Goal: Task Accomplishment & Management: Manage account settings

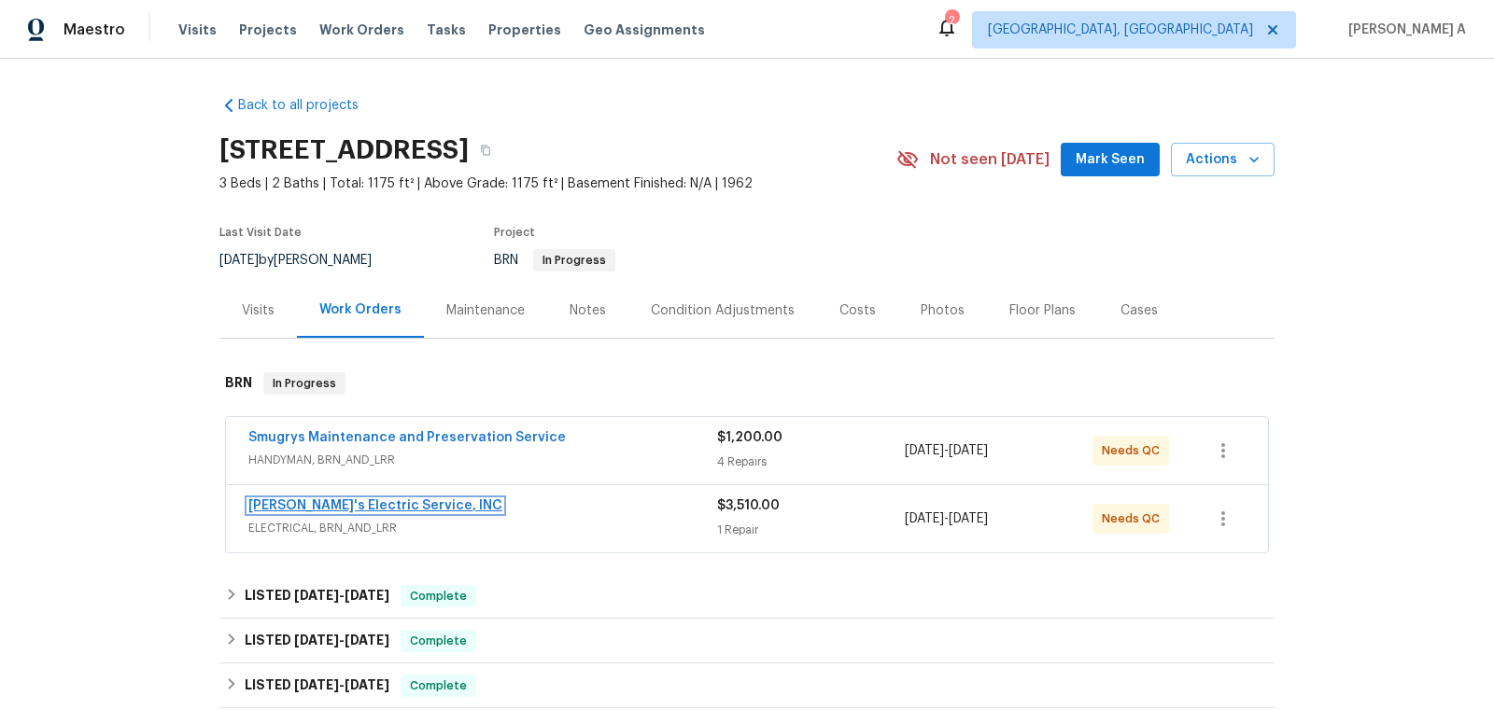
click at [360, 505] on link "Jack's Electric Service, INC" at bounding box center [375, 505] width 254 height 13
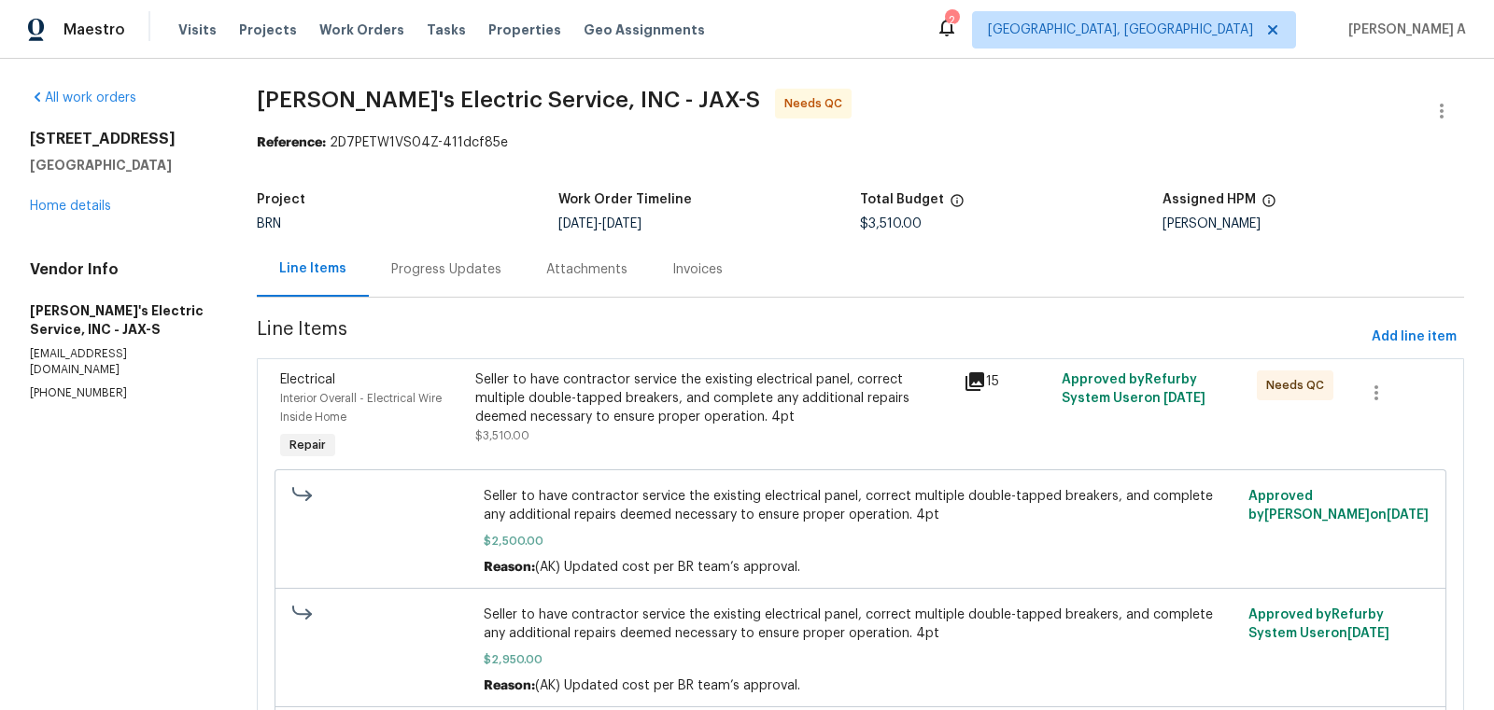
click at [471, 264] on div "Progress Updates" at bounding box center [446, 269] width 110 height 19
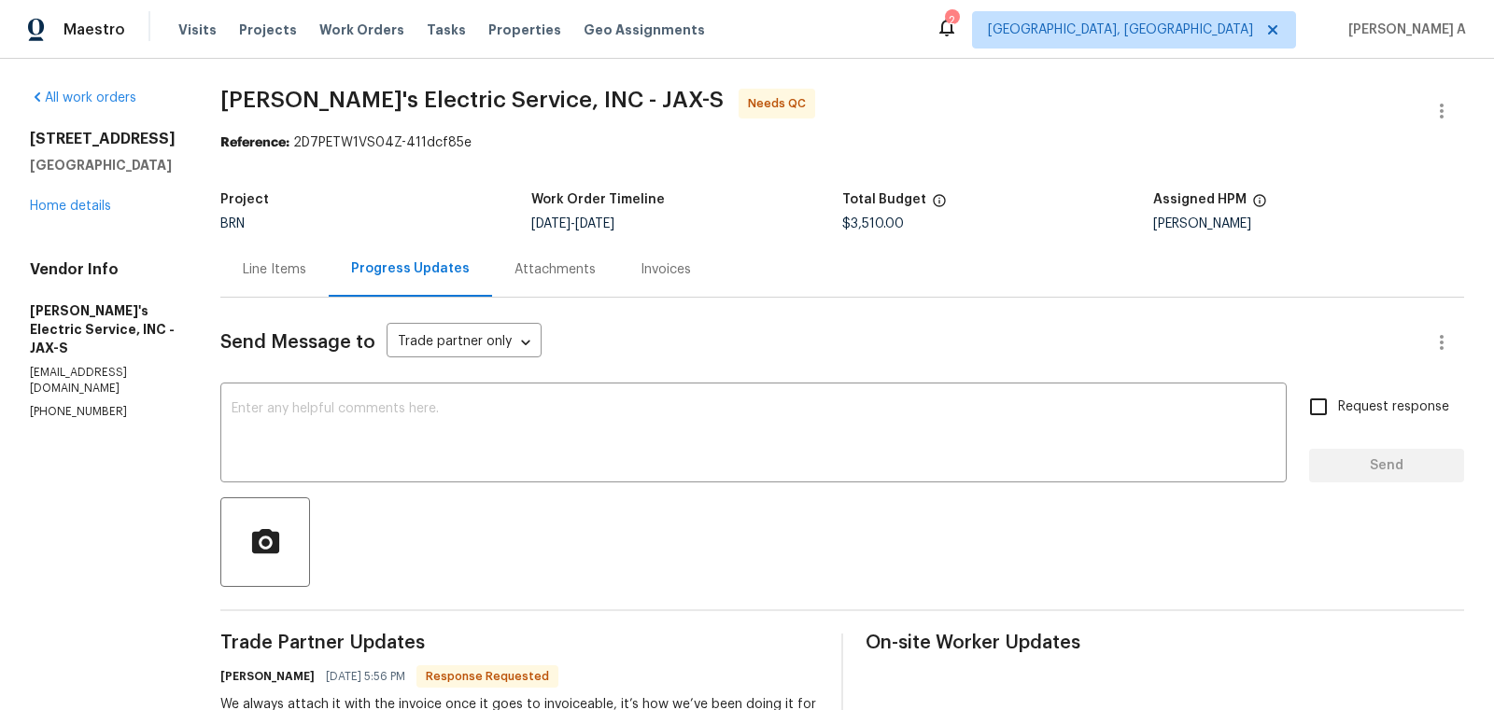
click at [265, 256] on div "Line Items" at bounding box center [274, 269] width 108 height 55
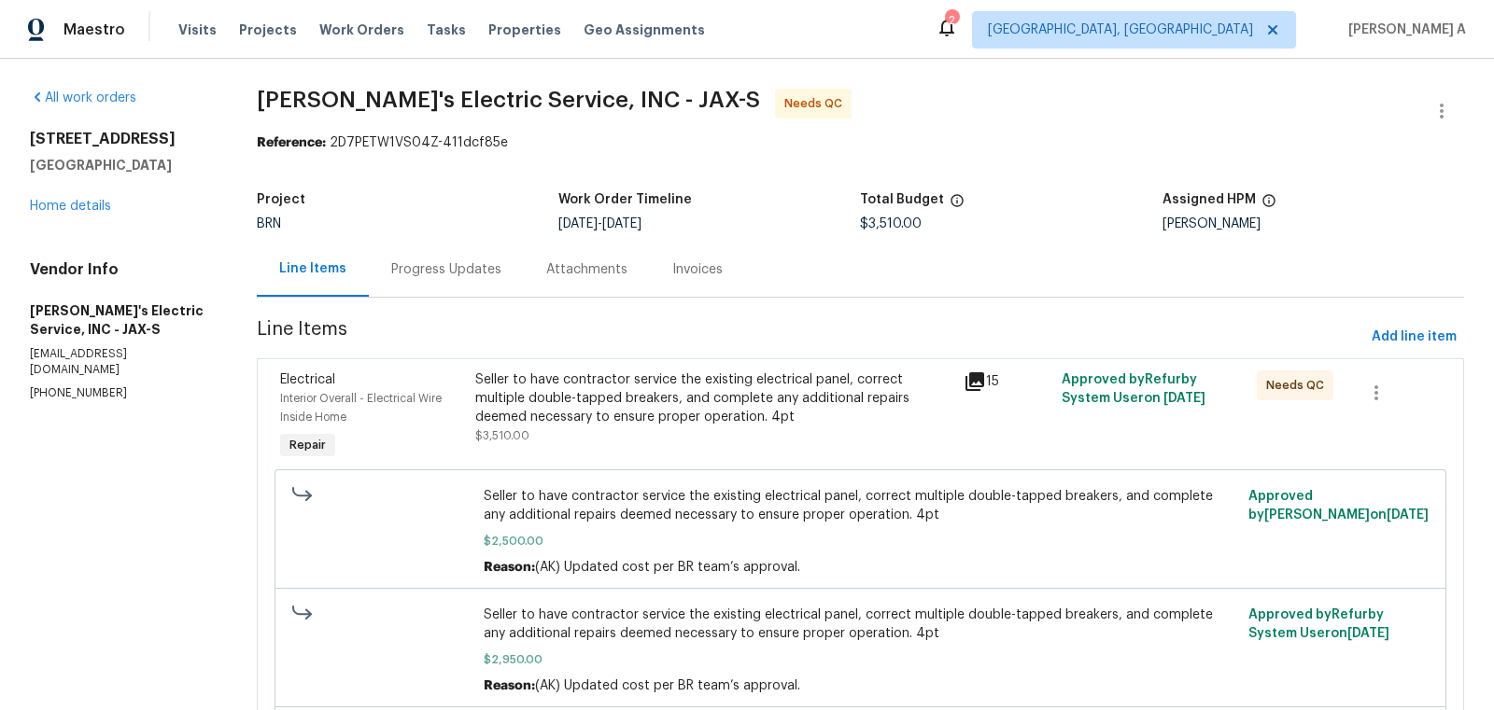
click at [414, 246] on div "Progress Updates" at bounding box center [446, 269] width 155 height 55
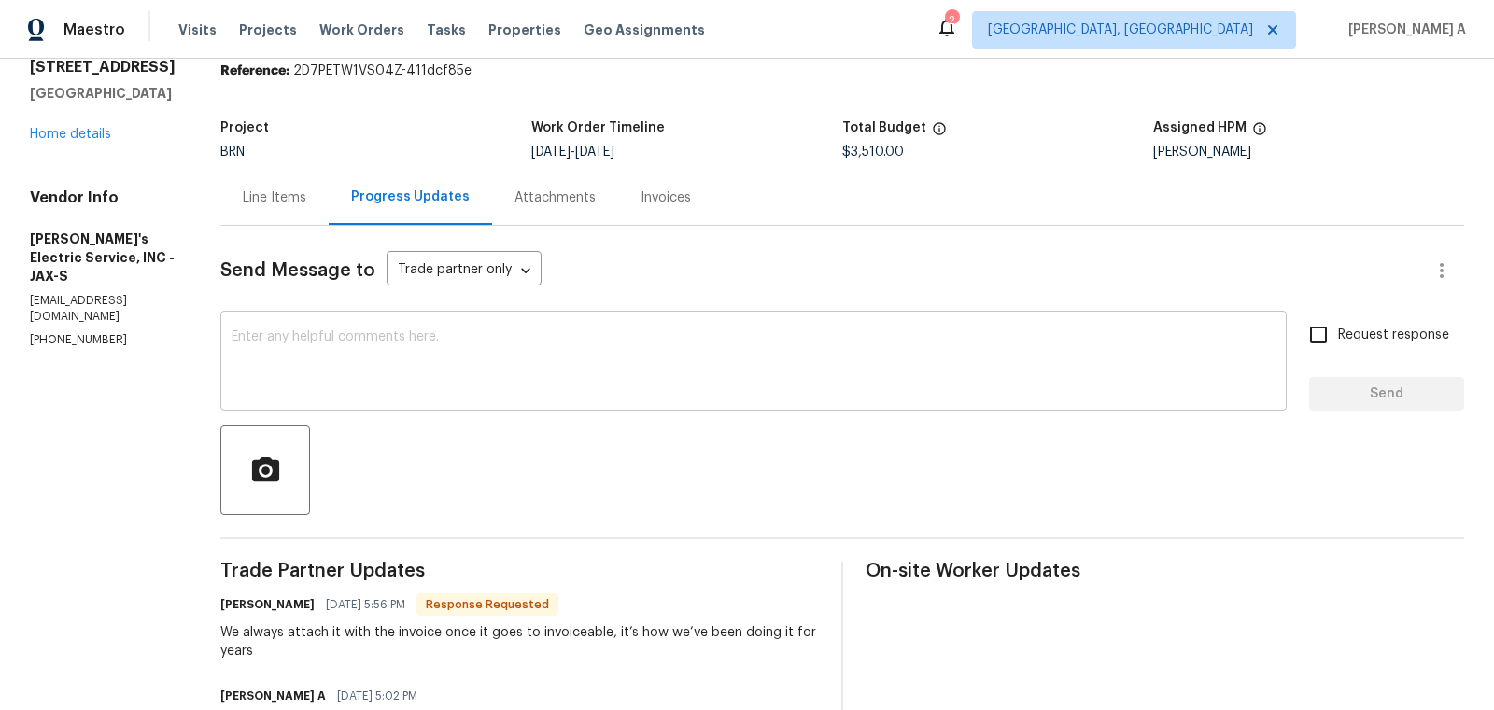
scroll to position [68, 0]
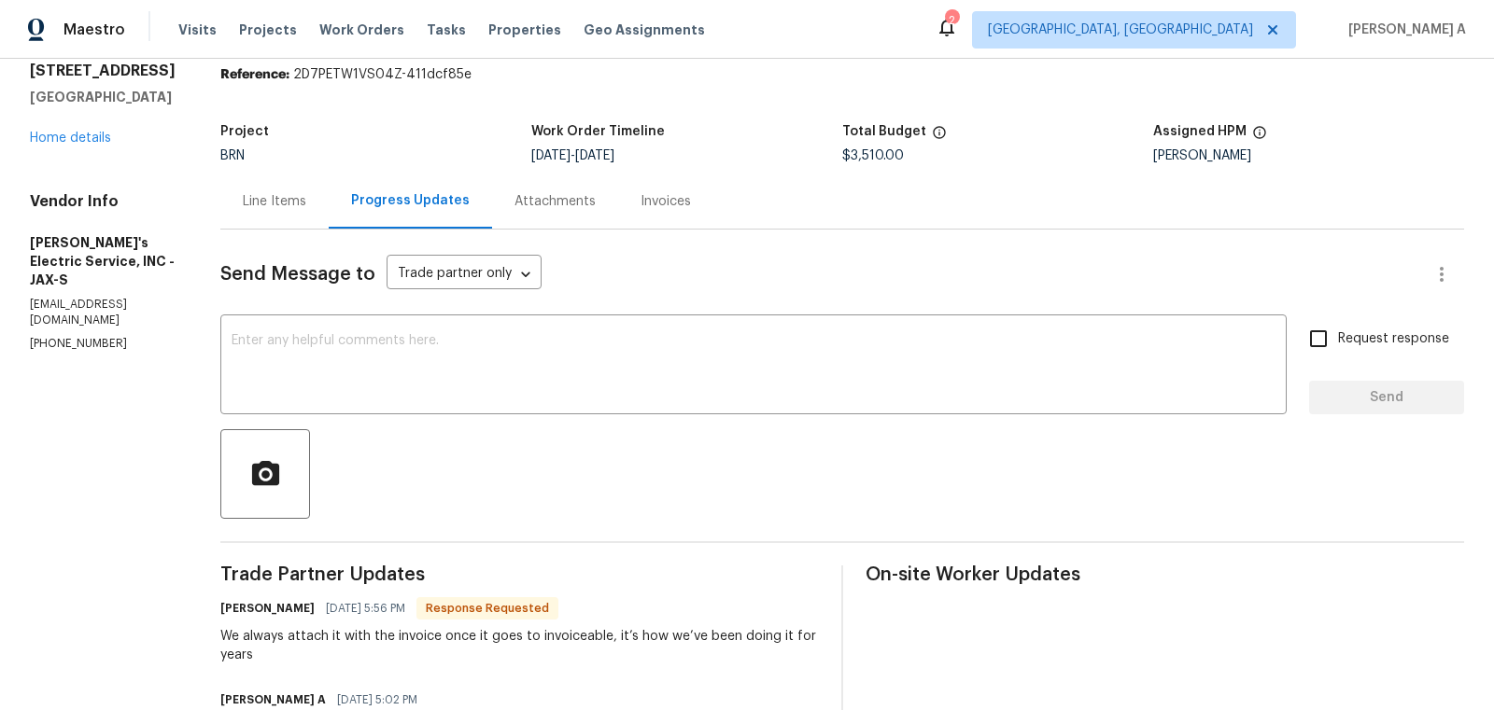
click at [261, 207] on div "Line Items" at bounding box center [274, 201] width 63 height 19
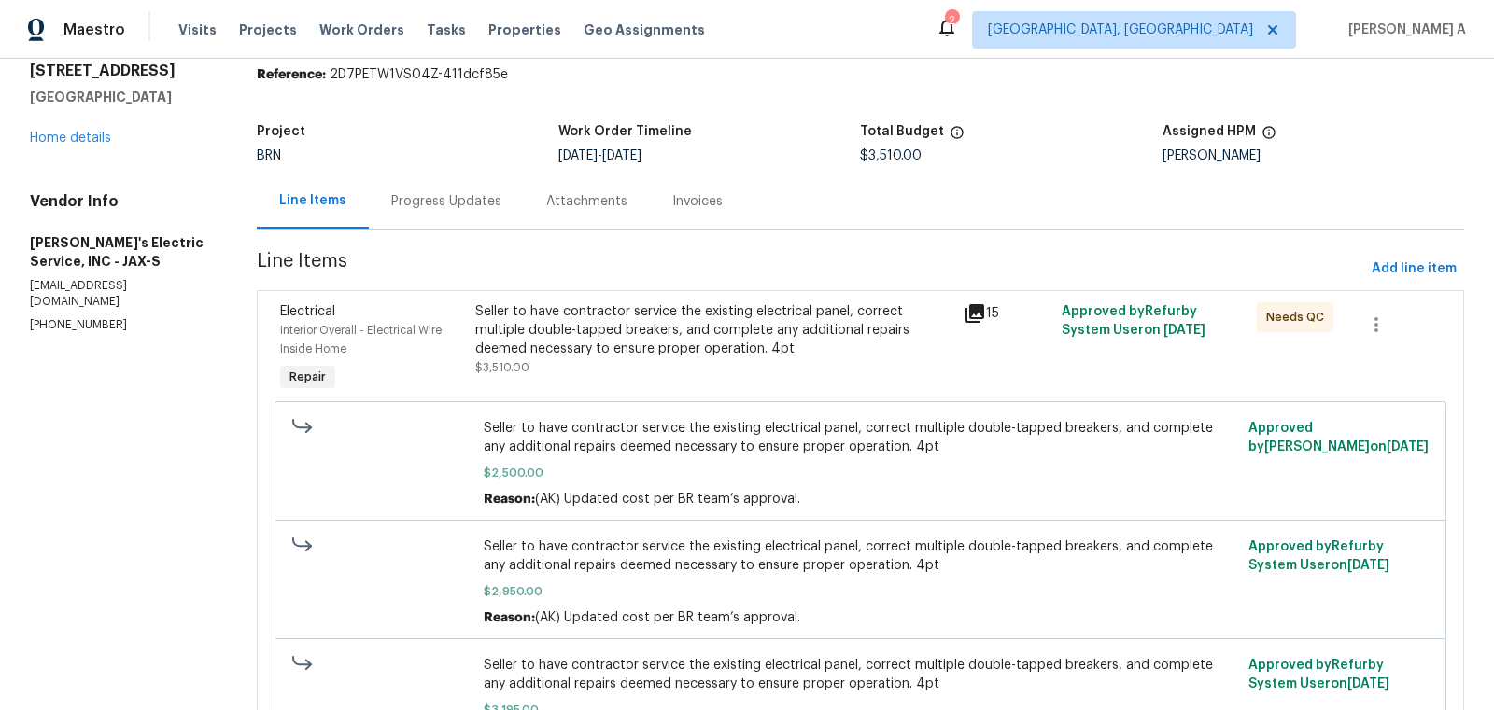
click at [674, 316] on div "Seller to have contractor service the existing electrical panel, correct multip…" at bounding box center [713, 330] width 477 height 56
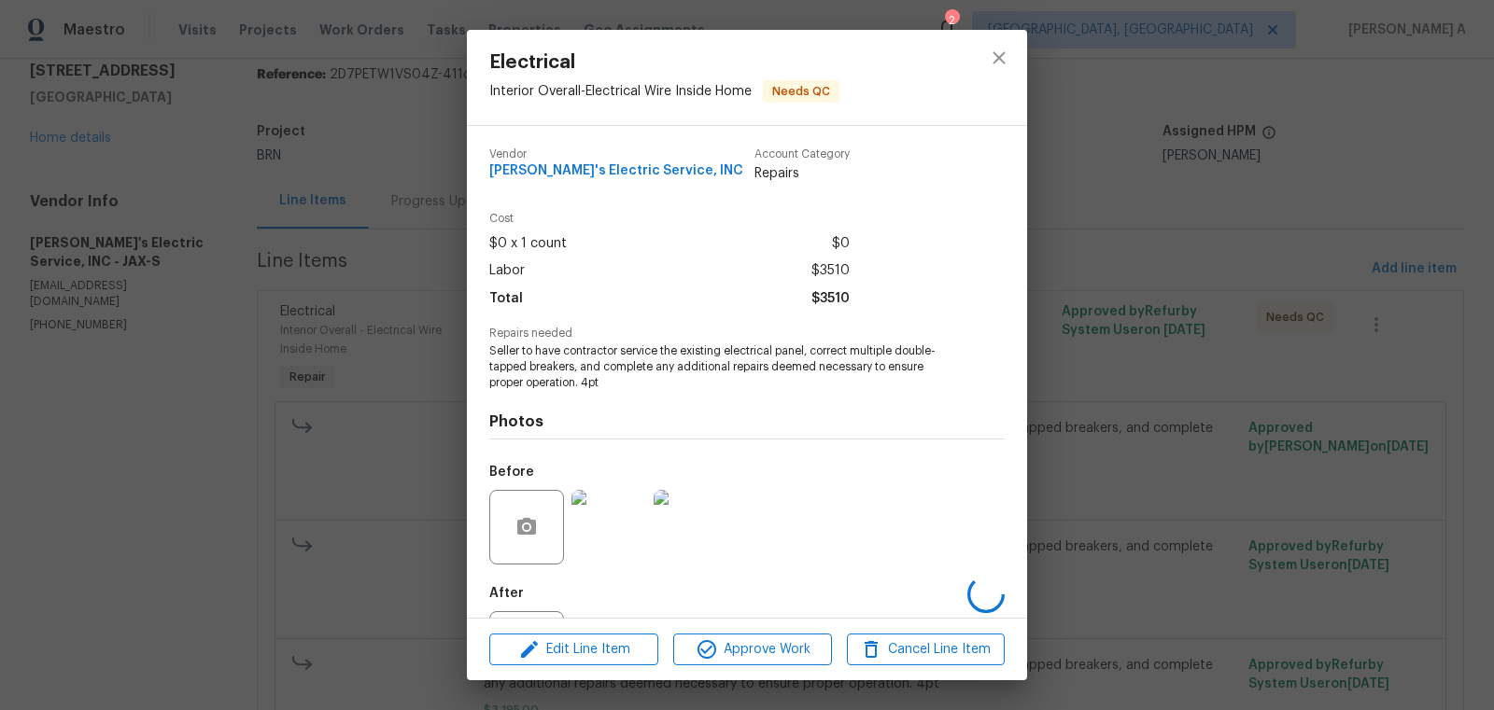
scroll to position [87, 0]
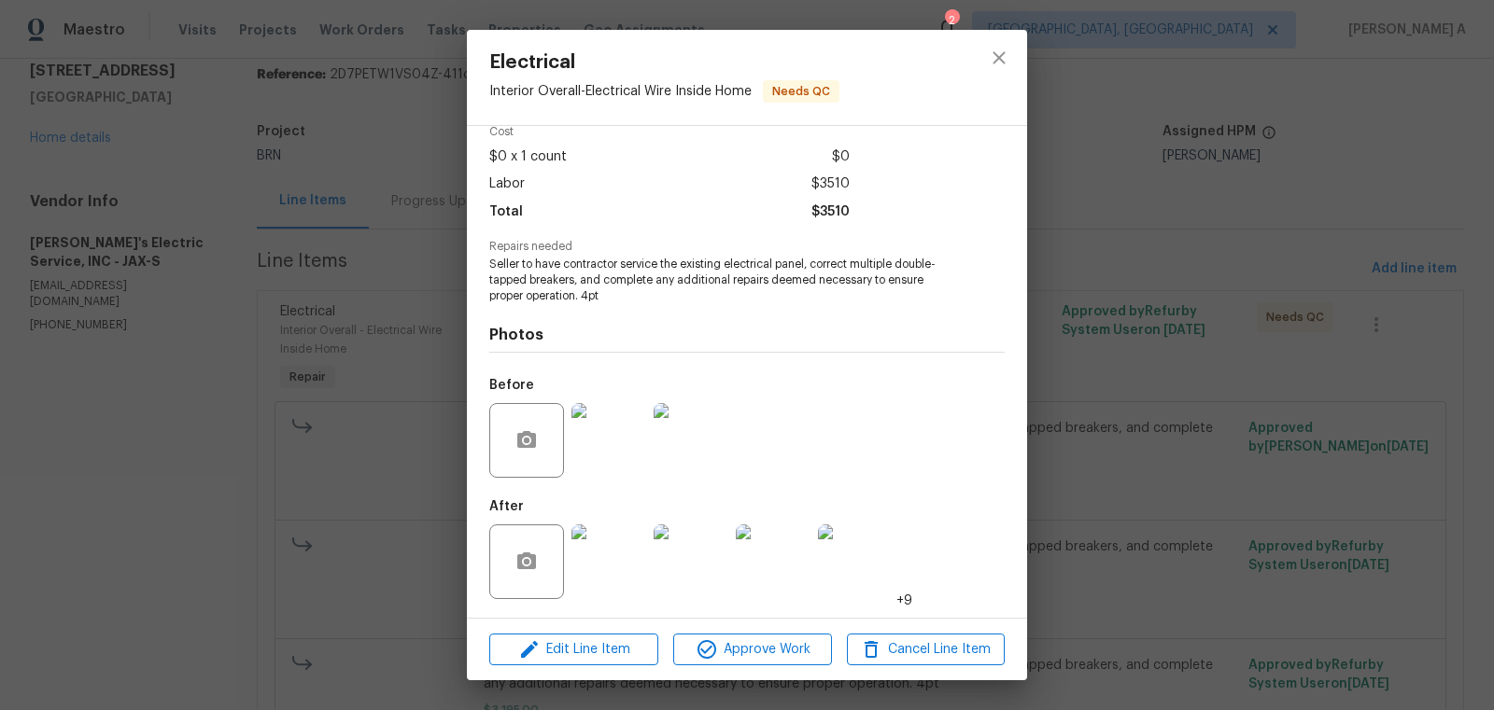
click at [590, 464] on img at bounding box center [608, 440] width 75 height 75
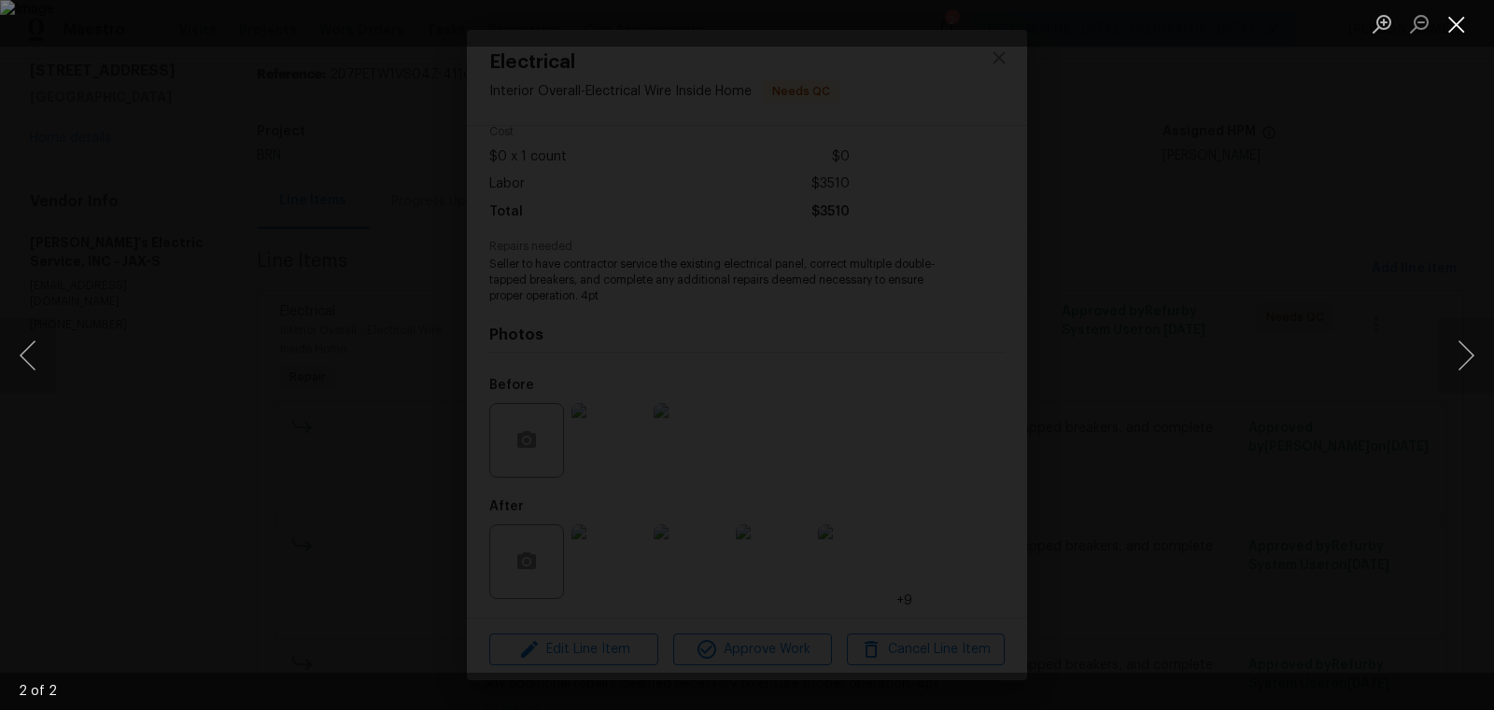
click at [1456, 16] on button "Close lightbox" at bounding box center [1456, 23] width 37 height 33
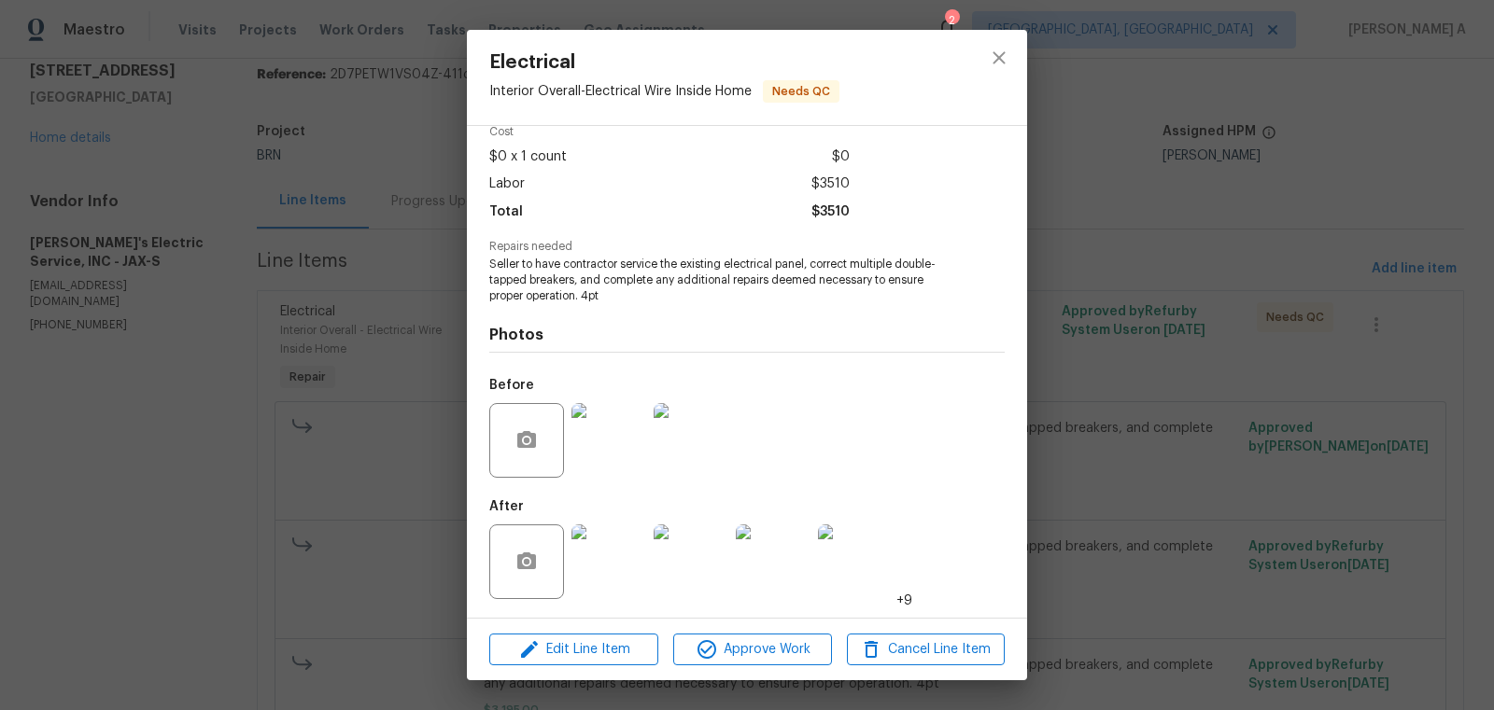
click at [622, 556] on img at bounding box center [608, 562] width 75 height 75
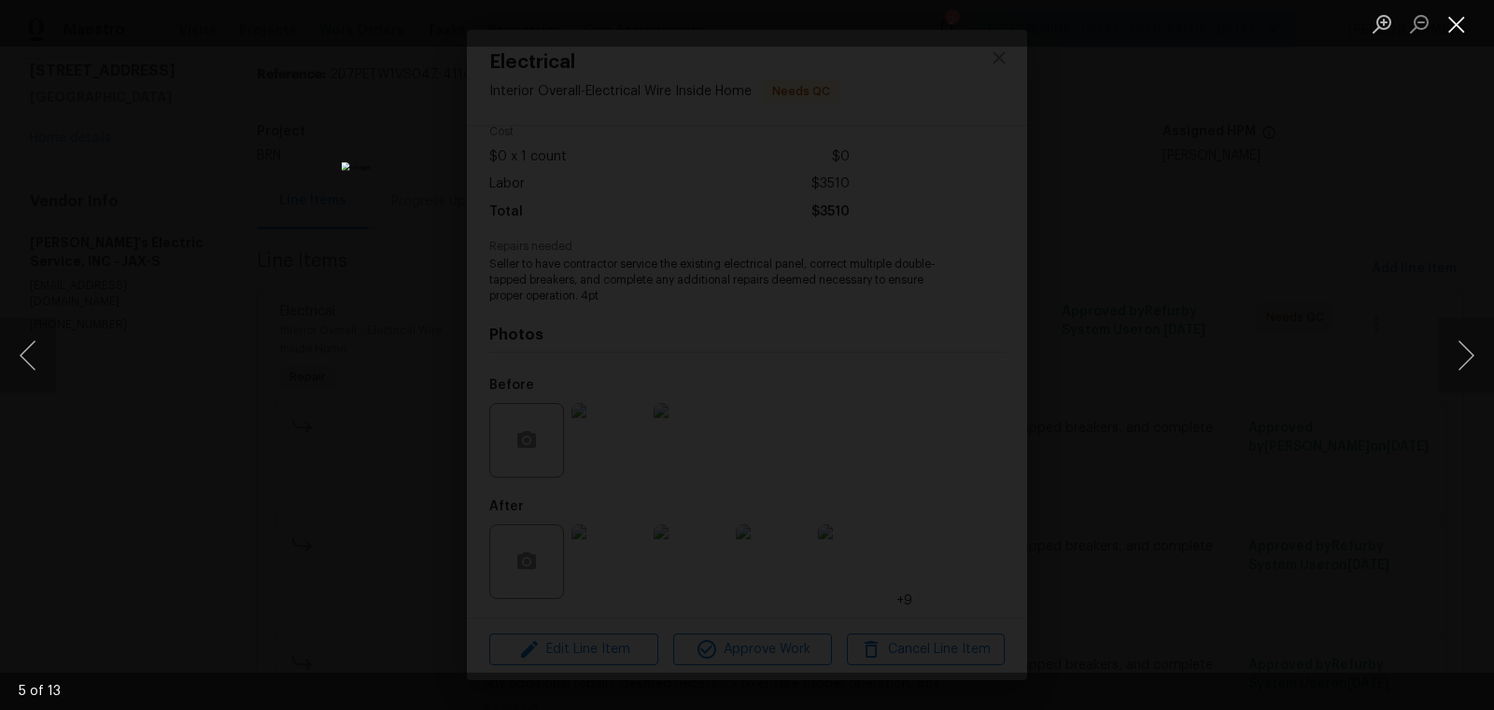
click at [1448, 18] on button "Close lightbox" at bounding box center [1456, 23] width 37 height 33
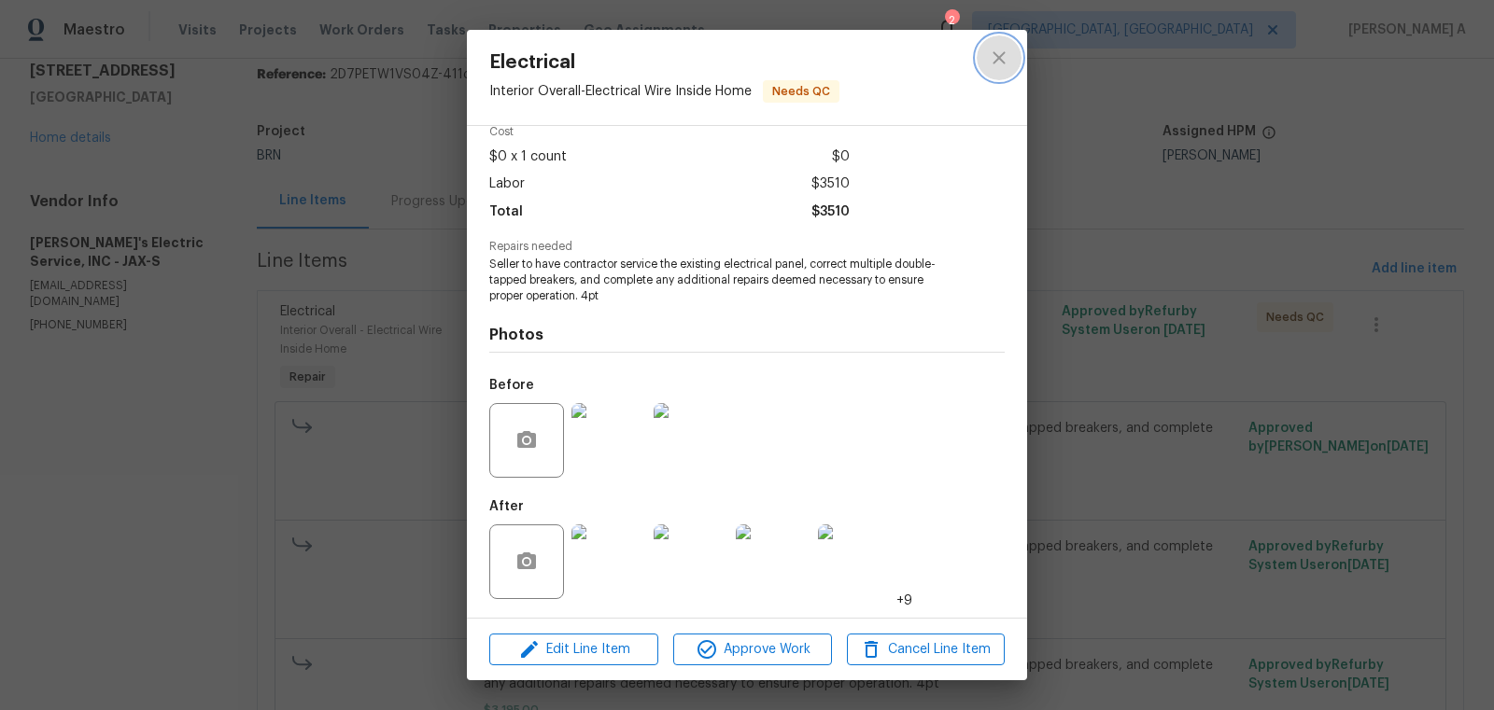
click at [995, 50] on icon "close" at bounding box center [999, 58] width 22 height 22
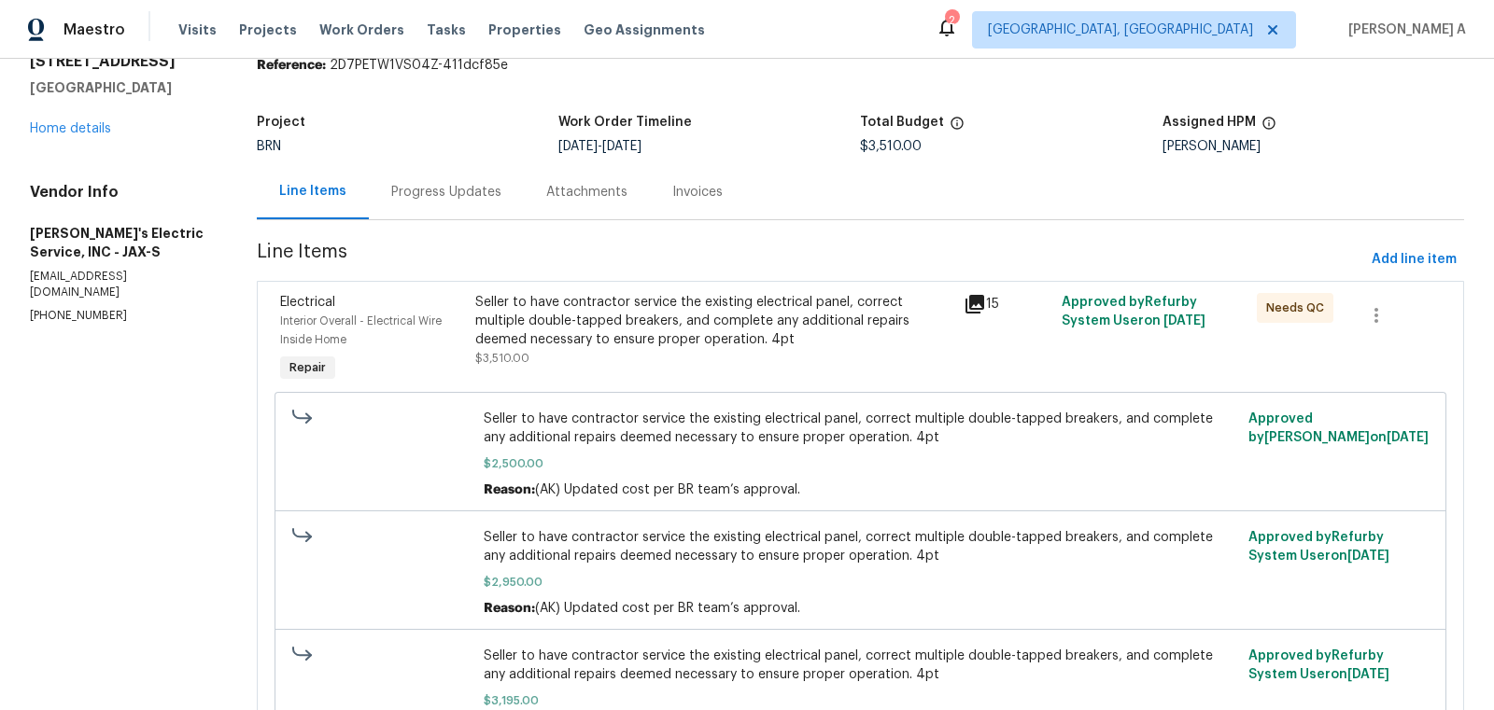
scroll to position [0, 0]
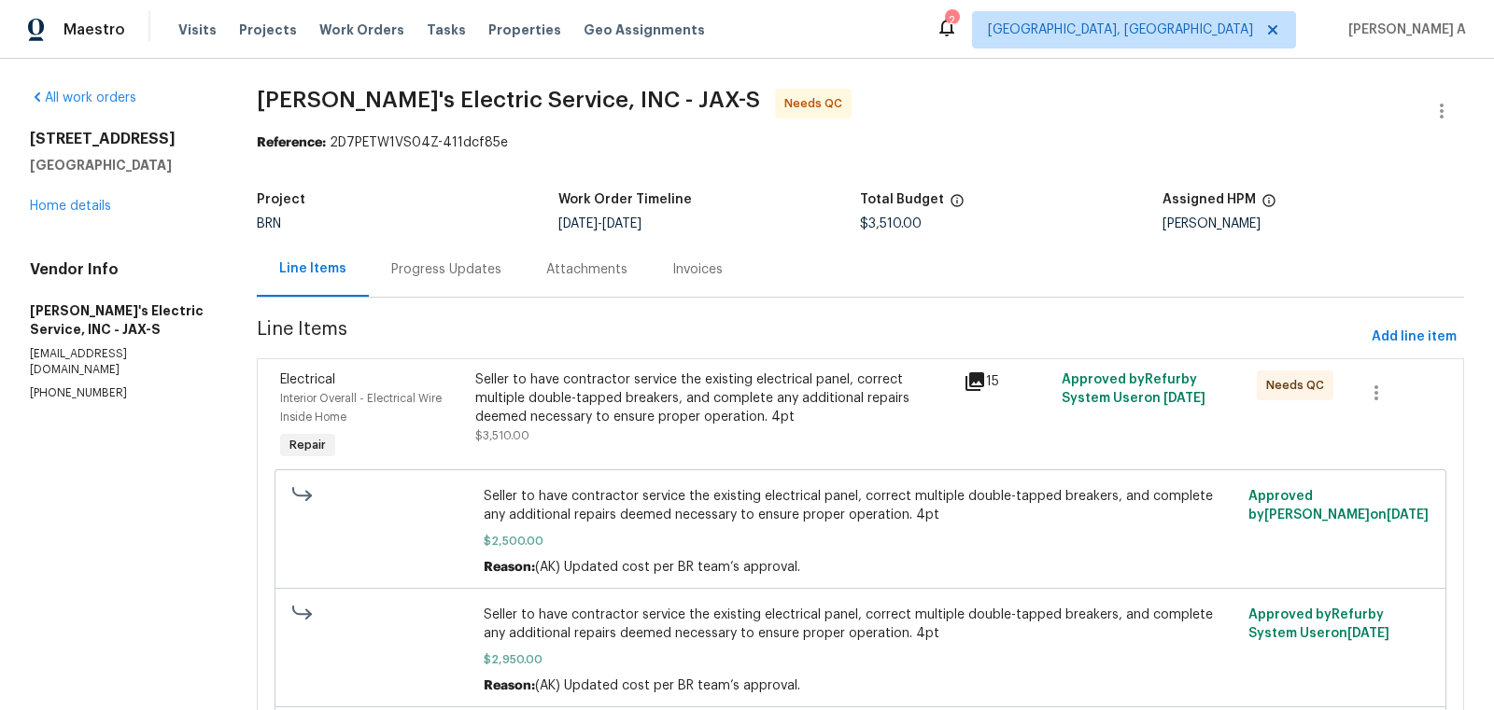
click at [649, 412] on div "Seller to have contractor service the existing electrical panel, correct multip…" at bounding box center [713, 399] width 477 height 56
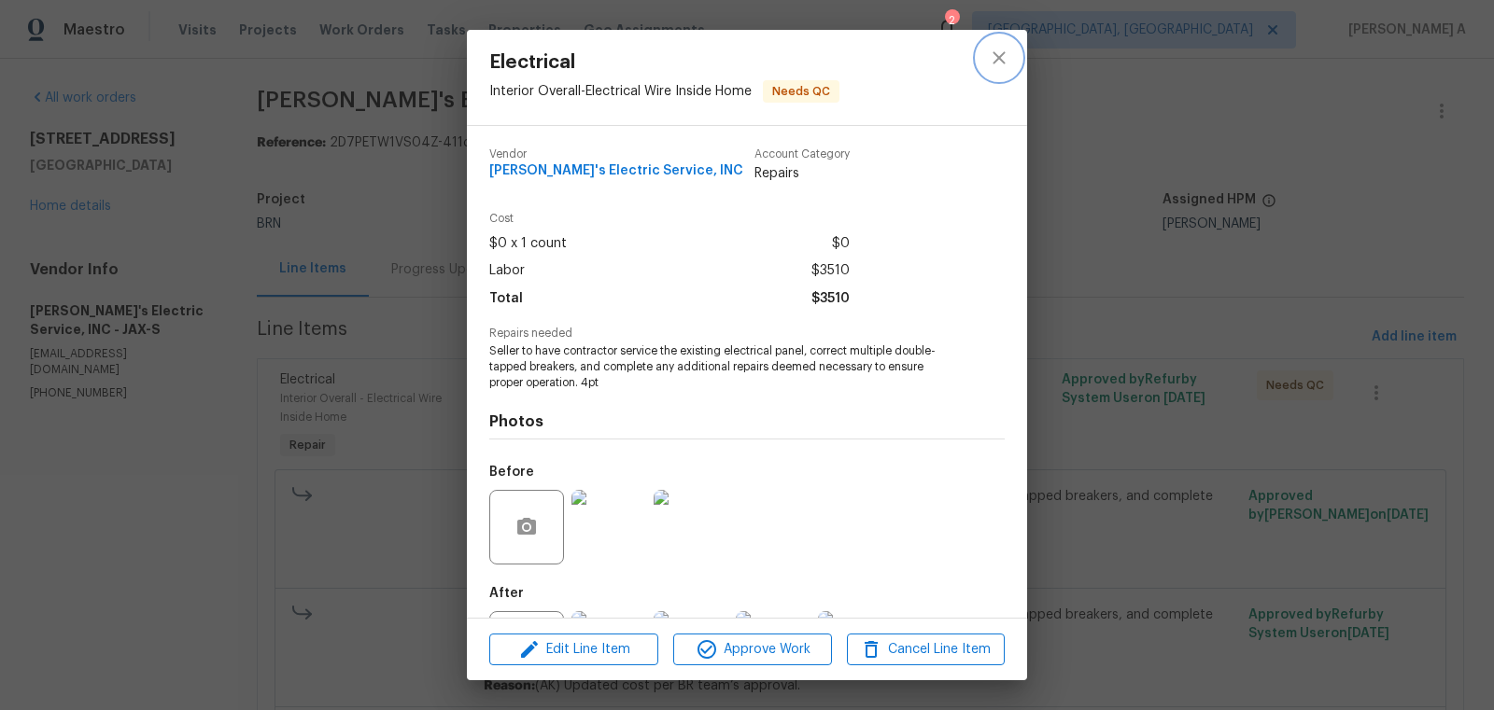
click at [1000, 58] on icon "close" at bounding box center [998, 57] width 12 height 12
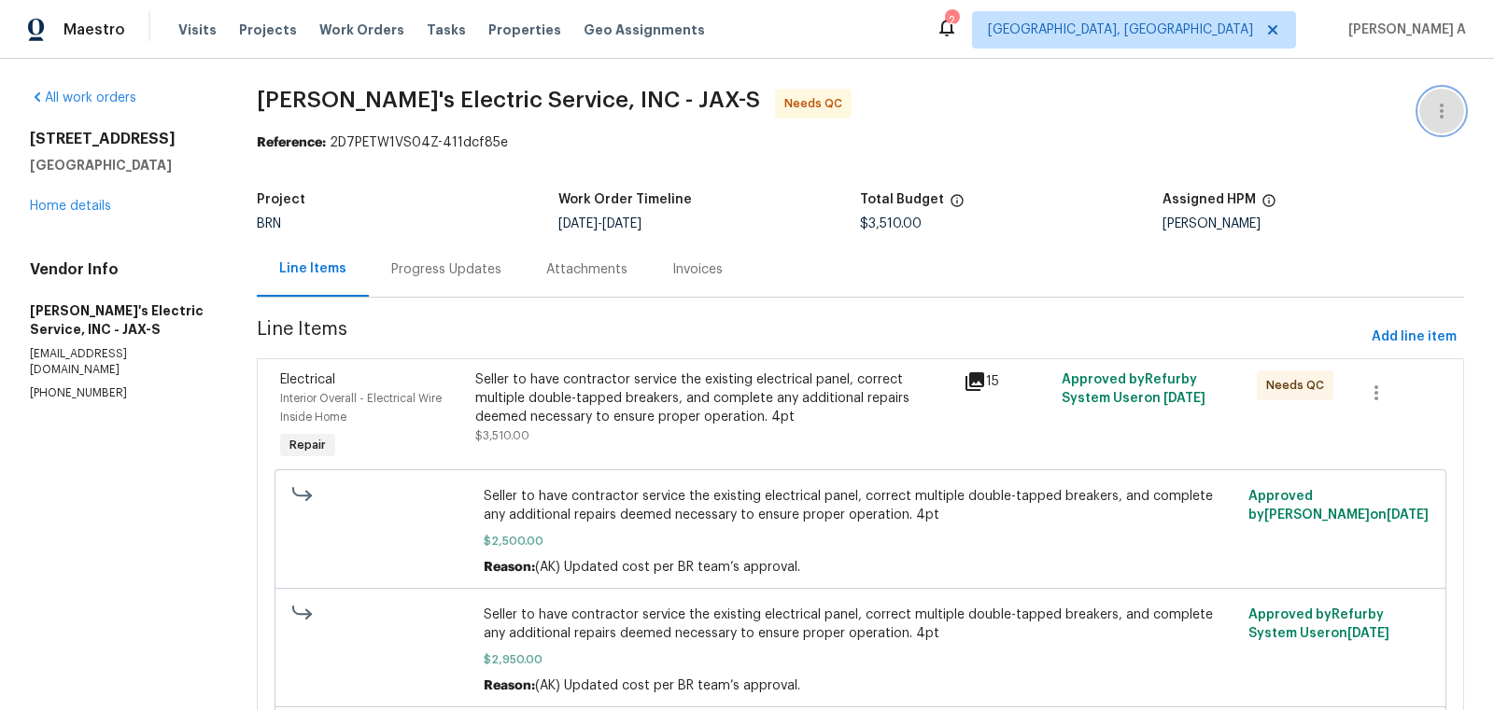
click at [1446, 95] on button "button" at bounding box center [1441, 111] width 45 height 45
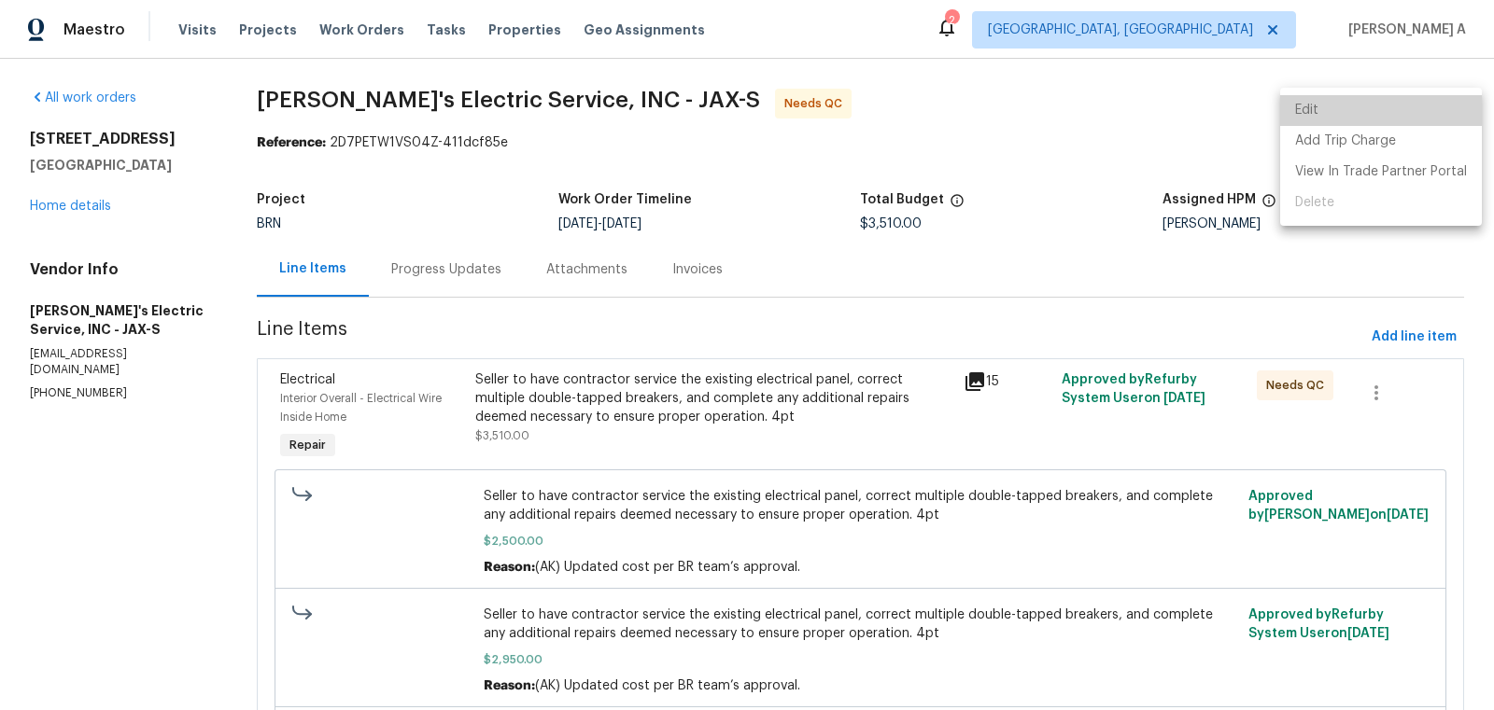
click at [1410, 104] on li "Edit" at bounding box center [1381, 110] width 202 height 31
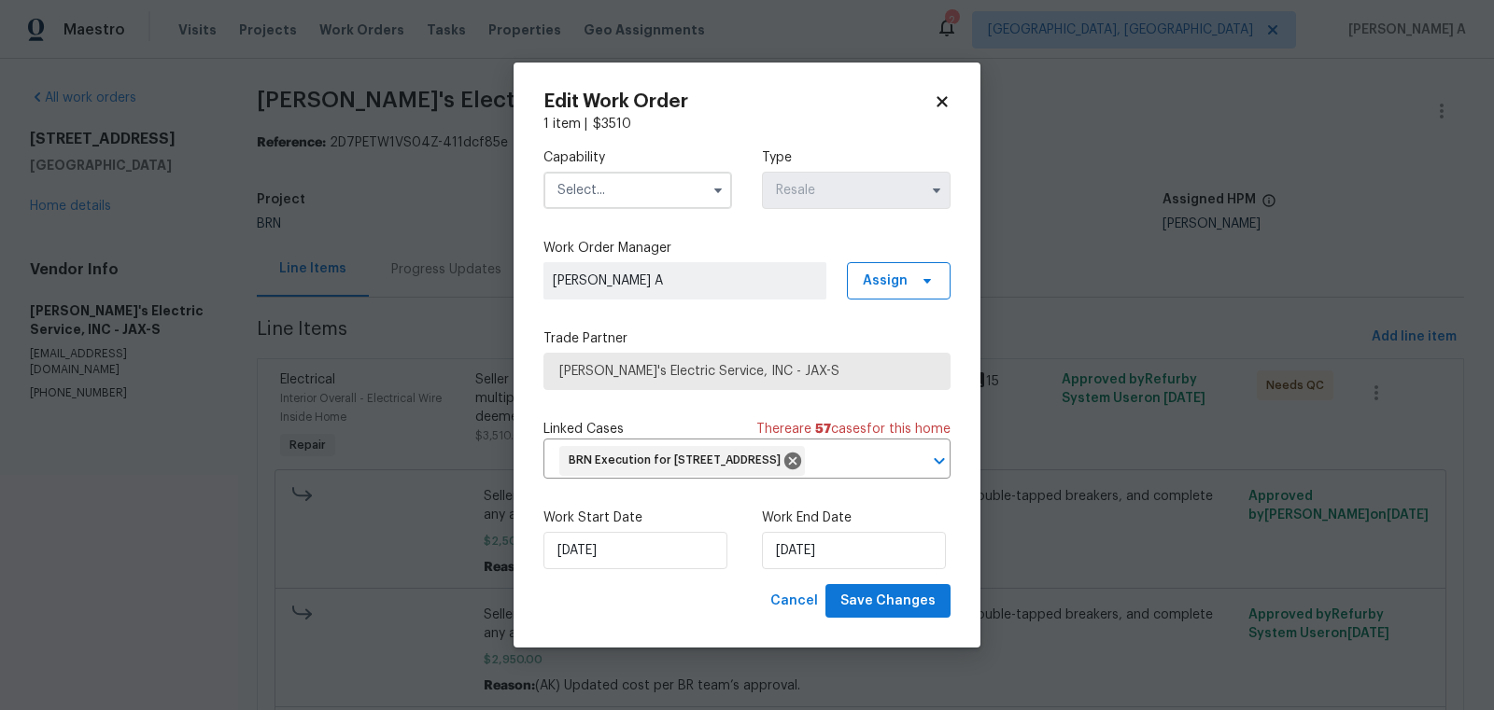
click at [647, 155] on div "Capability" at bounding box center [637, 178] width 189 height 61
click at [647, 183] on input "text" at bounding box center [637, 190] width 189 height 37
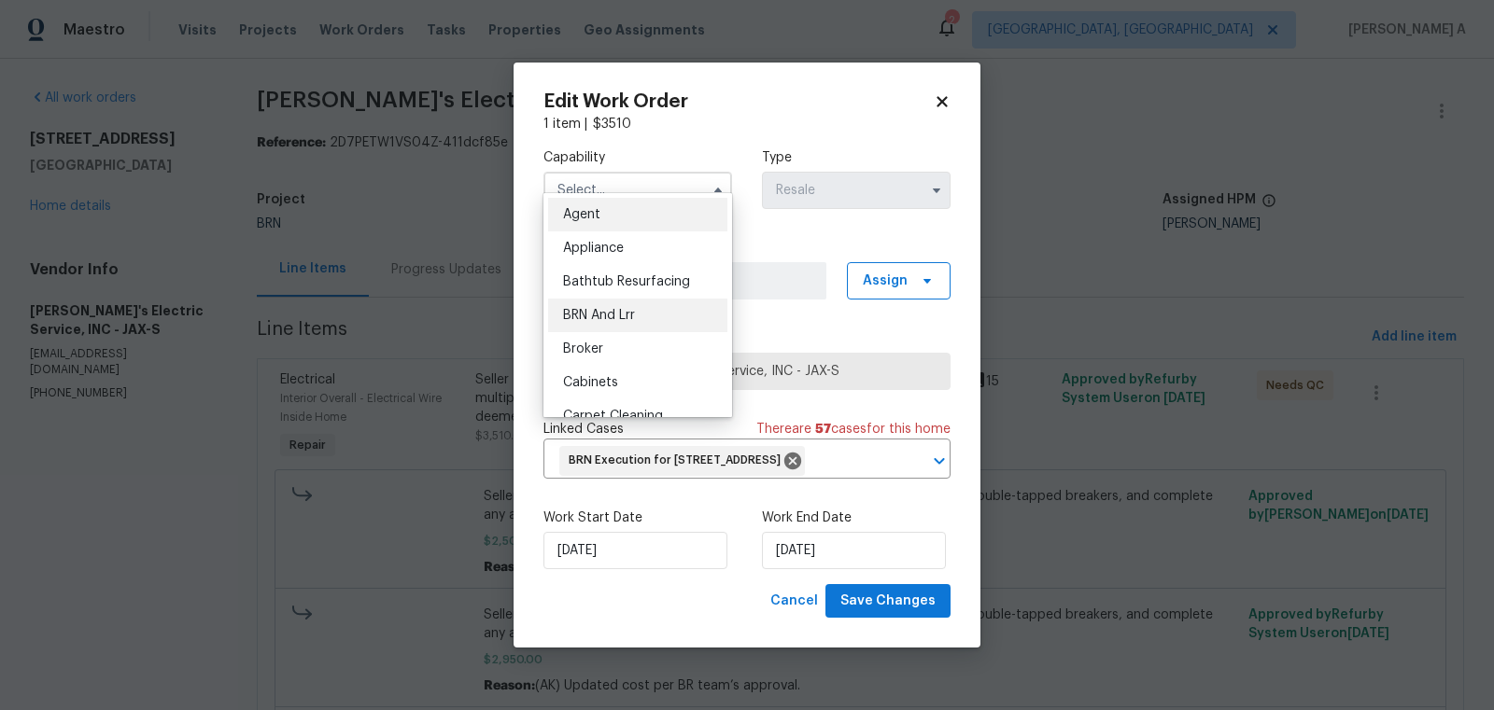
click at [635, 307] on div "BRN And Lrr" at bounding box center [637, 316] width 179 height 34
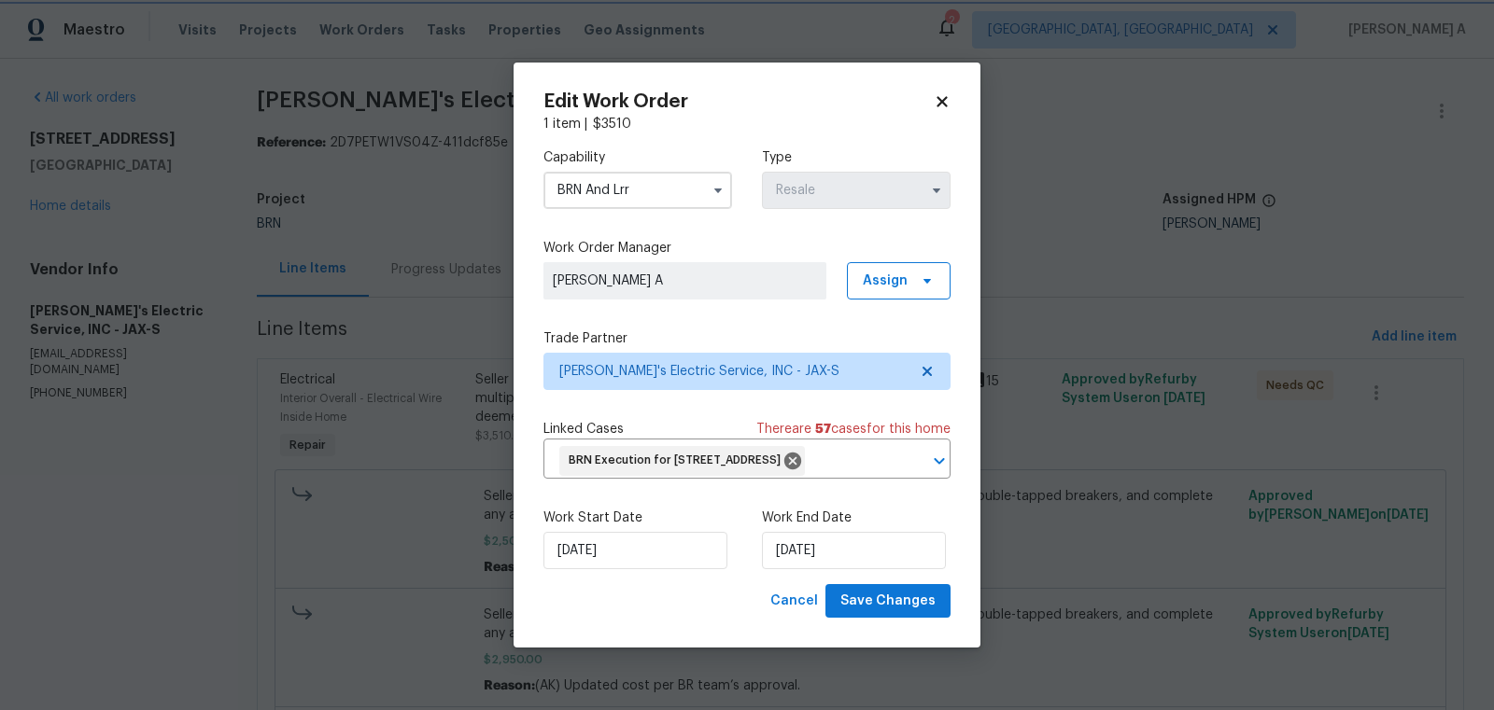
type input "BRN And Lrr"
click at [615, 569] on input "8/22/2025" at bounding box center [635, 550] width 184 height 37
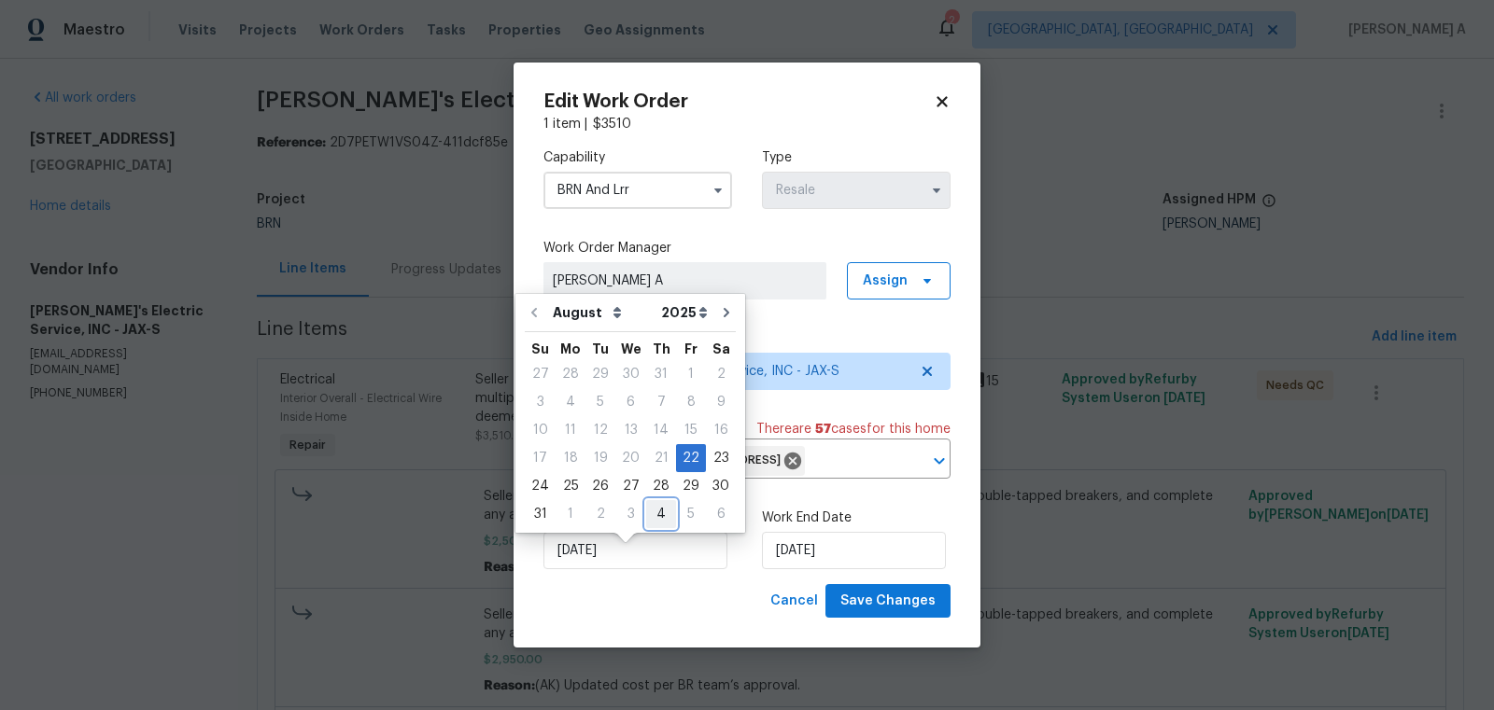
click at [646, 518] on div "4" at bounding box center [661, 514] width 30 height 26
type input "9/4/2025"
select select "8"
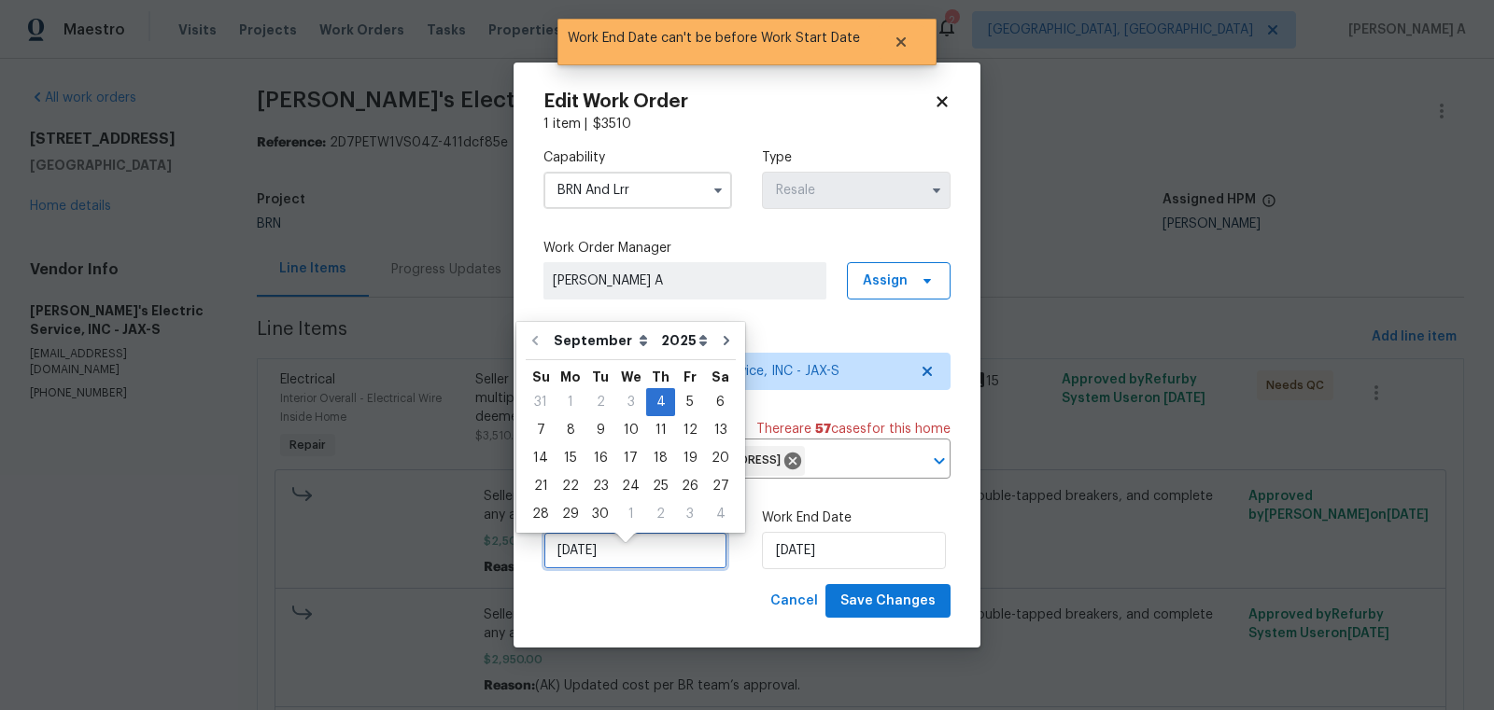
click at [638, 570] on input "9/4/2025" at bounding box center [635, 550] width 184 height 37
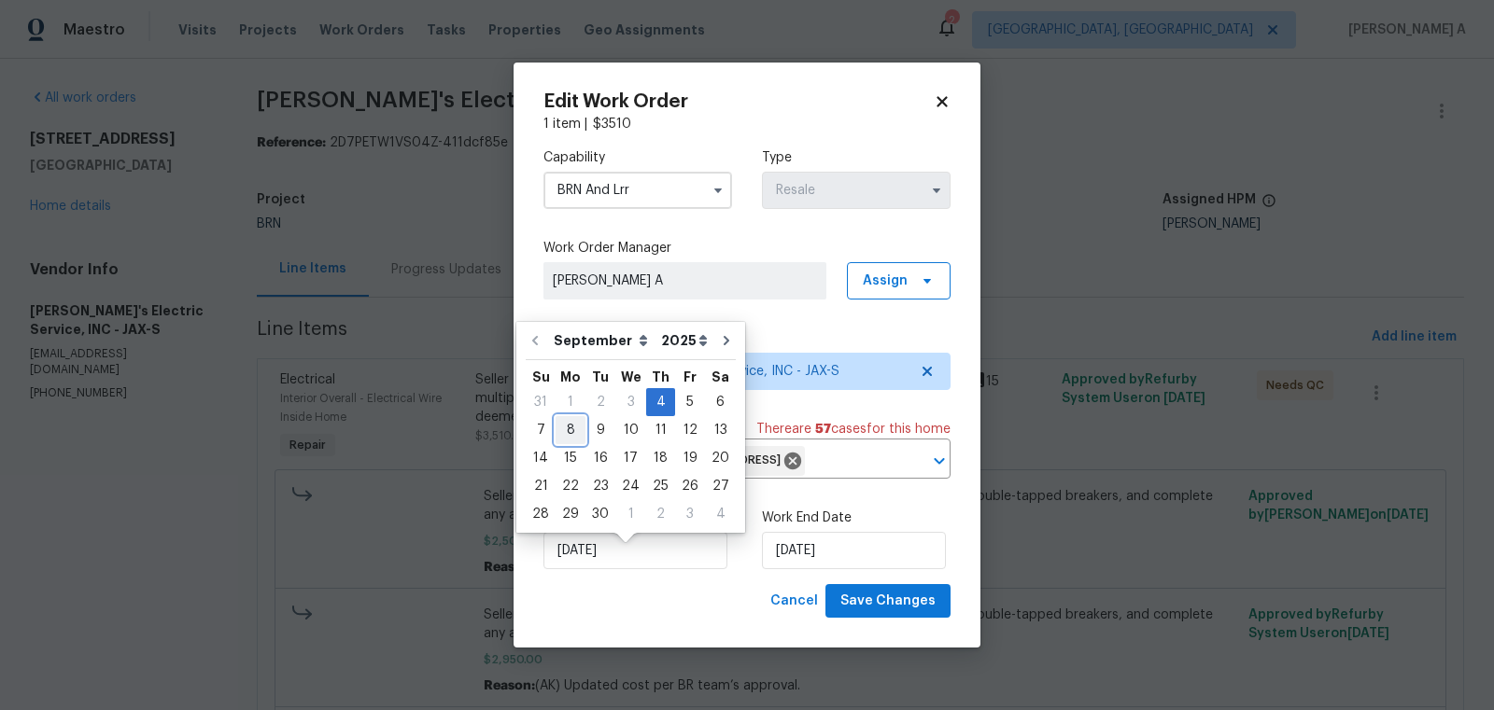
click at [575, 430] on div "8" at bounding box center [571, 430] width 30 height 26
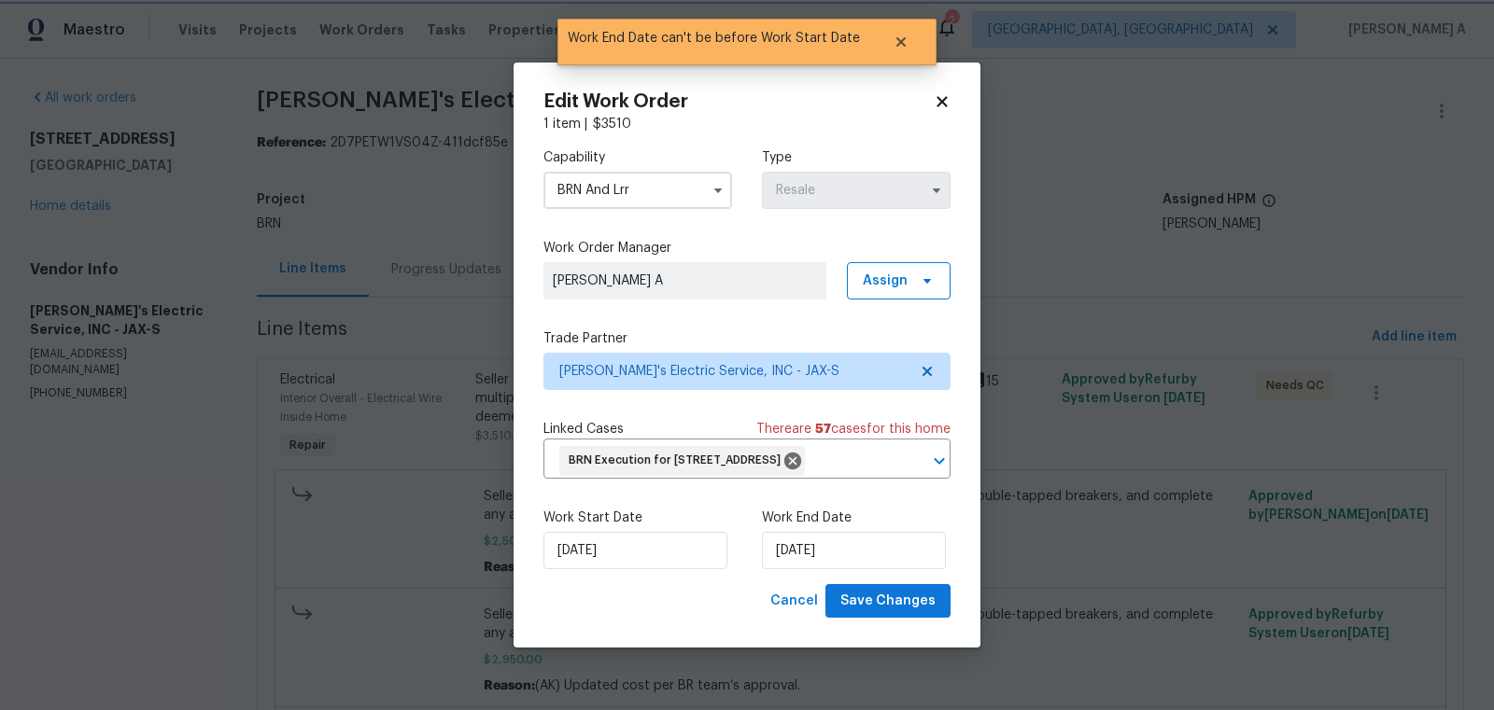
type input "[DATE]"
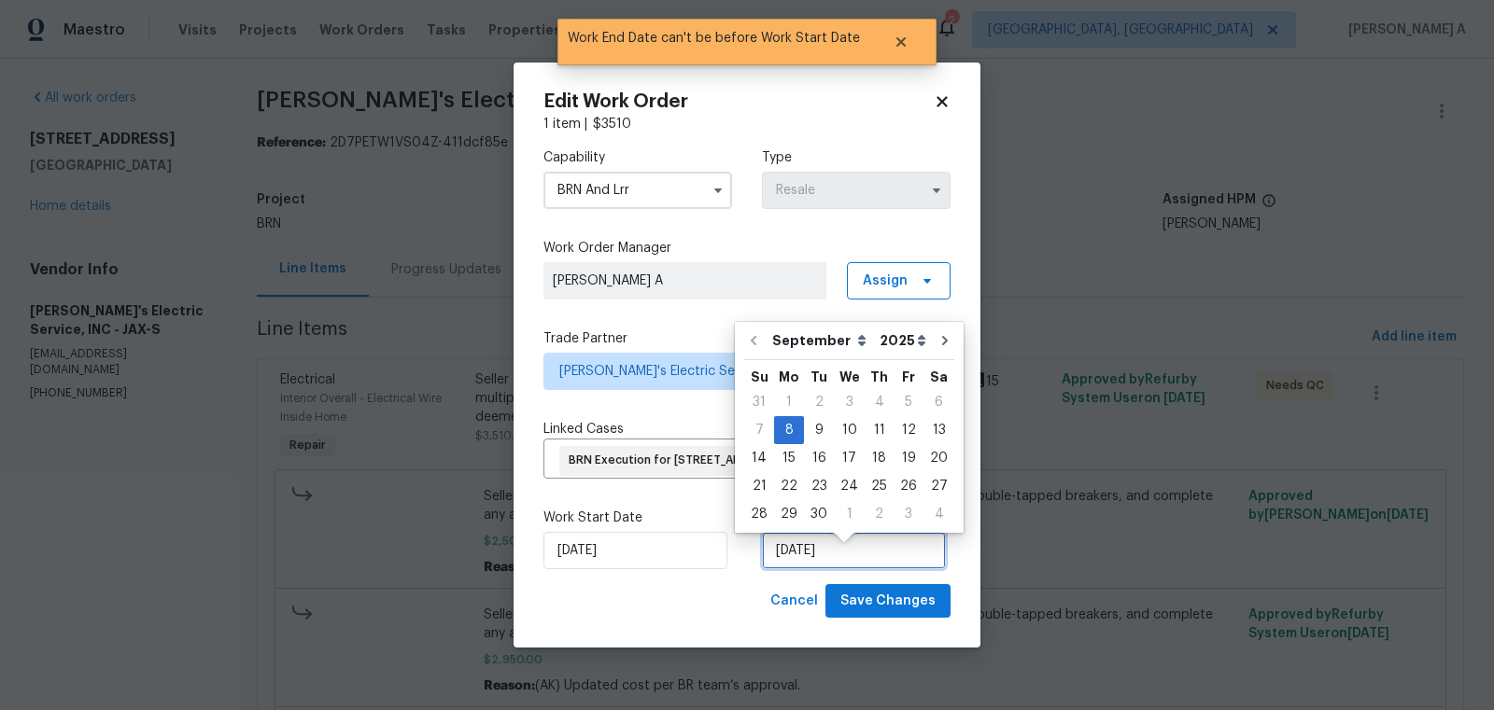
click at [826, 556] on input "[DATE]" at bounding box center [854, 550] width 184 height 37
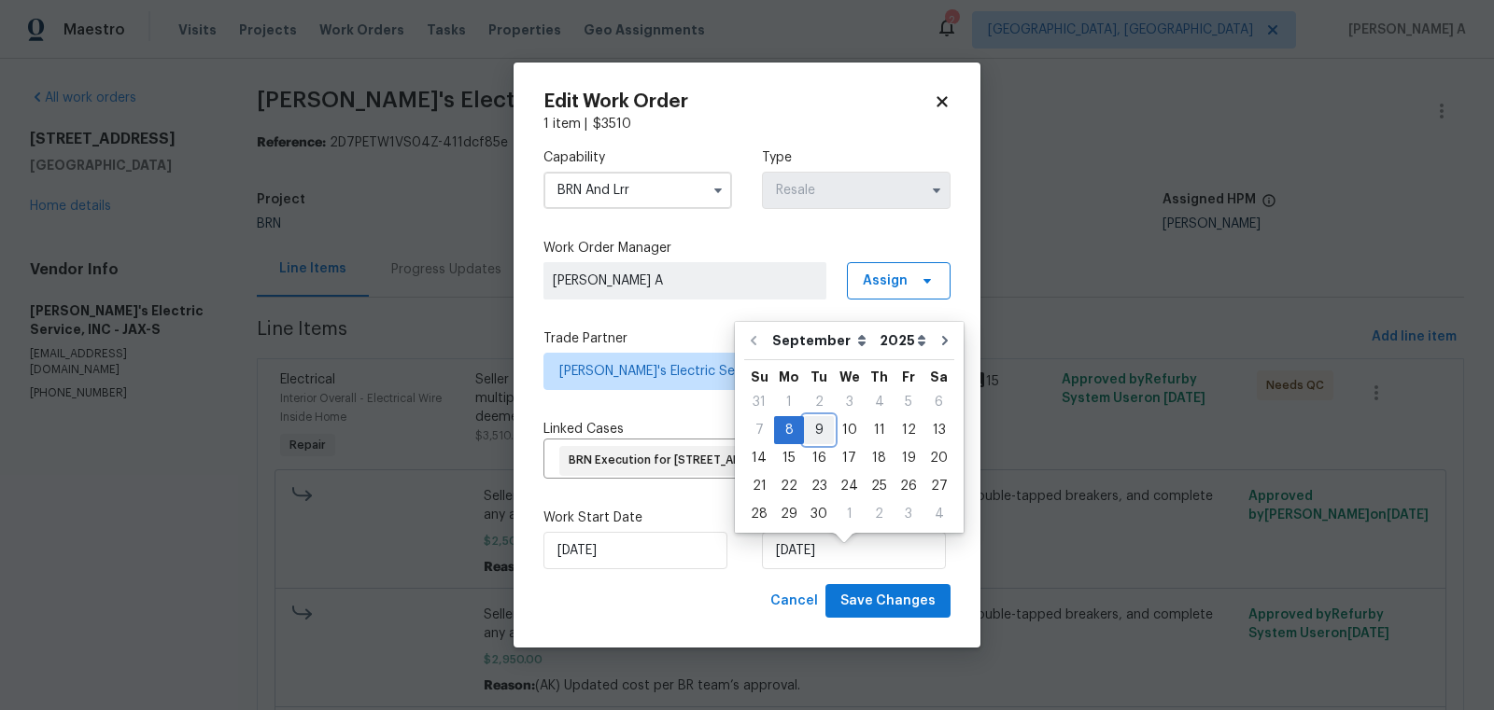
click at [823, 432] on div "9" at bounding box center [819, 430] width 30 height 26
type input "[DATE]"
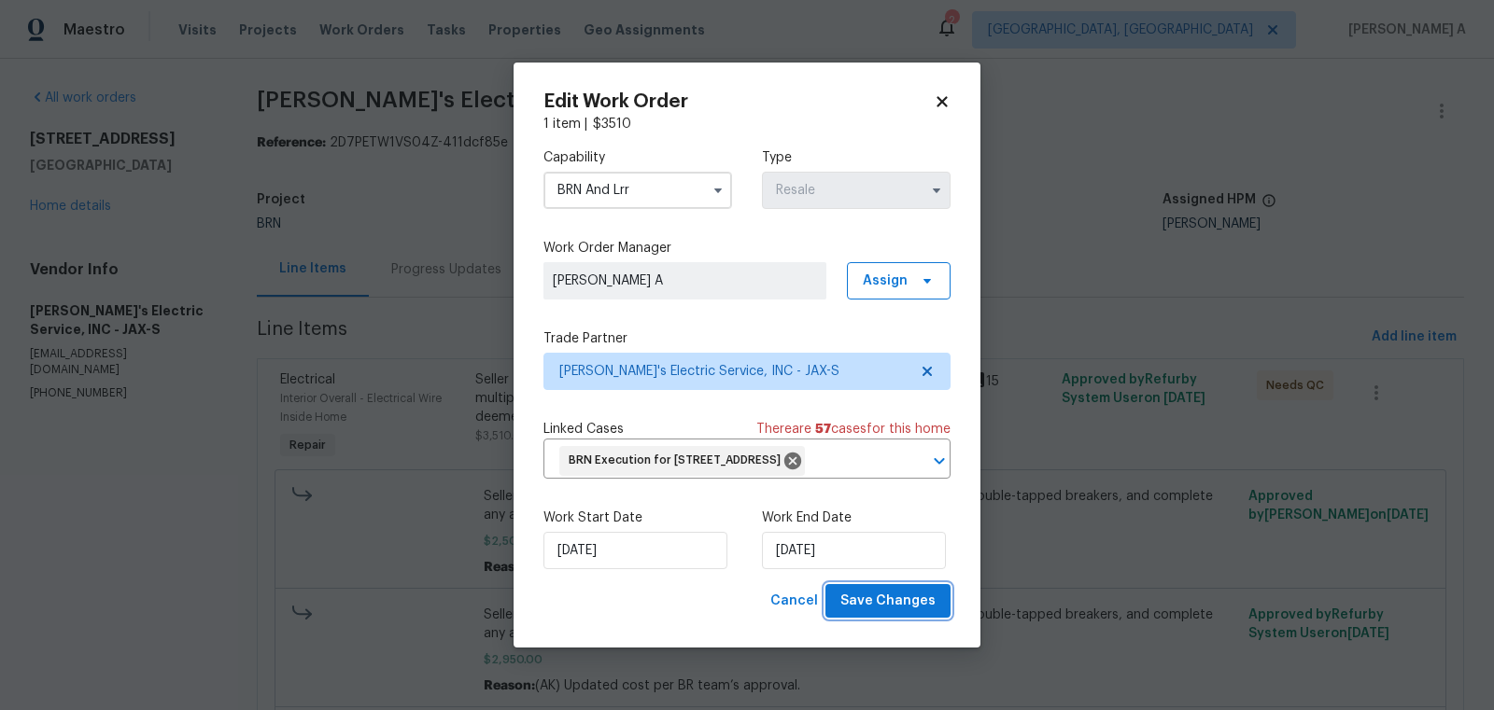
click at [893, 613] on span "Save Changes" at bounding box center [887, 601] width 95 height 23
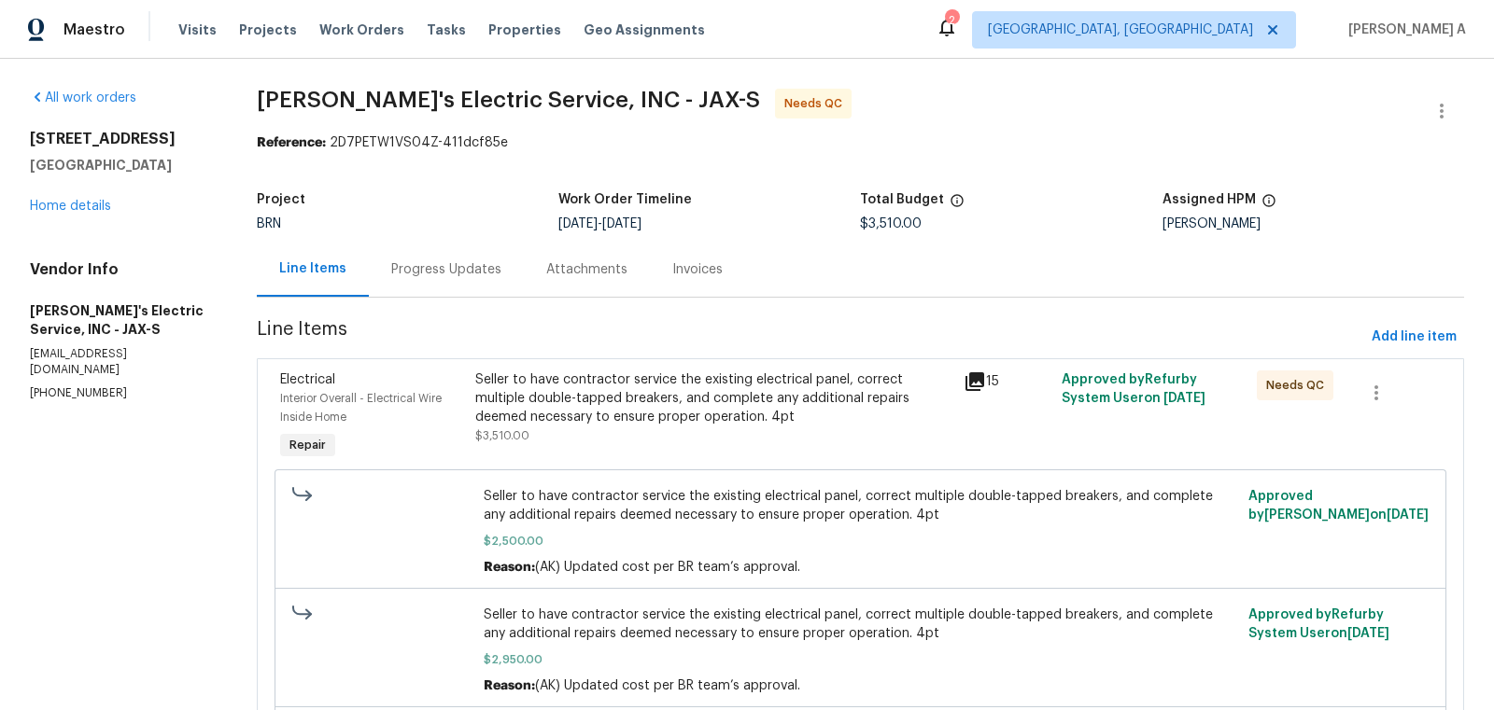
click at [665, 396] on div "Seller to have contractor service the existing electrical panel, correct multip…" at bounding box center [713, 399] width 477 height 56
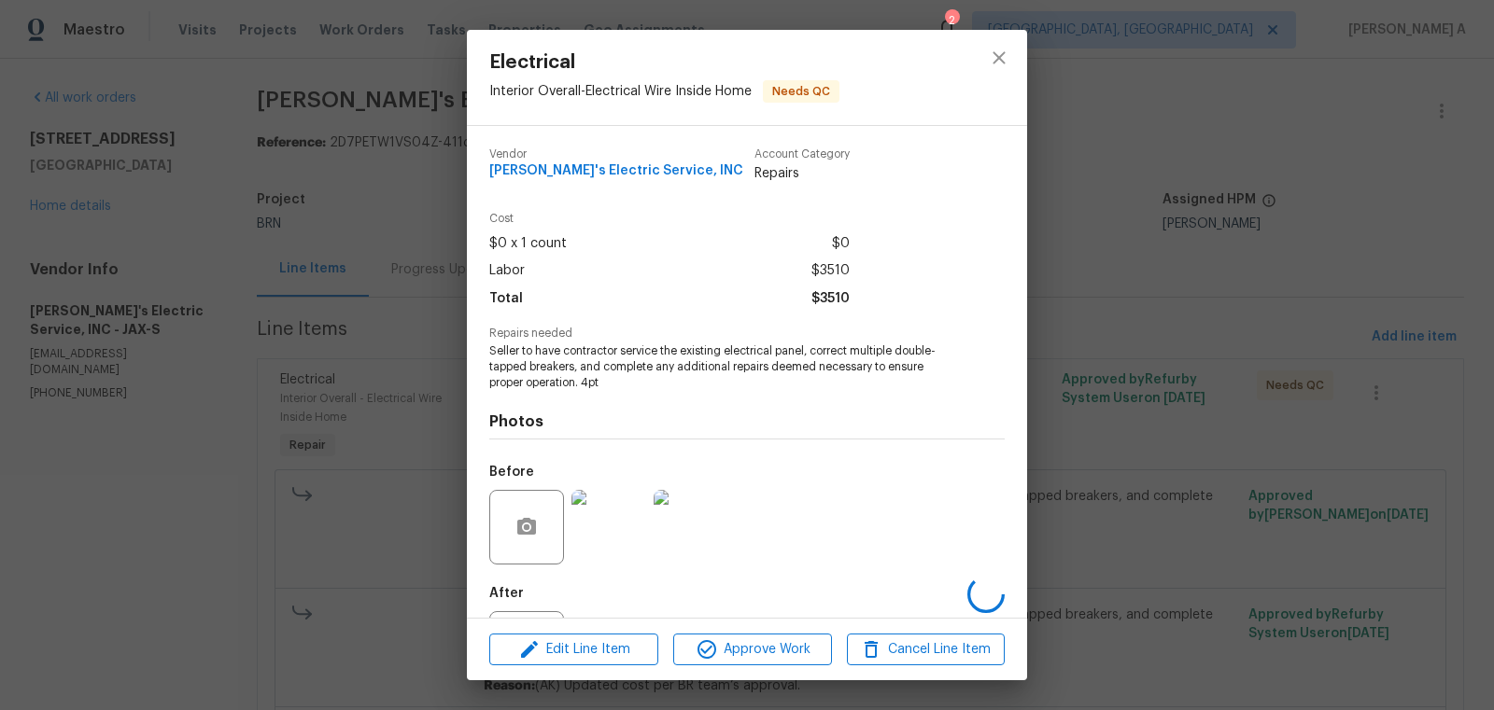
scroll to position [87, 0]
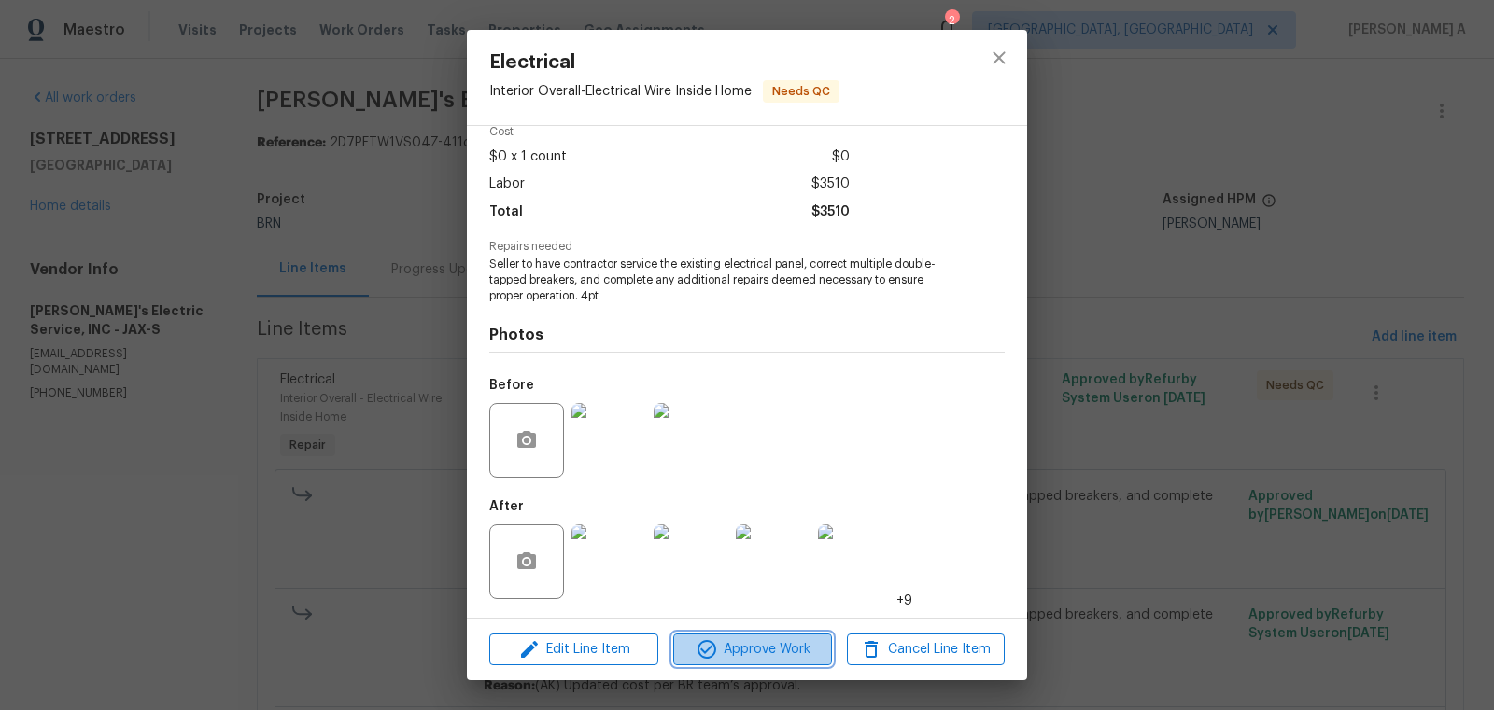
click at [754, 661] on span "Approve Work" at bounding box center [752, 650] width 147 height 23
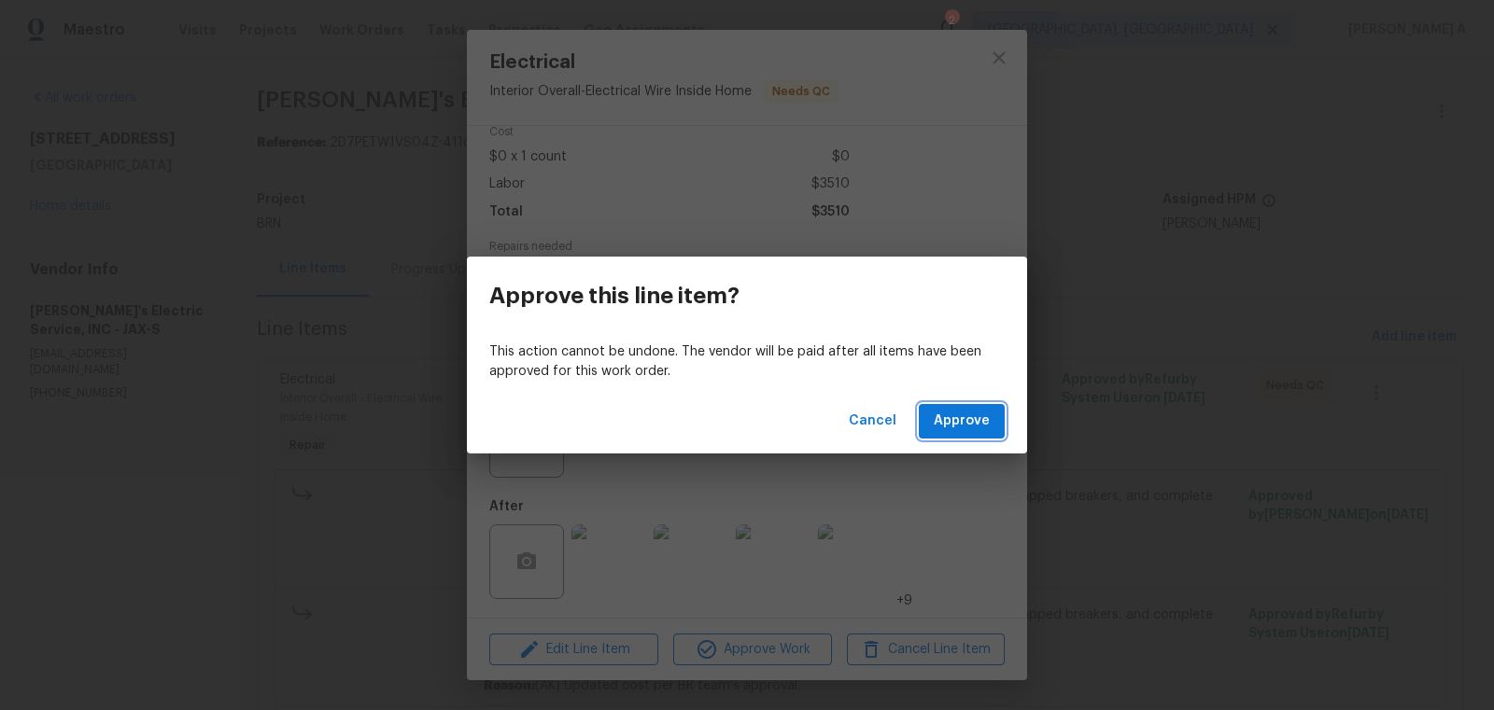
click at [981, 422] on span "Approve" at bounding box center [962, 421] width 56 height 23
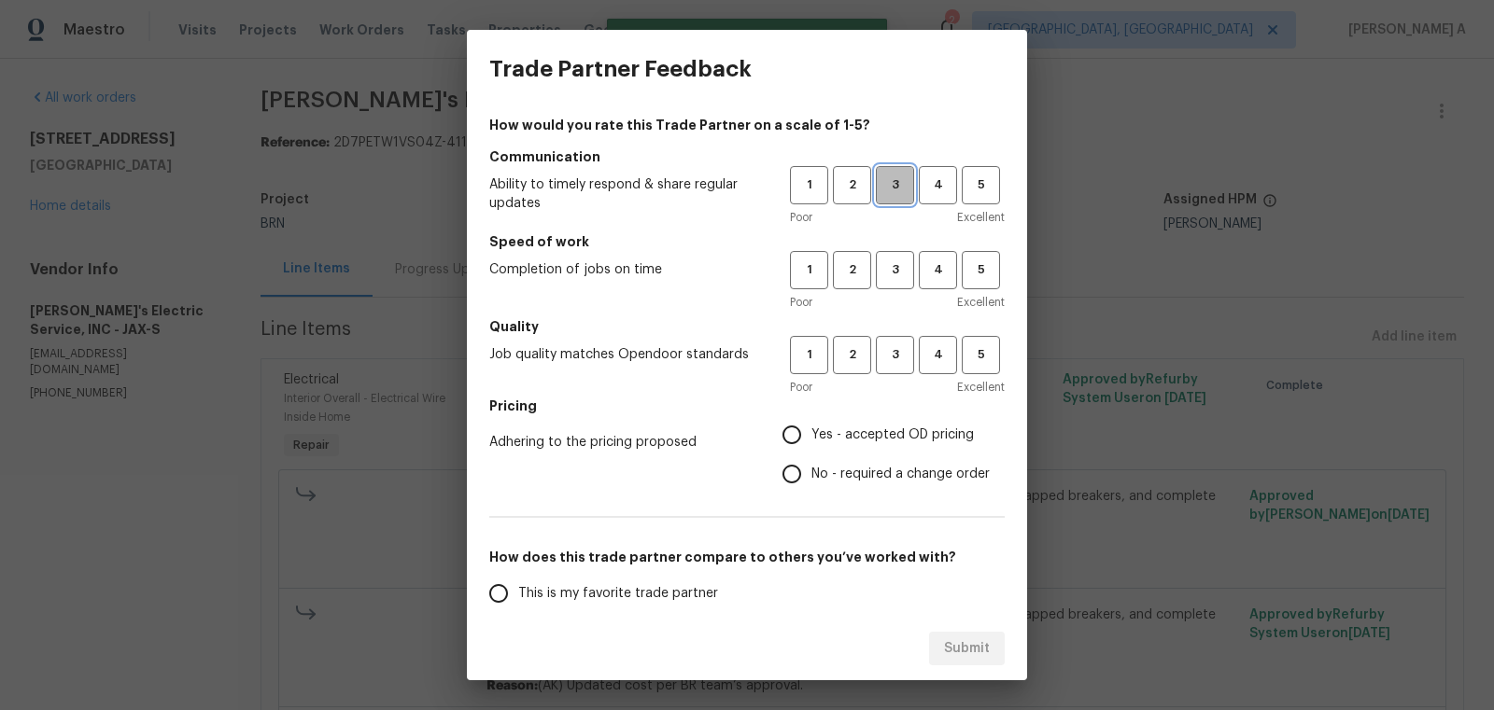
click at [896, 185] on span "3" at bounding box center [895, 185] width 35 height 21
click at [896, 261] on span "3" at bounding box center [895, 270] width 35 height 21
click at [896, 345] on span "3" at bounding box center [895, 355] width 35 height 21
click at [840, 468] on span "No - required a change order" at bounding box center [900, 475] width 178 height 20
click at [811, 468] on input "No - required a change order" at bounding box center [791, 474] width 39 height 39
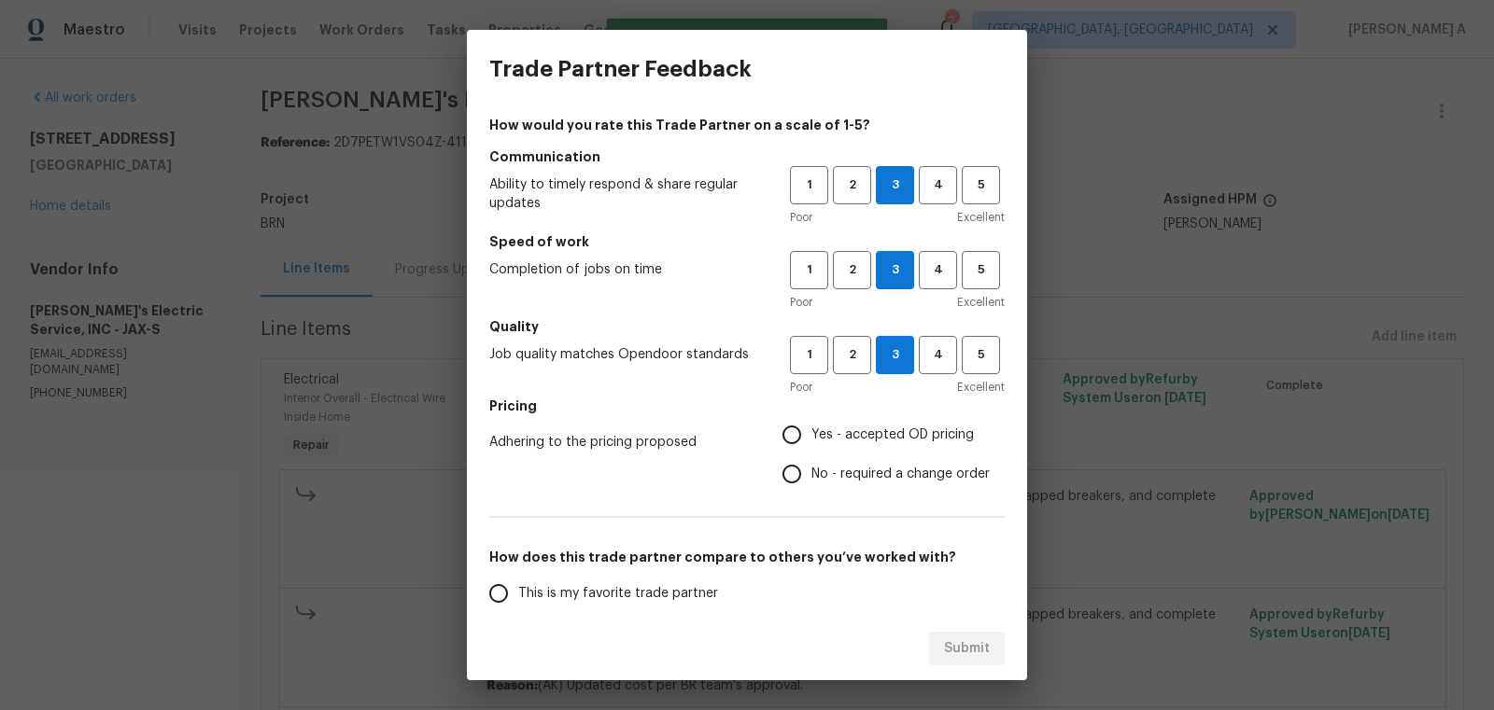
radio input "true"
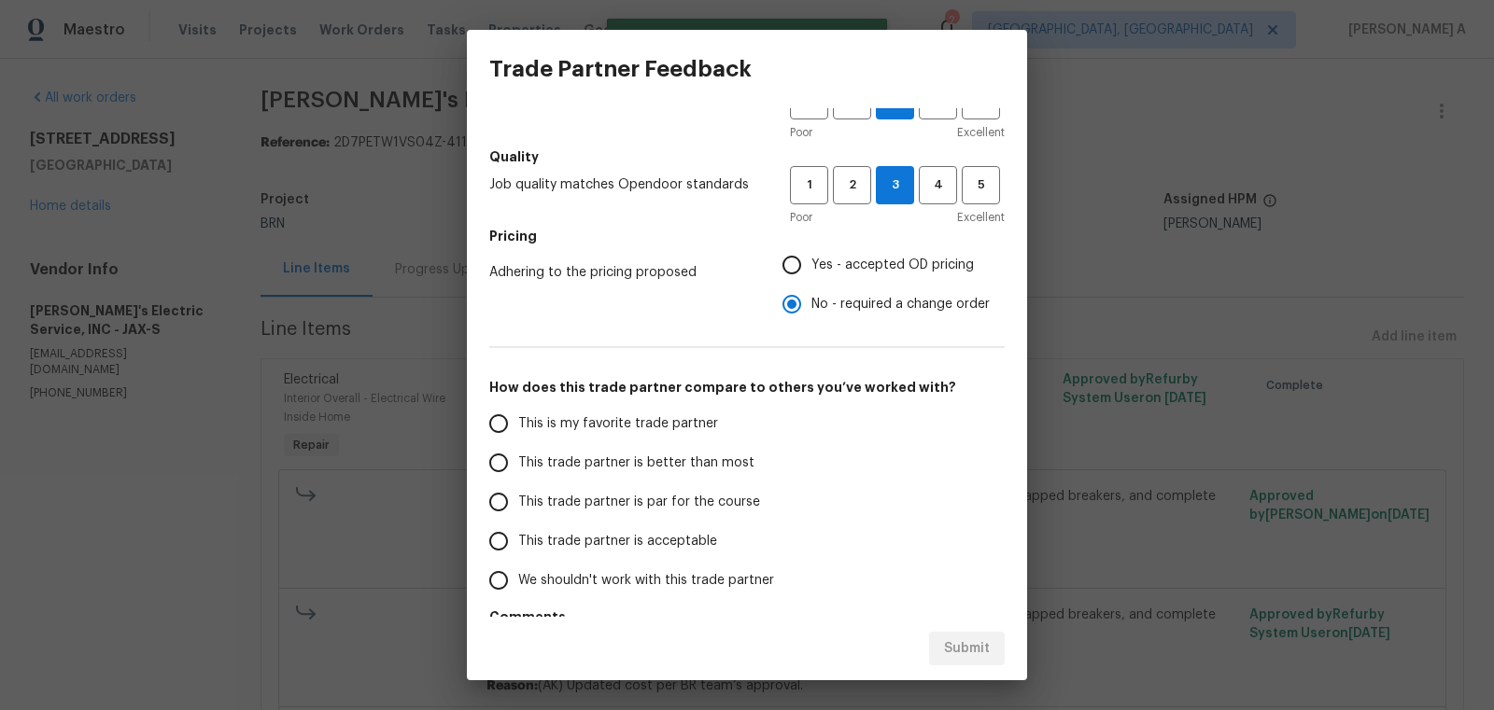
scroll to position [187, 0]
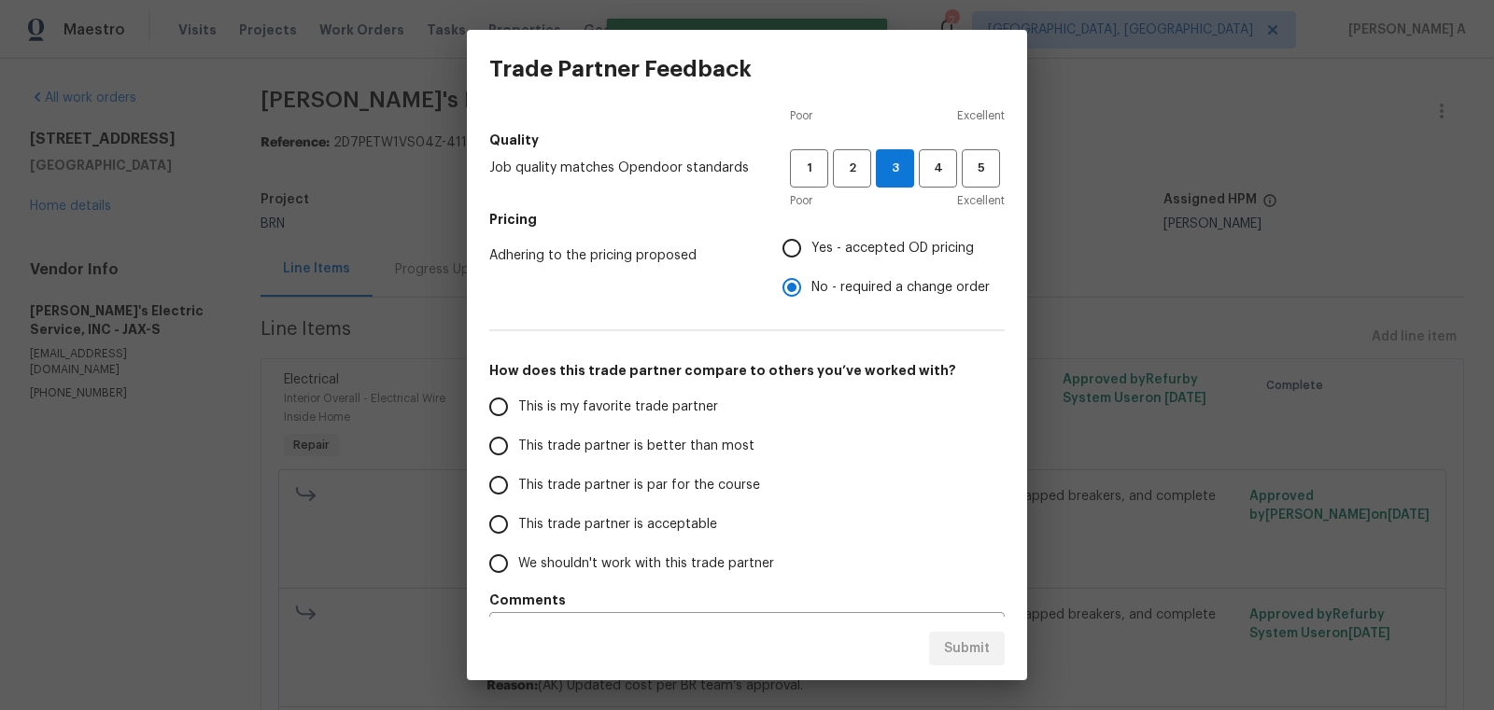
click at [630, 391] on label "This is my favorite trade partner" at bounding box center [626, 406] width 295 height 39
click at [518, 391] on input "This is my favorite trade partner" at bounding box center [498, 406] width 39 height 39
click at [949, 648] on span "Submit" at bounding box center [967, 649] width 46 height 23
radio input "true"
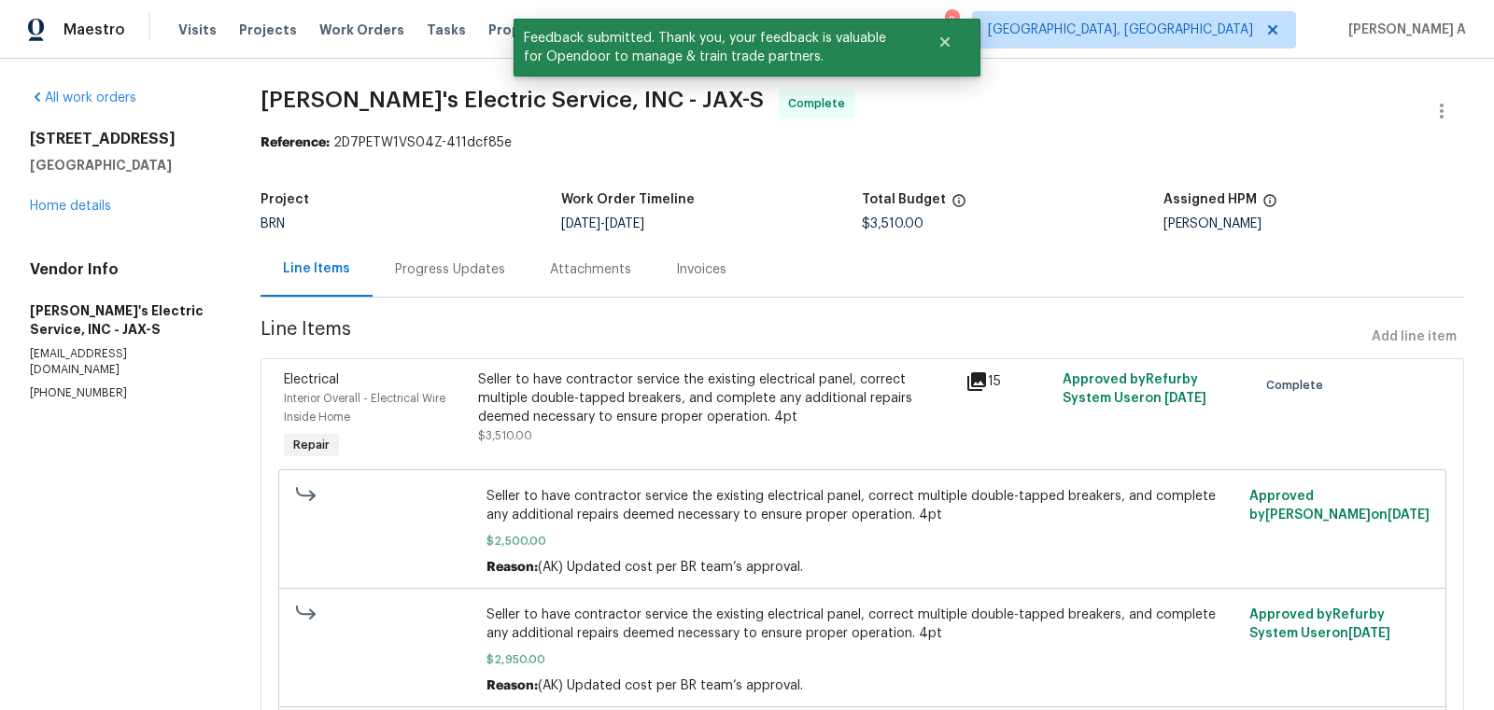
click at [442, 273] on div "Progress Updates" at bounding box center [450, 269] width 110 height 19
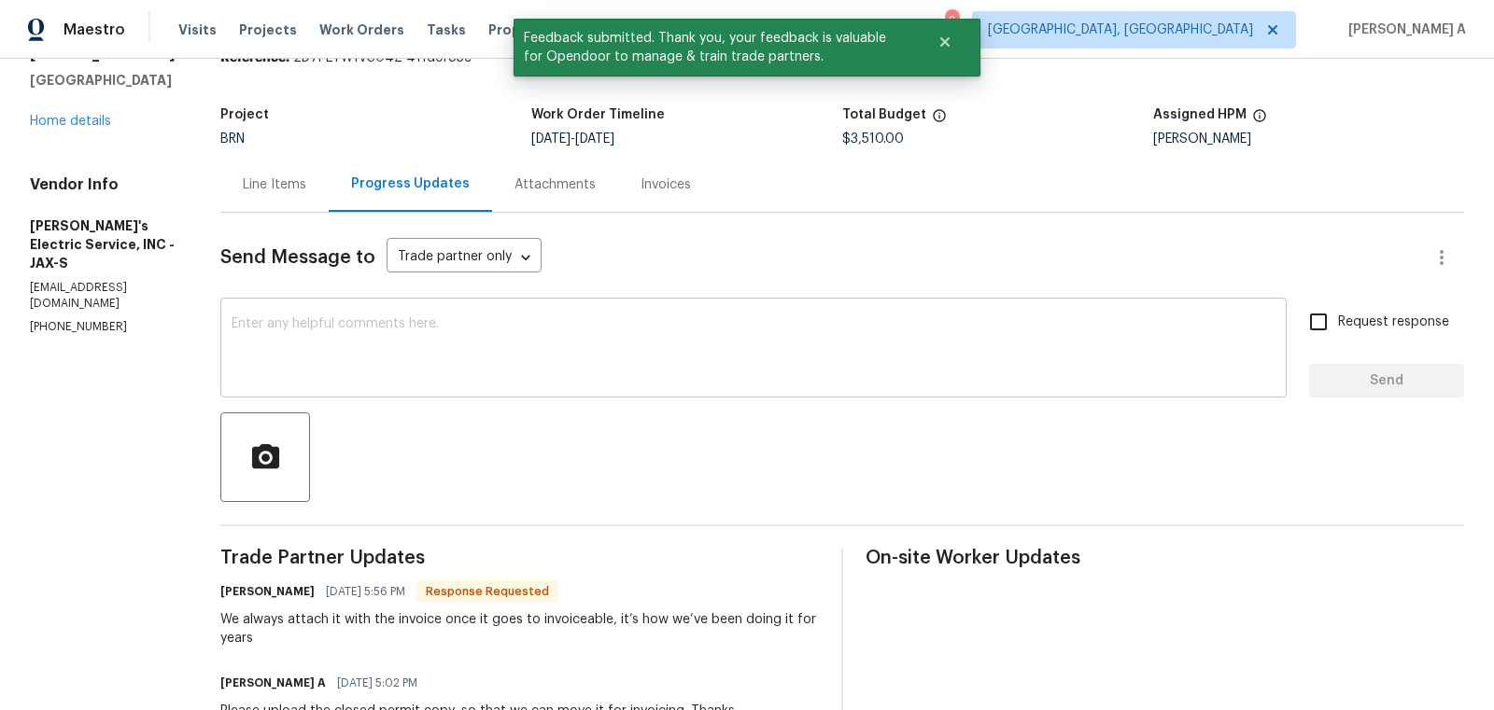
scroll to position [82, 0]
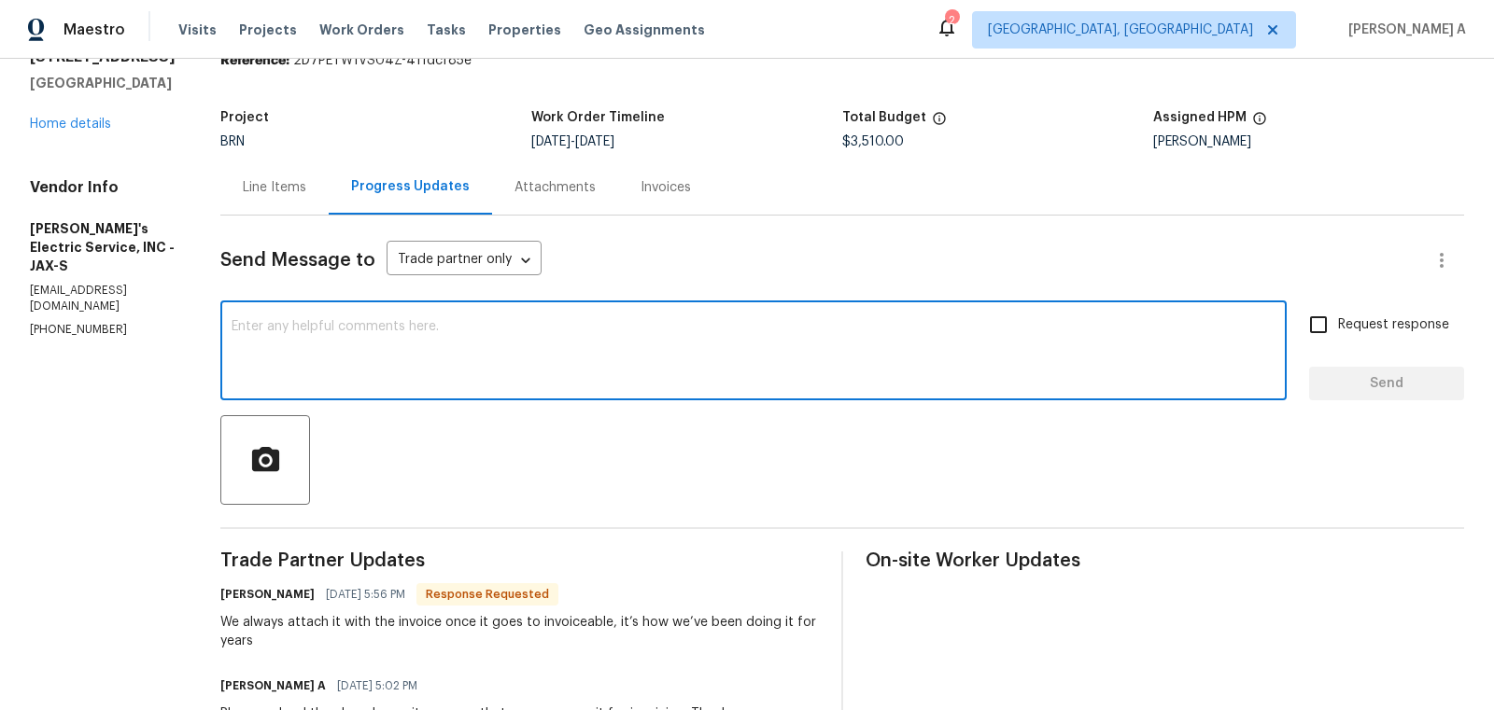
click at [363, 346] on textarea at bounding box center [754, 352] width 1044 height 65
type textarea "O"
drag, startPoint x: 341, startPoint y: 321, endPoint x: 175, endPoint y: 317, distance: 166.3
type textarea "Okay, please upload it with invoice. Thanks"
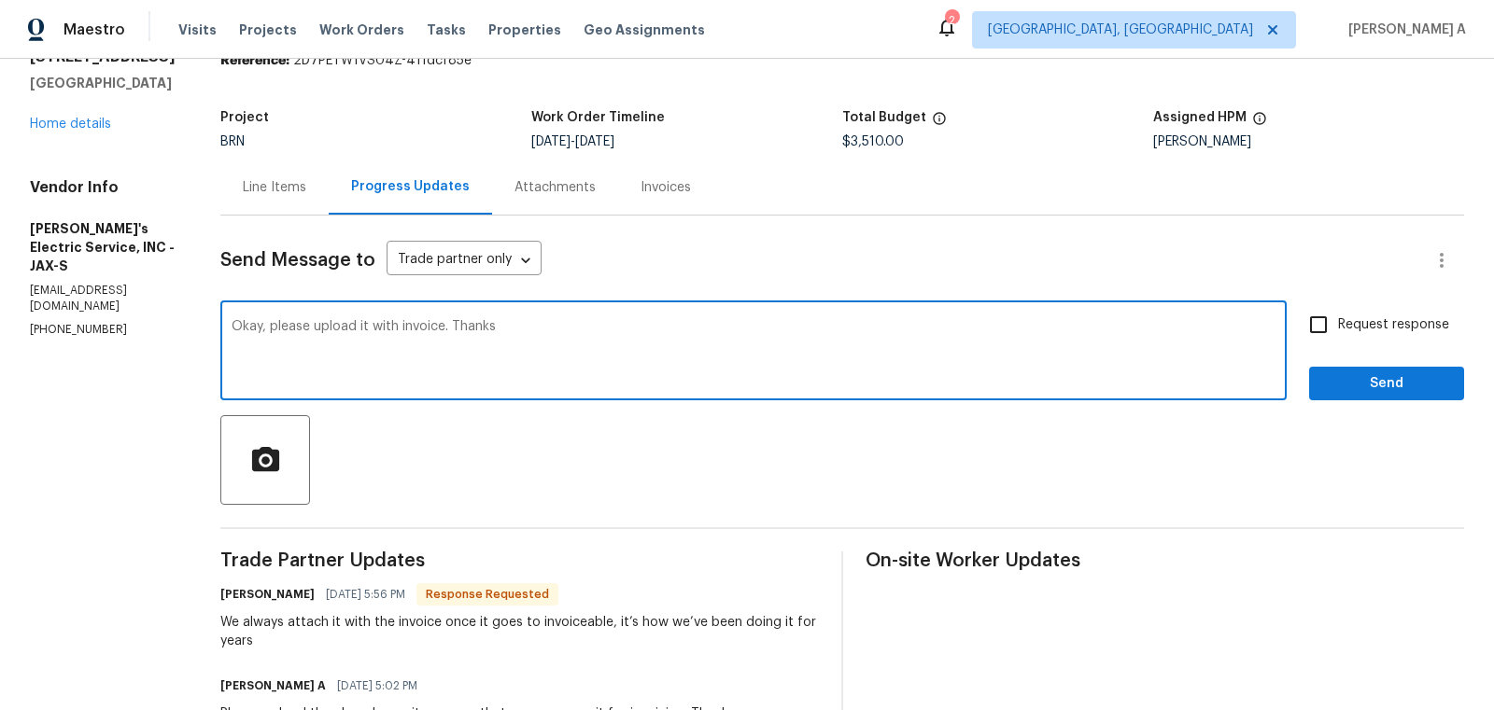
click at [1344, 332] on span "Request response" at bounding box center [1393, 326] width 111 height 20
click at [1338, 332] on input "Request response" at bounding box center [1318, 324] width 39 height 39
checkbox input "true"
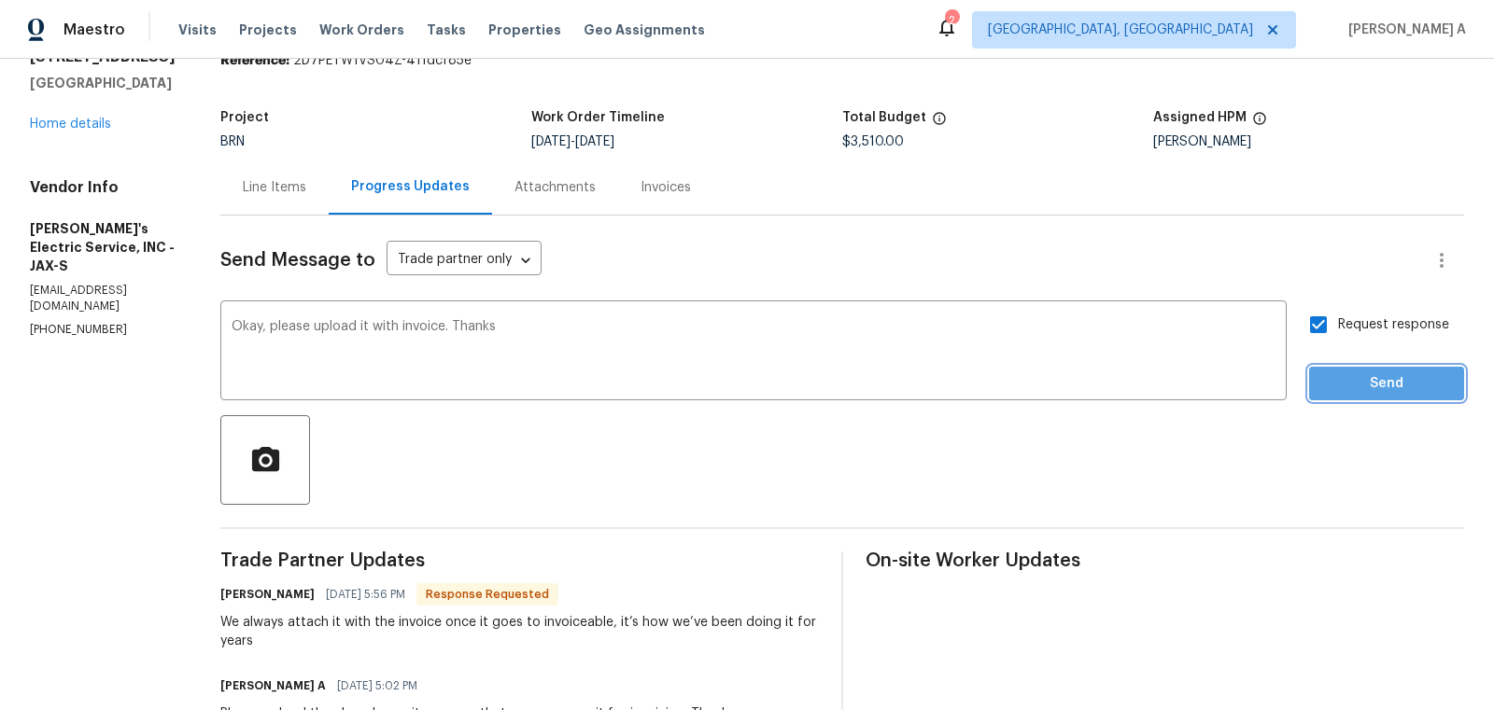
click at [1382, 370] on button "Send" at bounding box center [1386, 384] width 155 height 35
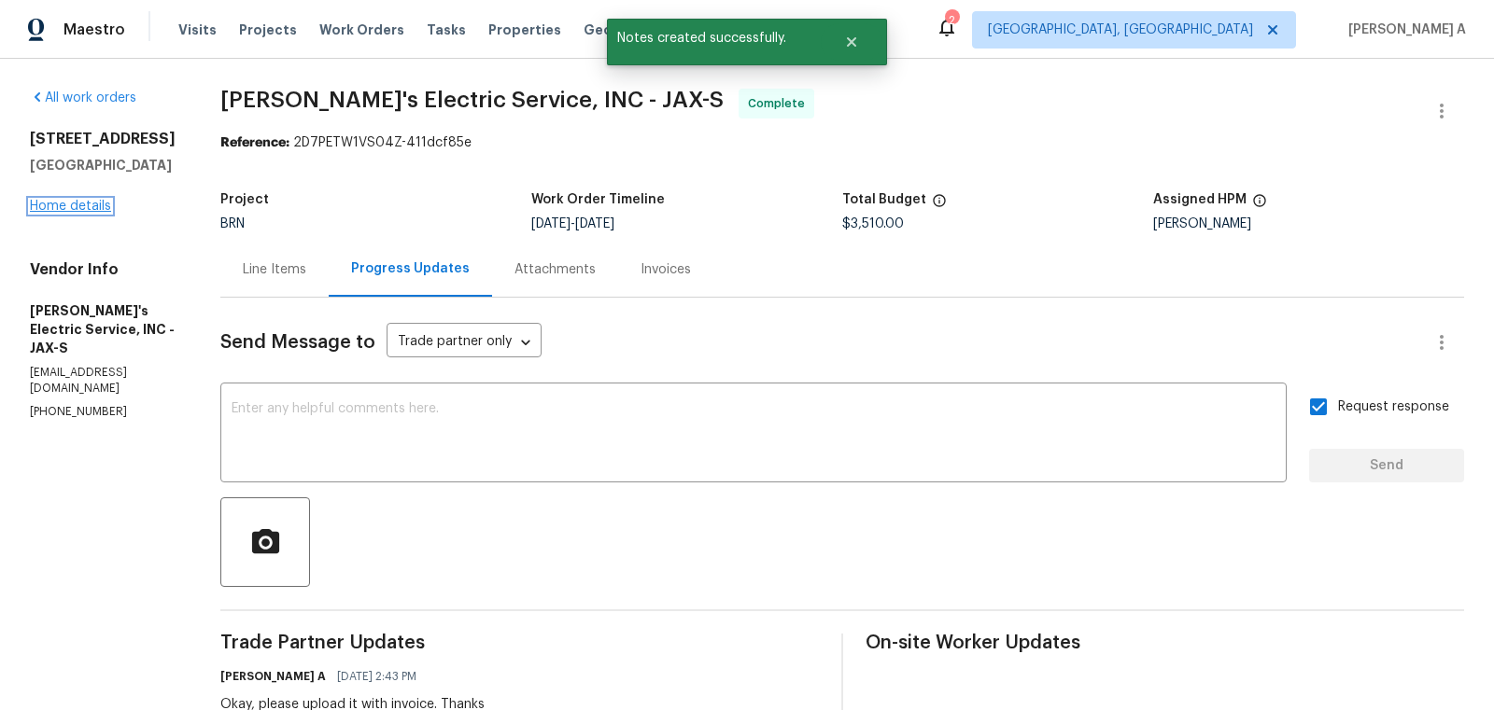
click at [51, 213] on link "Home details" at bounding box center [70, 206] width 81 height 13
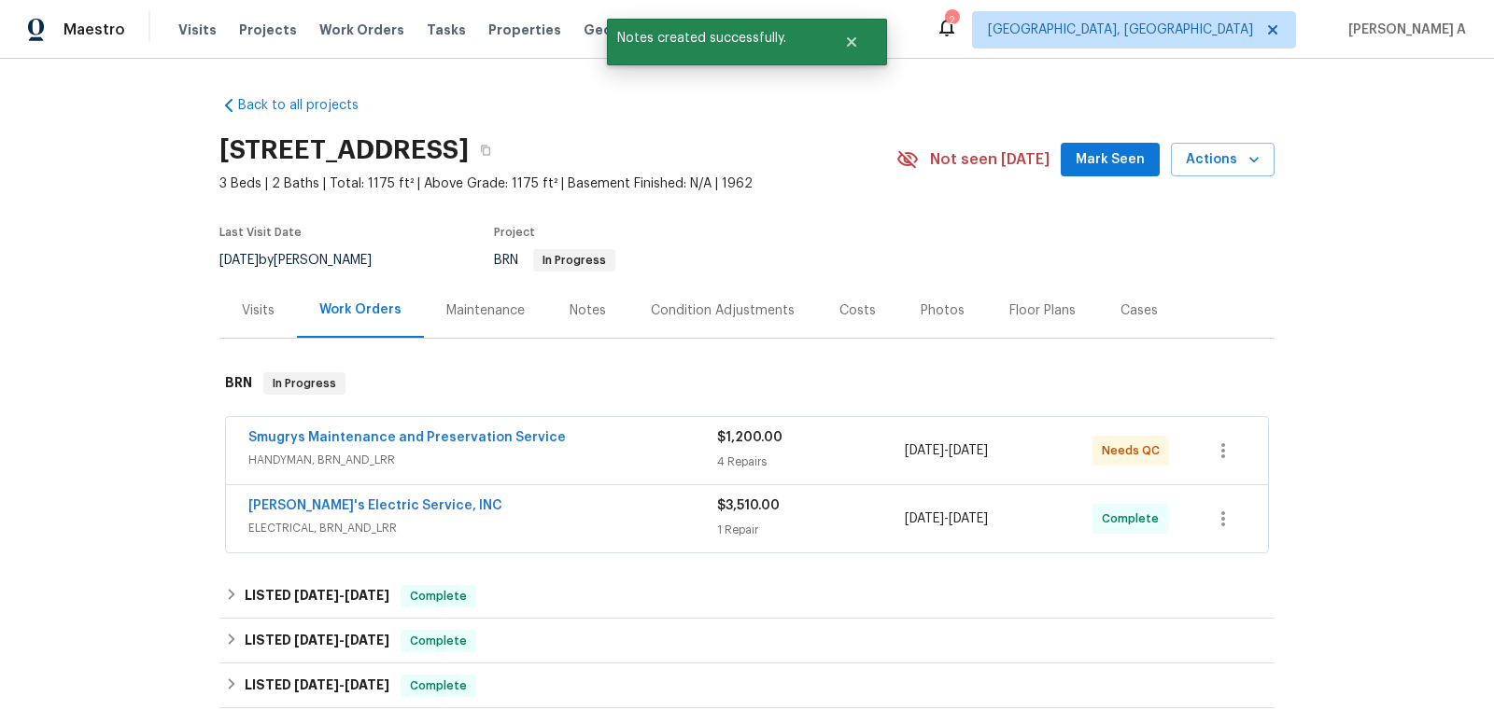
click at [429, 444] on span "Smugrys Maintenance and Preservation Service" at bounding box center [406, 438] width 317 height 19
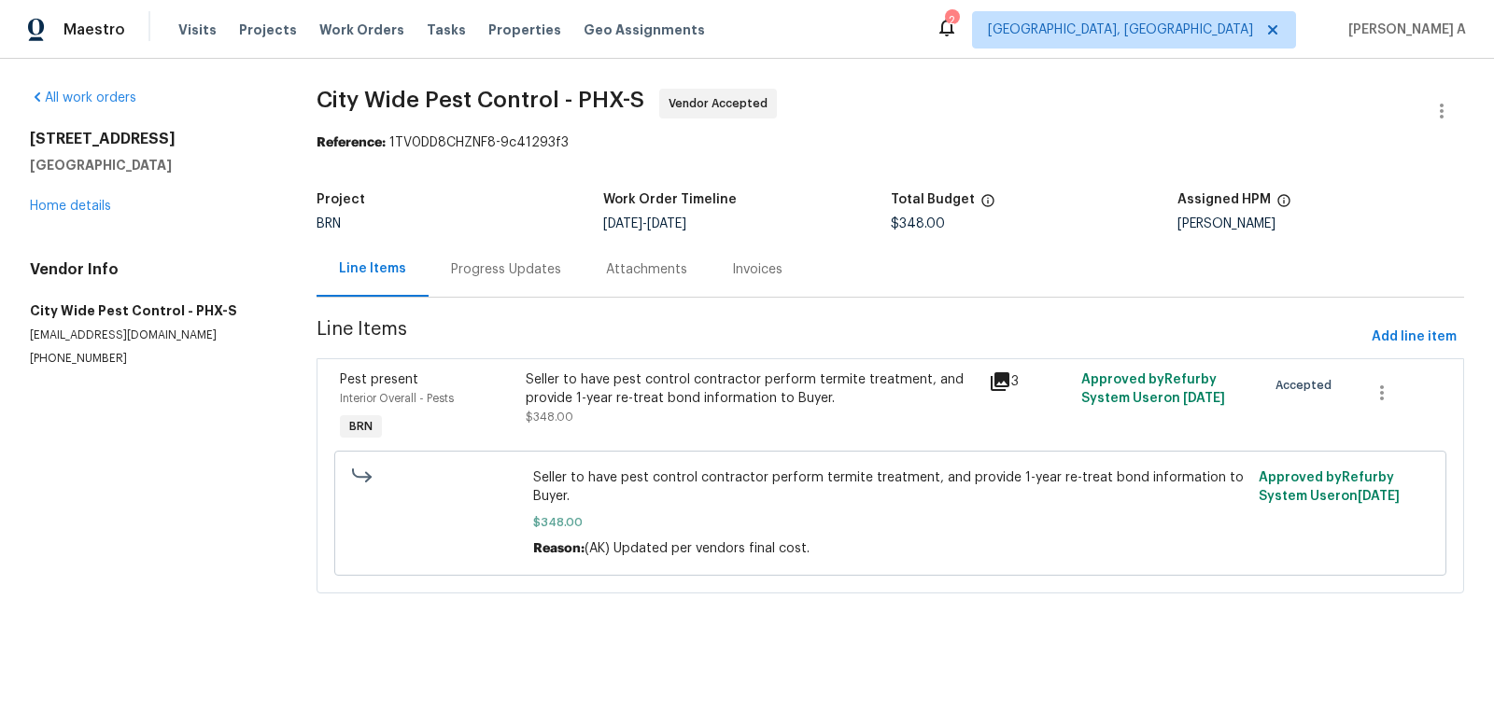
click at [470, 292] on div "Progress Updates" at bounding box center [506, 269] width 155 height 55
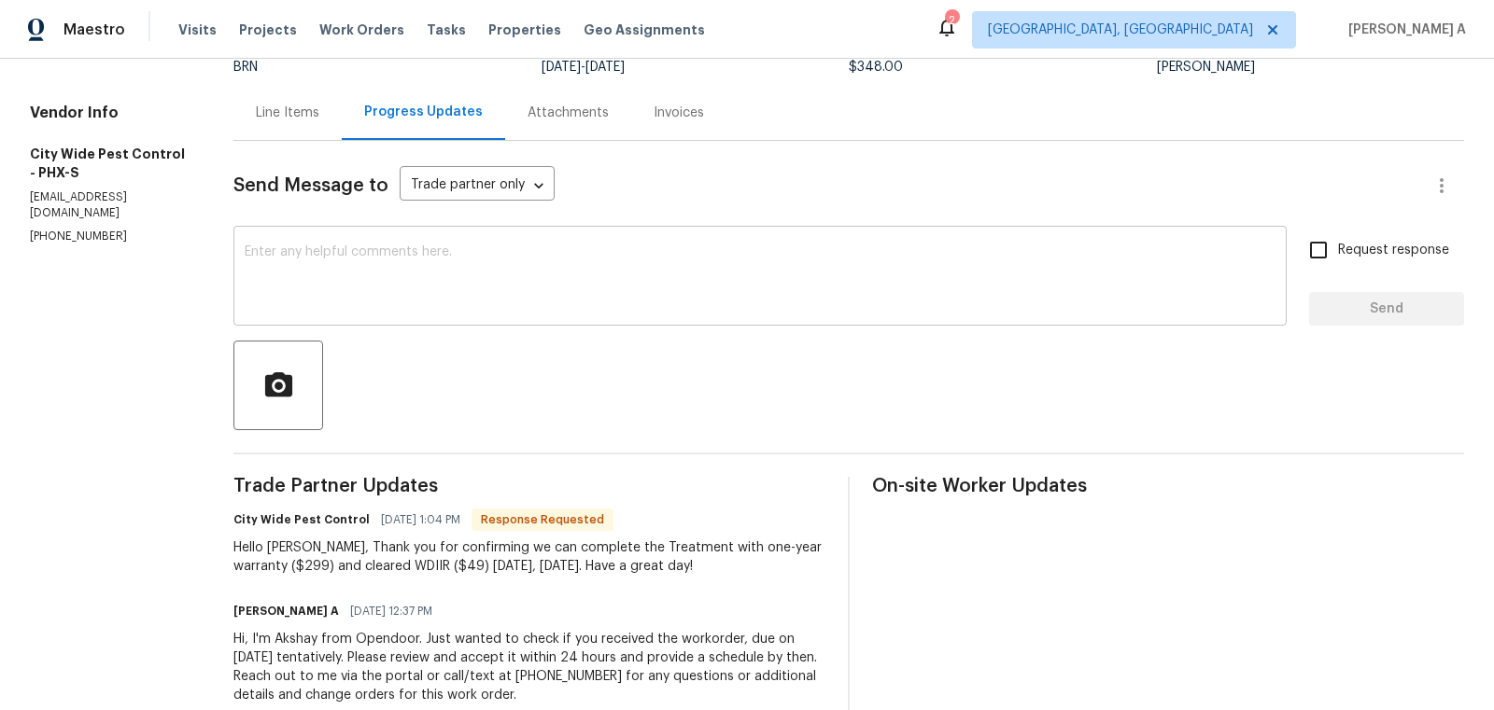
scroll to position [149, 0]
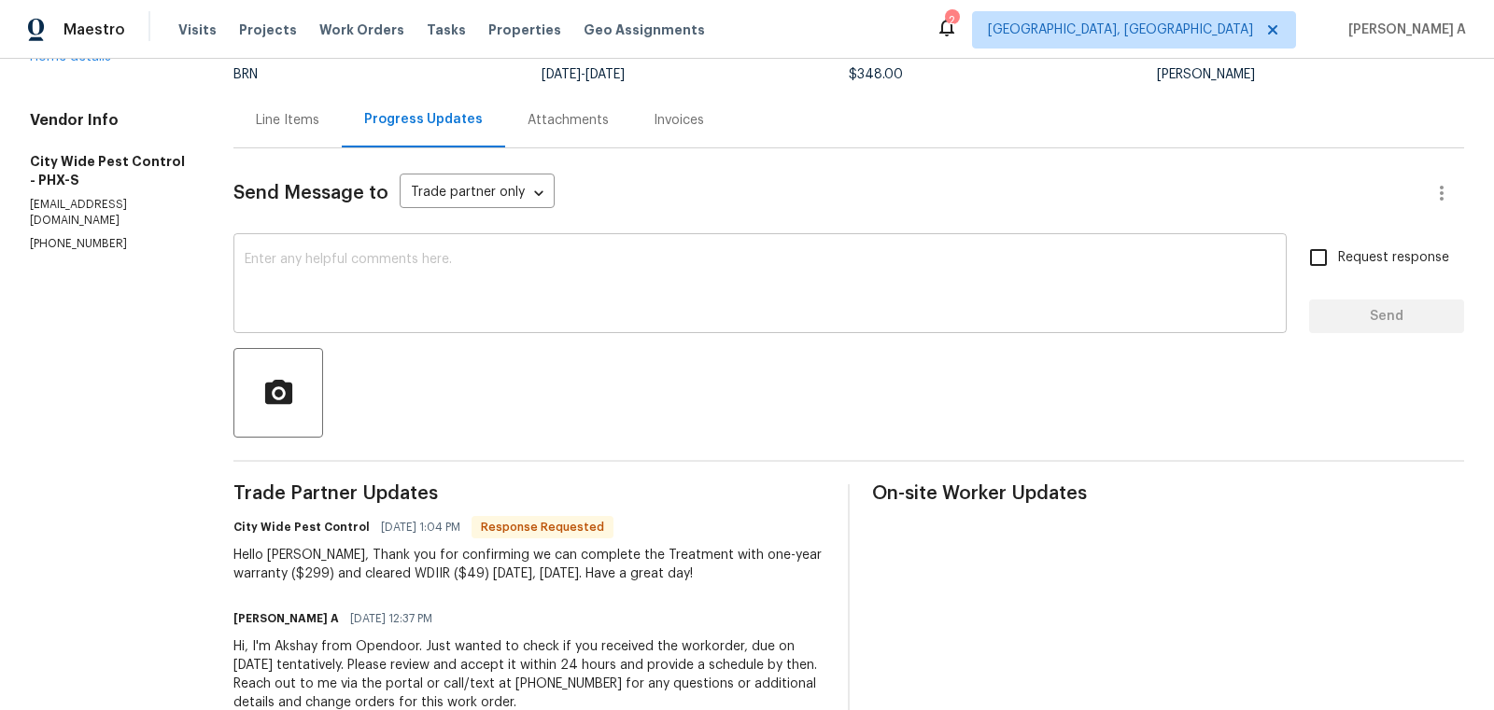
click at [592, 299] on textarea at bounding box center [760, 285] width 1031 height 65
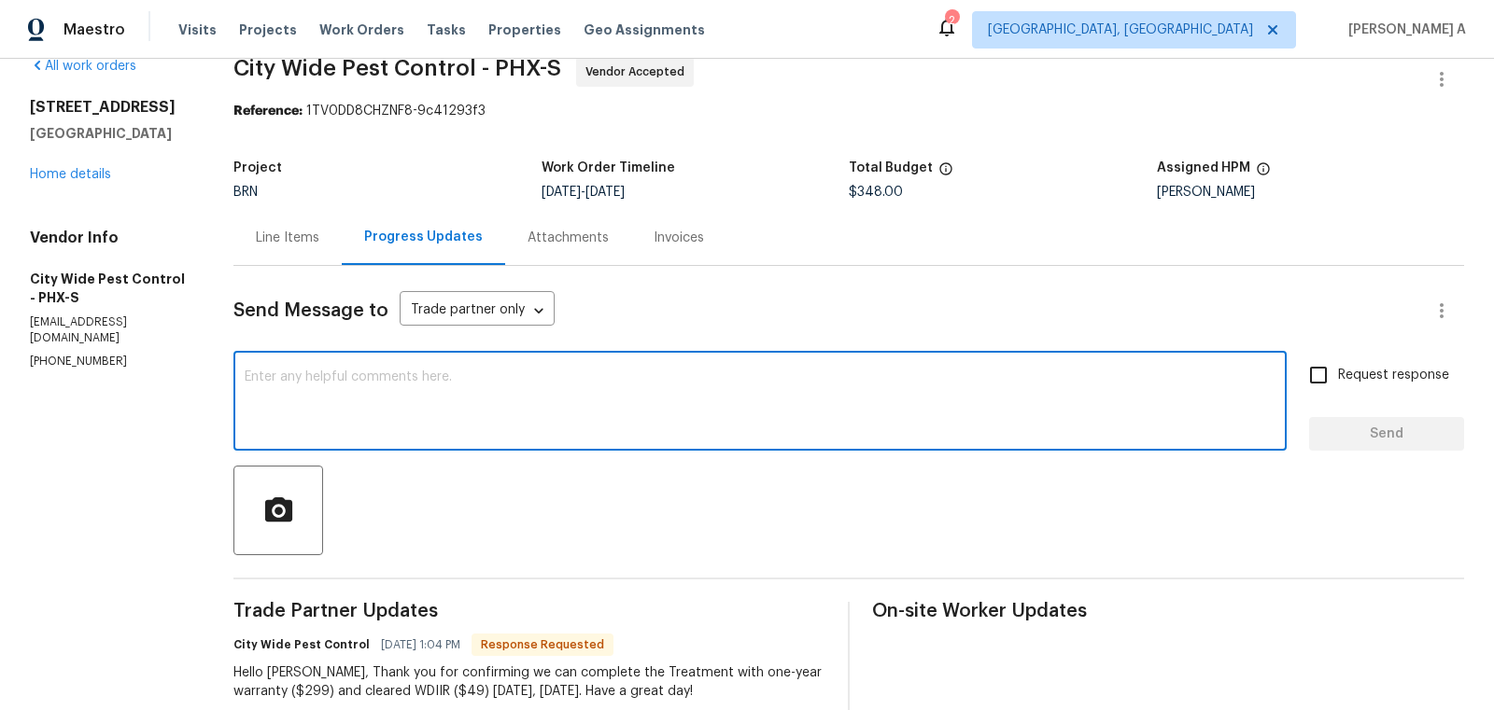
scroll to position [0, 0]
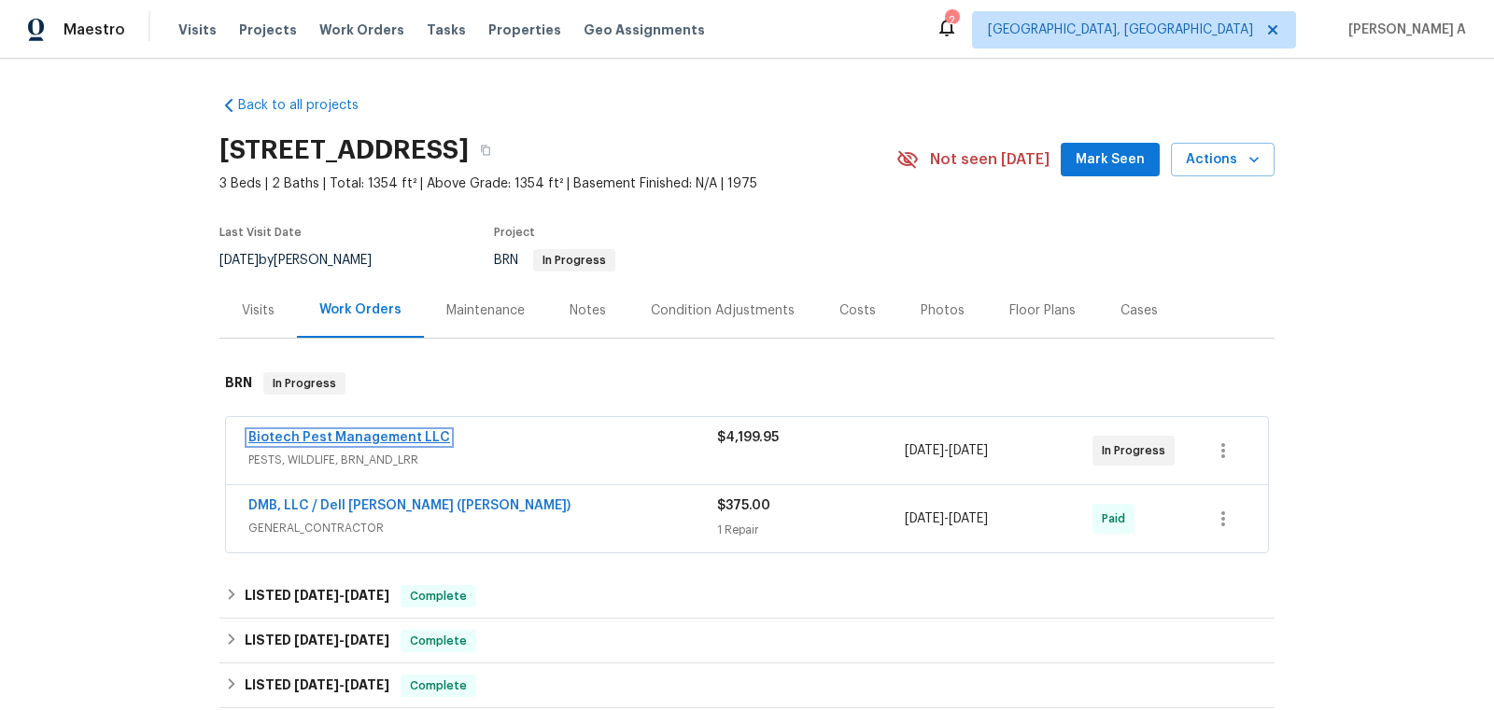
click at [393, 435] on link "Biotech Pest Management LLC" at bounding box center [349, 437] width 202 height 13
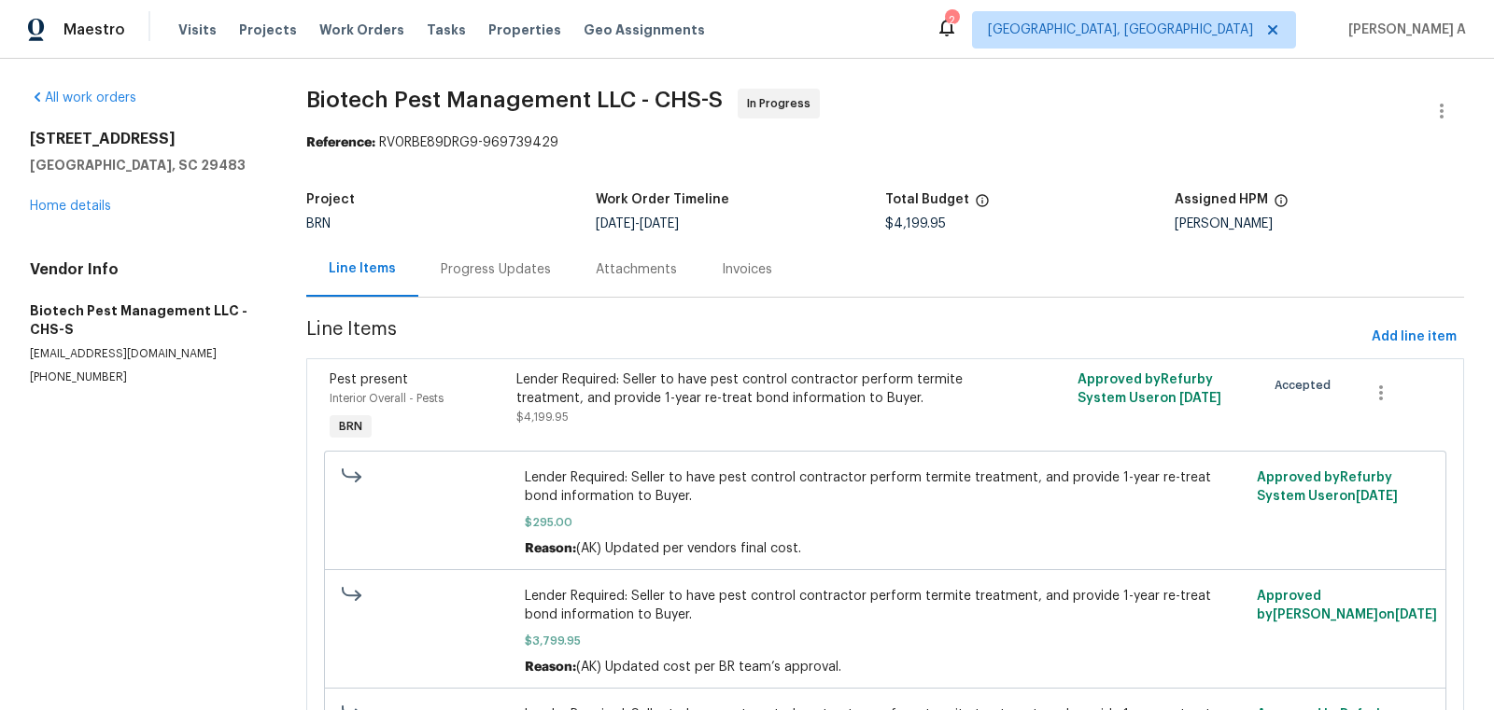
click at [512, 260] on div "Progress Updates" at bounding box center [496, 269] width 110 height 19
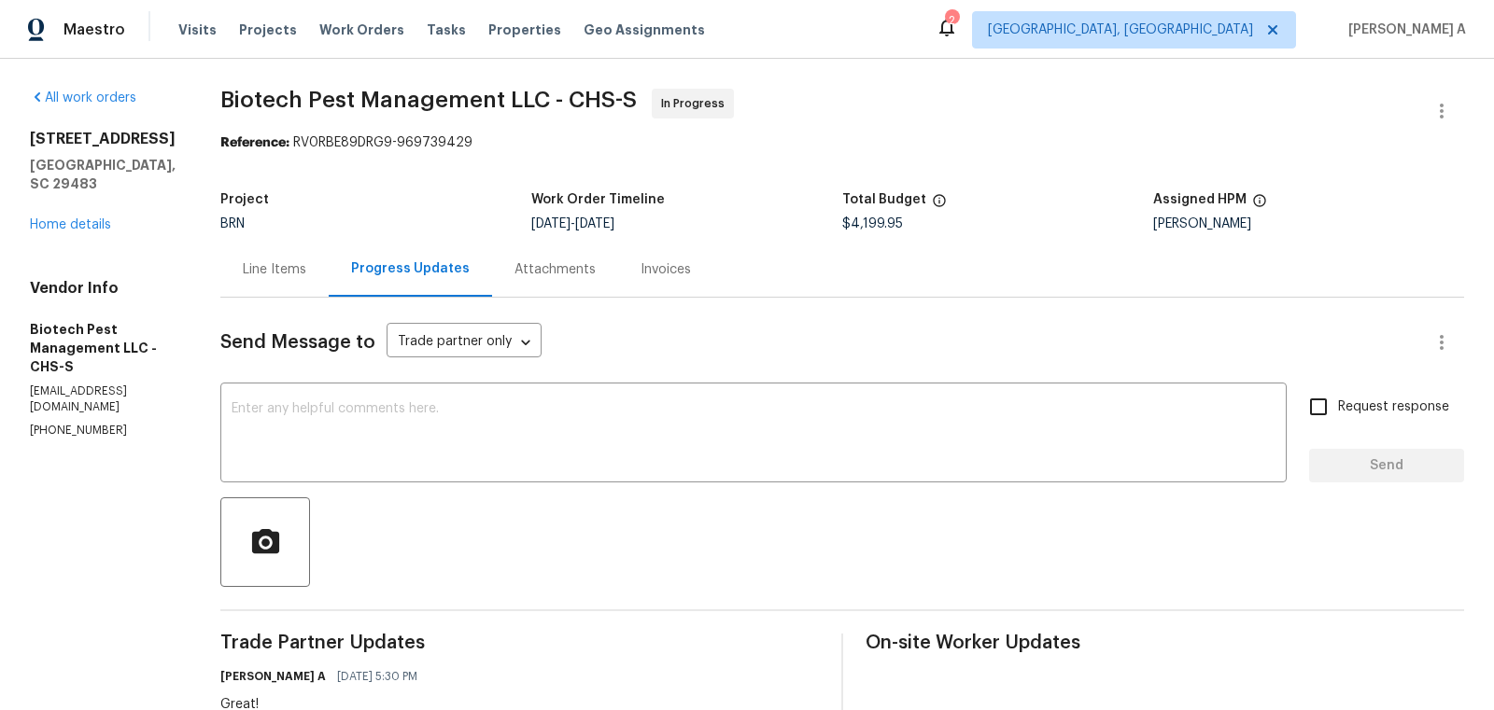
click at [253, 272] on div "Line Items" at bounding box center [274, 269] width 63 height 19
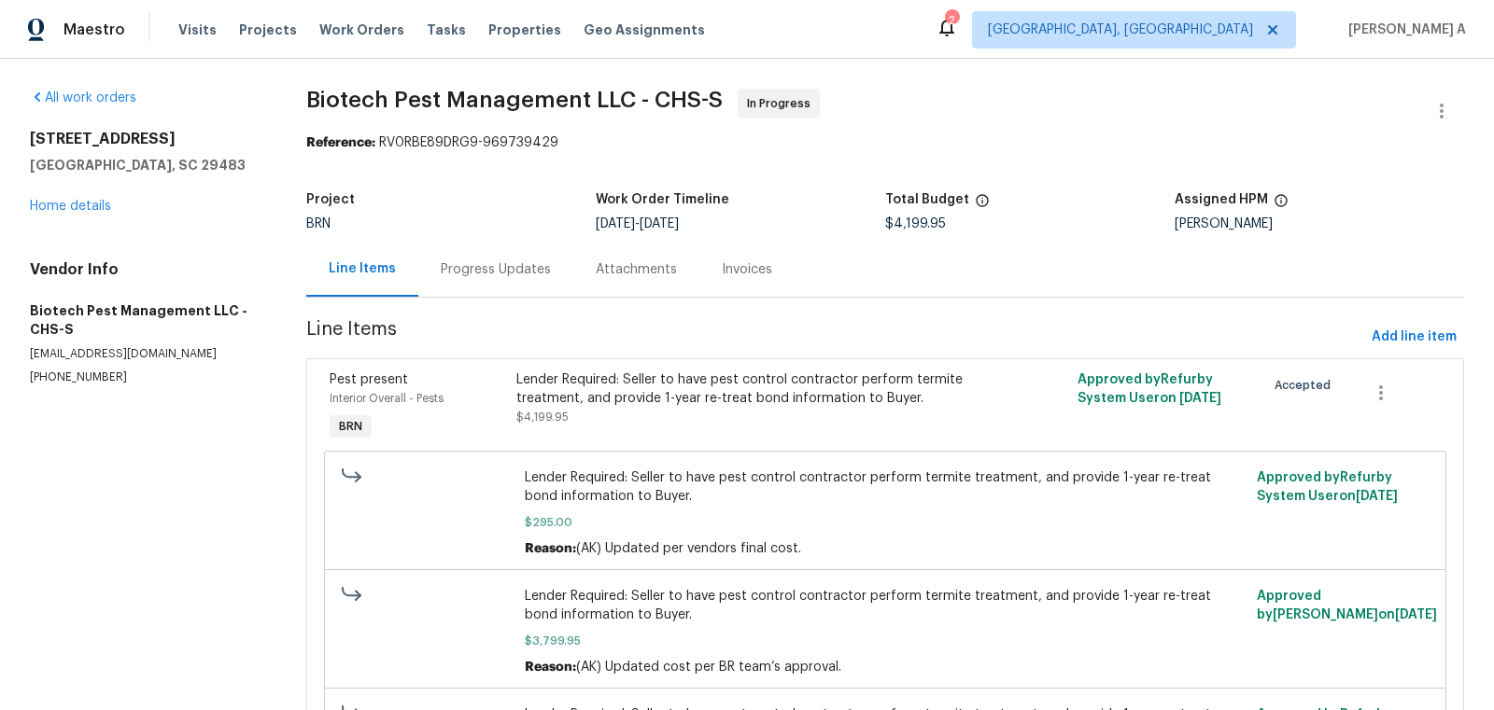
click at [487, 283] on div "Progress Updates" at bounding box center [495, 269] width 155 height 55
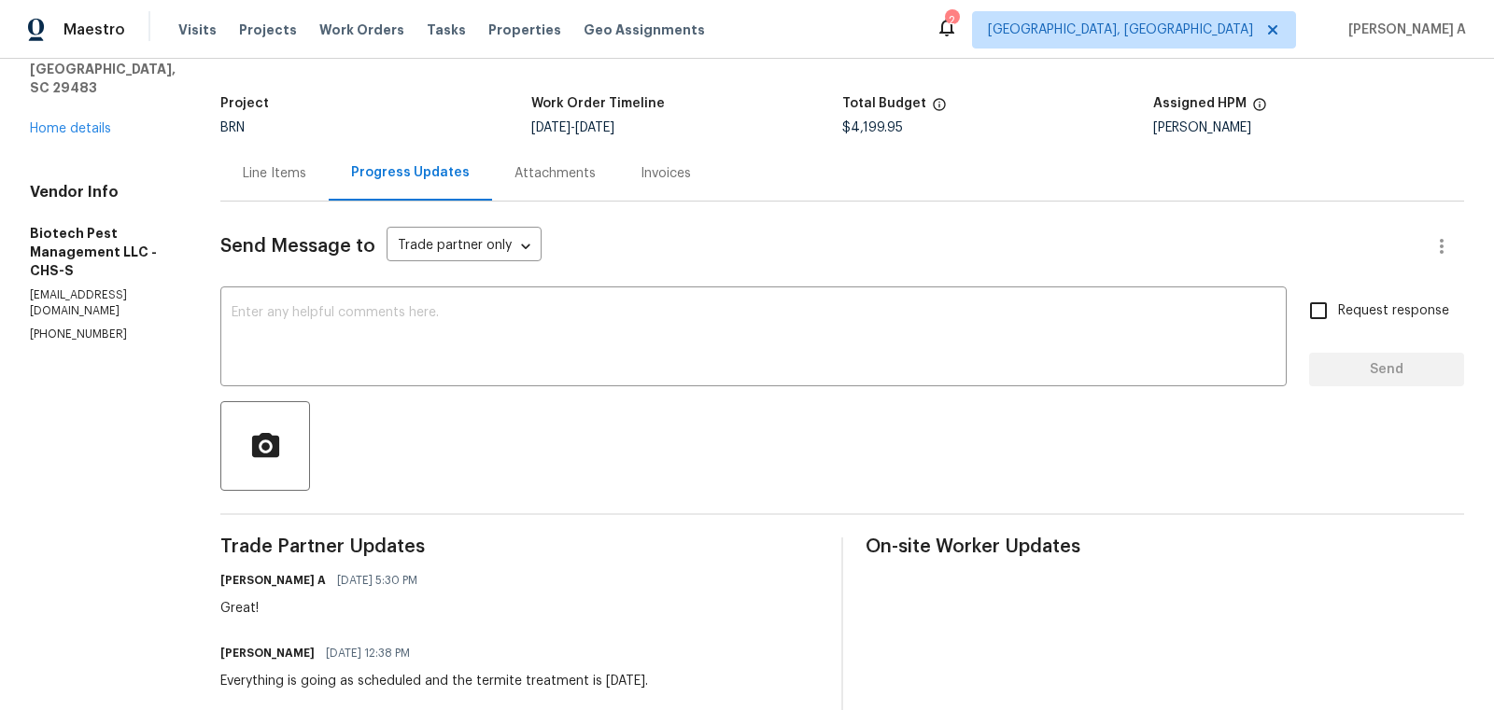
scroll to position [104, 0]
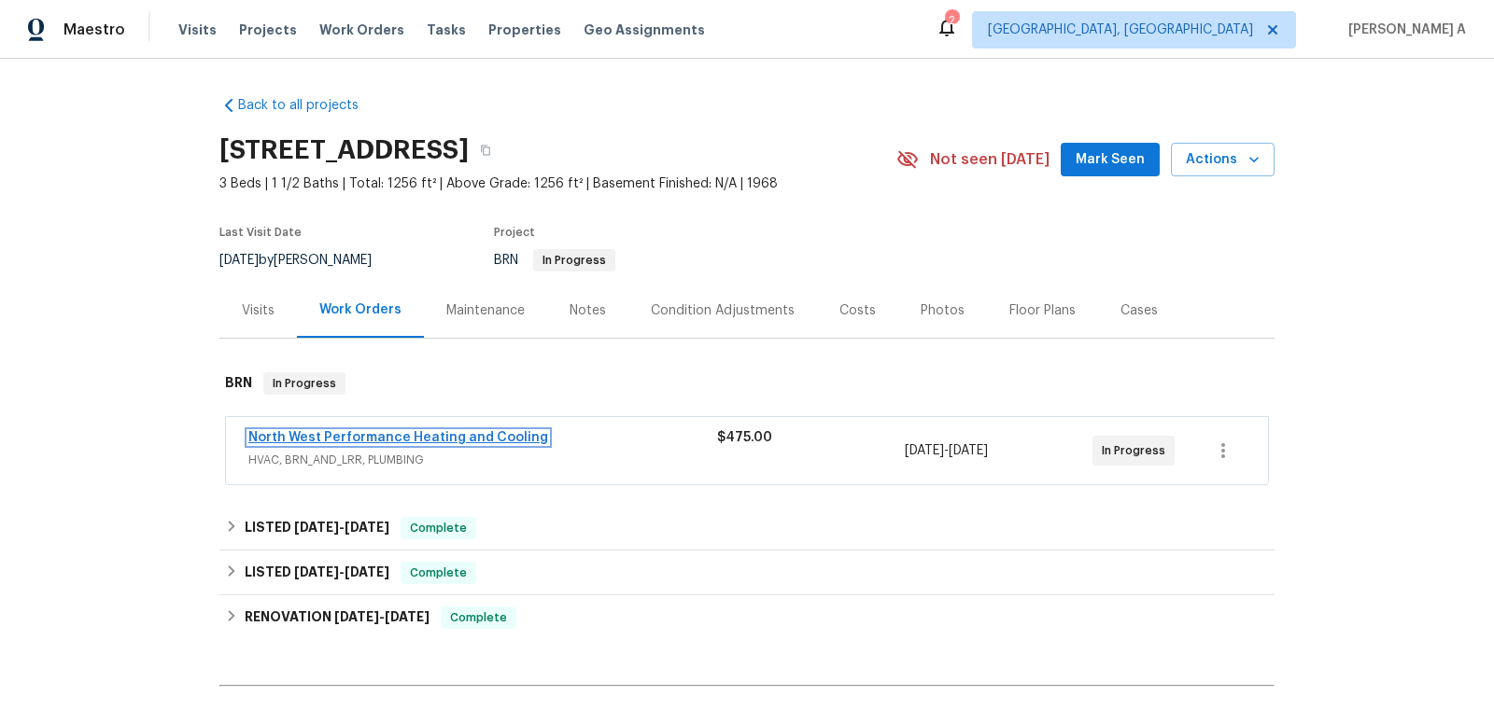
click at [428, 432] on link "North West Performance Heating and Cooling" at bounding box center [398, 437] width 300 height 13
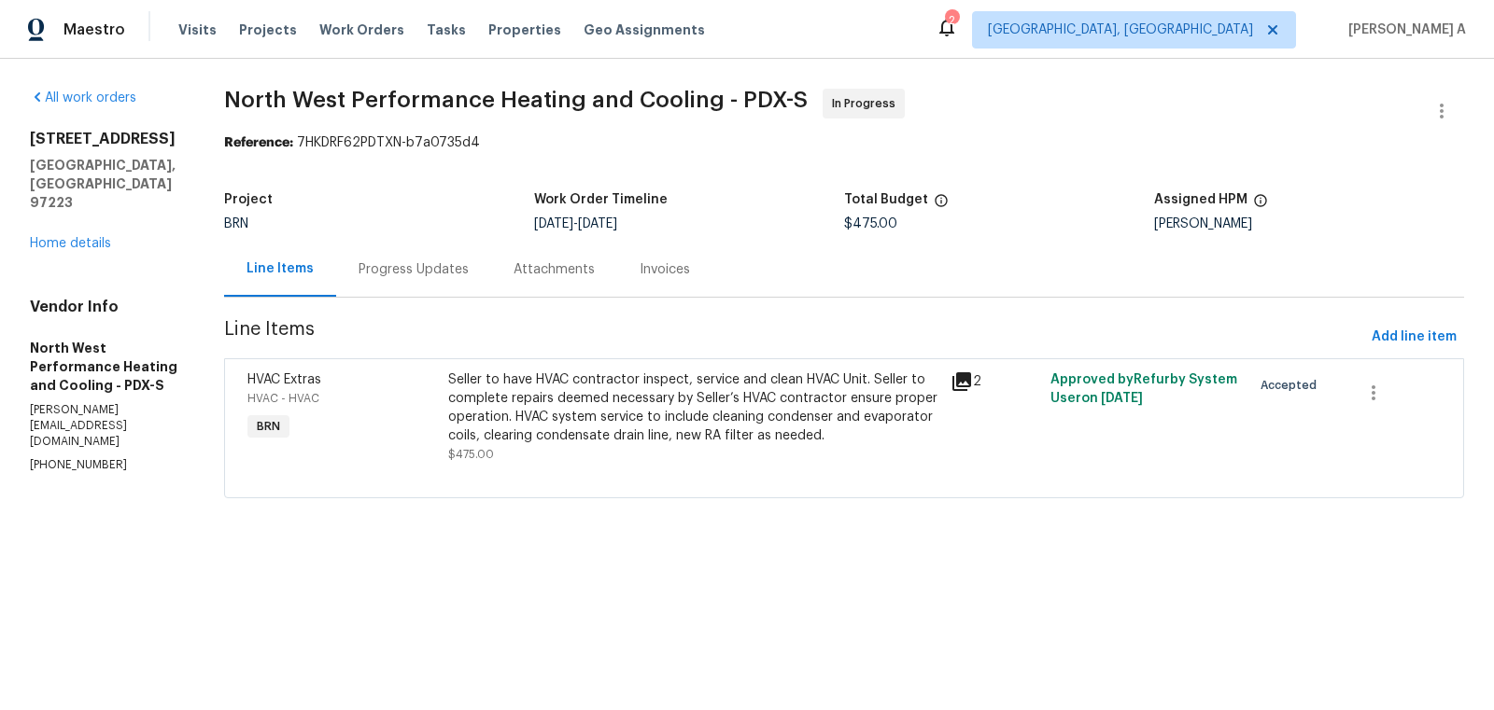
click at [812, 180] on section "North West Performance Heating and Cooling - PDX-S In Progress Reference: 7HKDR…" at bounding box center [844, 305] width 1240 height 432
click at [57, 457] on p "(503) 256-2245" at bounding box center [104, 465] width 149 height 16
copy p "(503) 256-2245"
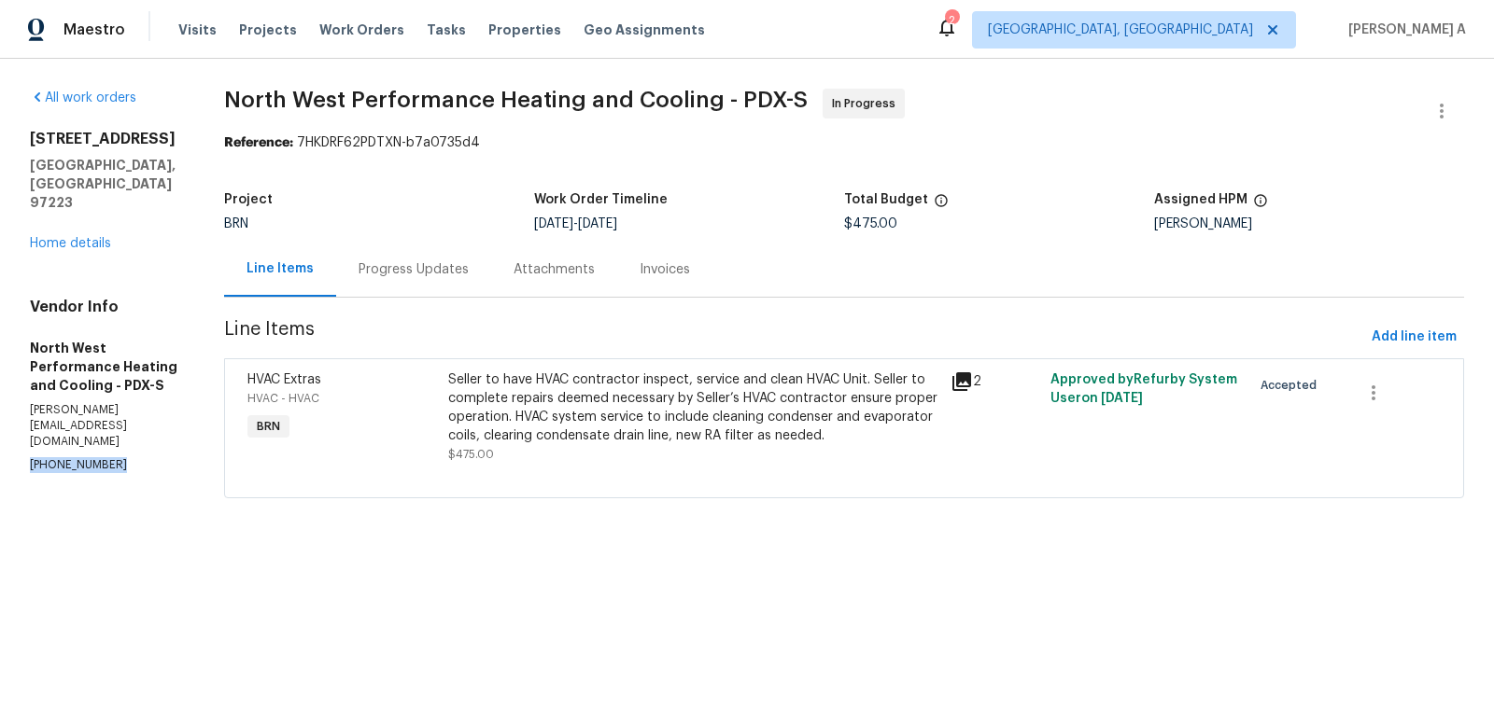
copy p "(503) 256-2245"
click at [479, 289] on div "Progress Updates" at bounding box center [413, 269] width 155 height 55
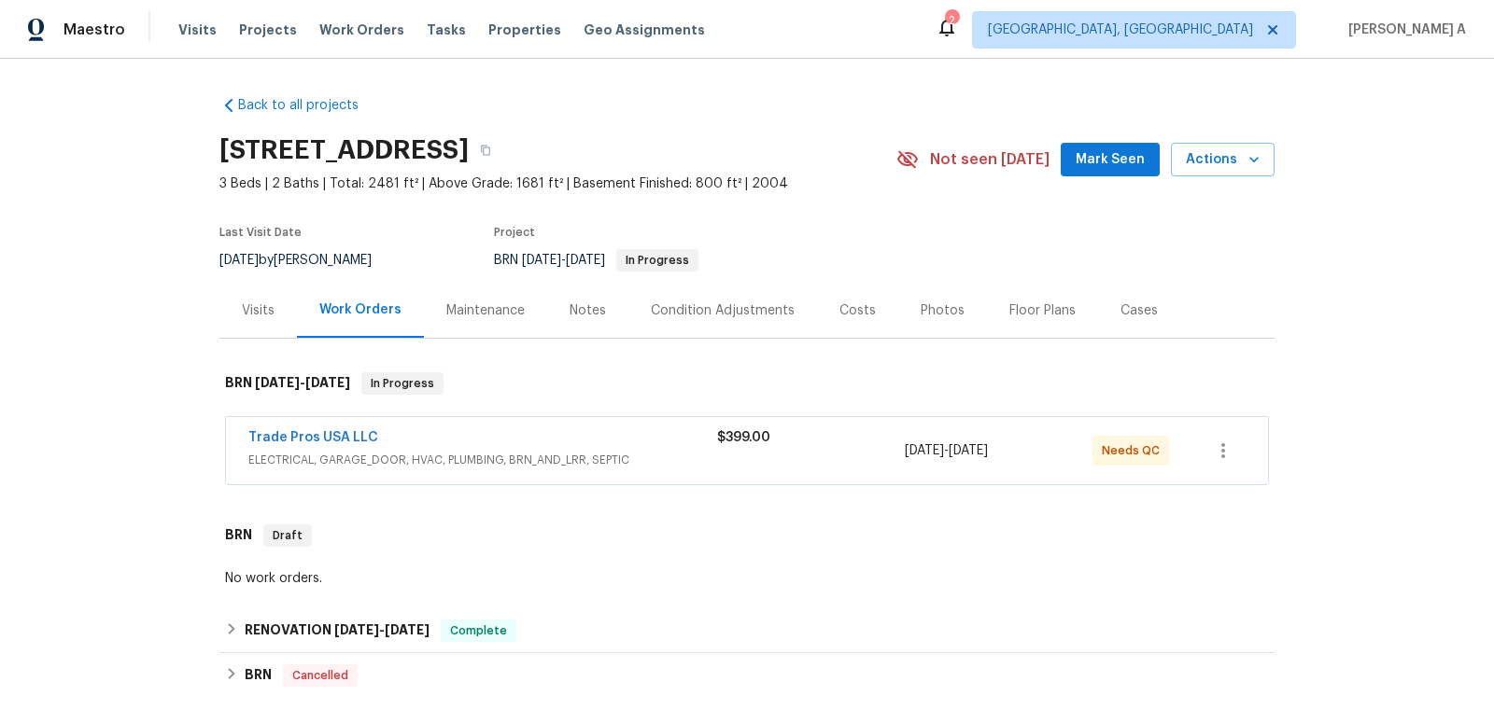
click at [436, 448] on div "Trade Pros USA LLC" at bounding box center [482, 440] width 469 height 22
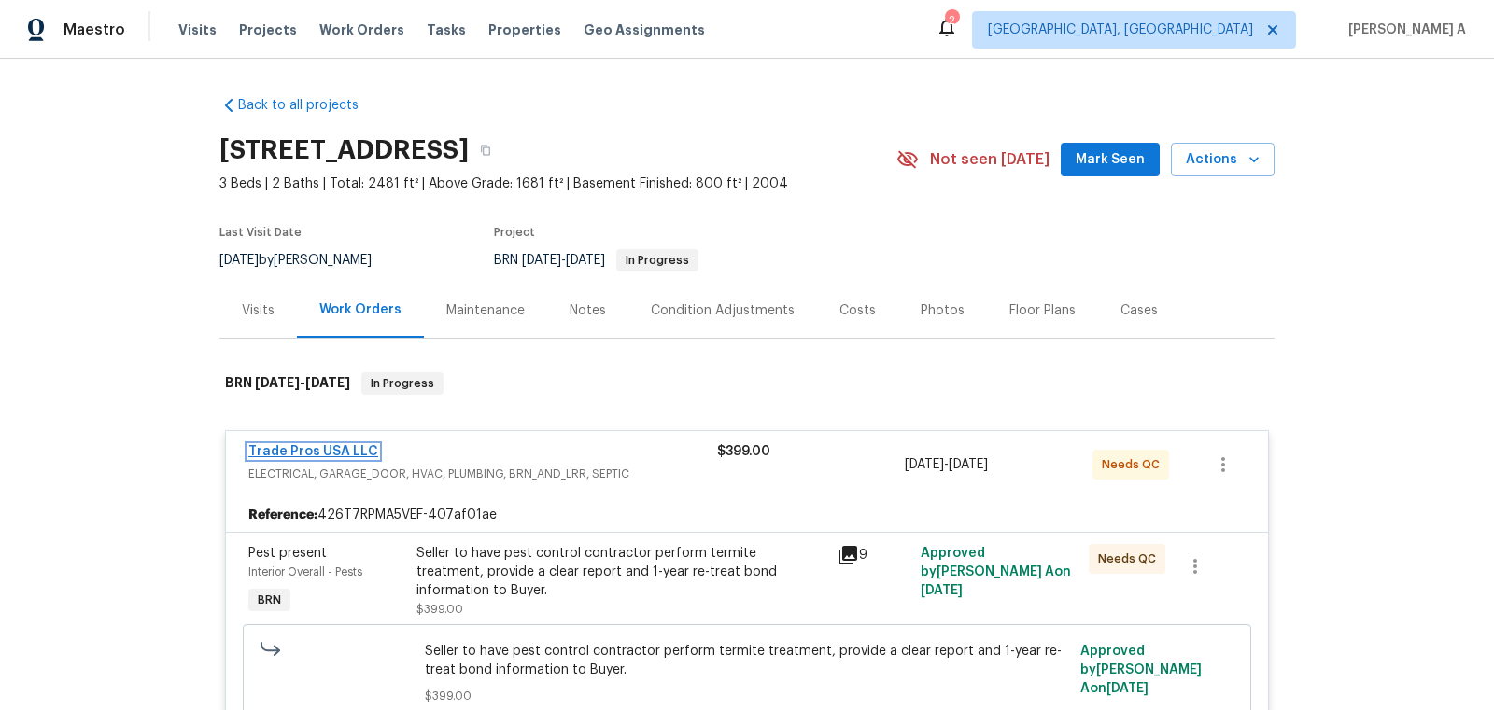
click at [305, 445] on link "Trade Pros USA LLC" at bounding box center [313, 451] width 130 height 13
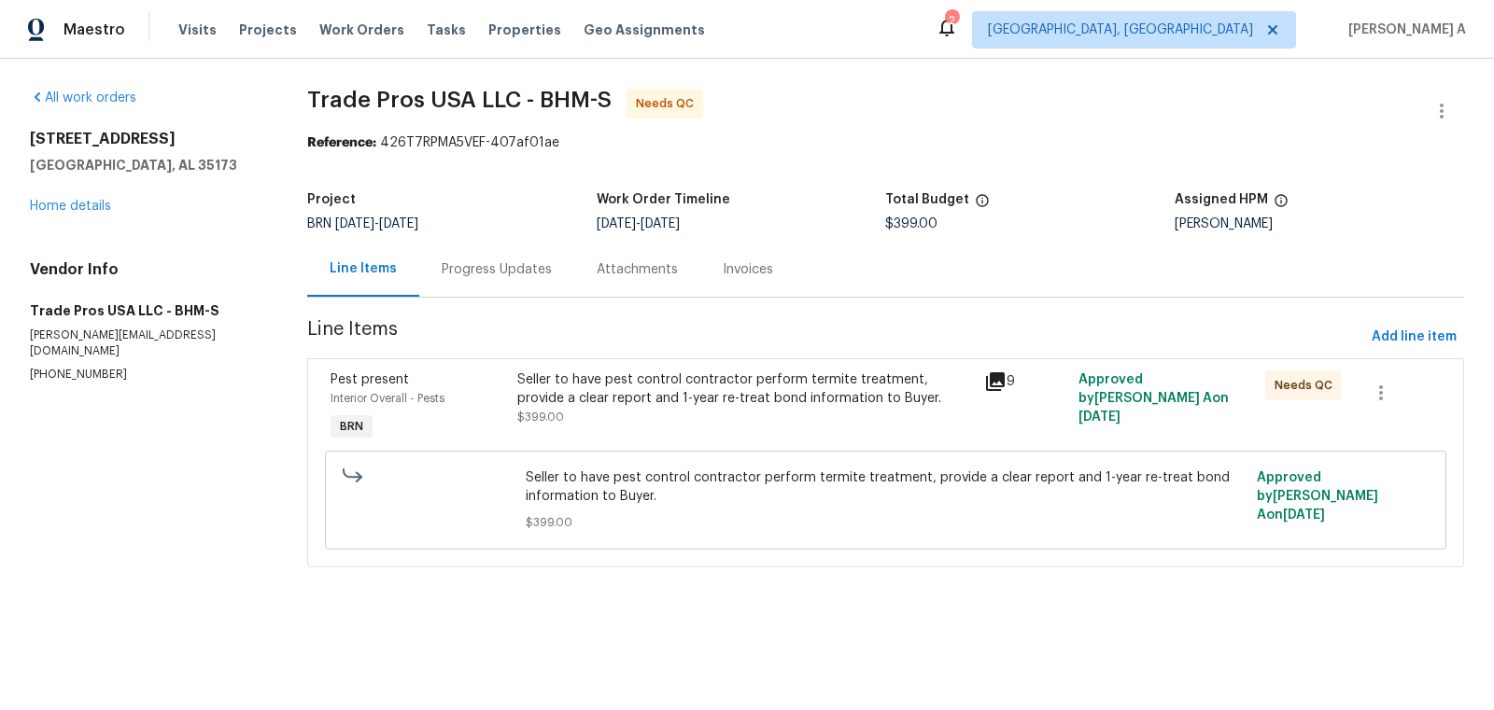
click at [78, 371] on section "All work orders [STREET_ADDRESS][PERSON_NAME] Home details Vendor Info Trade Pr…" at bounding box center [146, 339] width 232 height 501
copy p "[PHONE_NUMBER]"
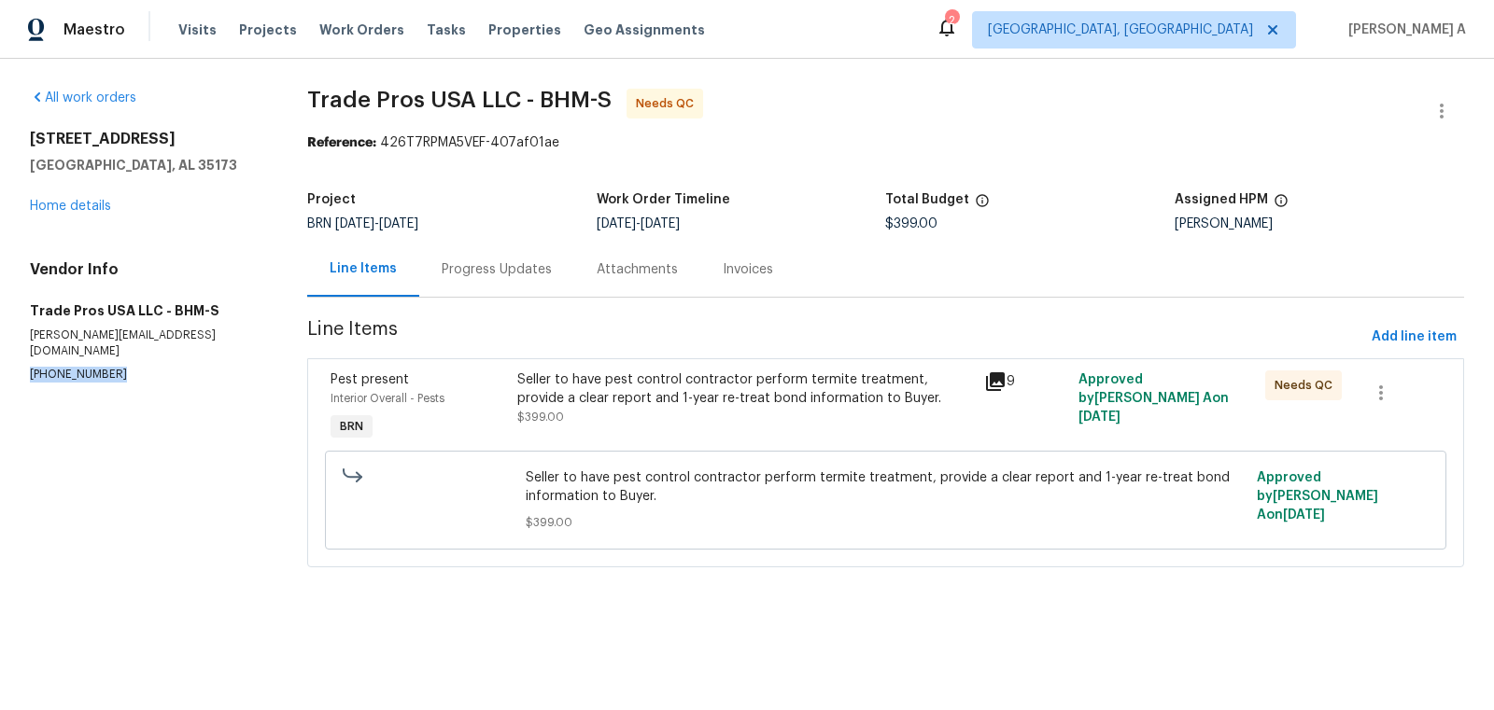
copy p "[PHONE_NUMBER]"
click at [471, 291] on div "Progress Updates" at bounding box center [496, 269] width 155 height 55
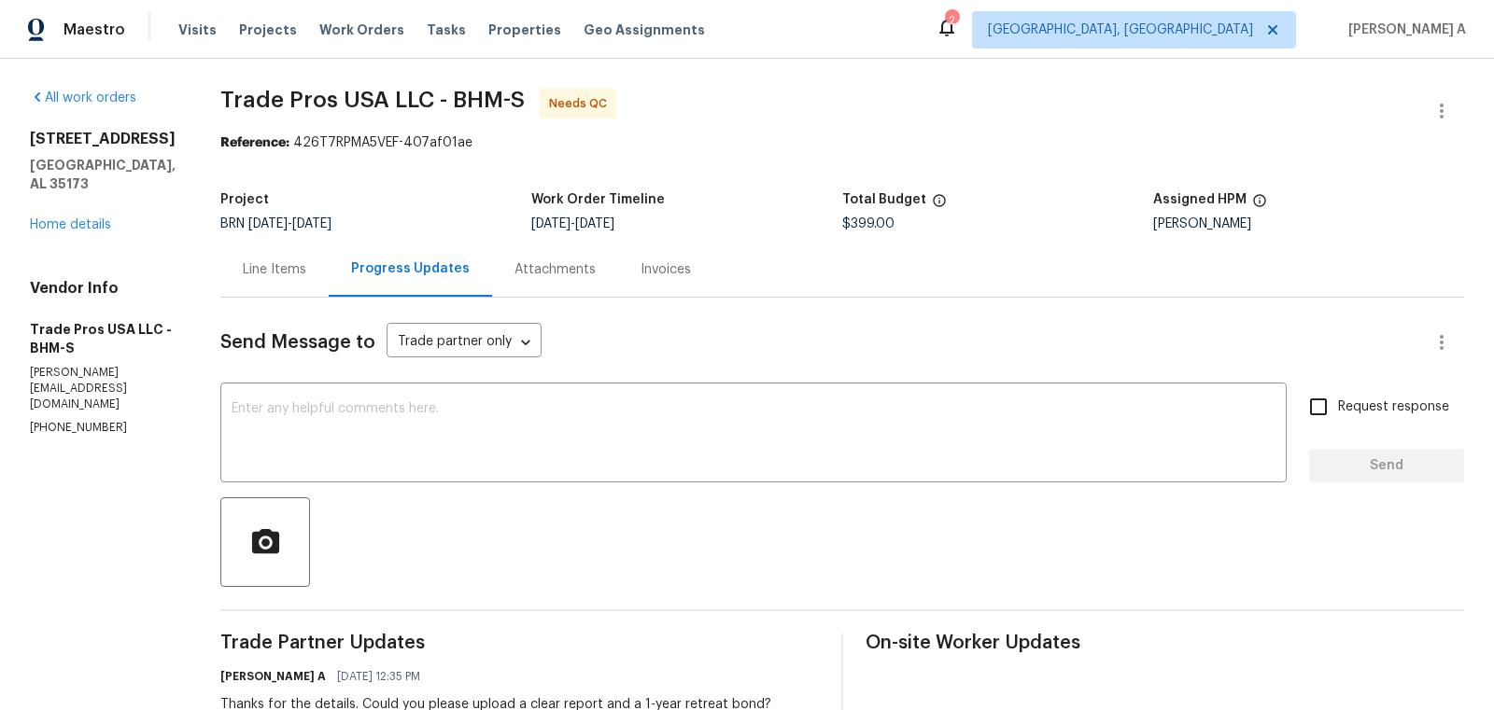
click at [257, 260] on div "Line Items" at bounding box center [274, 269] width 63 height 19
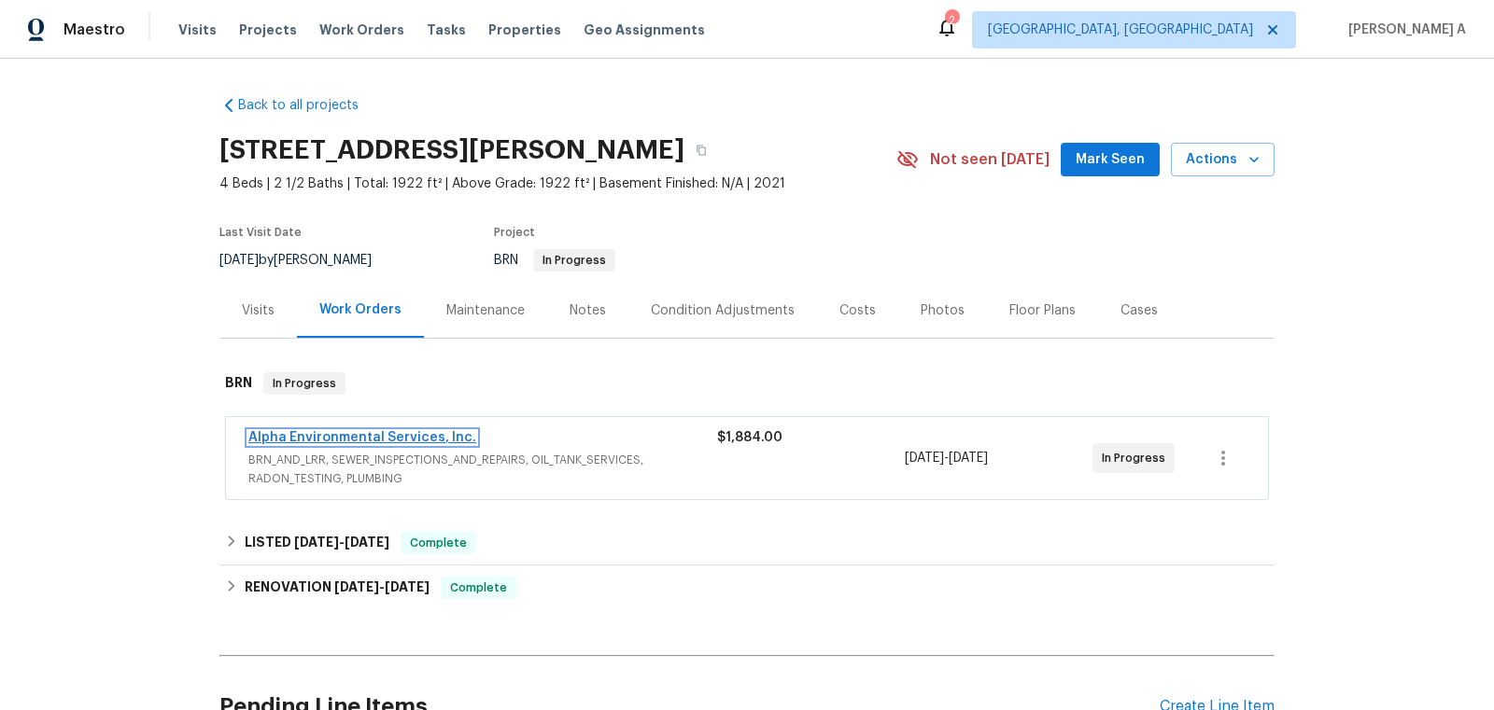
click at [393, 438] on link "Alpha Environmental Services, Inc." at bounding box center [362, 437] width 228 height 13
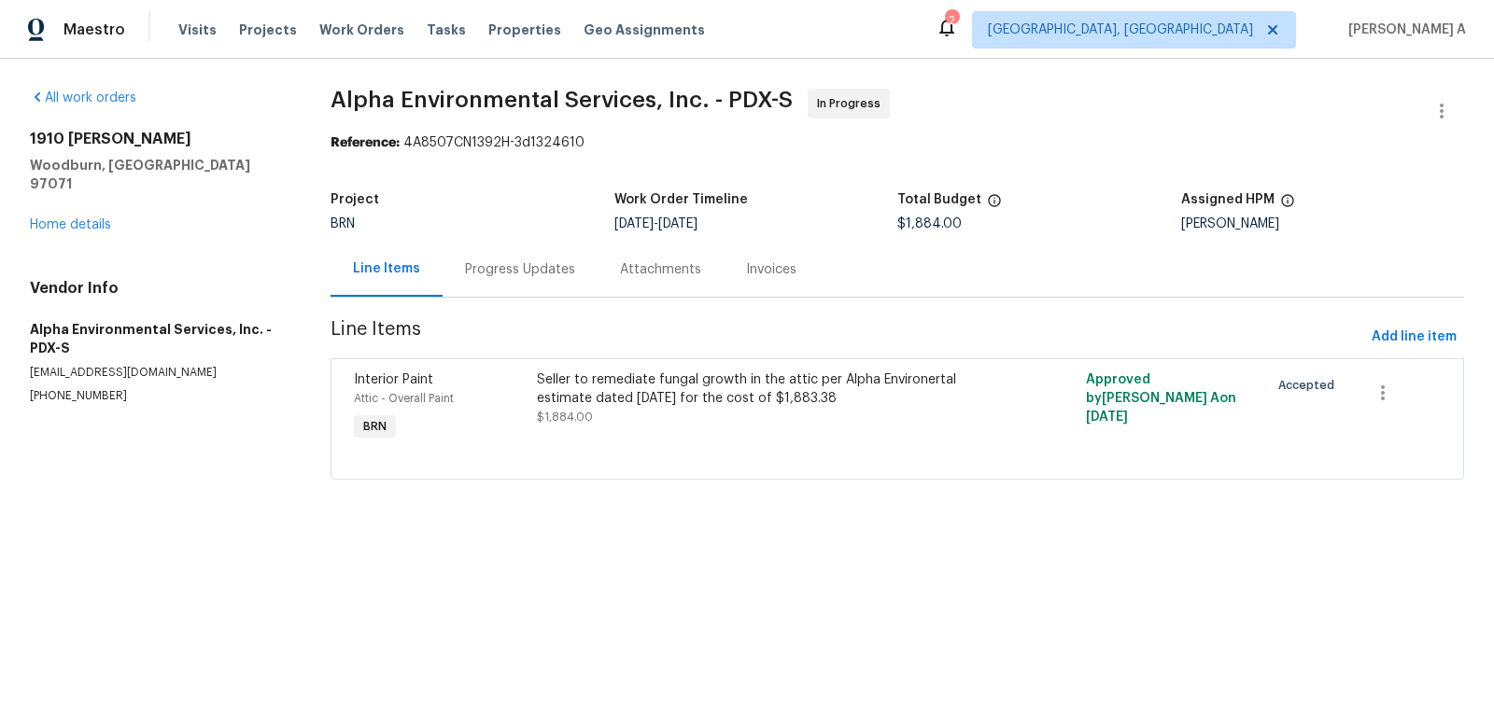
click at [482, 265] on div "Progress Updates" at bounding box center [520, 269] width 110 height 19
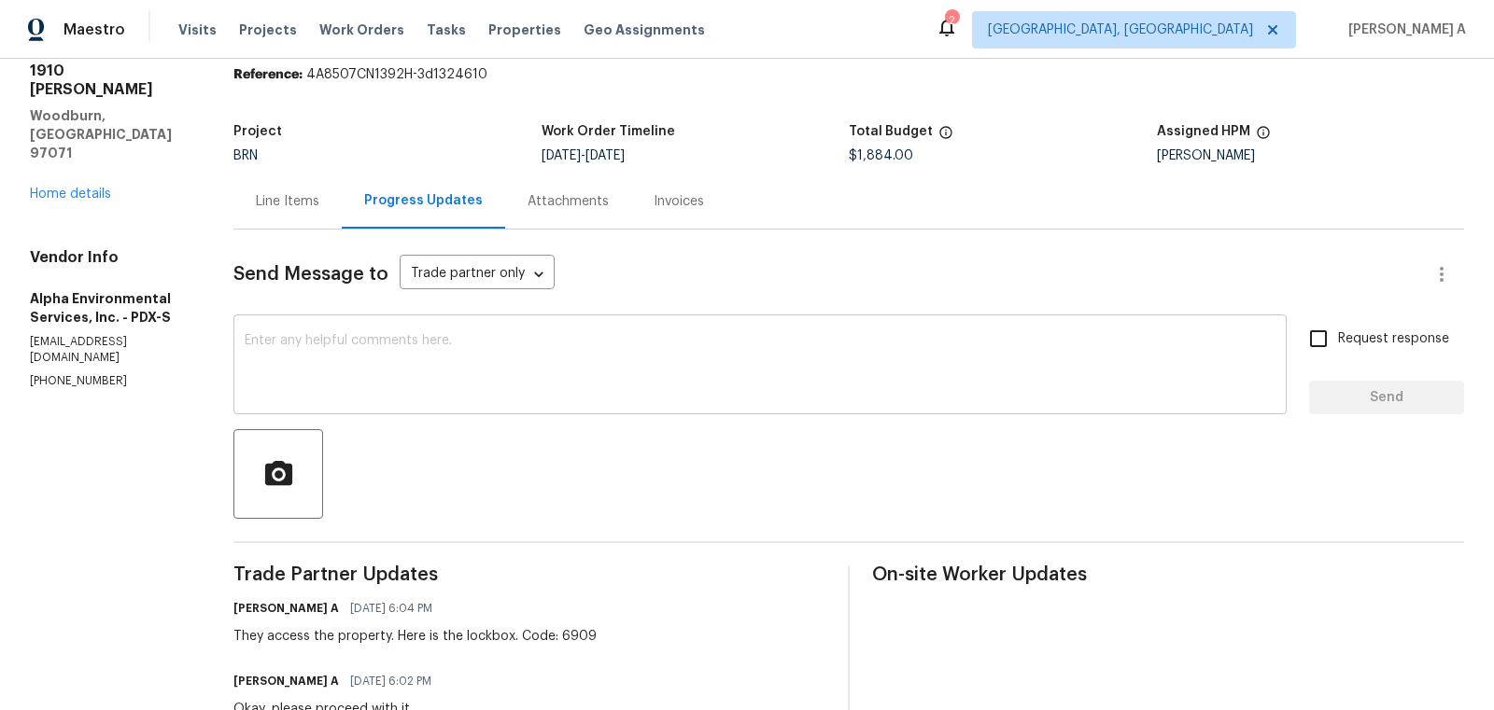
scroll to position [79, 0]
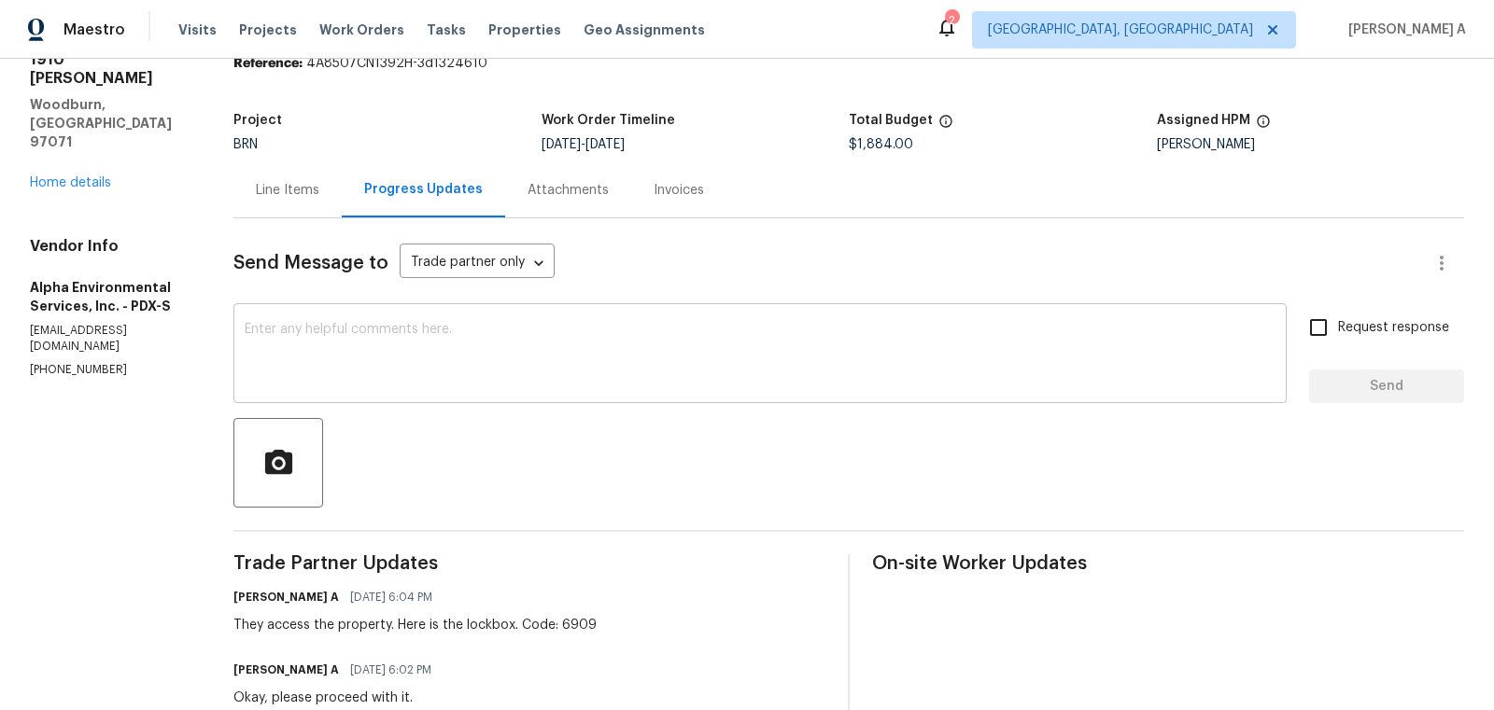
click at [584, 342] on textarea at bounding box center [760, 355] width 1031 height 65
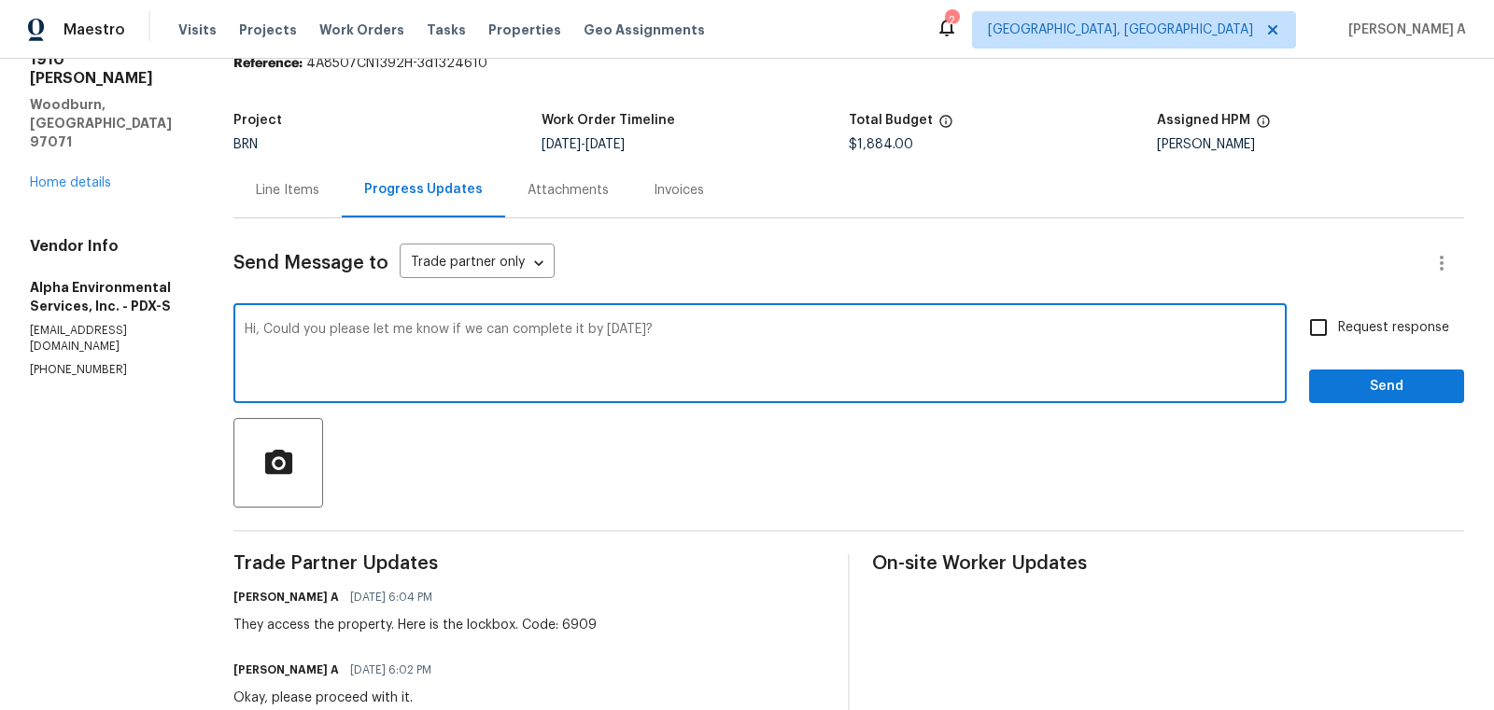
type textarea "Hi, Could you please let me know if we can complete it by tomorrow?"
click at [1322, 348] on div "Request response Send" at bounding box center [1386, 355] width 155 height 95
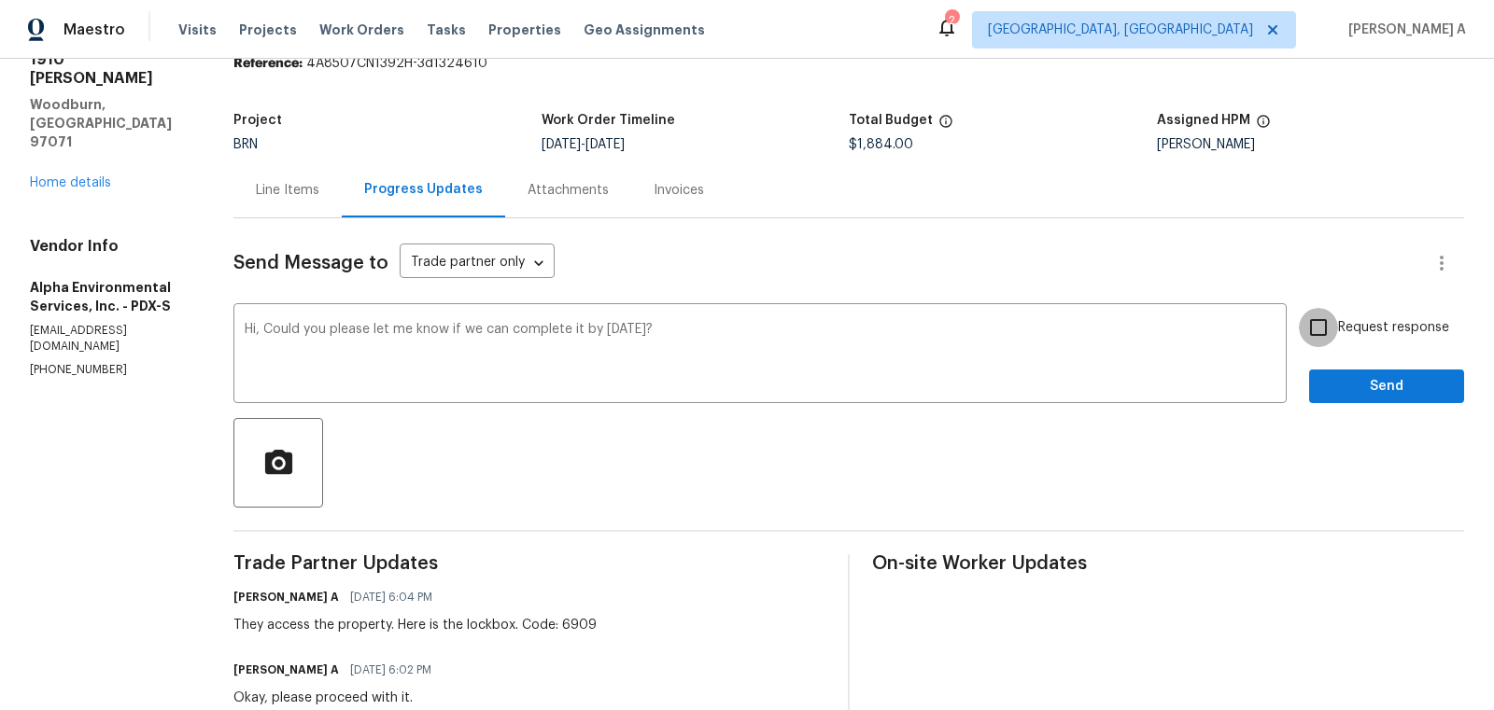
click at [1322, 344] on input "Request response" at bounding box center [1318, 327] width 39 height 39
checkbox input "true"
click at [1346, 378] on span "Send" at bounding box center [1386, 386] width 125 height 23
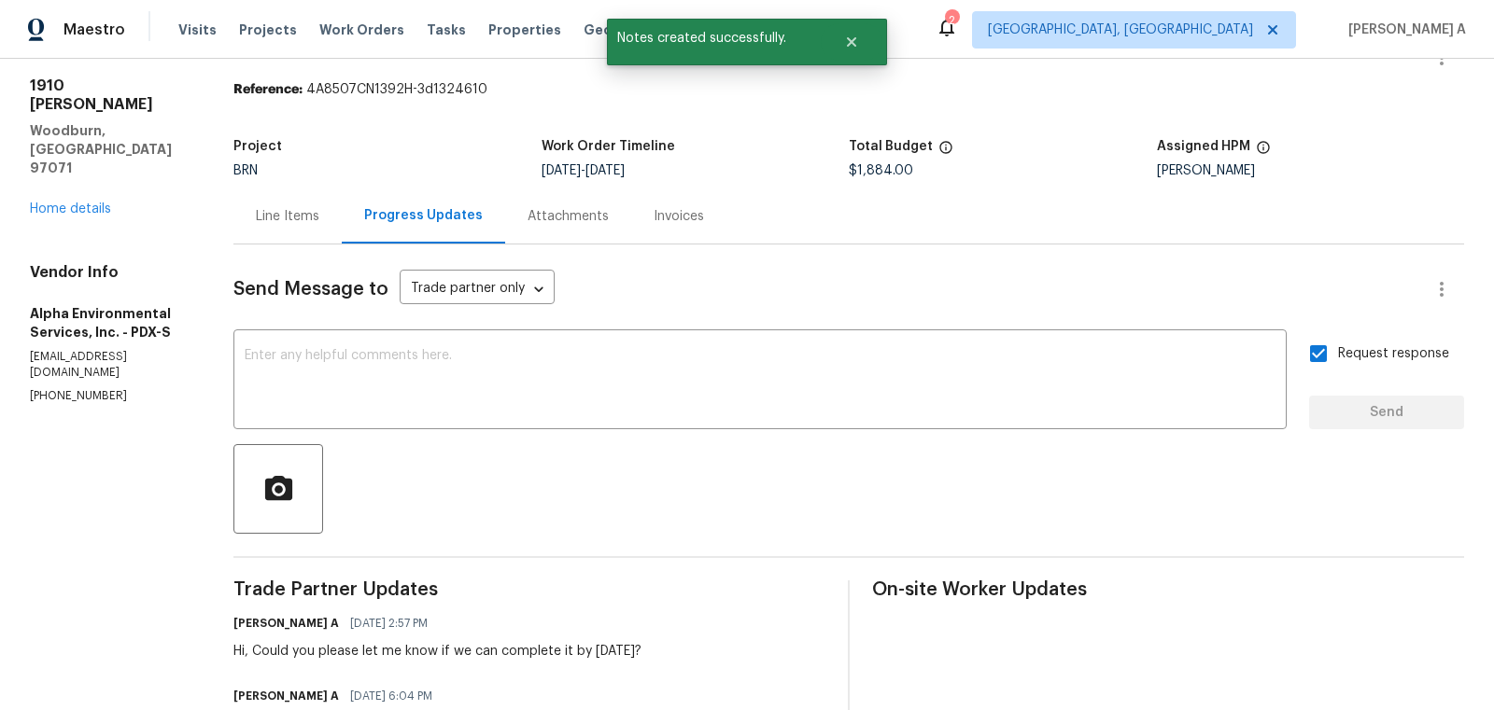
scroll to position [56, 0]
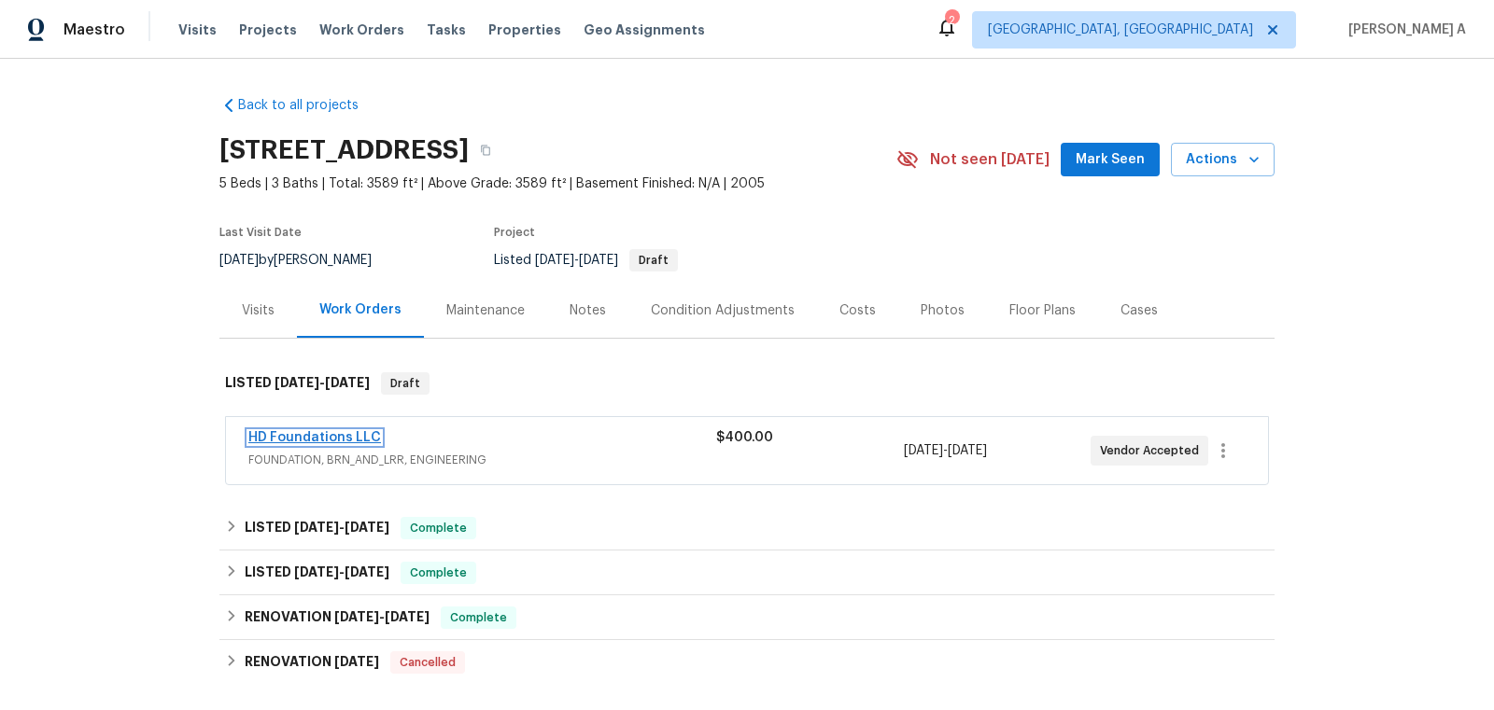
click at [345, 438] on link "HD Foundations LLC" at bounding box center [314, 437] width 133 height 13
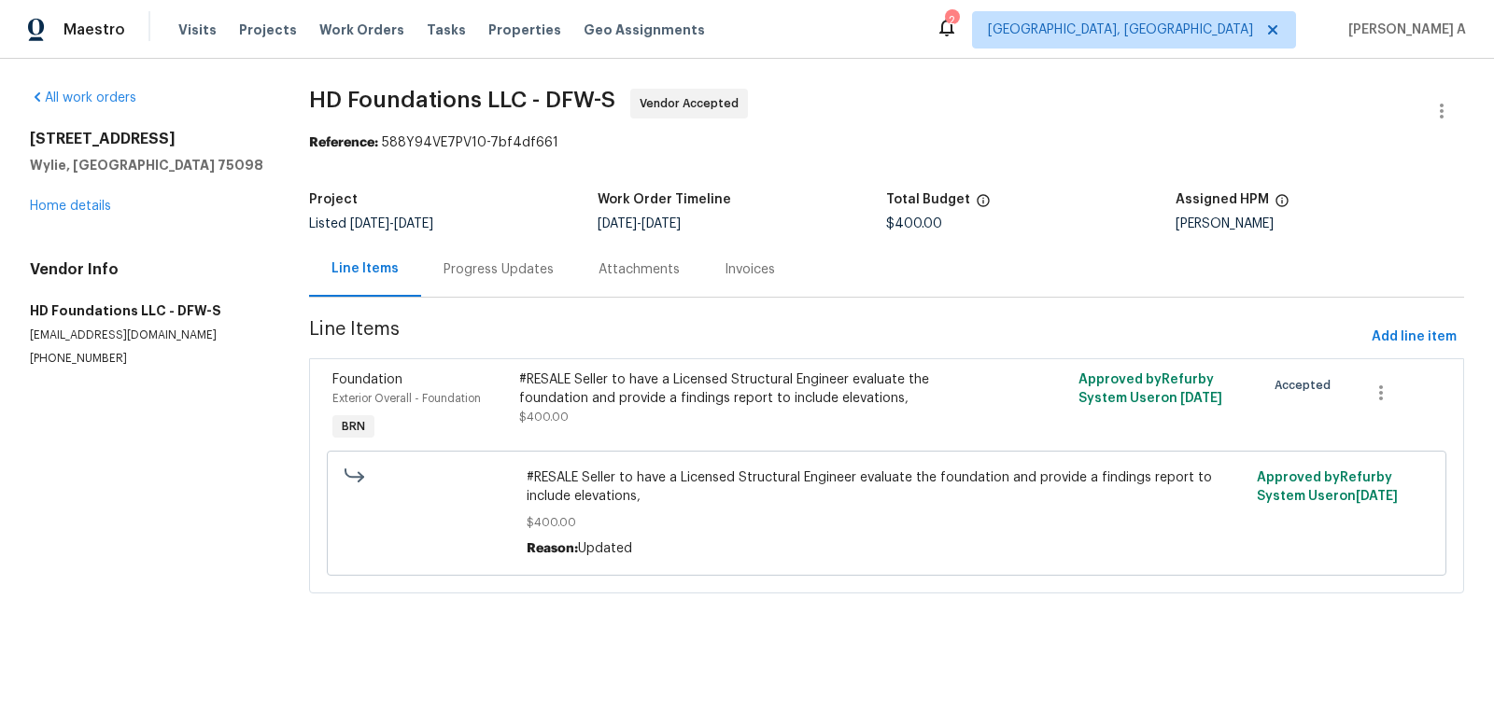
click at [497, 260] on div "Progress Updates" at bounding box center [498, 269] width 110 height 19
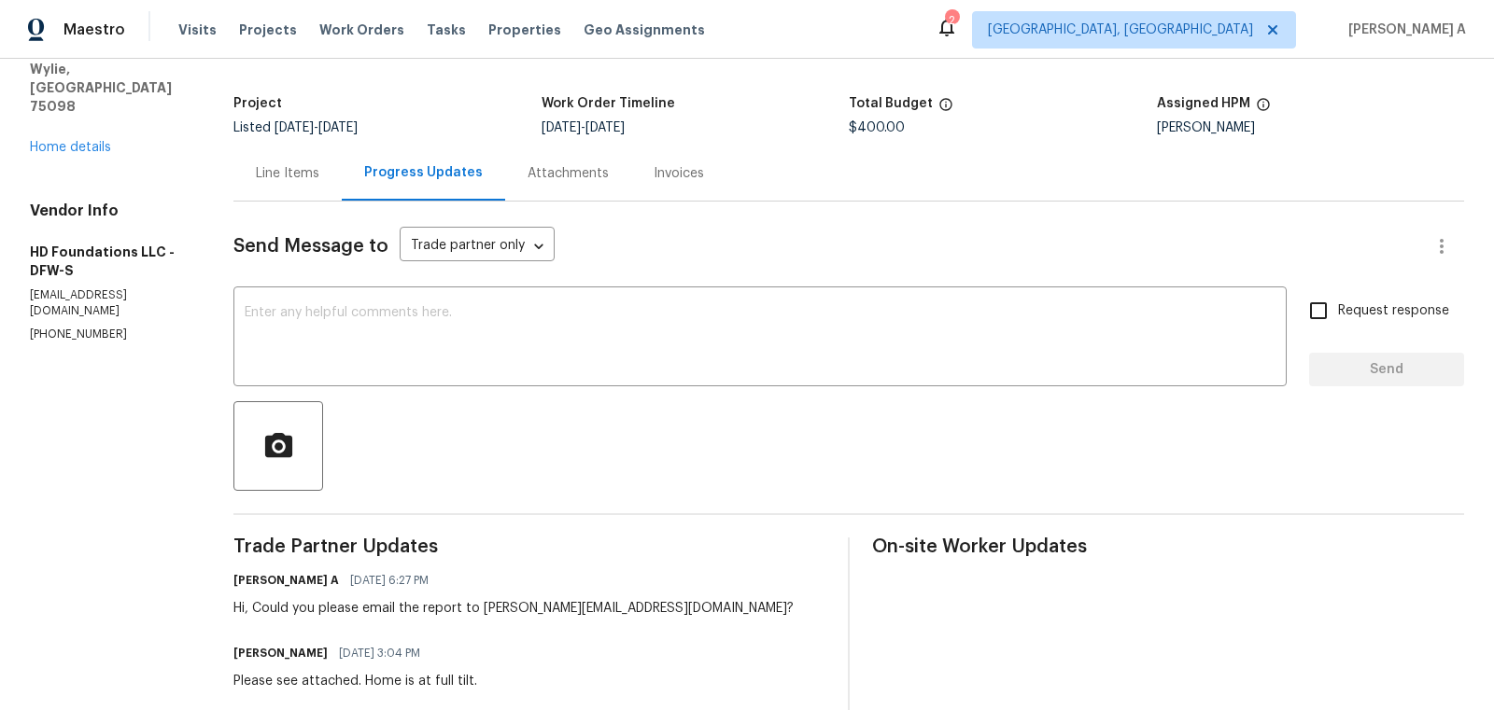
scroll to position [94, 0]
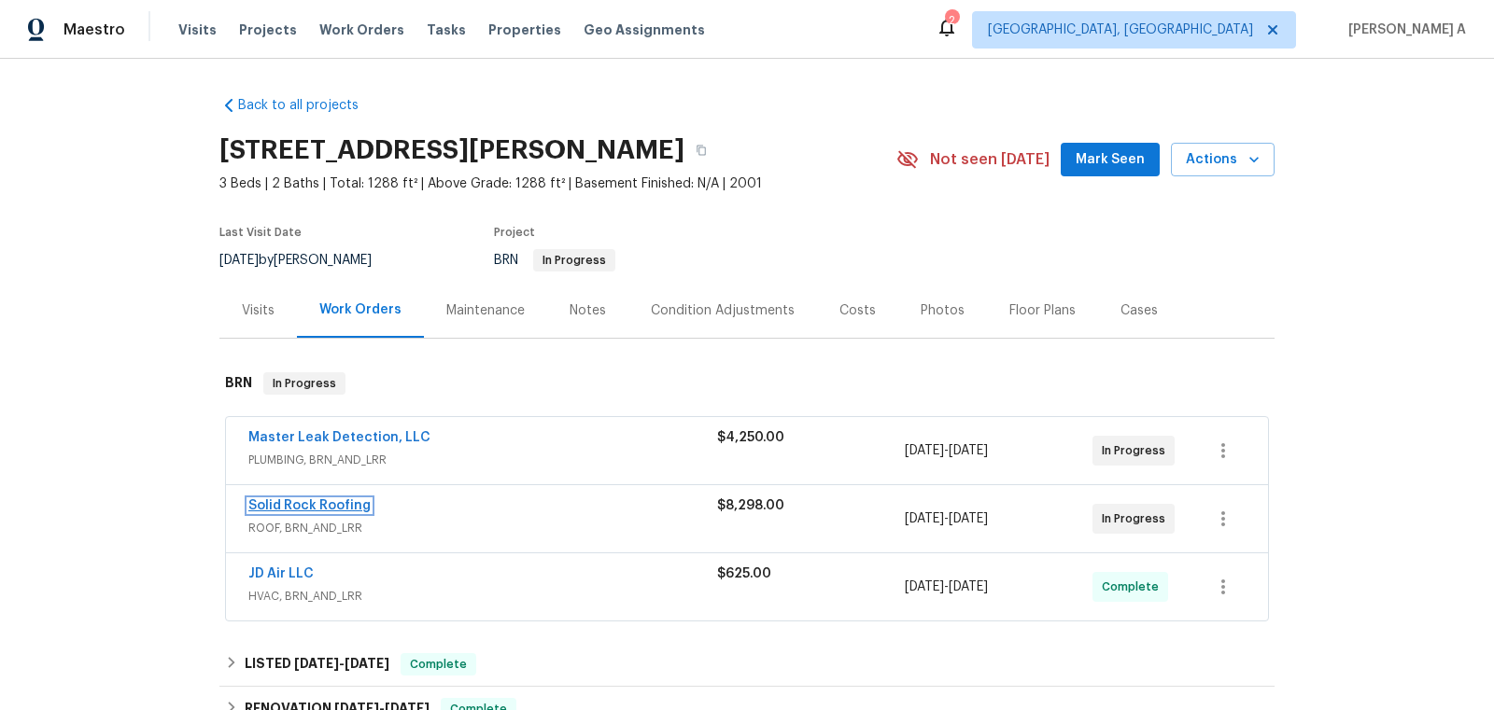
click at [311, 499] on link "Solid Rock Roofing" at bounding box center [309, 505] width 122 height 13
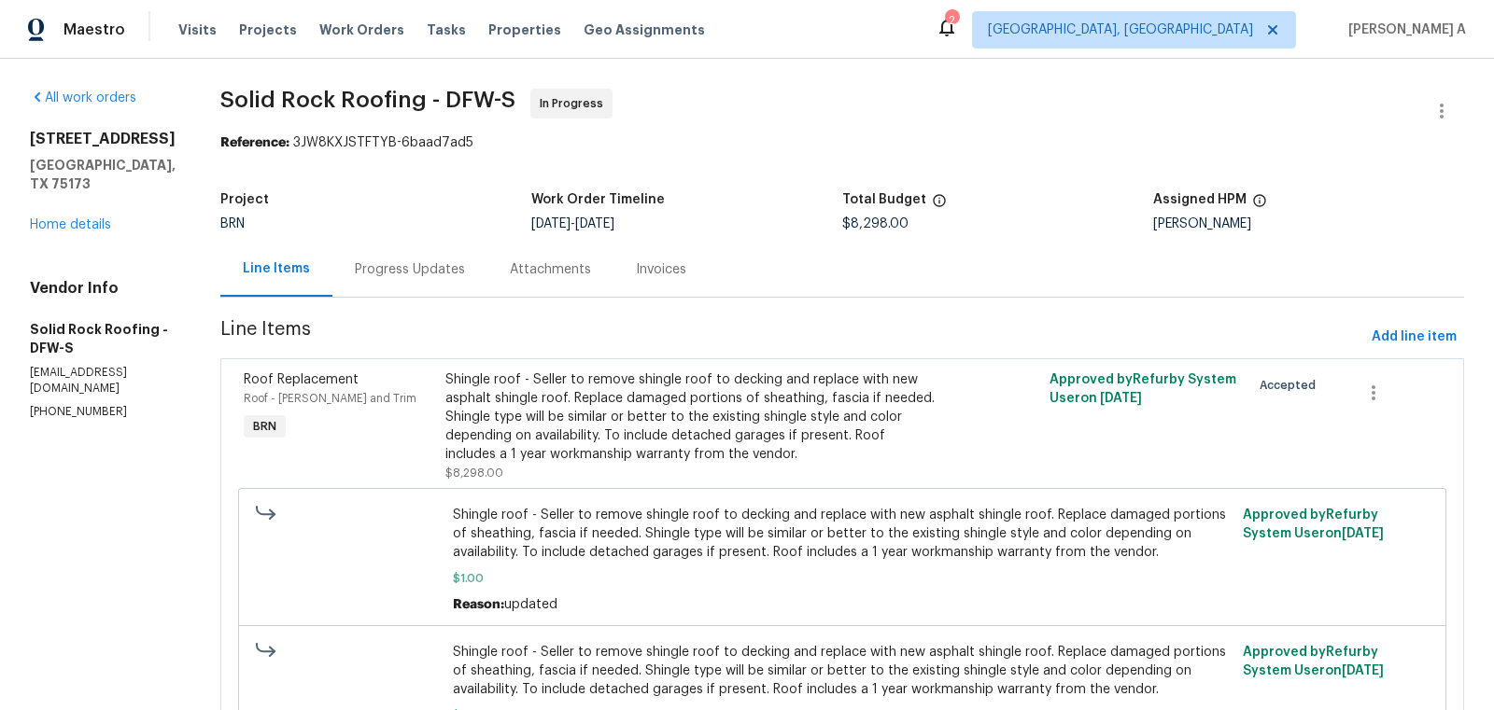
click at [422, 269] on div "Progress Updates" at bounding box center [410, 269] width 110 height 19
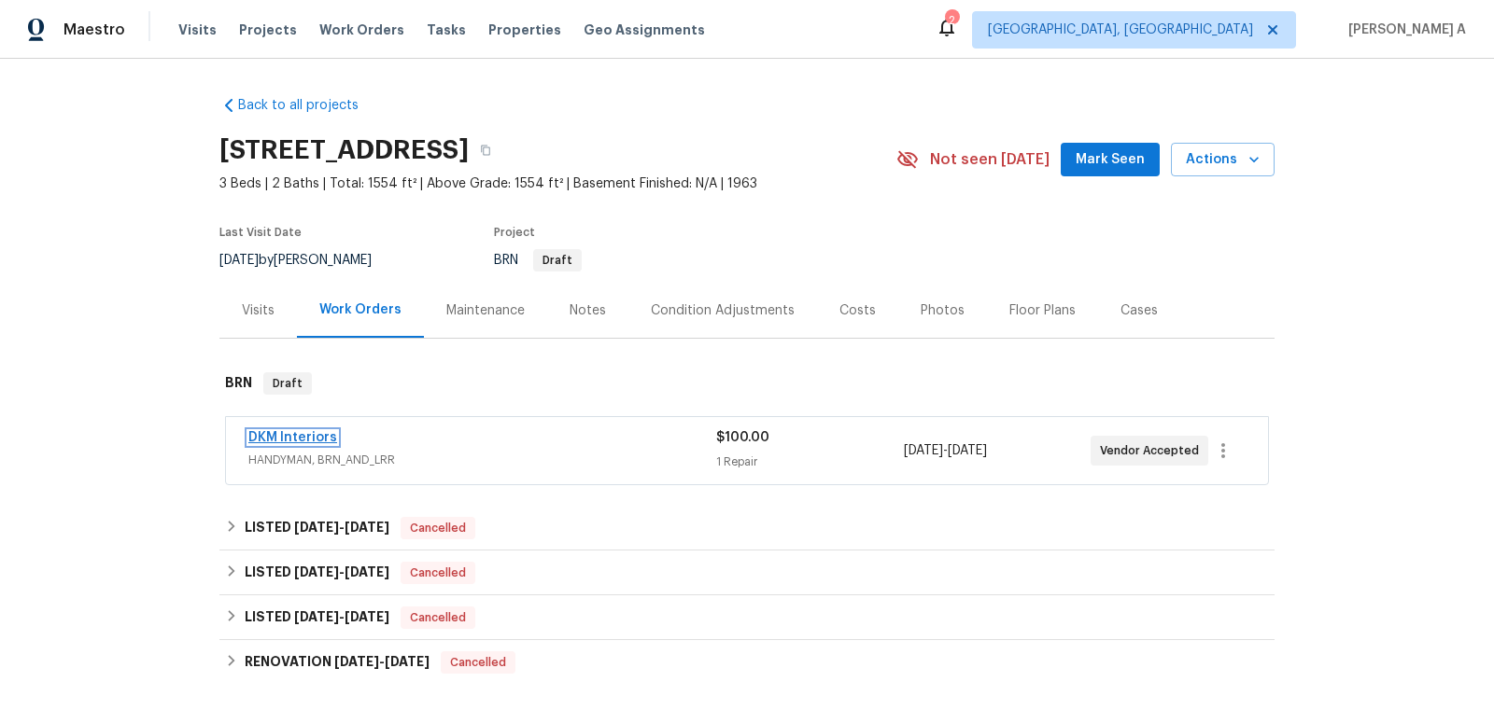
click at [276, 438] on link "DKM Interiors" at bounding box center [292, 437] width 89 height 13
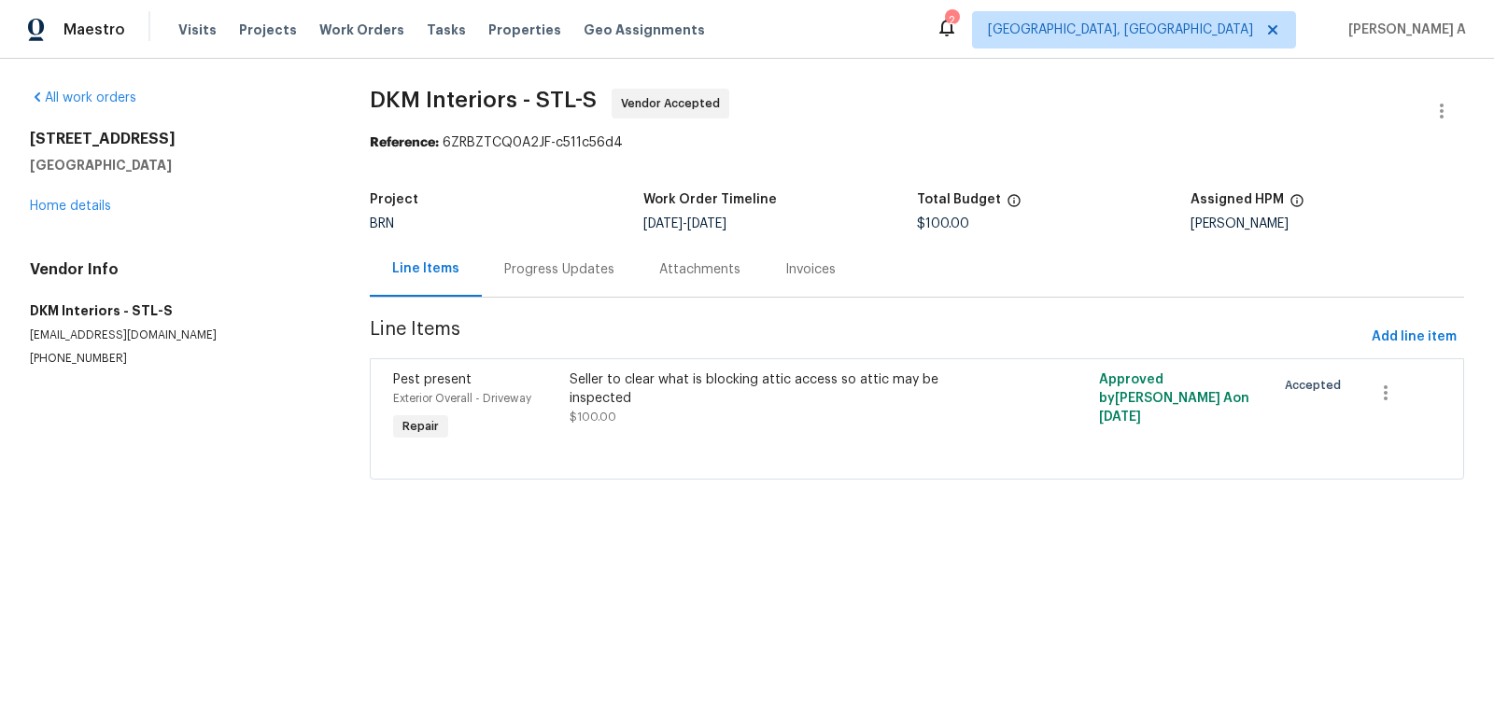
click at [509, 277] on div "Progress Updates" at bounding box center [559, 269] width 110 height 19
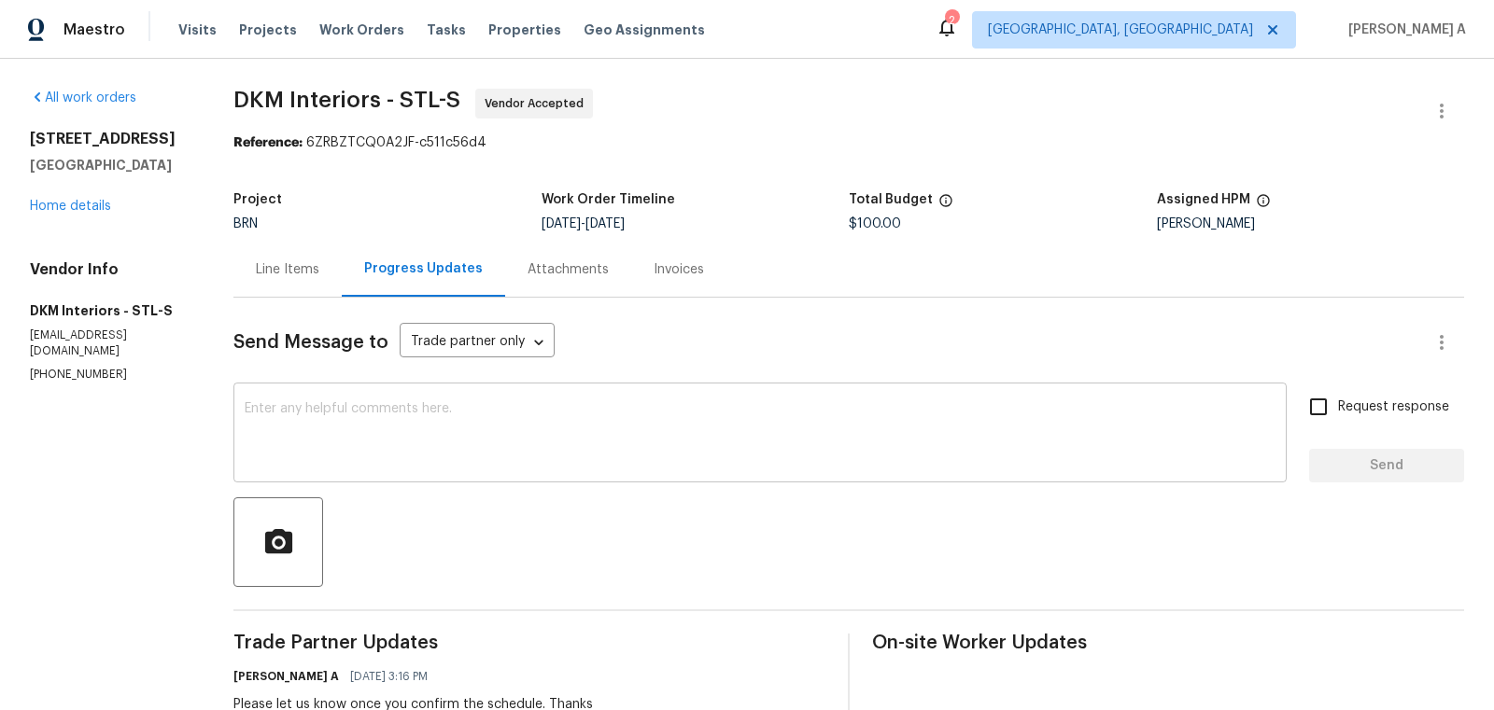
scroll to position [76, 0]
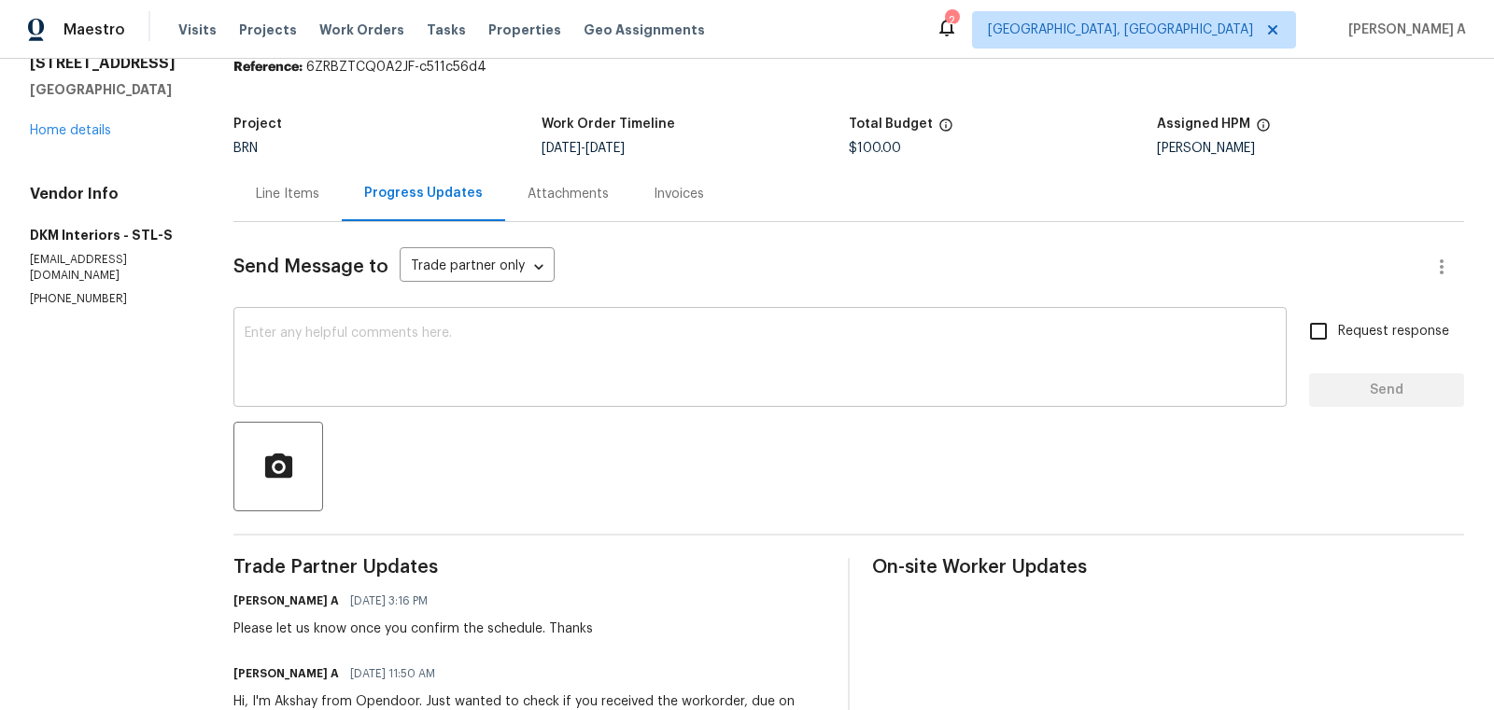
click at [632, 373] on textarea at bounding box center [760, 359] width 1031 height 65
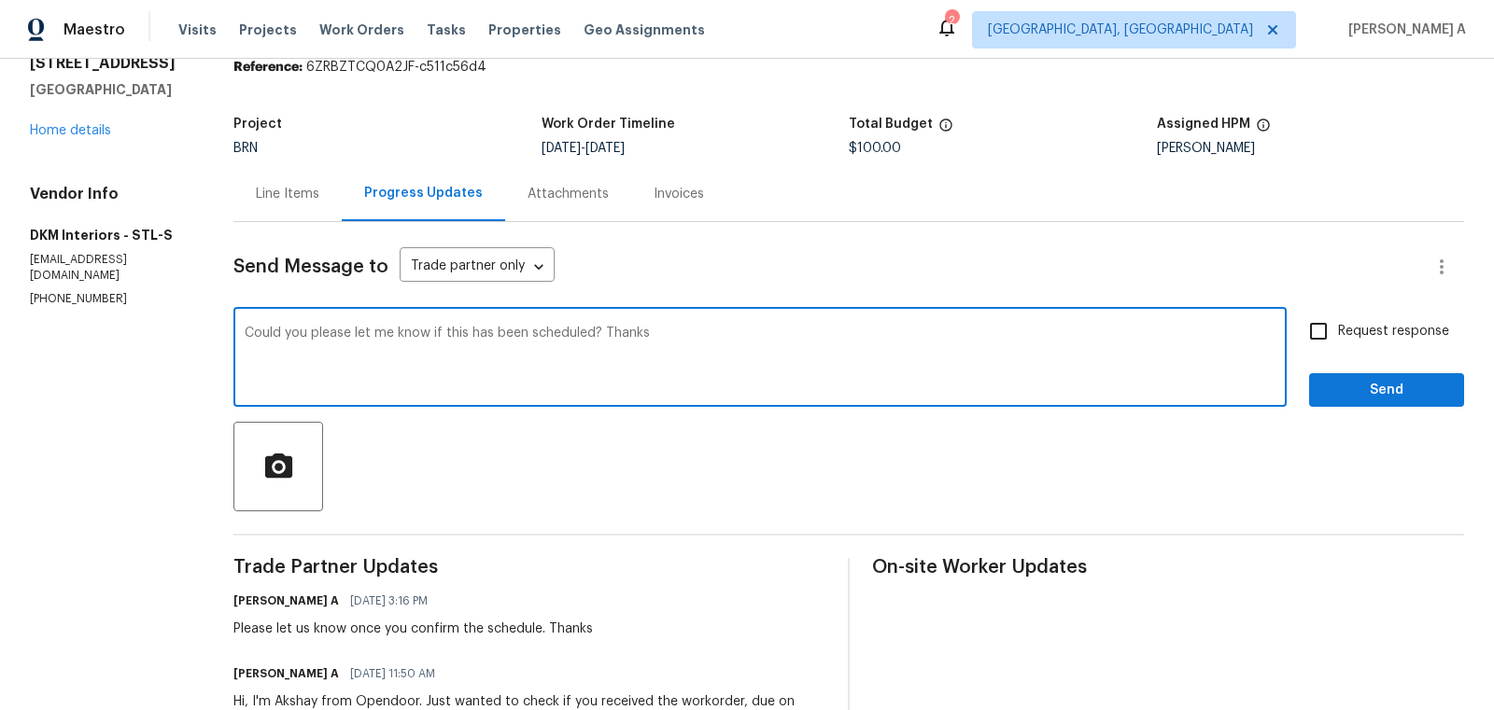
type textarea "Could you please let me know if this has been scheduled? Thanks"
click at [1354, 335] on span "Request response" at bounding box center [1393, 332] width 111 height 20
click at [1338, 335] on input "Request response" at bounding box center [1318, 331] width 39 height 39
checkbox input "true"
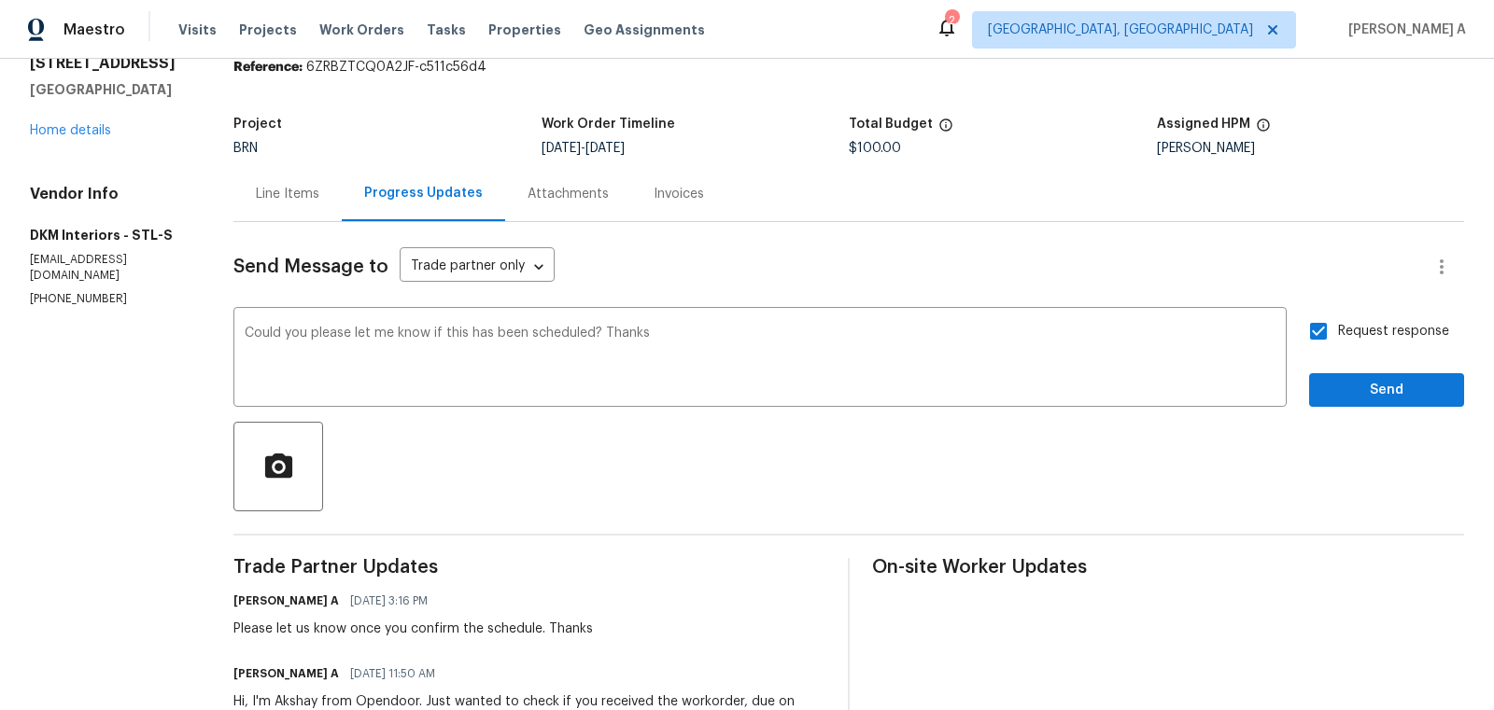
click at [1374, 371] on div "Request response Send" at bounding box center [1386, 359] width 155 height 95
click at [1374, 373] on button "Send" at bounding box center [1386, 390] width 155 height 35
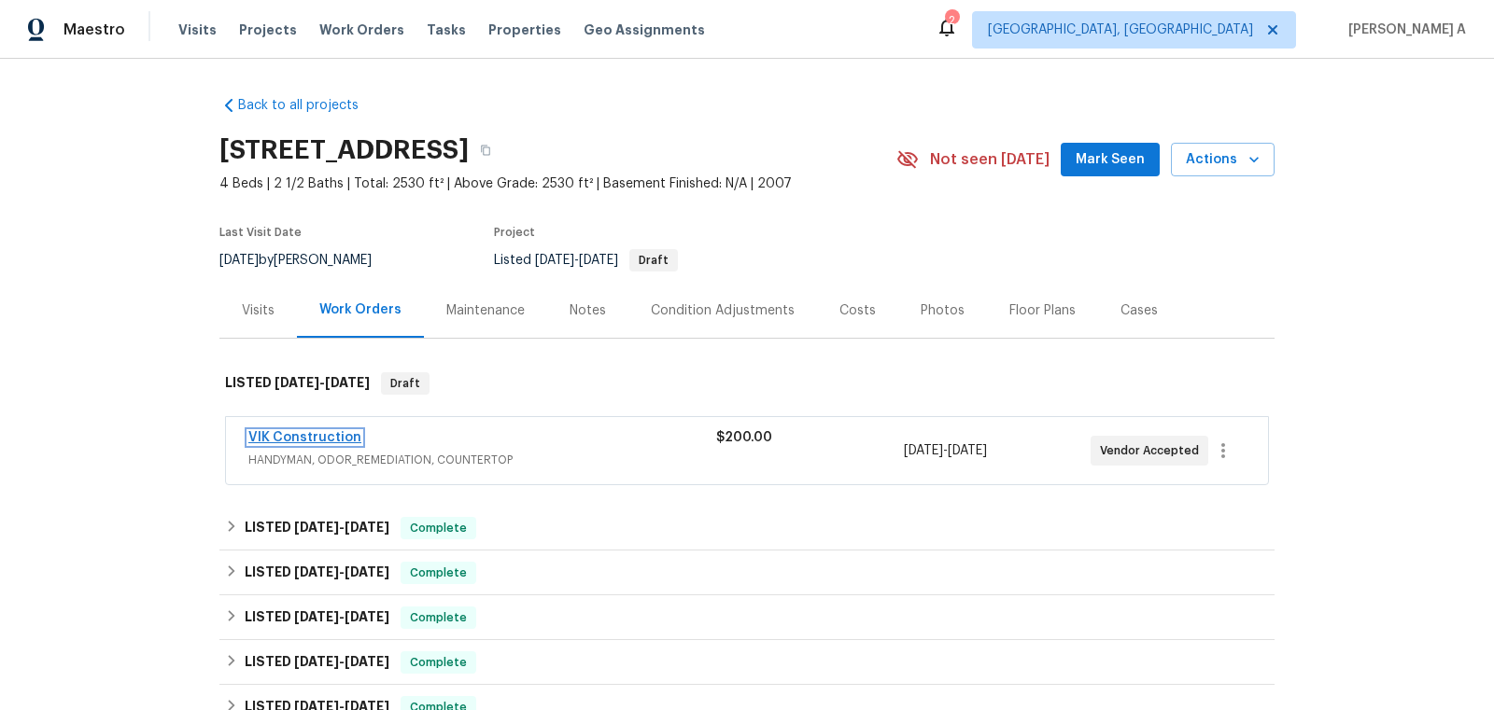
click at [329, 434] on link "VIK Construction" at bounding box center [304, 437] width 113 height 13
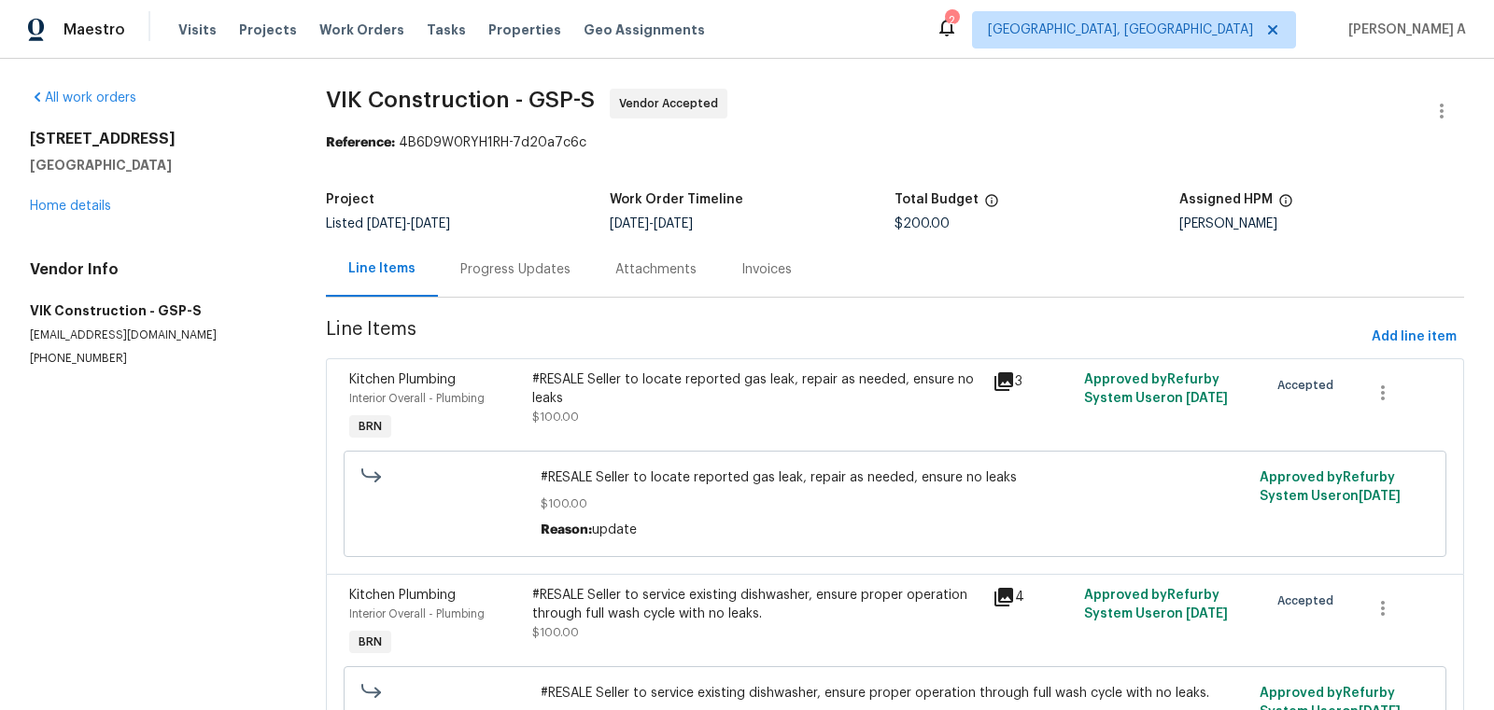
click at [500, 266] on div "Progress Updates" at bounding box center [515, 269] width 110 height 19
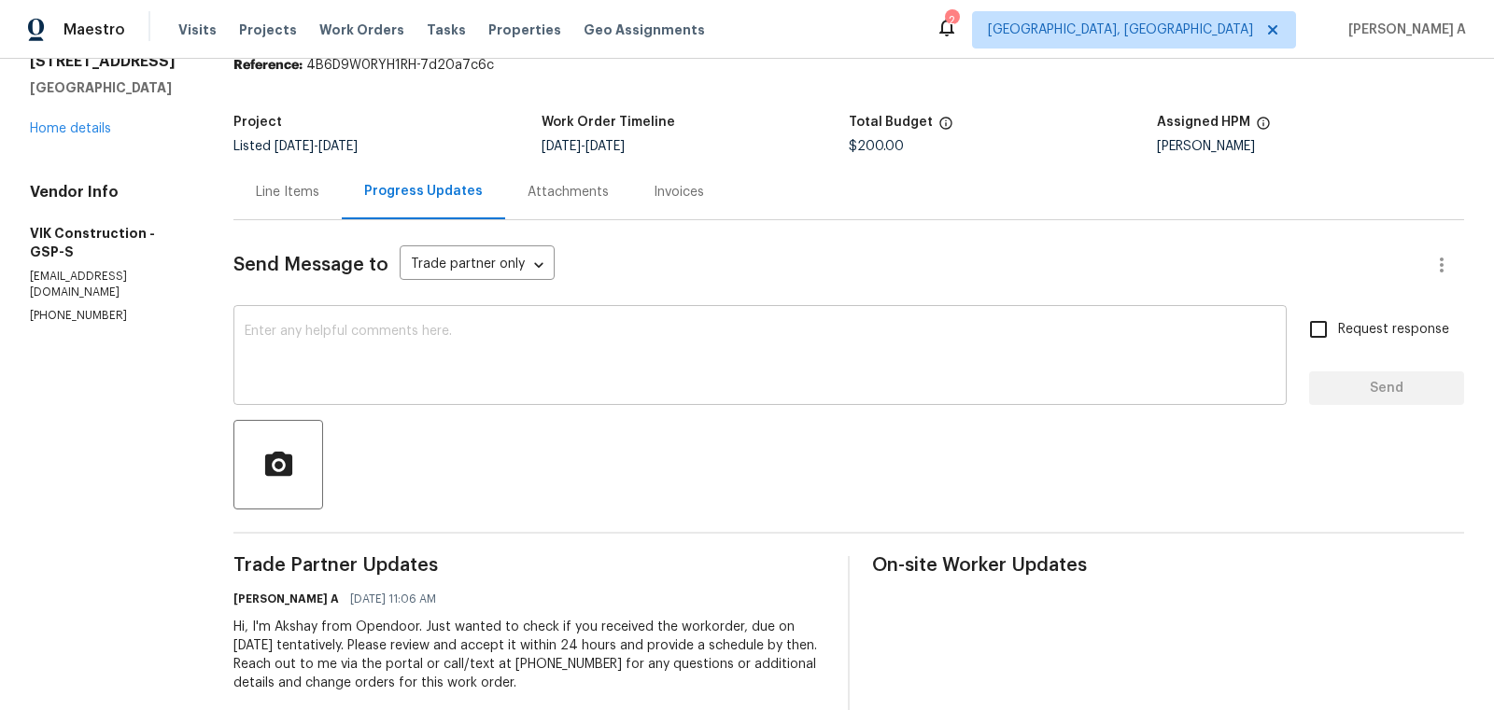
scroll to position [79, 0]
click at [640, 306] on div "Send Message to Trade partner only Trade partner only ​ x ​ Request response Se…" at bounding box center [848, 465] width 1231 height 495
click at [626, 359] on textarea at bounding box center [760, 355] width 1031 height 65
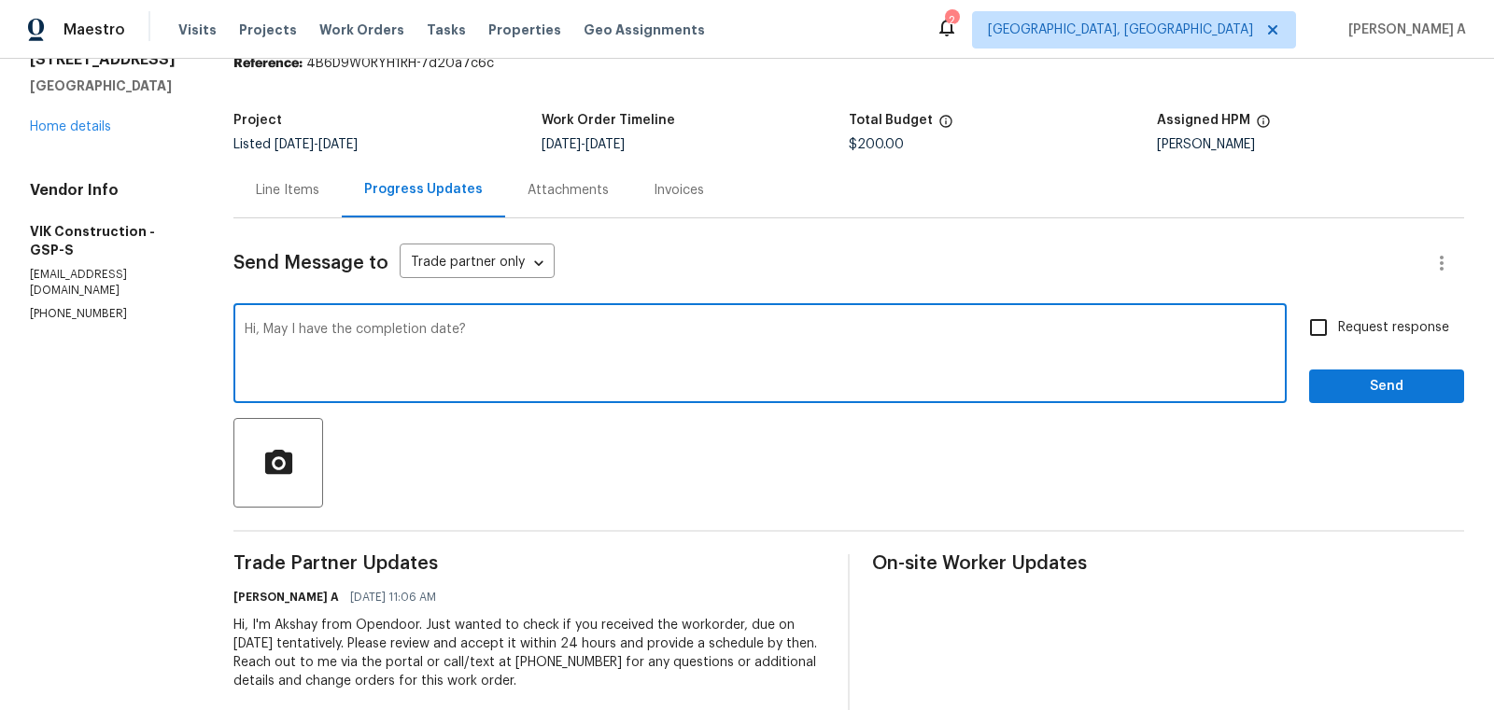
click at [626, 359] on textarea "Hi, May I have the completion date?" at bounding box center [760, 355] width 1031 height 65
click at [0, 0] on icon "Paraphrase text" at bounding box center [0, 0] width 0 height 0
click at [0, 0] on icon "Text is too long. Try paraphrasing shorter sections." at bounding box center [0, 0] width 0 height 0
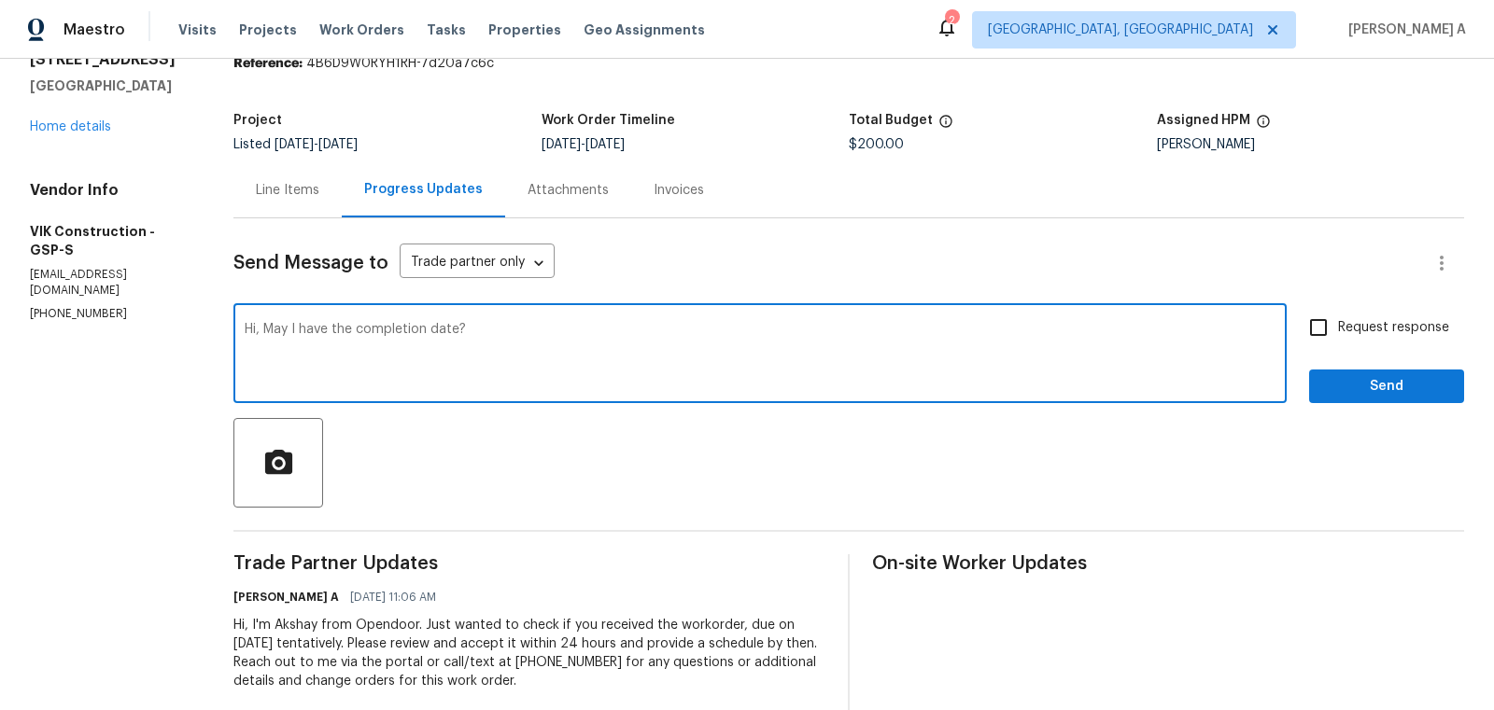
click at [962, 363] on textarea "Hi, May I have the completion date?" at bounding box center [760, 355] width 1031 height 65
click at [479, 331] on textarea "Hi, May I have the completion date?" at bounding box center [760, 355] width 1031 height 65
type textarea "Hi, May I have the completion date please?"
click at [1332, 326] on input "Request response" at bounding box center [1318, 327] width 39 height 39
checkbox input "true"
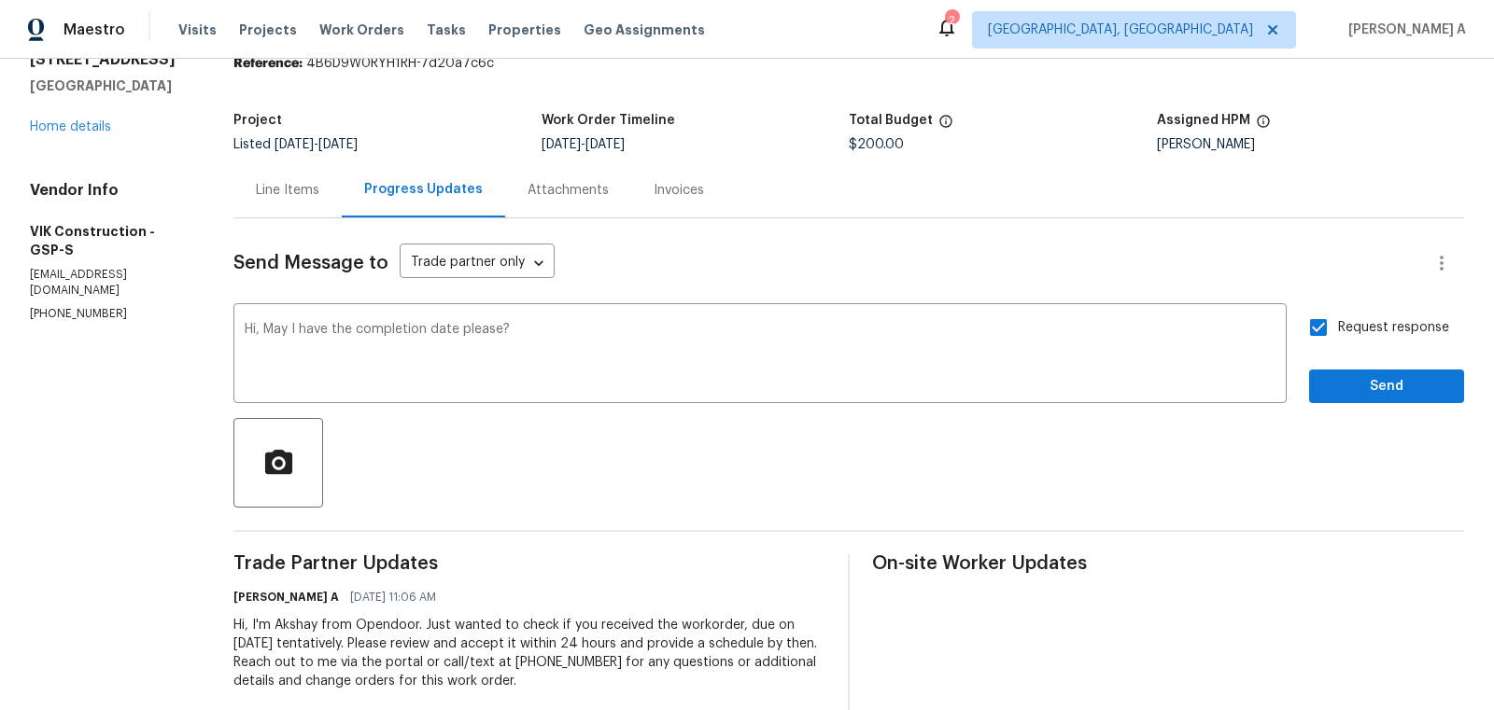
click at [0, 0] on span "Add Punctuation" at bounding box center [0, 0] width 0 height 0
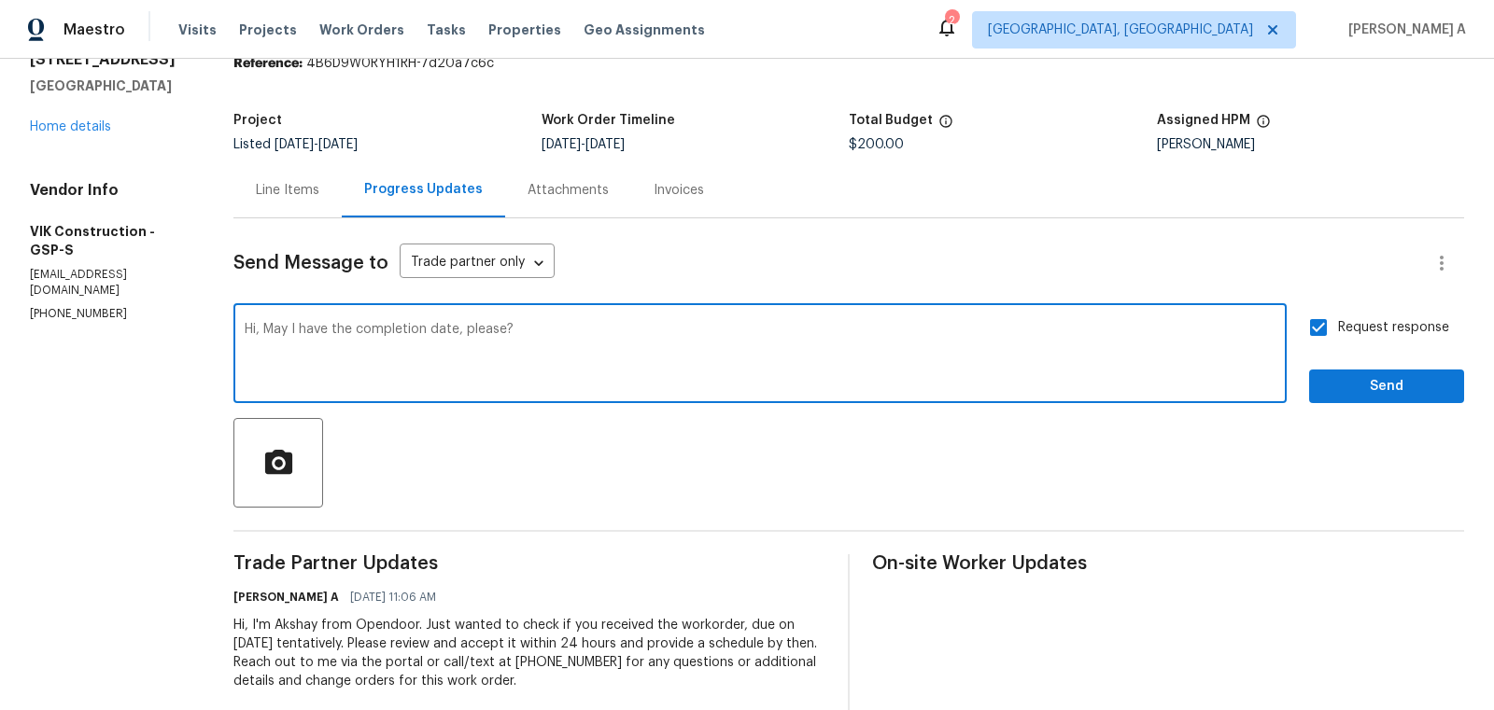
type textarea "Hi, May I have the completion date, please?"
click at [1354, 388] on span "Send" at bounding box center [1386, 386] width 125 height 23
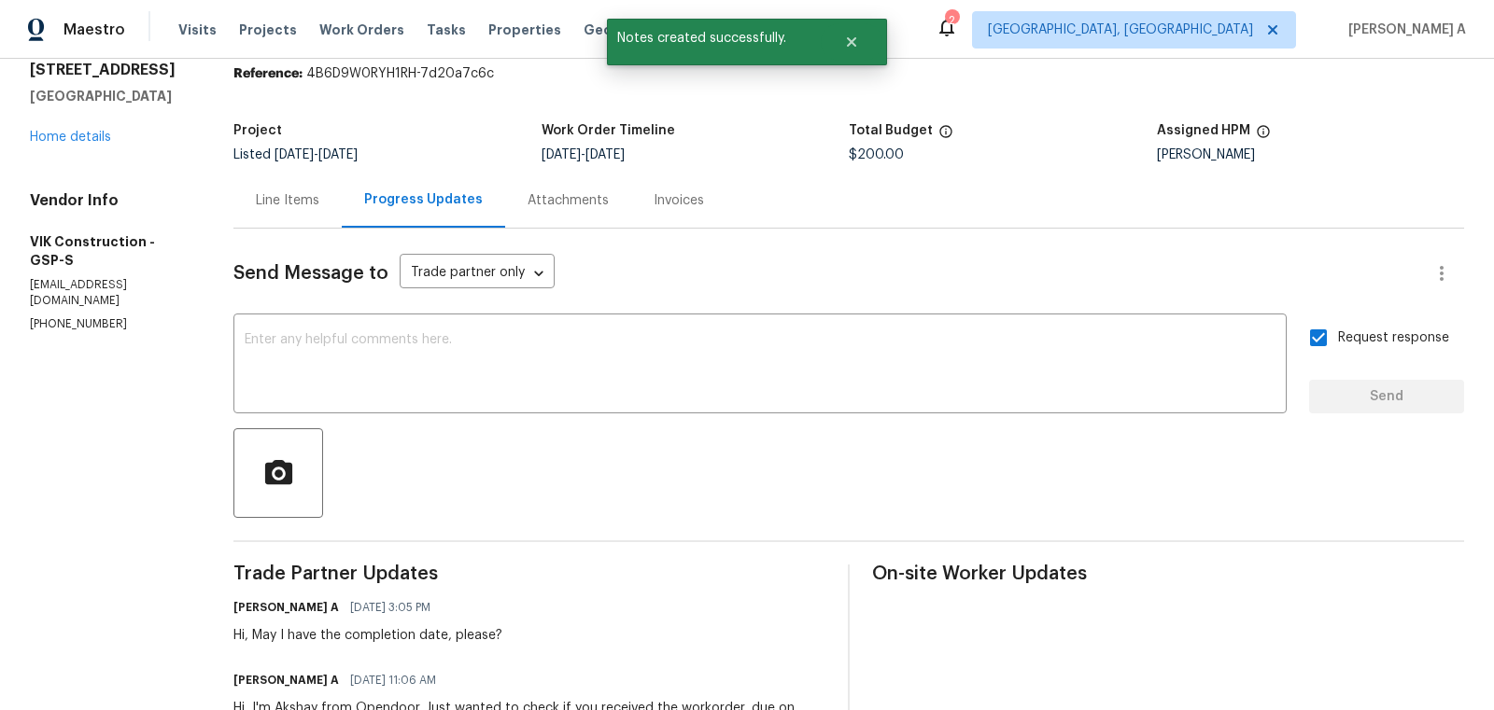
scroll to position [0, 0]
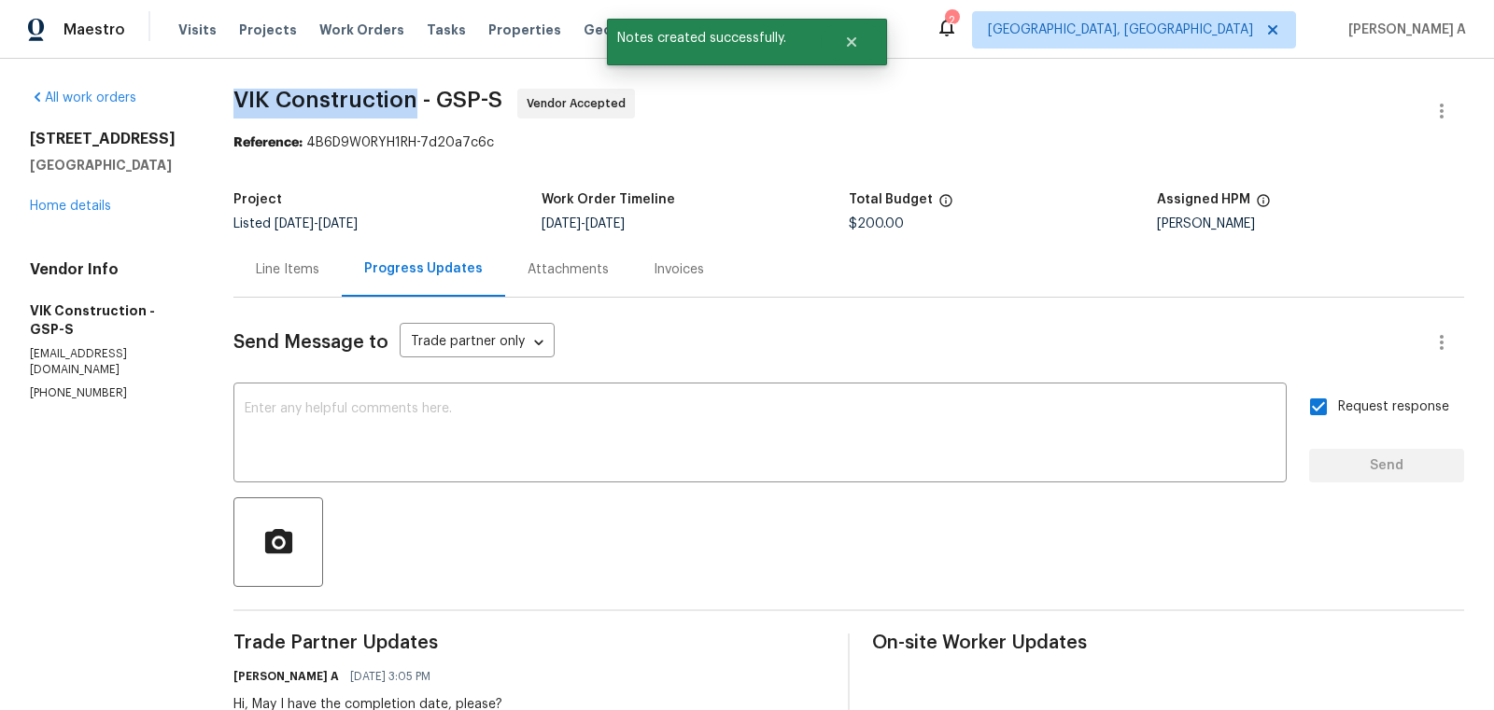
drag, startPoint x: 251, startPoint y: 98, endPoint x: 433, endPoint y: 98, distance: 182.1
click at [433, 98] on div "All work orders 103 Nut Leaf Ln Greenville, SC 29605 Home details Vendor Info V…" at bounding box center [747, 477] width 1494 height 837
copy span "VIK Construction"
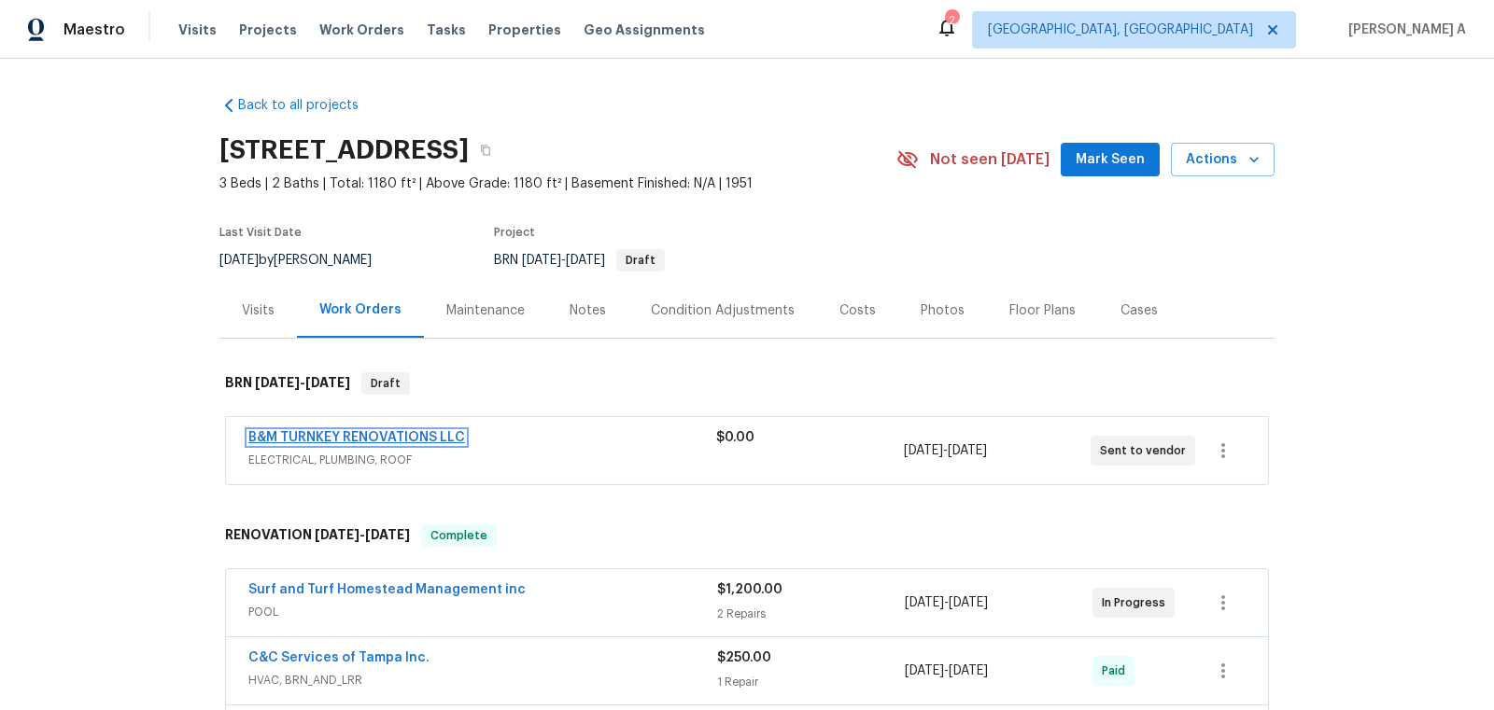
click at [394, 433] on link "B&M TURNKEY RENOVATIONS LLC" at bounding box center [356, 437] width 217 height 13
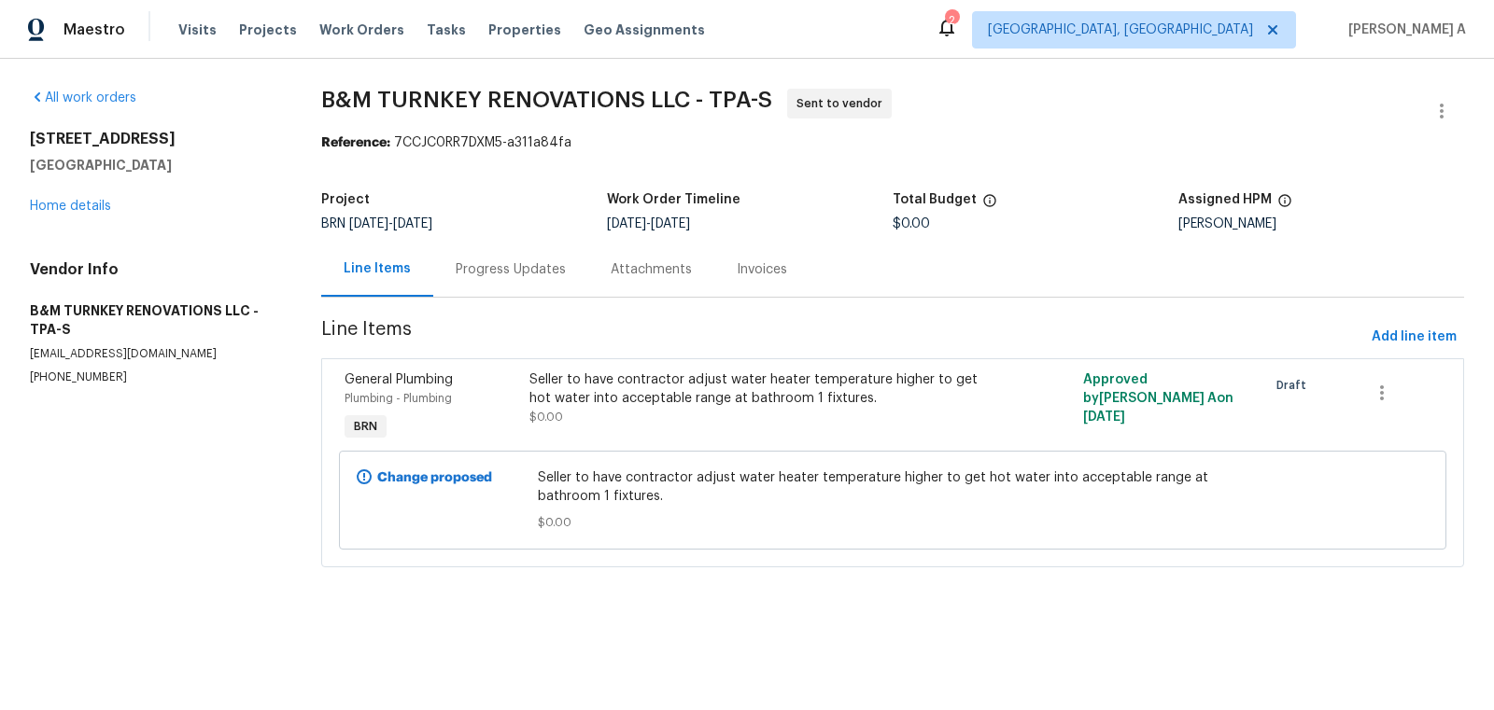
click at [491, 261] on div "Progress Updates" at bounding box center [511, 269] width 110 height 19
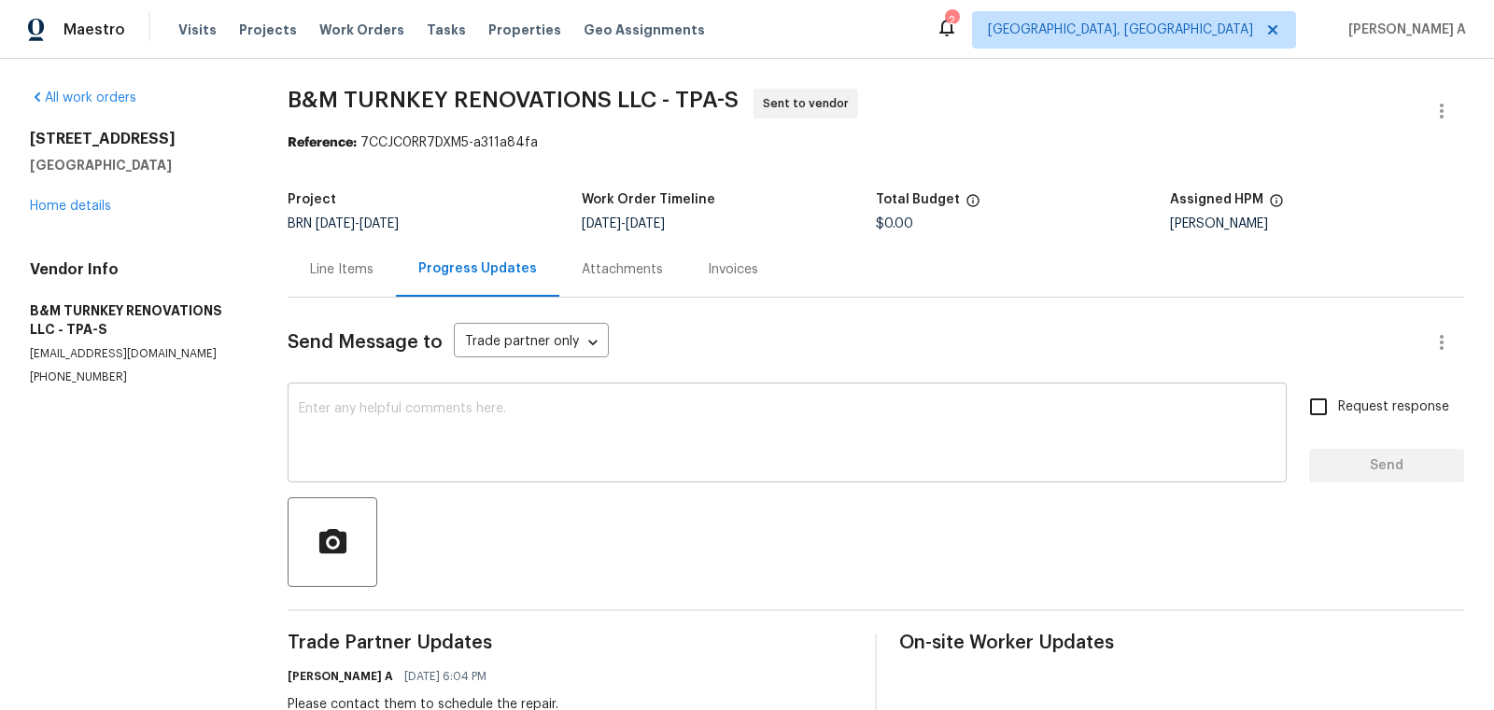
click at [657, 401] on div "x ​" at bounding box center [787, 434] width 999 height 95
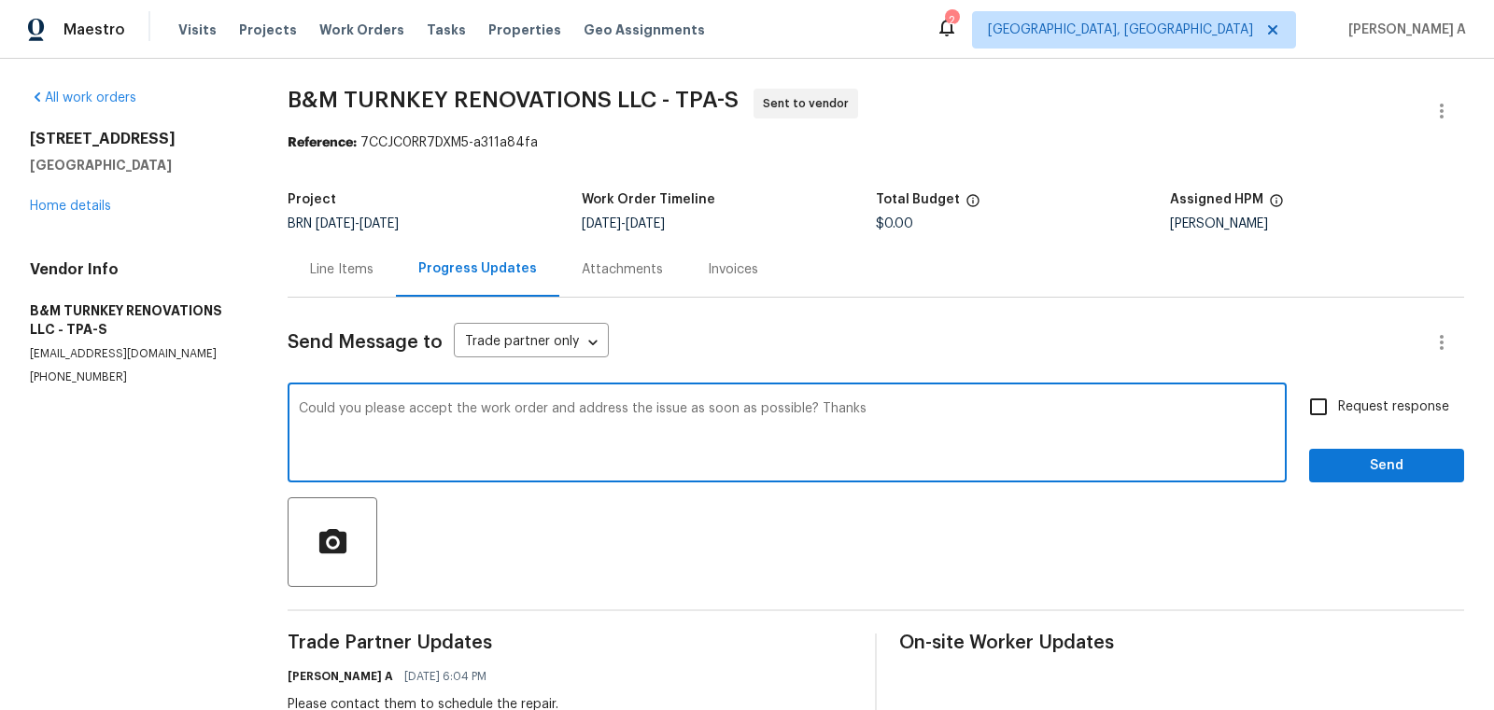
type textarea "Could you please accept the work order and address the issue as soon as possibl…"
click at [1336, 428] on div "Request response Send" at bounding box center [1386, 434] width 155 height 95
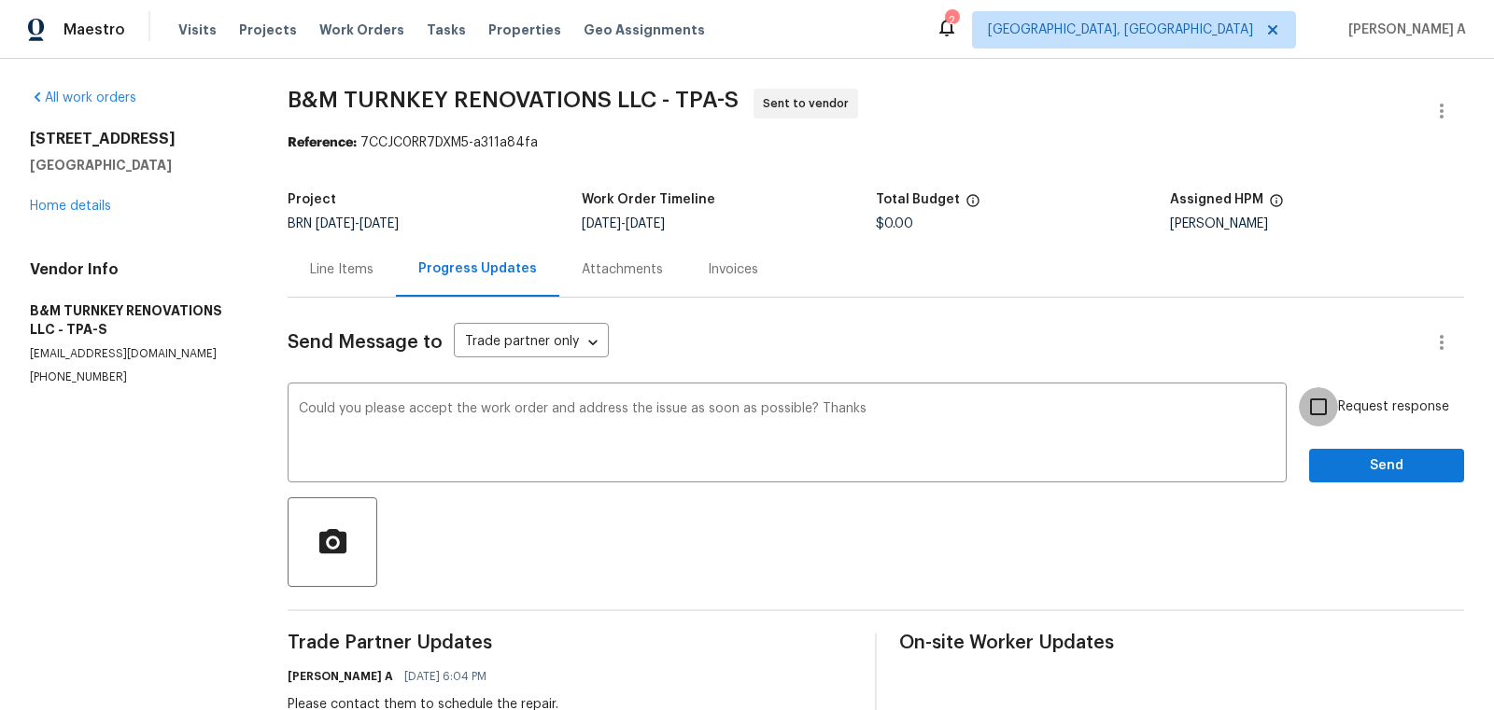
click at [1334, 411] on input "Request response" at bounding box center [1318, 406] width 39 height 39
checkbox input "true"
click at [1358, 441] on div "Request response Send" at bounding box center [1386, 434] width 155 height 95
click at [1358, 455] on span "Send" at bounding box center [1386, 466] width 125 height 23
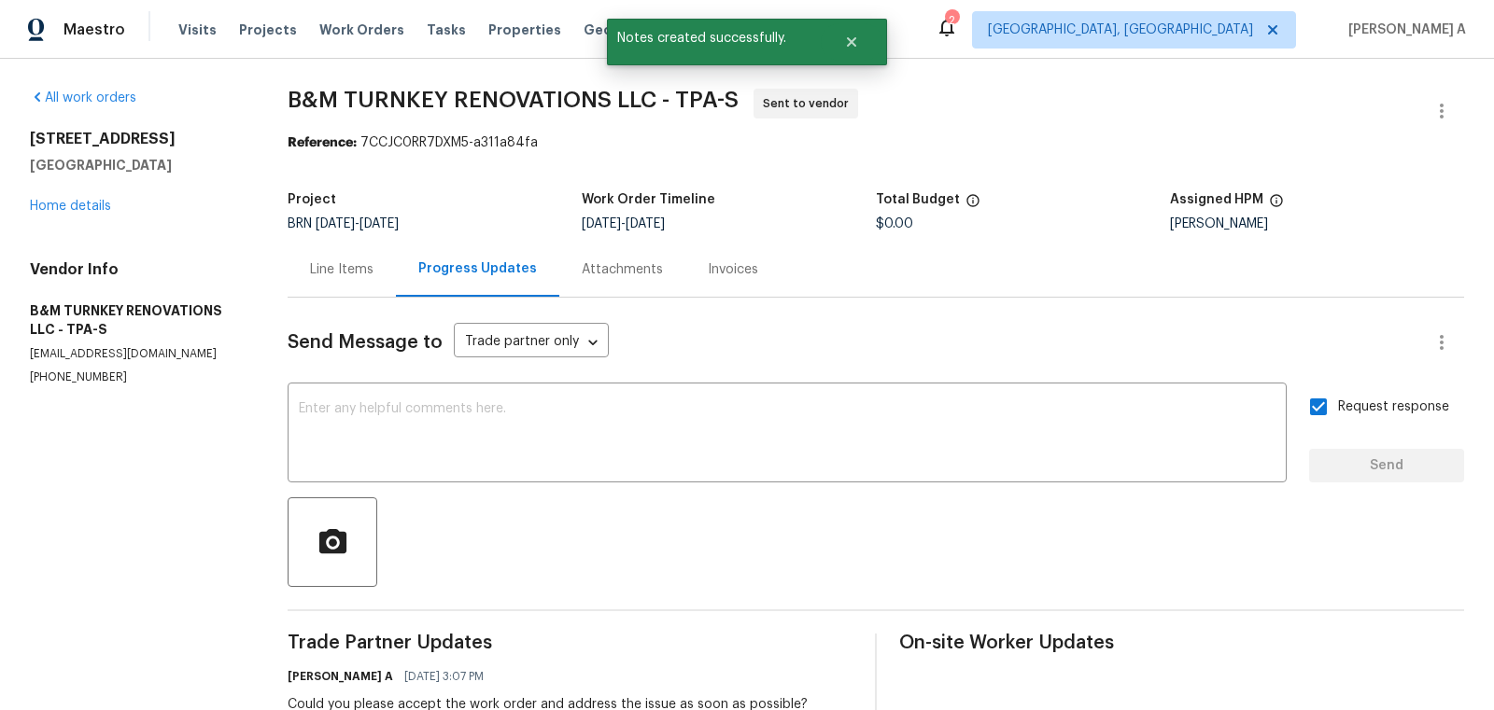
click at [335, 255] on div "Line Items" at bounding box center [342, 269] width 108 height 55
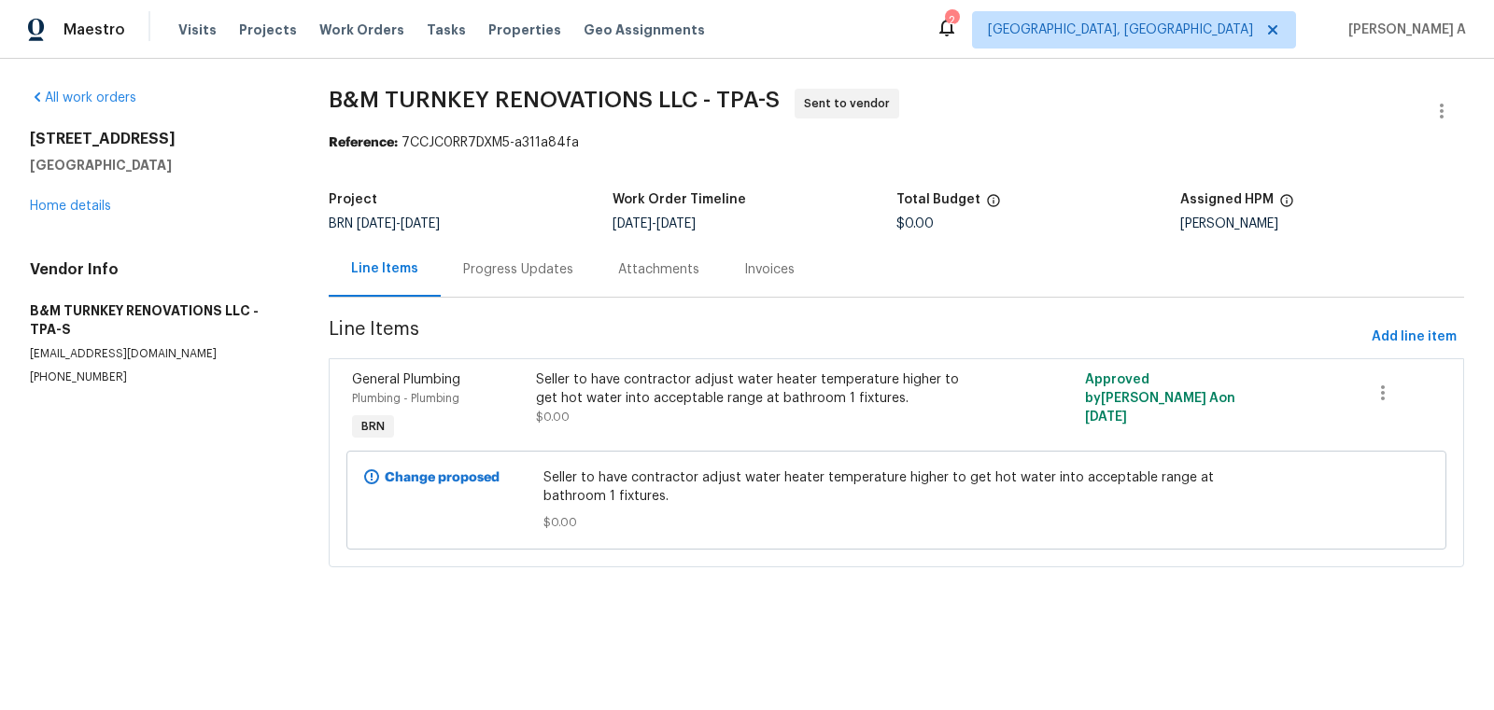
click at [532, 289] on div "Progress Updates" at bounding box center [518, 269] width 155 height 55
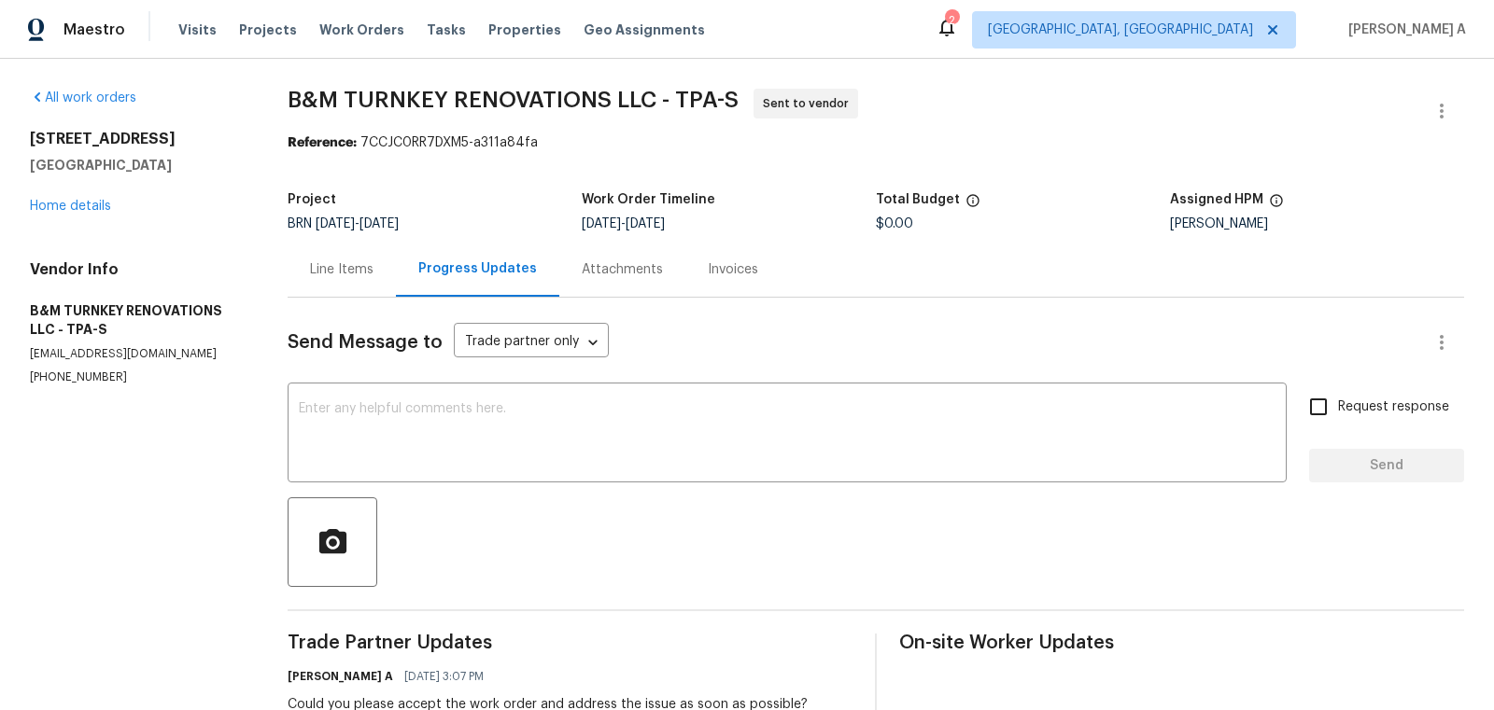
click at [95, 377] on p "(863) 242-0758" at bounding box center [136, 378] width 213 height 16
click at [95, 379] on p "(863) 242-0758" at bounding box center [136, 378] width 213 height 16
copy p "(863) 242-0758"
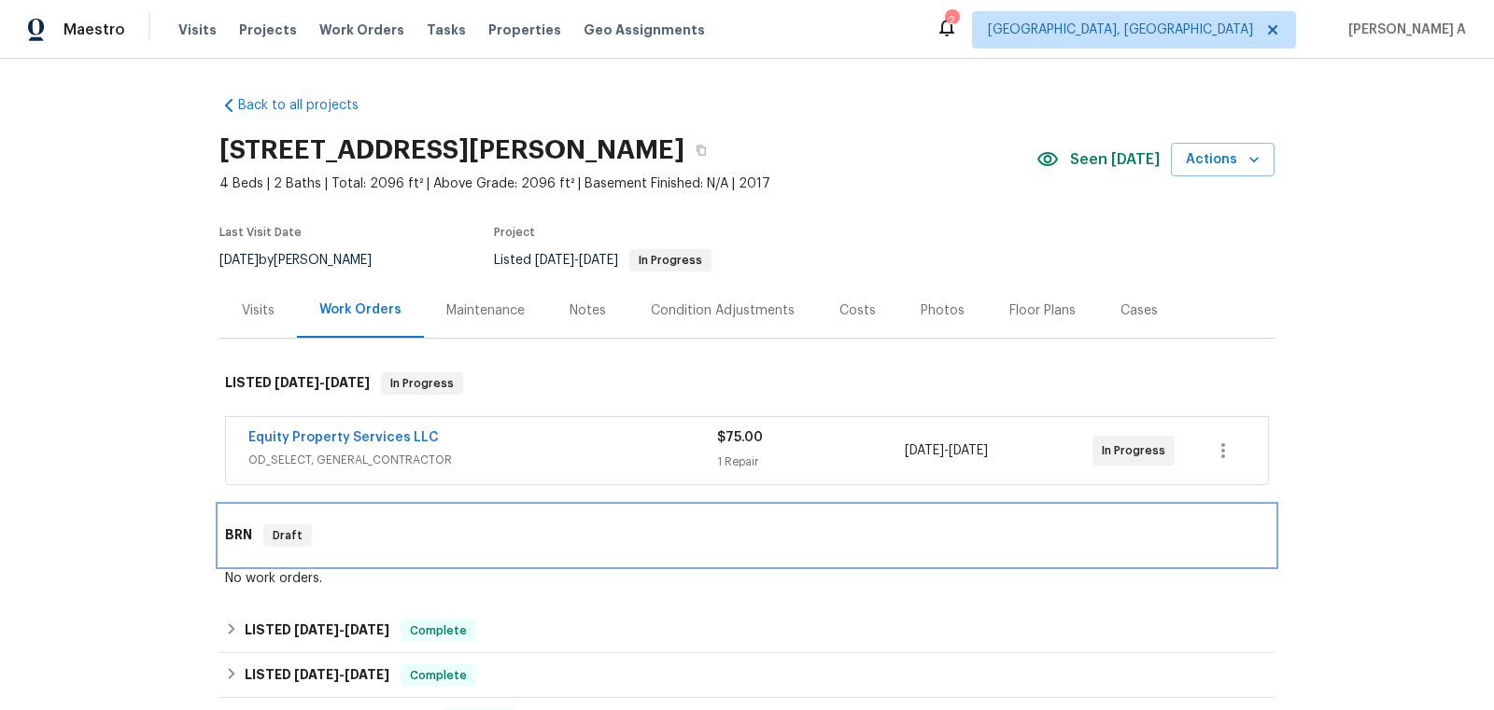
click at [357, 551] on div "BRN Draft" at bounding box center [746, 536] width 1055 height 60
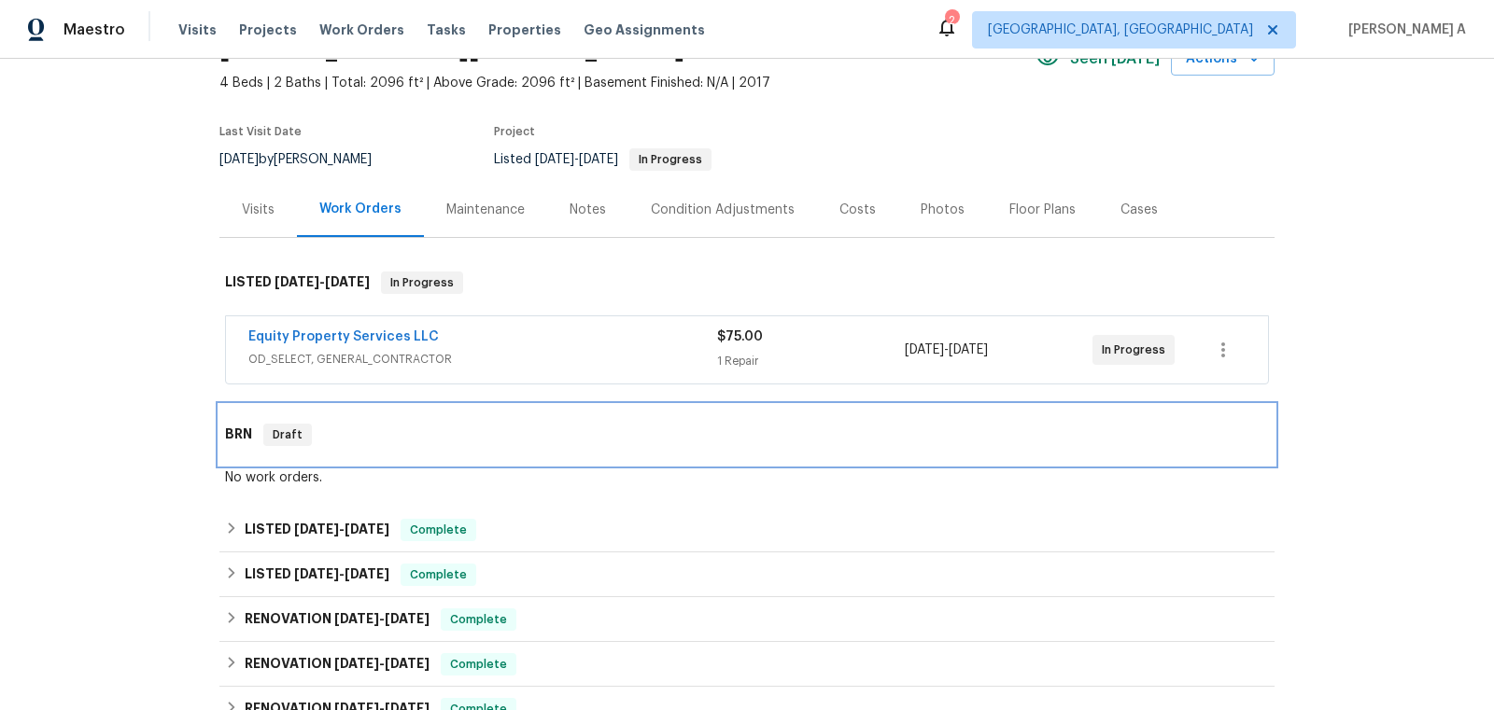
scroll to position [148, 0]
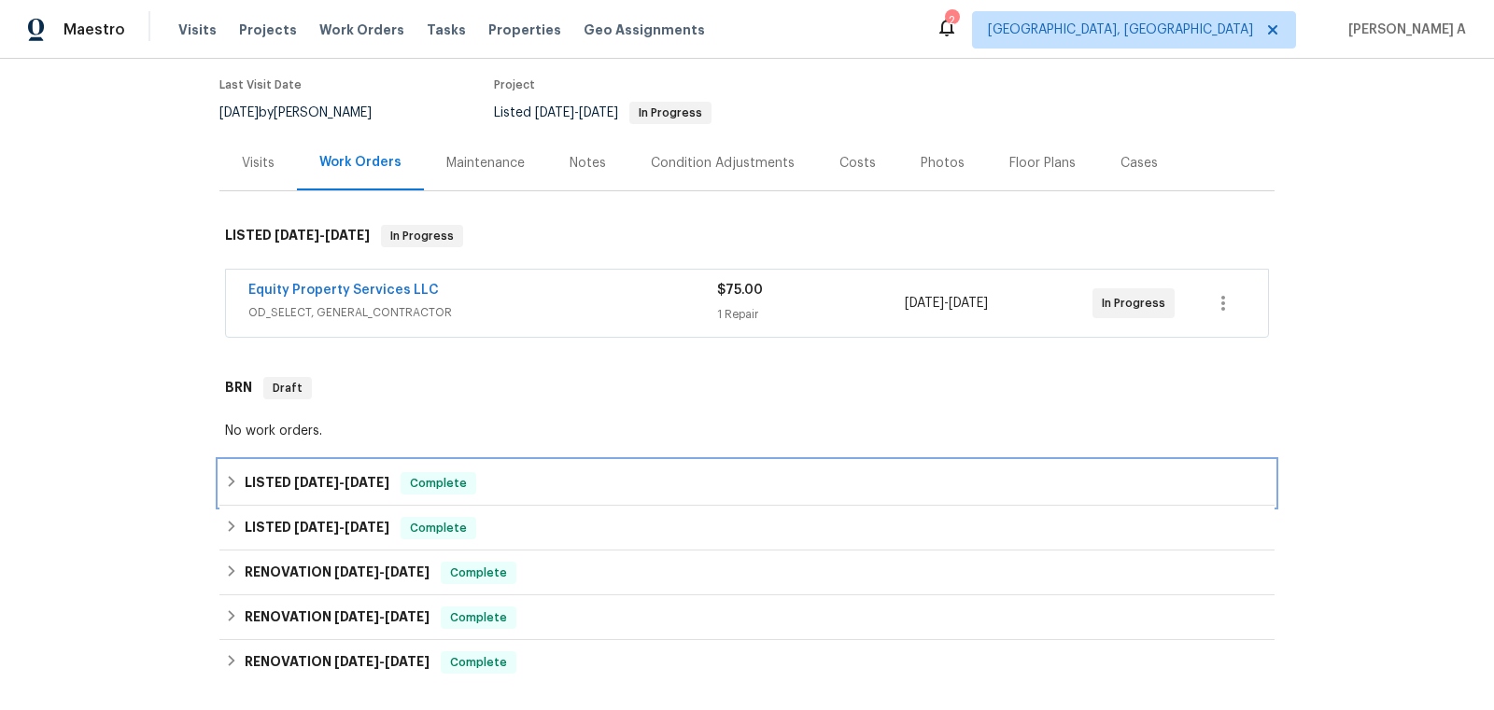
click at [369, 481] on span "[DATE]" at bounding box center [367, 482] width 45 height 13
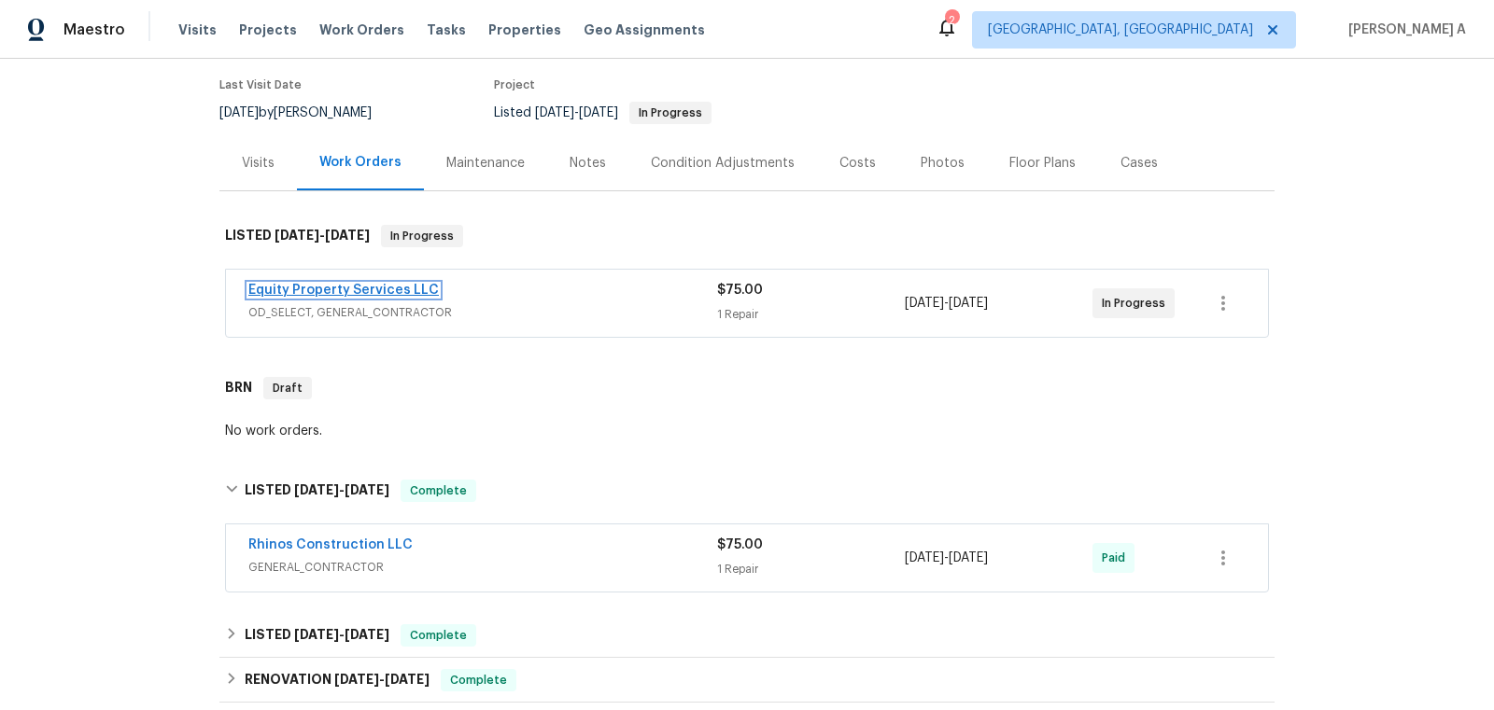
click at [352, 287] on link "Equity Property Services LLC" at bounding box center [343, 290] width 190 height 13
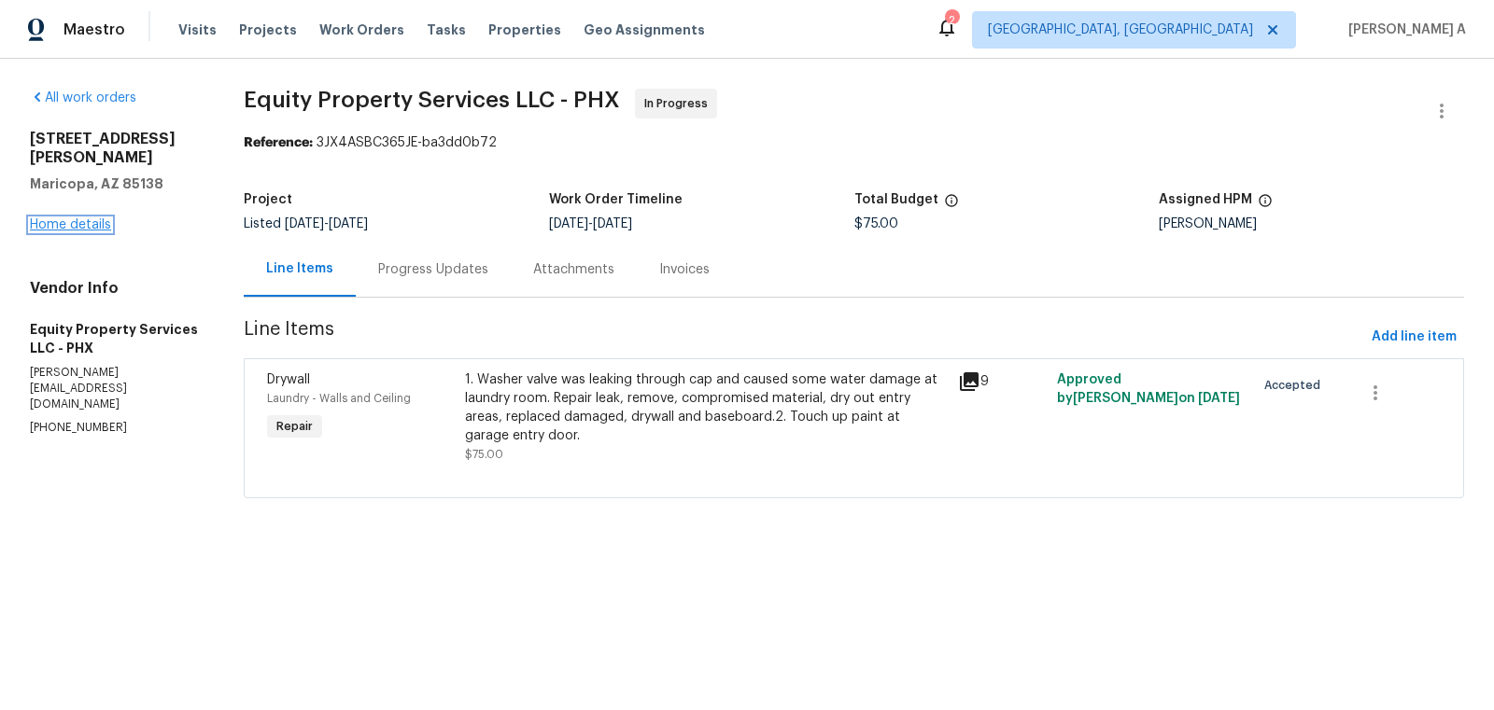
click at [91, 218] on link "Home details" at bounding box center [70, 224] width 81 height 13
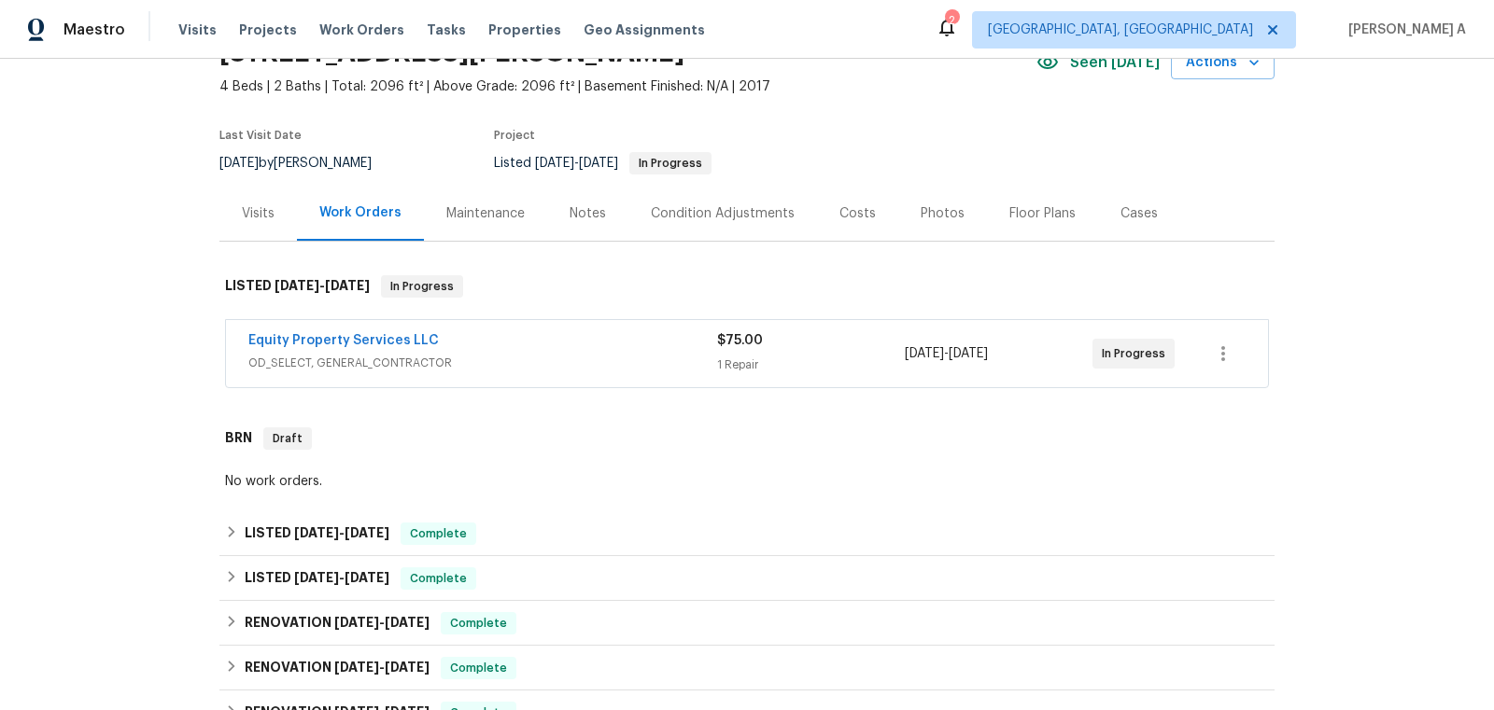
scroll to position [26, 0]
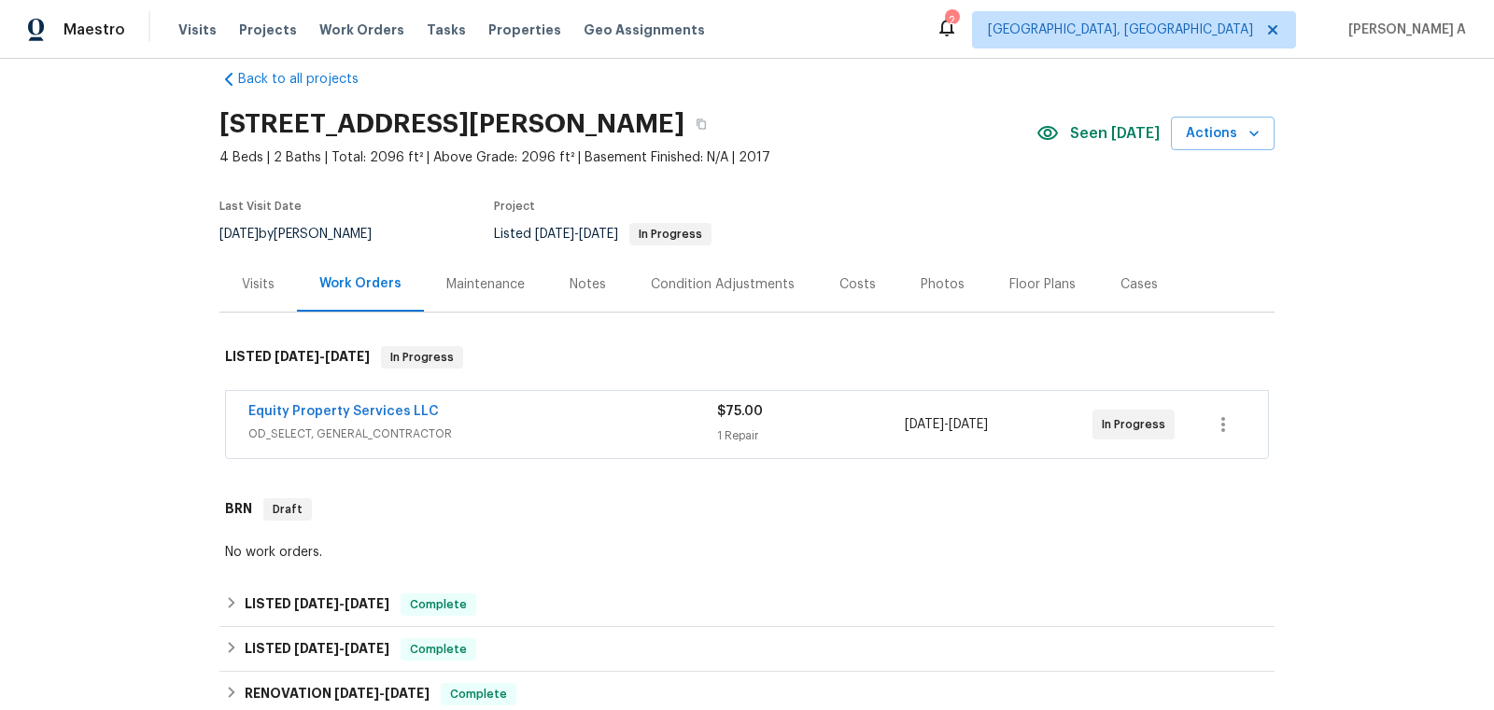
click at [487, 415] on div "Equity Property Services LLC" at bounding box center [482, 413] width 469 height 22
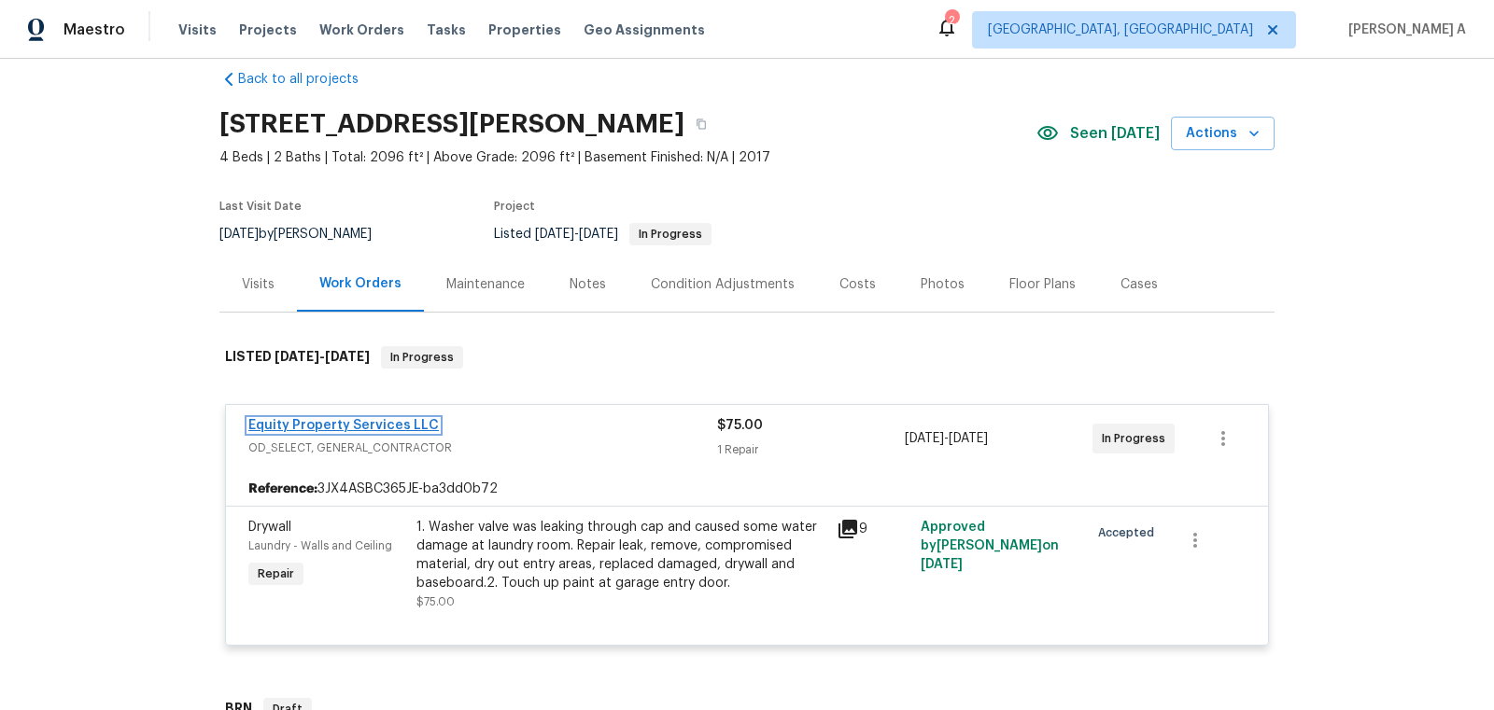
click at [402, 420] on link "Equity Property Services LLC" at bounding box center [343, 425] width 190 height 13
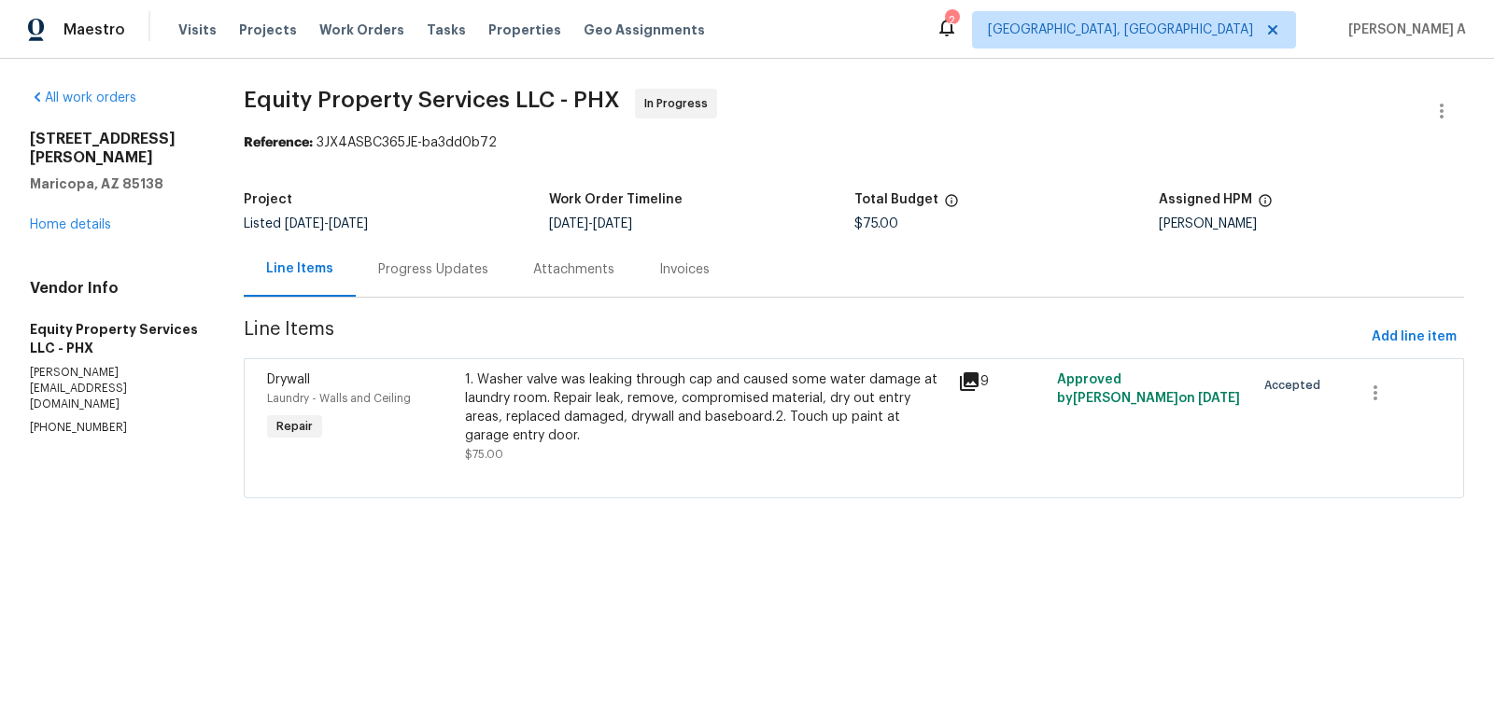
copy span "[PERSON_NAME]"
drag, startPoint x: 1142, startPoint y: 381, endPoint x: 1228, endPoint y: 374, distance: 86.1
click at [1229, 373] on span "Approved by [PERSON_NAME] on [DATE]" at bounding box center [1148, 389] width 183 height 32
click at [453, 285] on div "Progress Updates" at bounding box center [433, 269] width 155 height 55
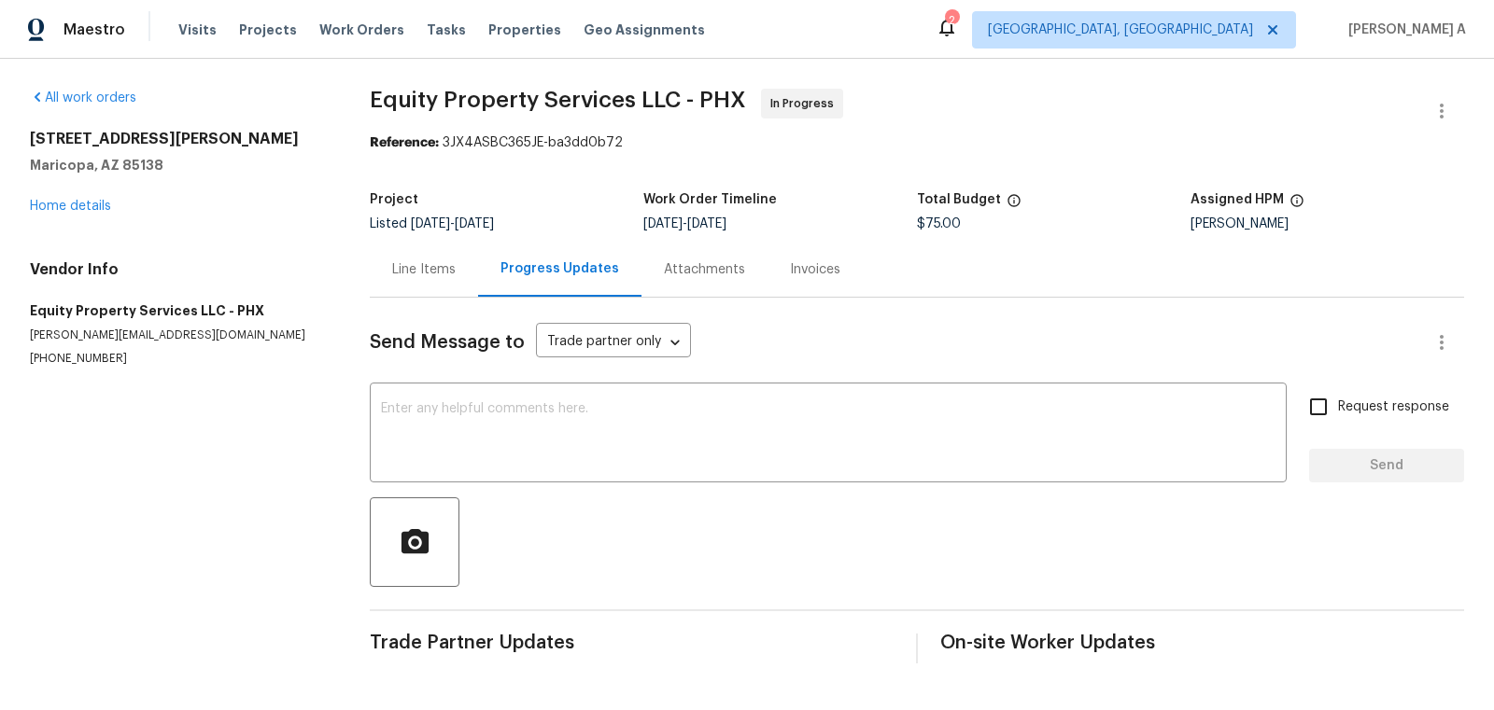
click at [428, 282] on div "Line Items" at bounding box center [424, 269] width 108 height 55
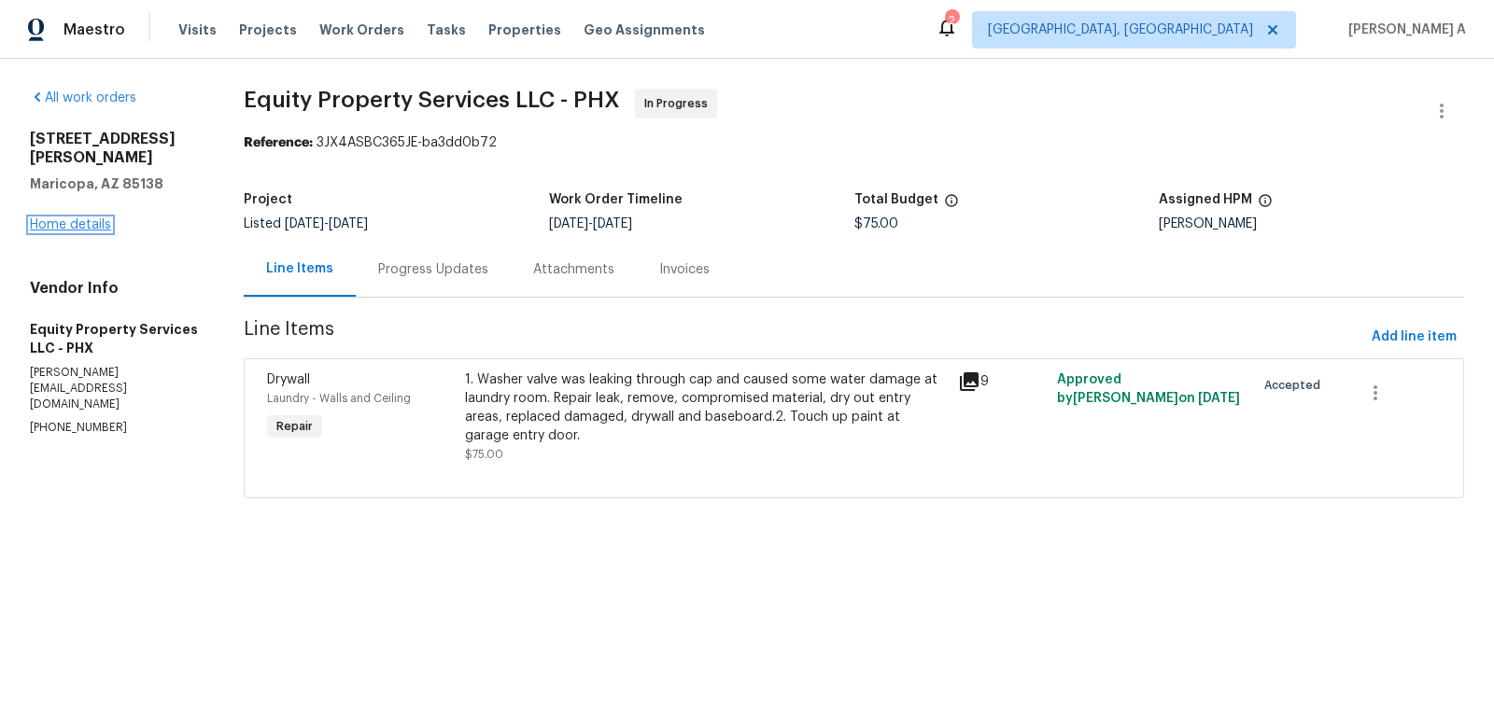
click at [59, 218] on link "Home details" at bounding box center [70, 224] width 81 height 13
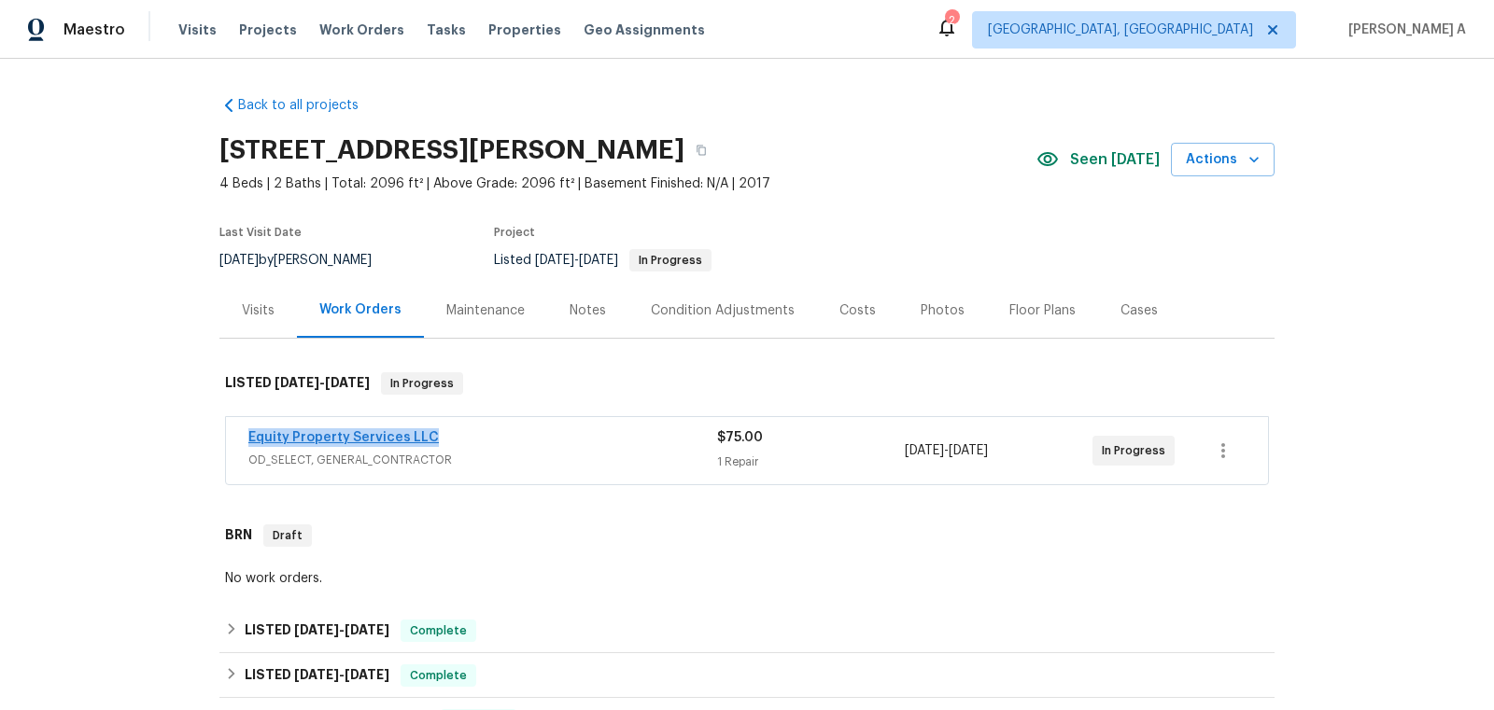
drag, startPoint x: 243, startPoint y: 435, endPoint x: 427, endPoint y: 435, distance: 183.9
click at [427, 435] on div "Equity Property Services LLC OD_SELECT, GENERAL_CONTRACTOR $75.00 1 Repair [DAT…" at bounding box center [747, 450] width 1042 height 67
click at [367, 438] on link "Equity Property Services LLC" at bounding box center [343, 437] width 190 height 13
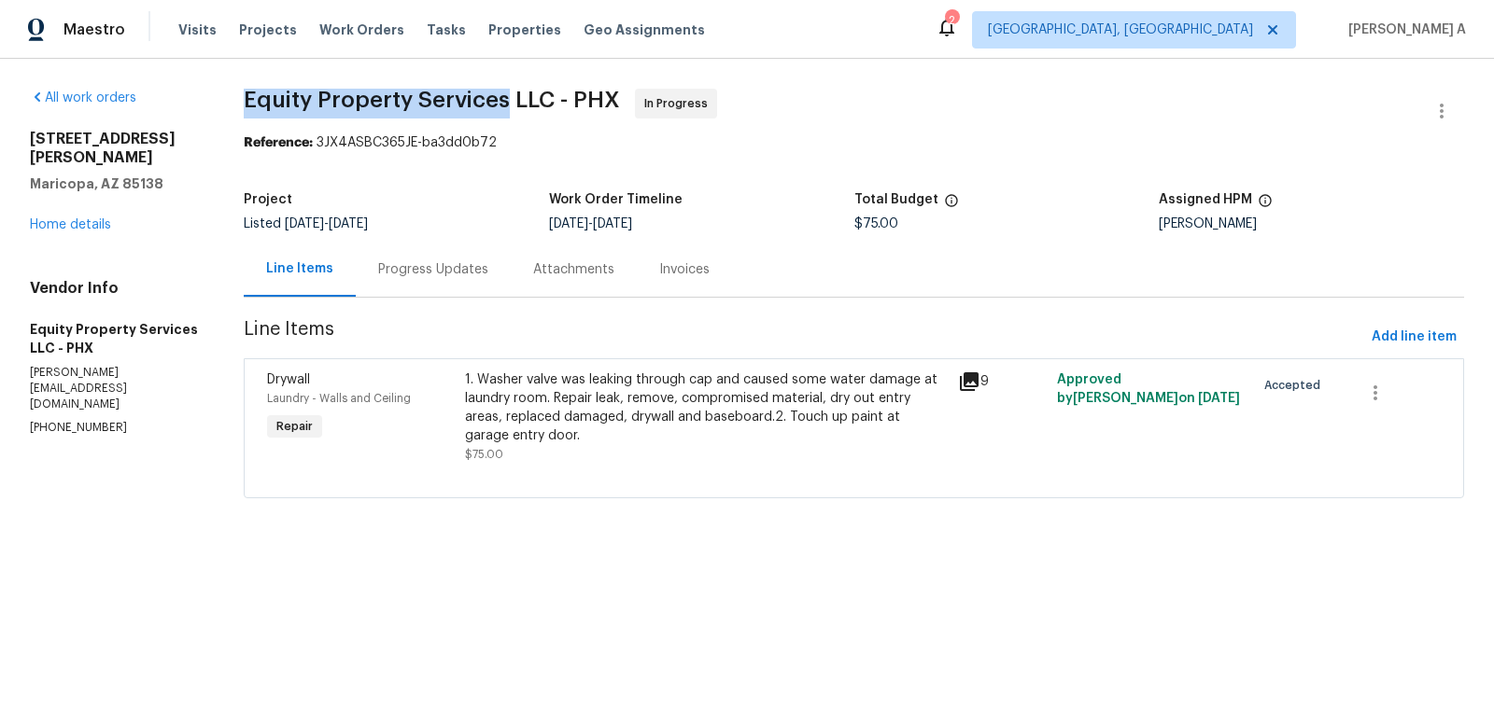
copy span "Equity Property Services"
drag, startPoint x: 234, startPoint y: 97, endPoint x: 503, endPoint y: 101, distance: 268.9
click at [503, 101] on div "All work orders [STREET_ADDRESS][PERSON_NAME] Home details Vendor Info Equity P…" at bounding box center [747, 305] width 1494 height 492
click at [865, 248] on div "Line Items Progress Updates Attachments Invoices" at bounding box center [854, 270] width 1220 height 56
copy span "Equity Property Services"
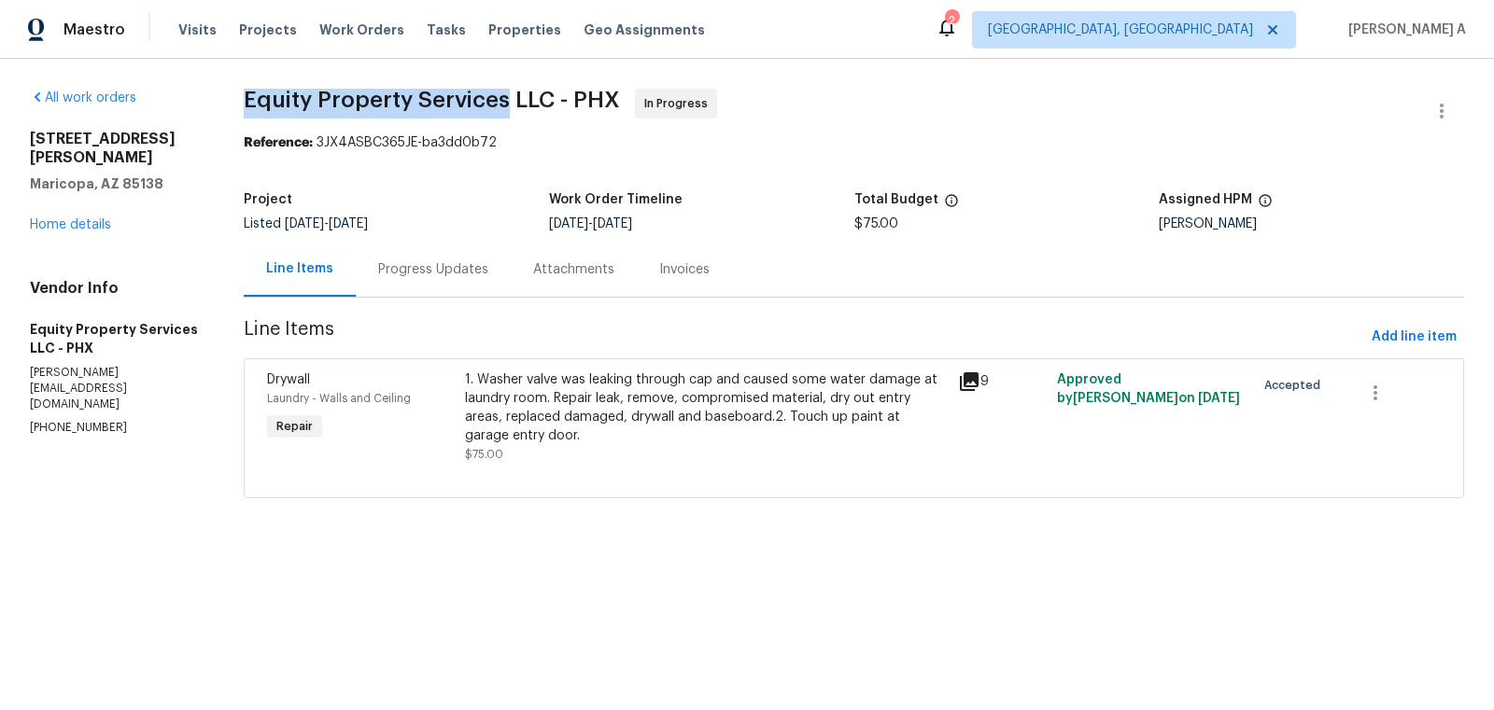
drag, startPoint x: 238, startPoint y: 96, endPoint x: 504, endPoint y: 98, distance: 266.1
click at [505, 98] on div "All work orders [STREET_ADDRESS][PERSON_NAME] Home details Vendor Info Equity P…" at bounding box center [747, 305] width 1494 height 492
click at [413, 280] on div "Progress Updates" at bounding box center [433, 269] width 155 height 55
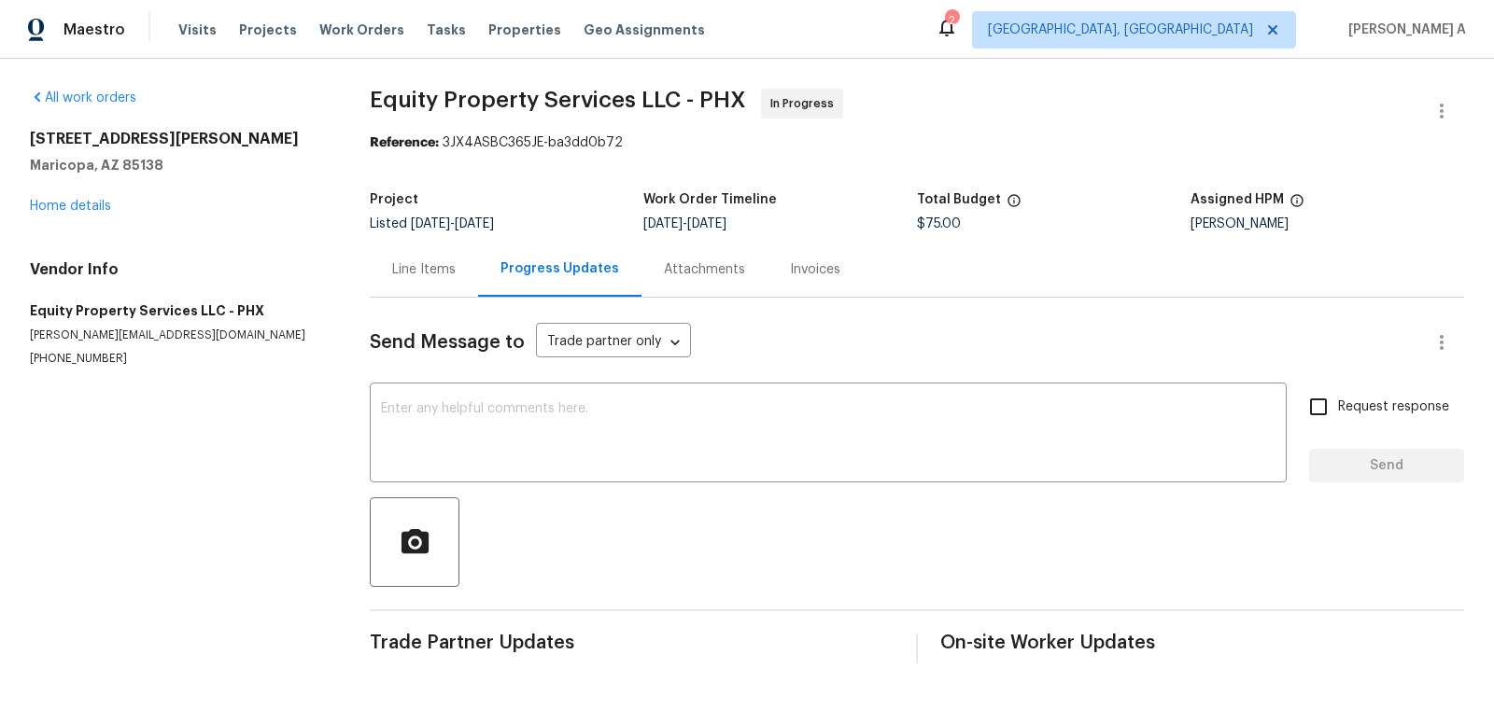
click at [415, 260] on div "Line Items" at bounding box center [423, 269] width 63 height 19
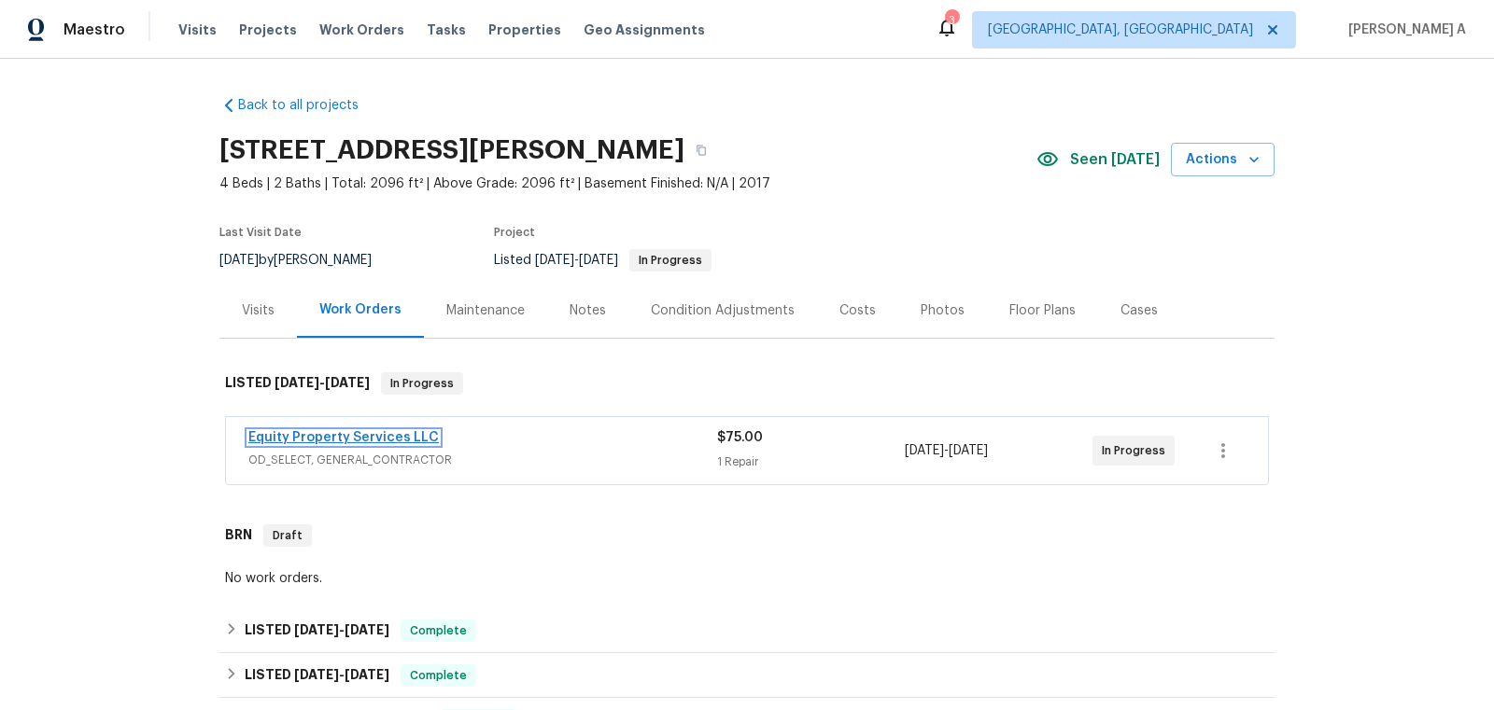
click at [360, 435] on link "Equity Property Services LLC" at bounding box center [343, 437] width 190 height 13
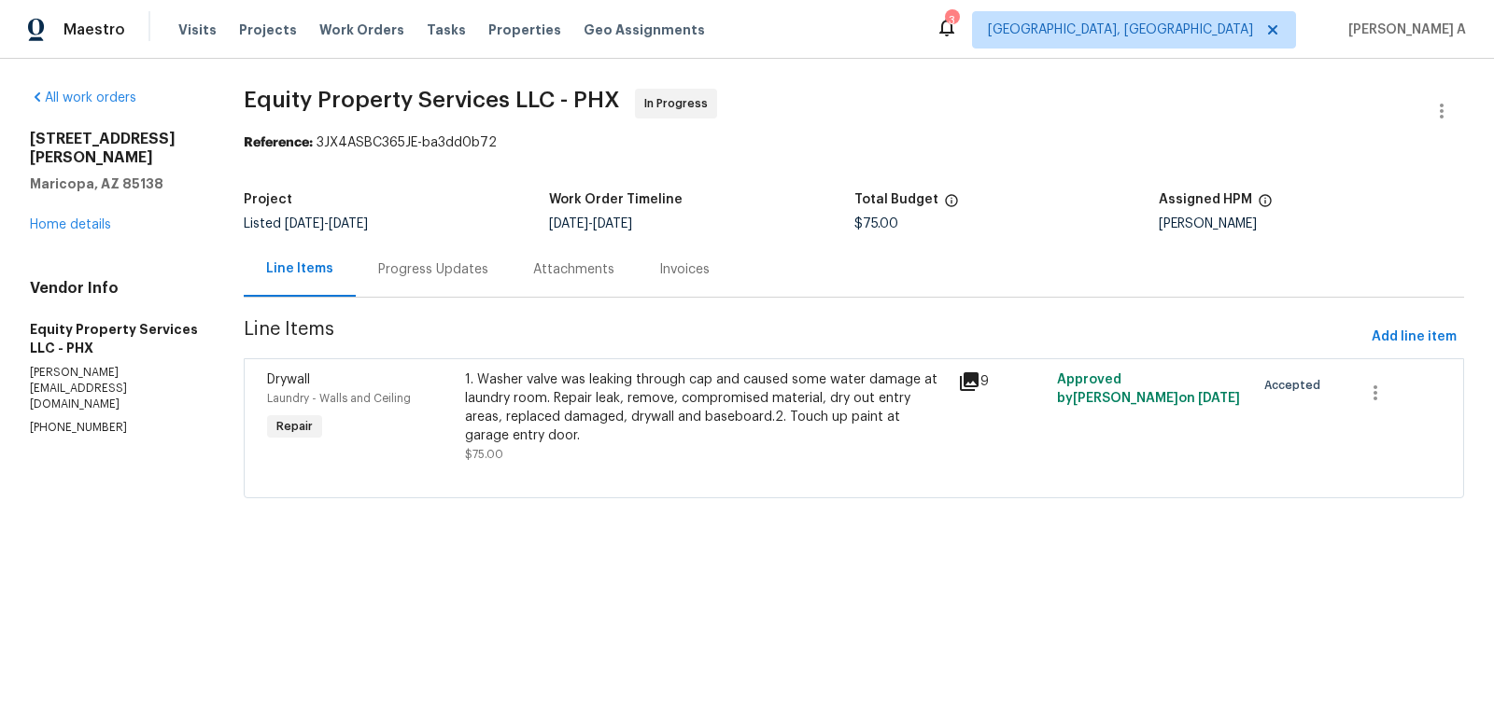
click at [411, 262] on div "Progress Updates" at bounding box center [433, 269] width 110 height 19
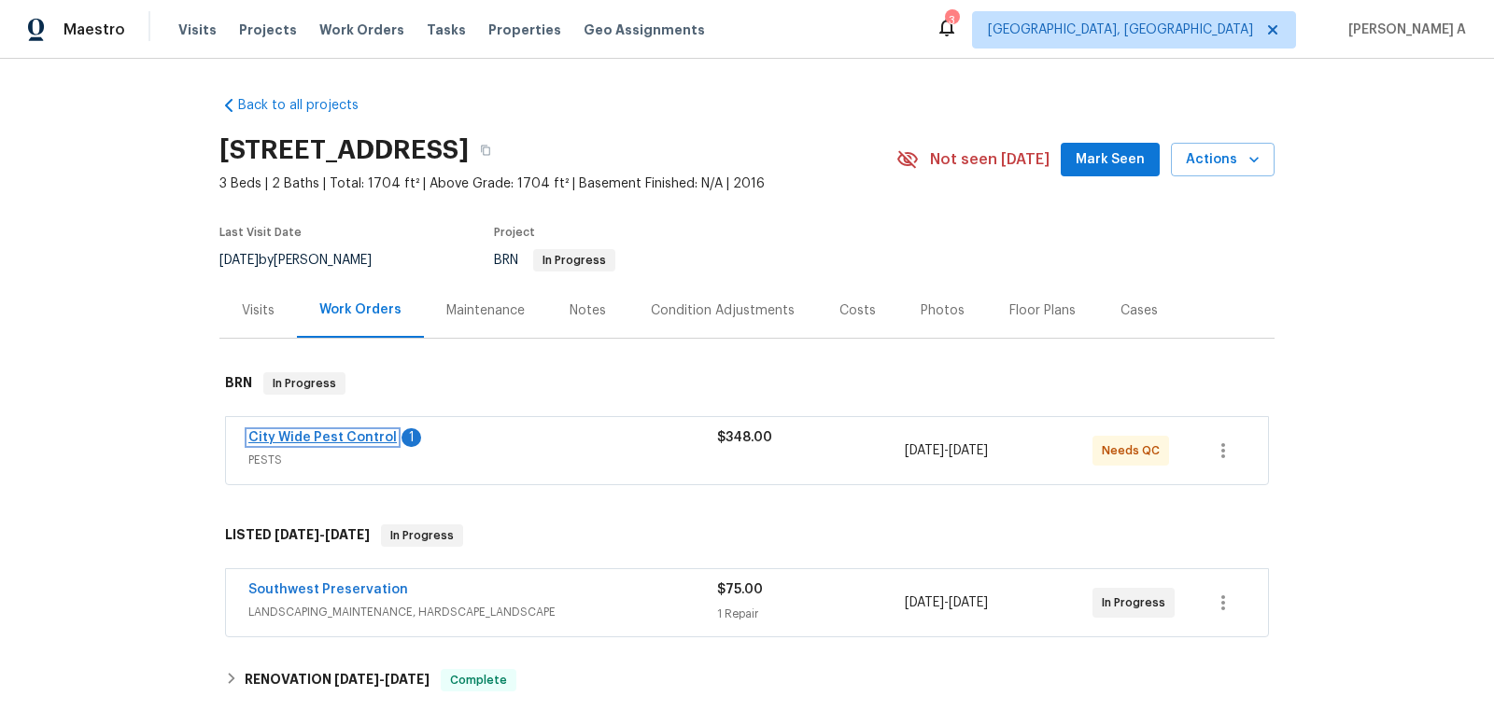
click at [345, 435] on link "City Wide Pest Control" at bounding box center [322, 437] width 148 height 13
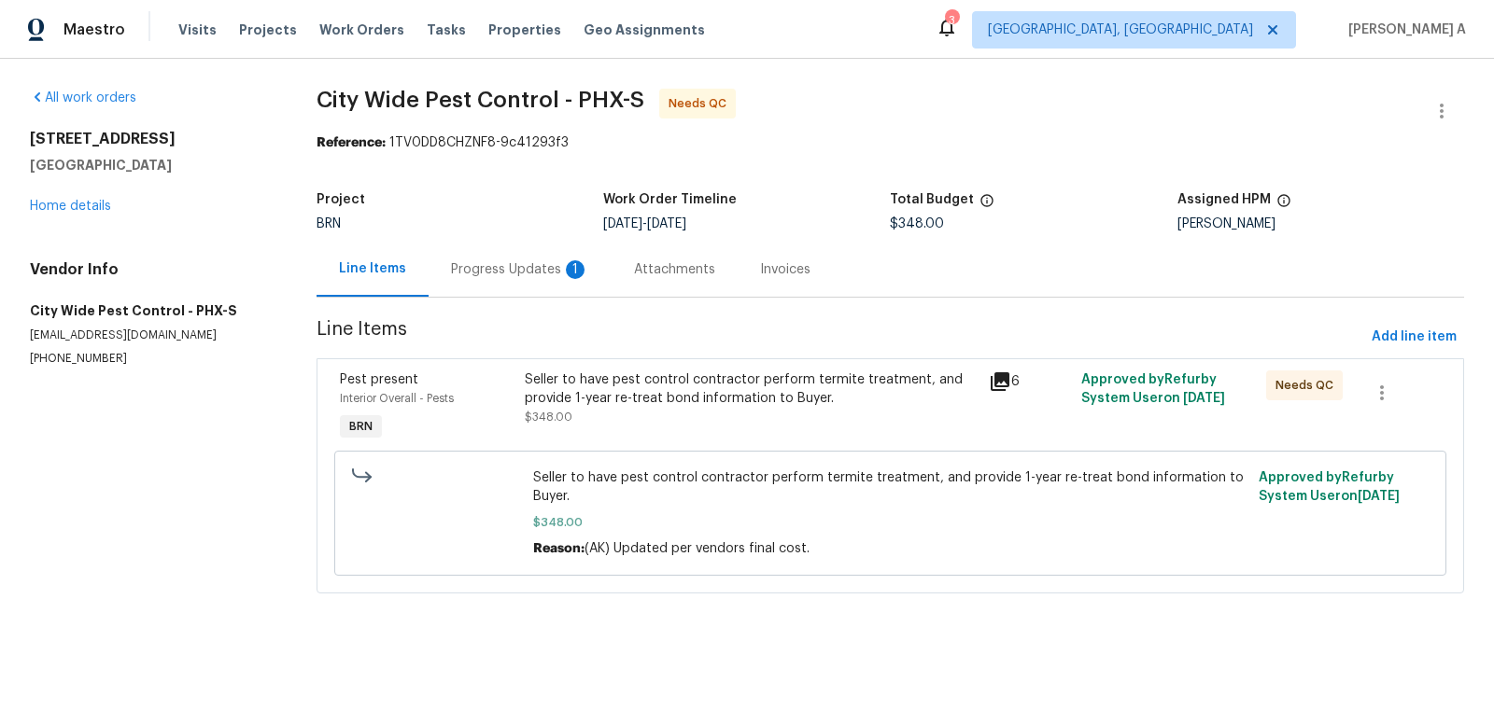
click at [486, 260] on div "Progress Updates 1" at bounding box center [520, 269] width 138 height 19
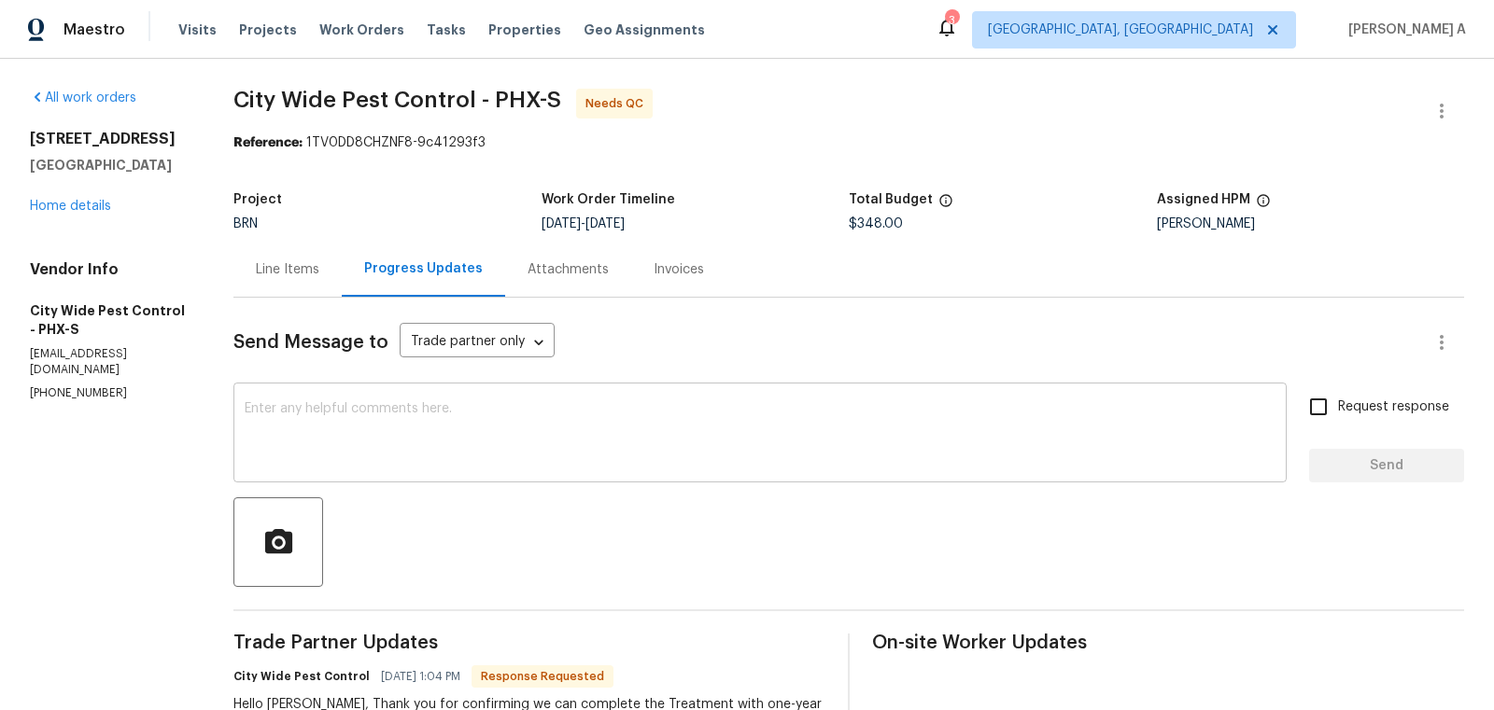
scroll to position [93, 0]
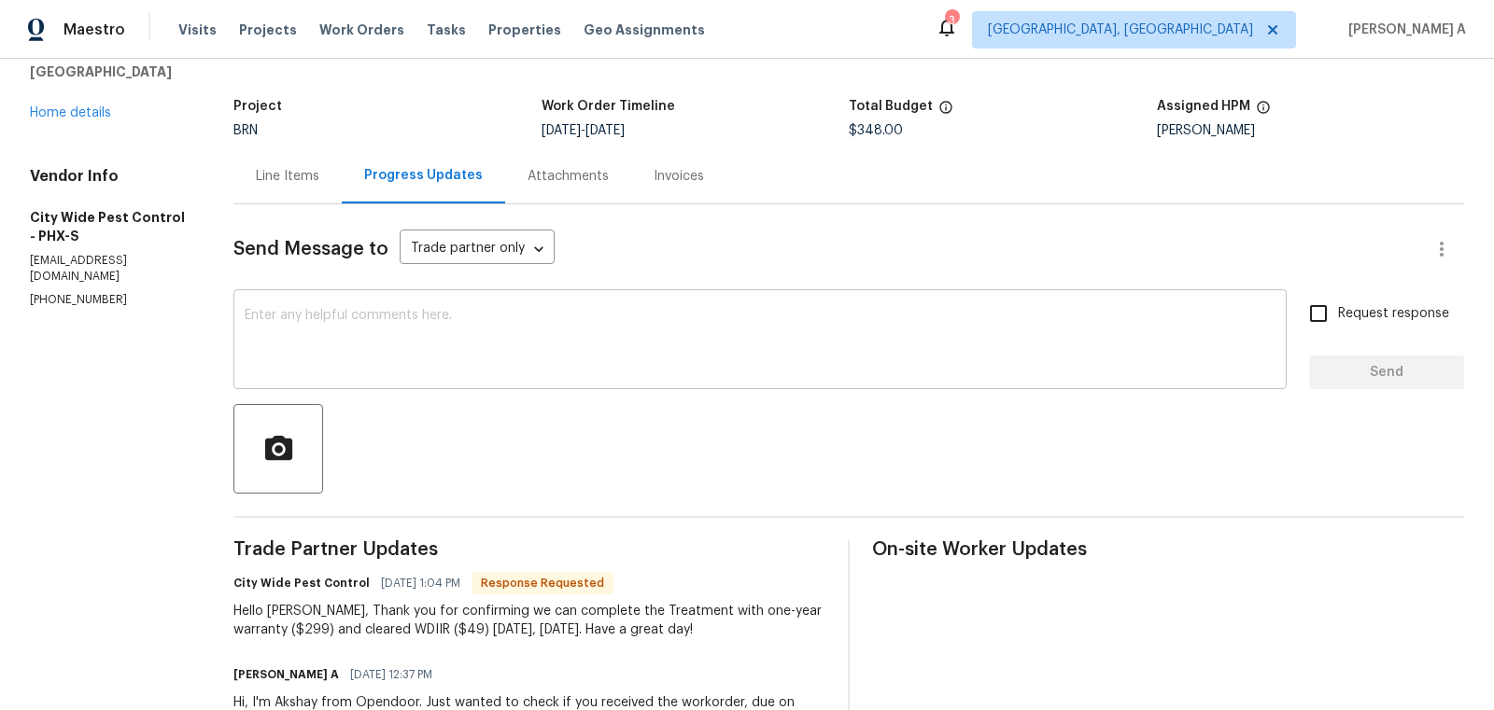
click at [661, 362] on textarea at bounding box center [760, 341] width 1031 height 65
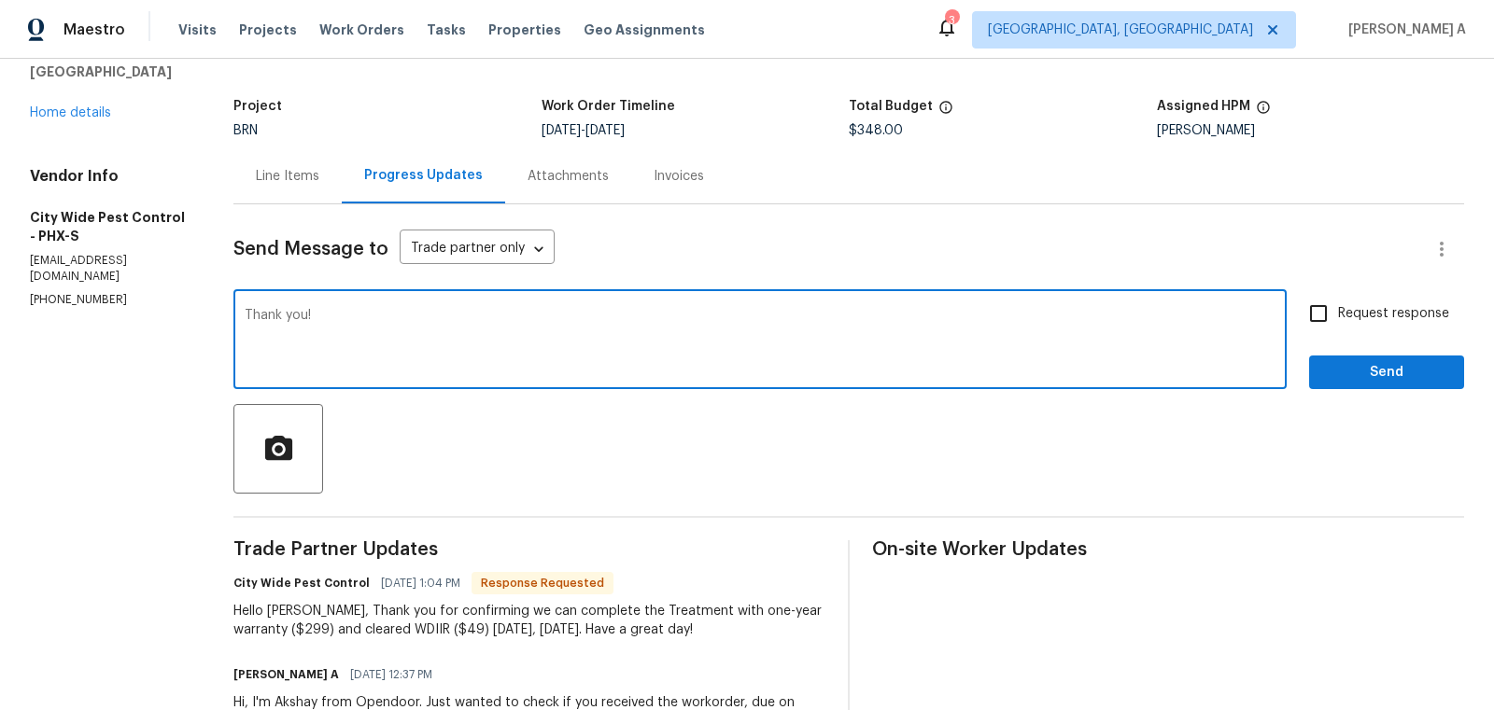
type textarea "Thank you!"
click at [1361, 312] on span "Request response" at bounding box center [1393, 314] width 111 height 20
click at [1338, 312] on input "Request response" at bounding box center [1318, 313] width 39 height 39
checkbox input "true"
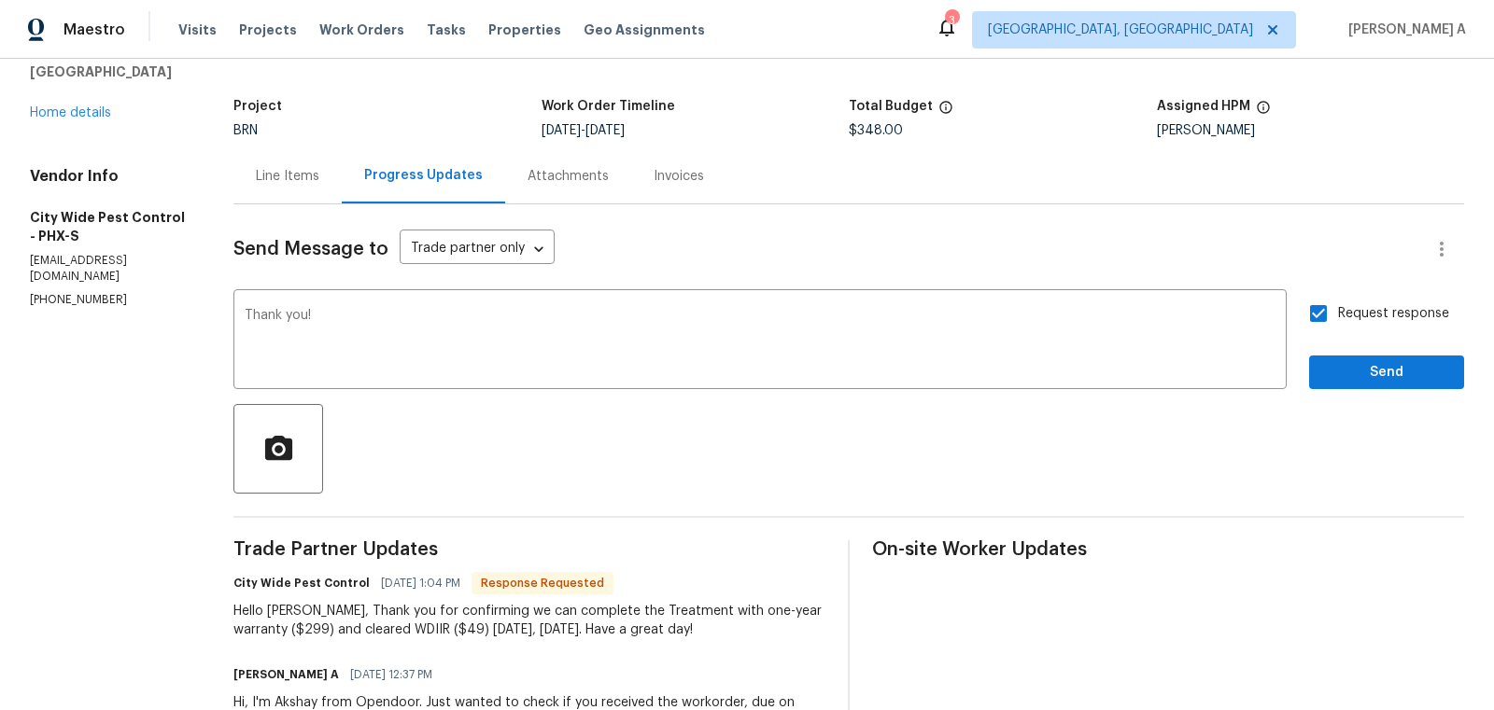
click at [1388, 351] on div "Request response Send" at bounding box center [1386, 341] width 155 height 95
click at [1386, 367] on span "Send" at bounding box center [1386, 372] width 125 height 23
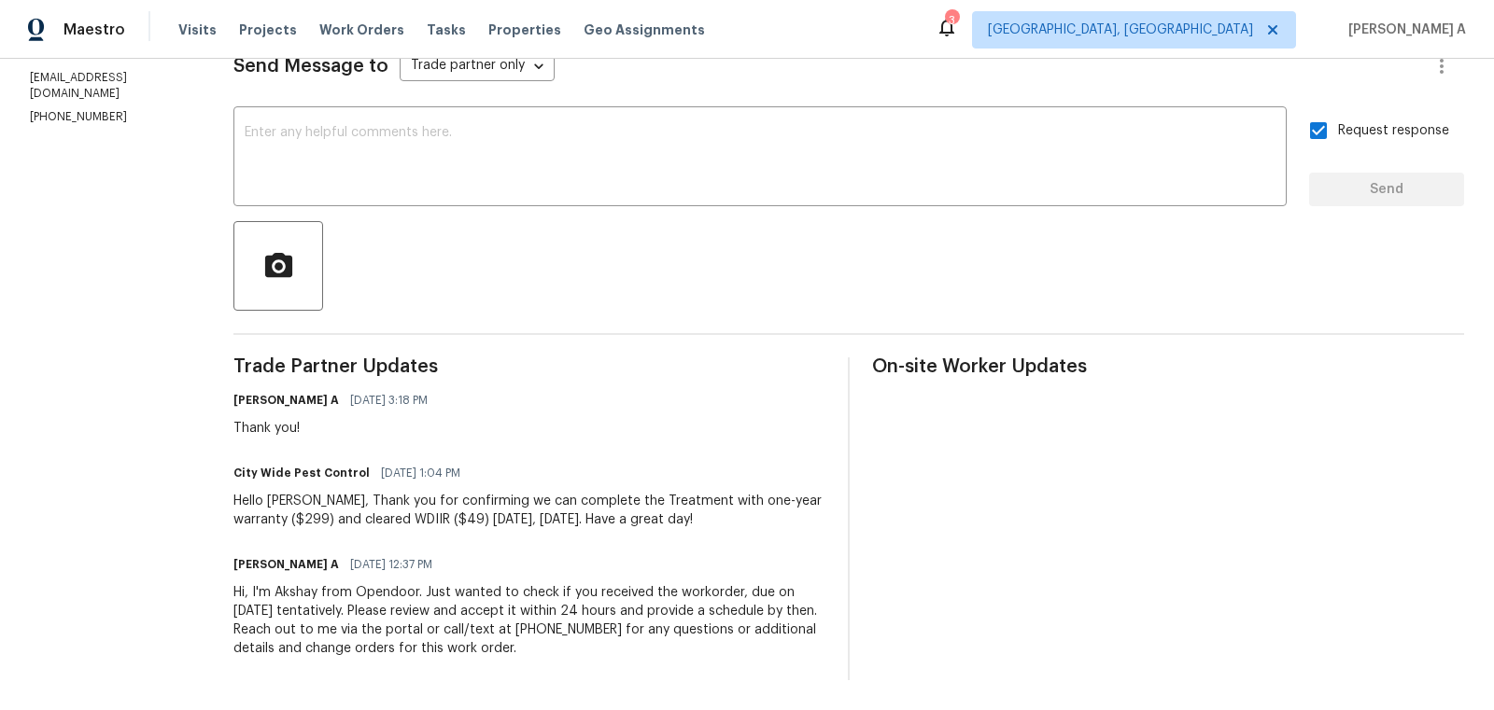
scroll to position [0, 0]
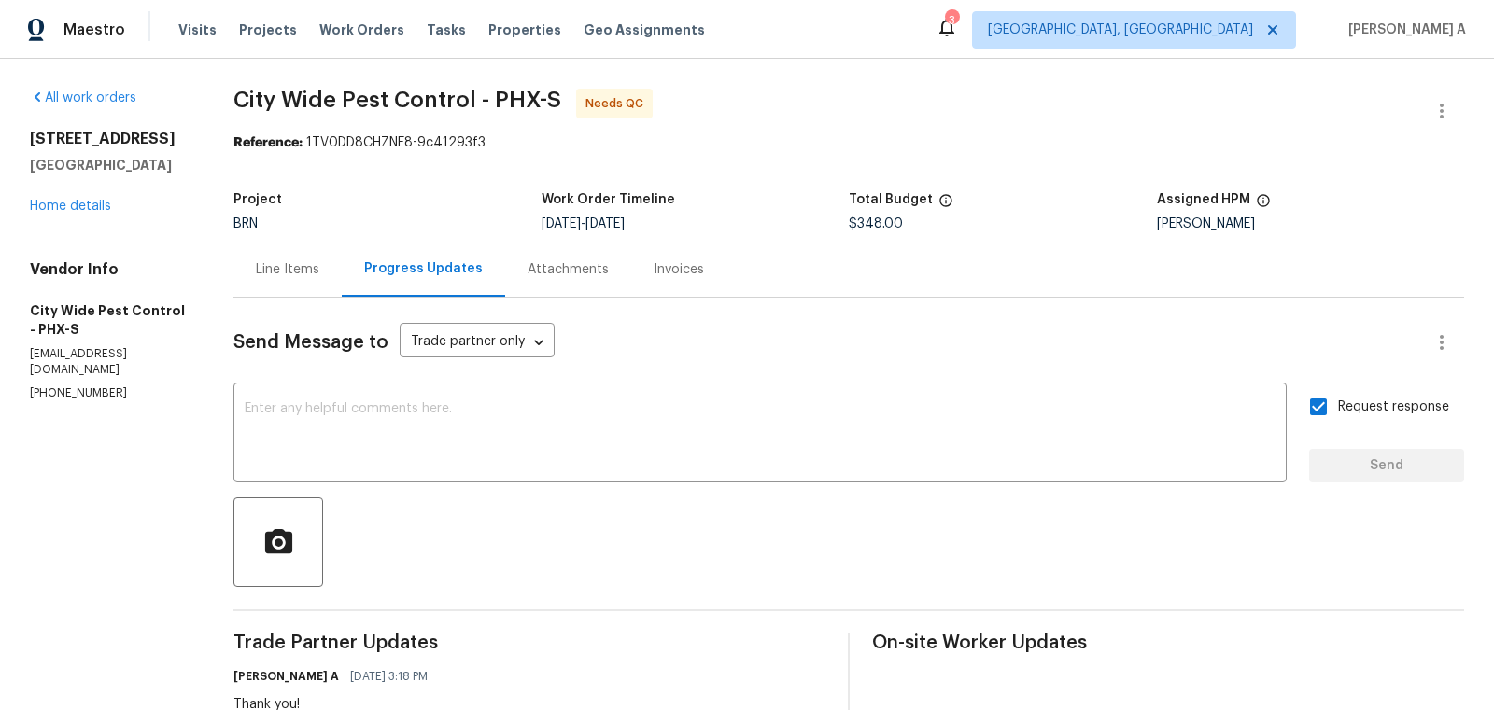
click at [296, 257] on div "Line Items" at bounding box center [287, 269] width 108 height 55
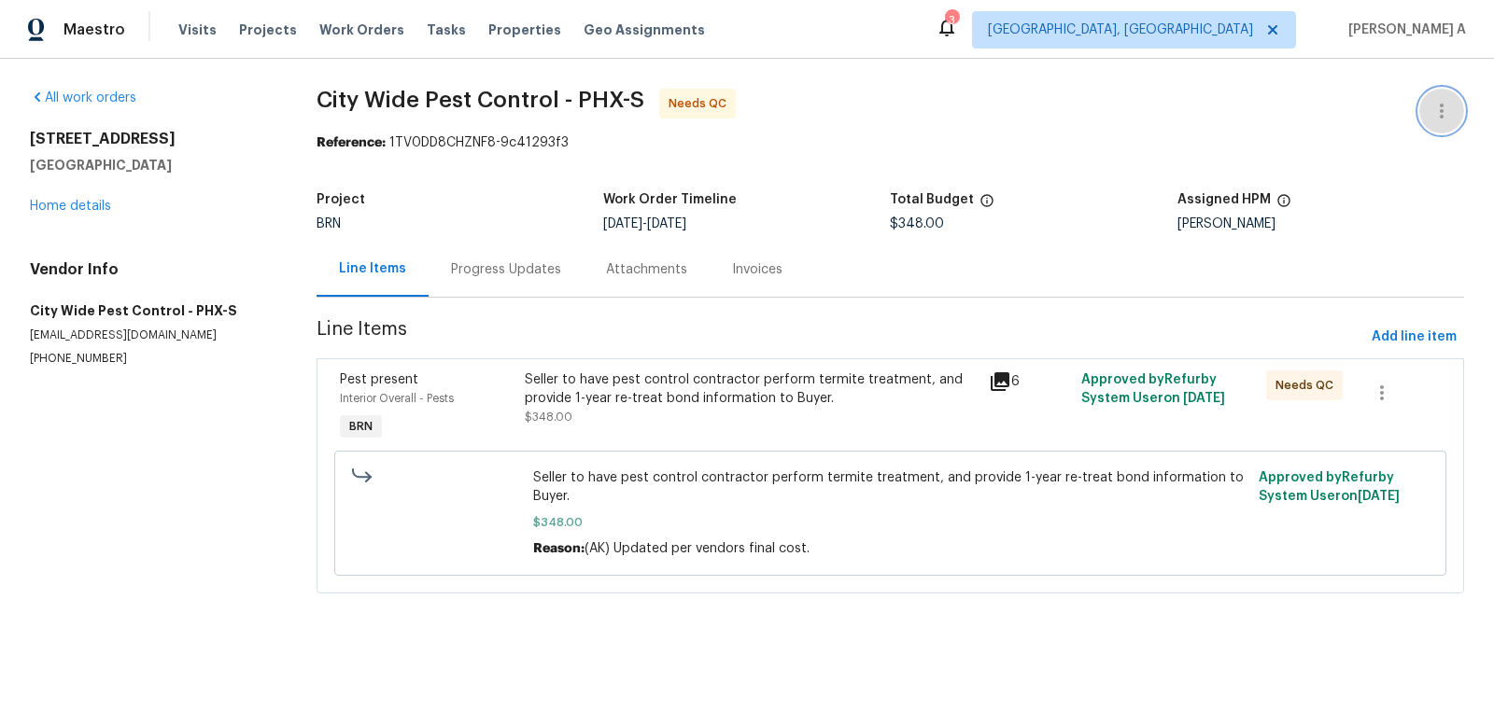
click at [1442, 112] on icon "button" at bounding box center [1441, 111] width 22 height 22
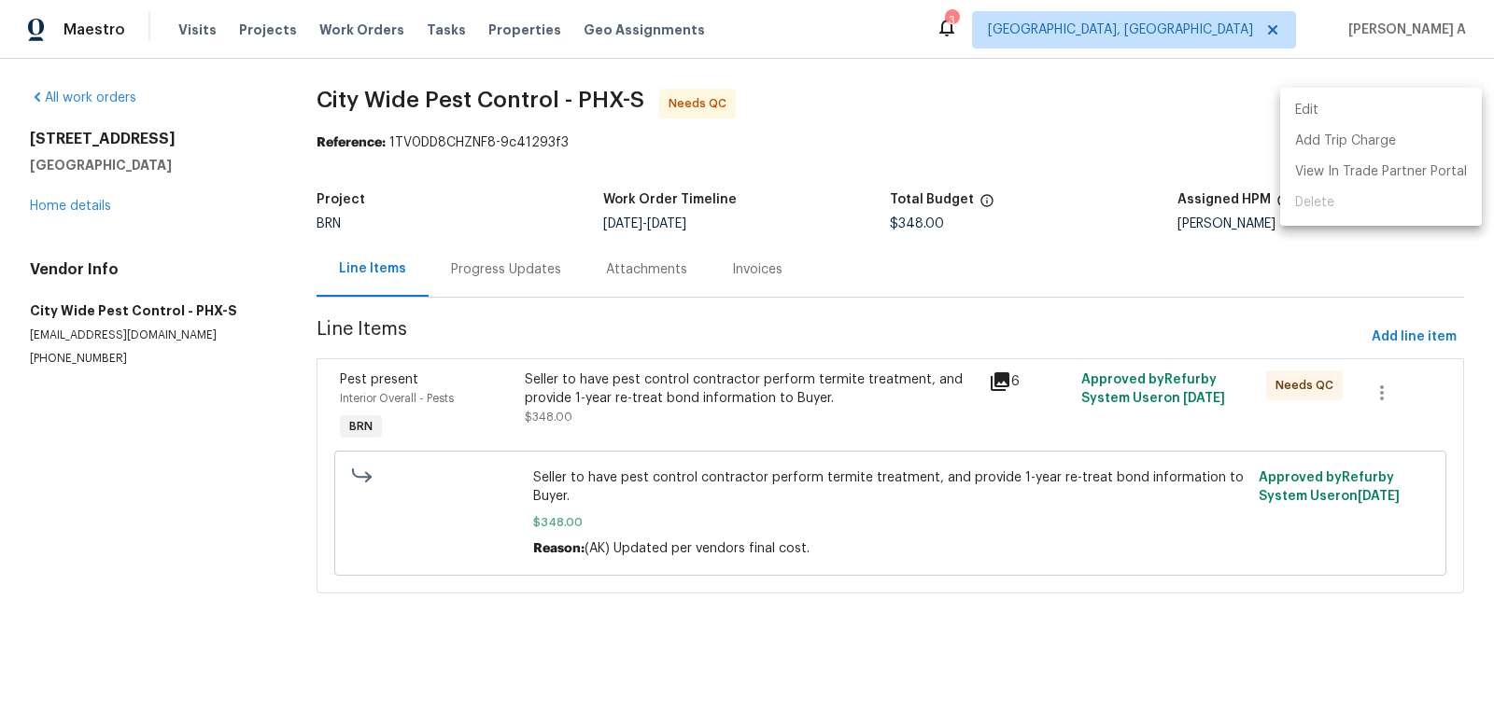
click at [1404, 105] on li "Edit" at bounding box center [1381, 110] width 202 height 31
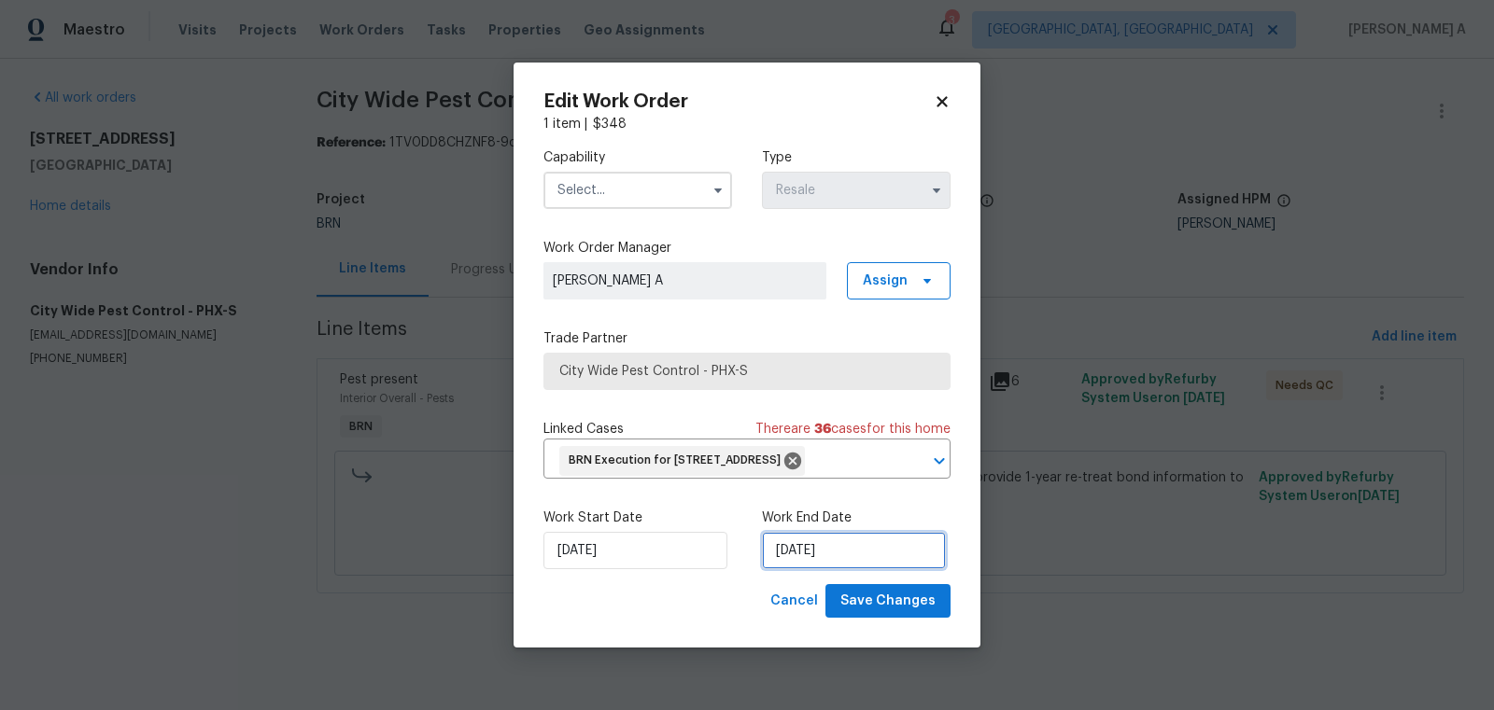
click at [812, 570] on input "9/12/2025" at bounding box center [854, 550] width 184 height 37
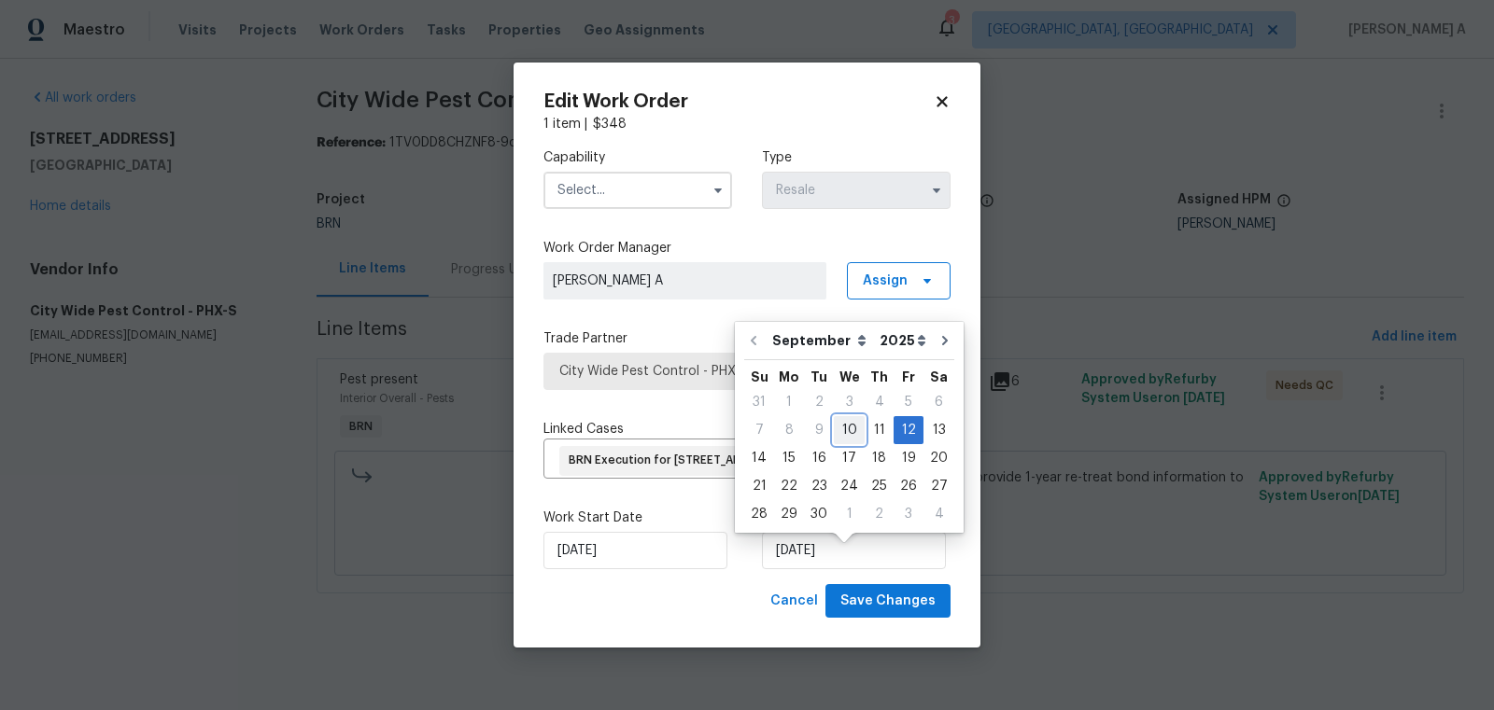
click at [848, 427] on div "10" at bounding box center [849, 430] width 31 height 26
type input "[DATE]"
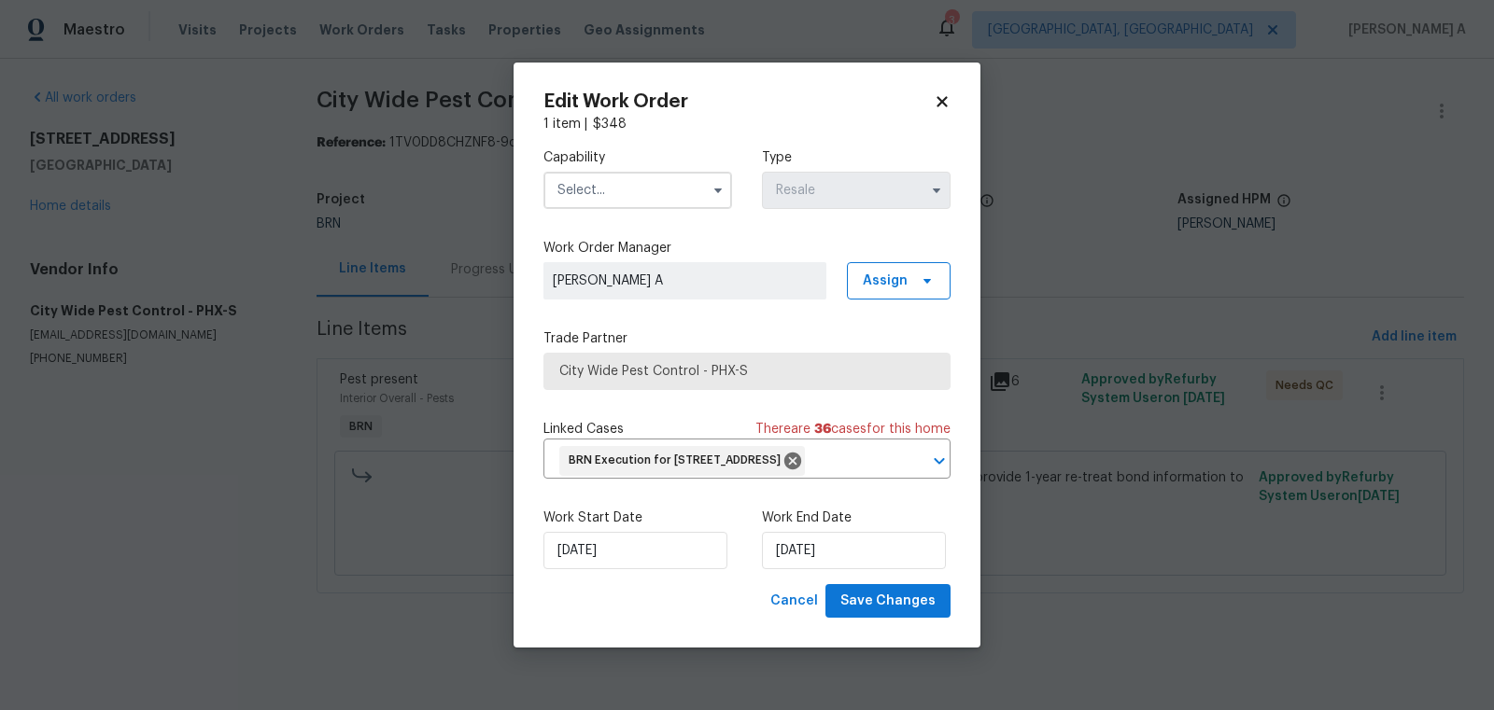
click at [666, 180] on input "text" at bounding box center [637, 190] width 189 height 37
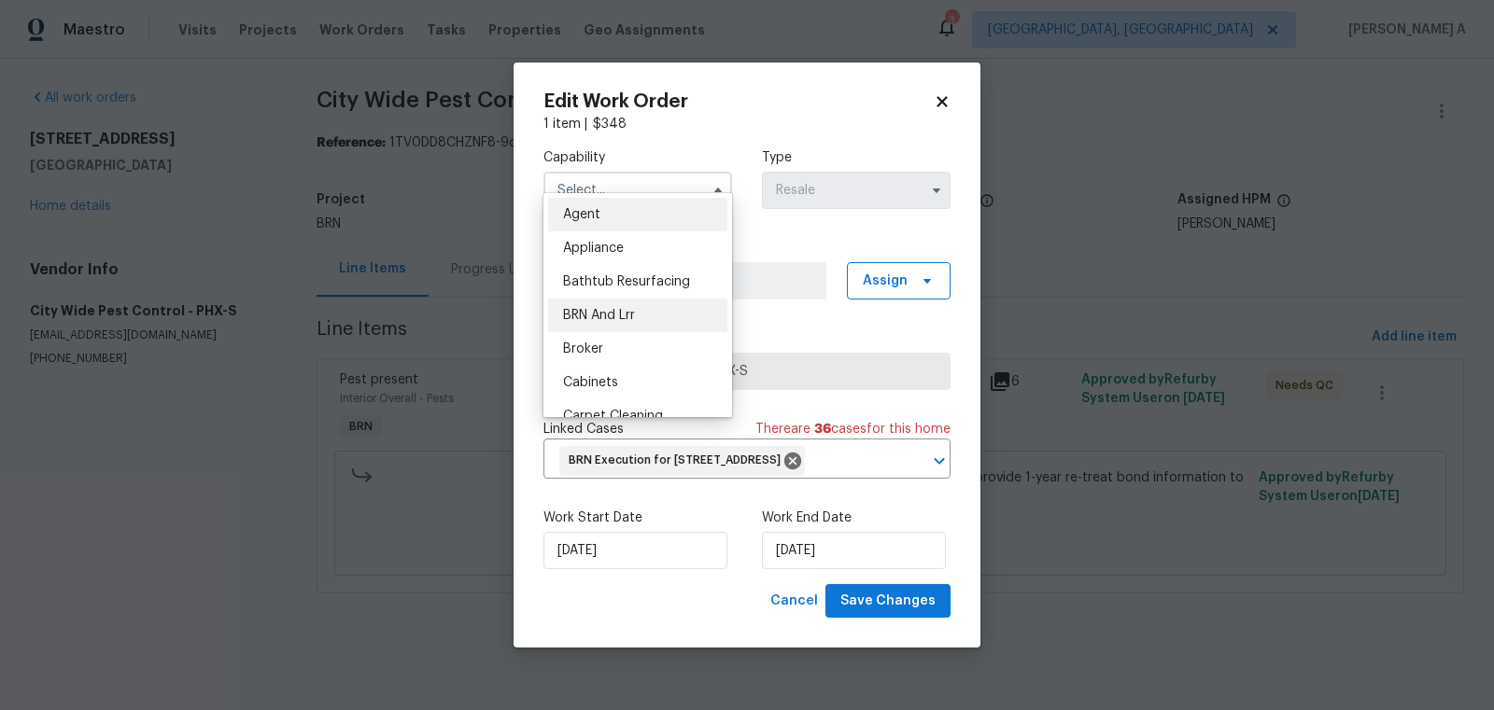
click at [654, 308] on div "BRN And Lrr" at bounding box center [637, 316] width 179 height 34
type input "BRN And Lrr"
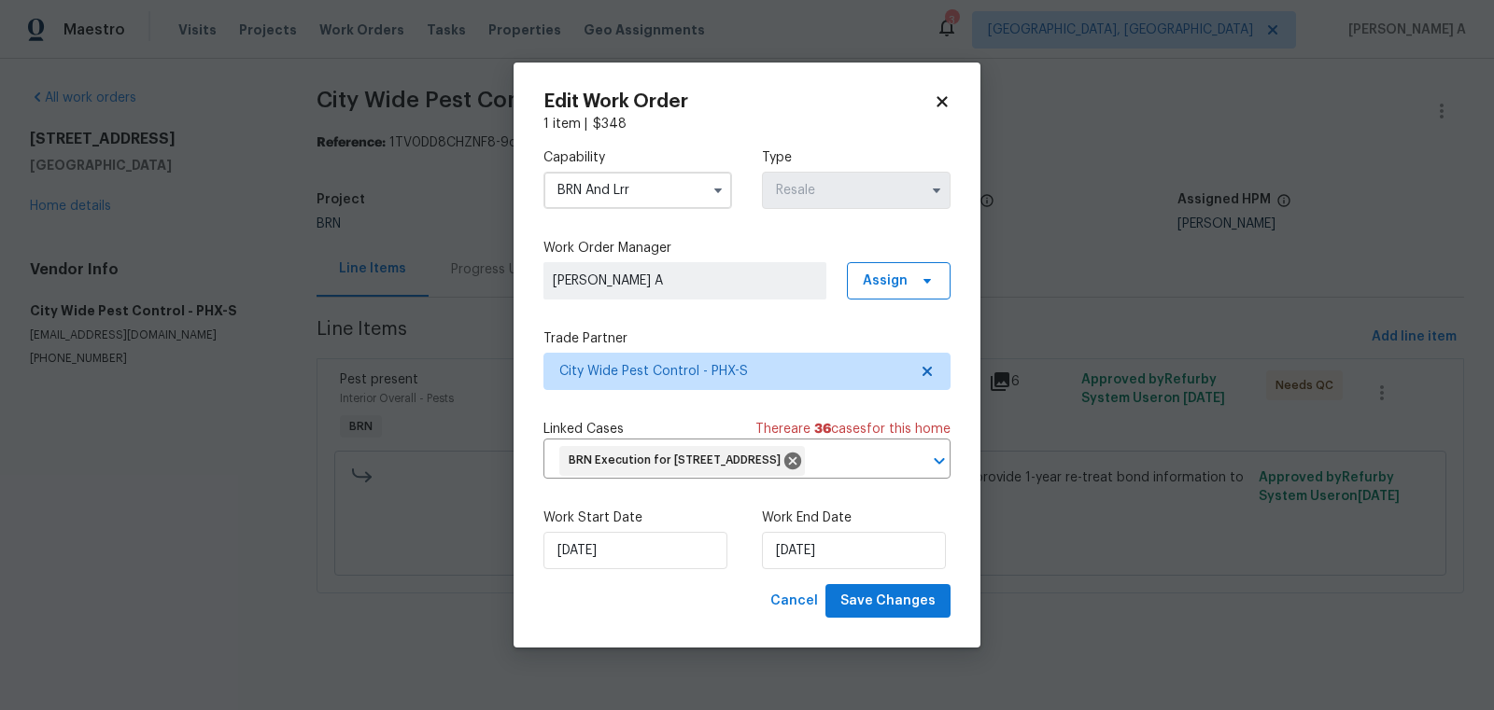
click at [889, 634] on div "Edit Work Order 1 item | $ 348 Capability BRN And Lrr Type Resale Work Order Ma…" at bounding box center [747, 356] width 467 height 586
click at [895, 613] on span "Save Changes" at bounding box center [887, 601] width 95 height 23
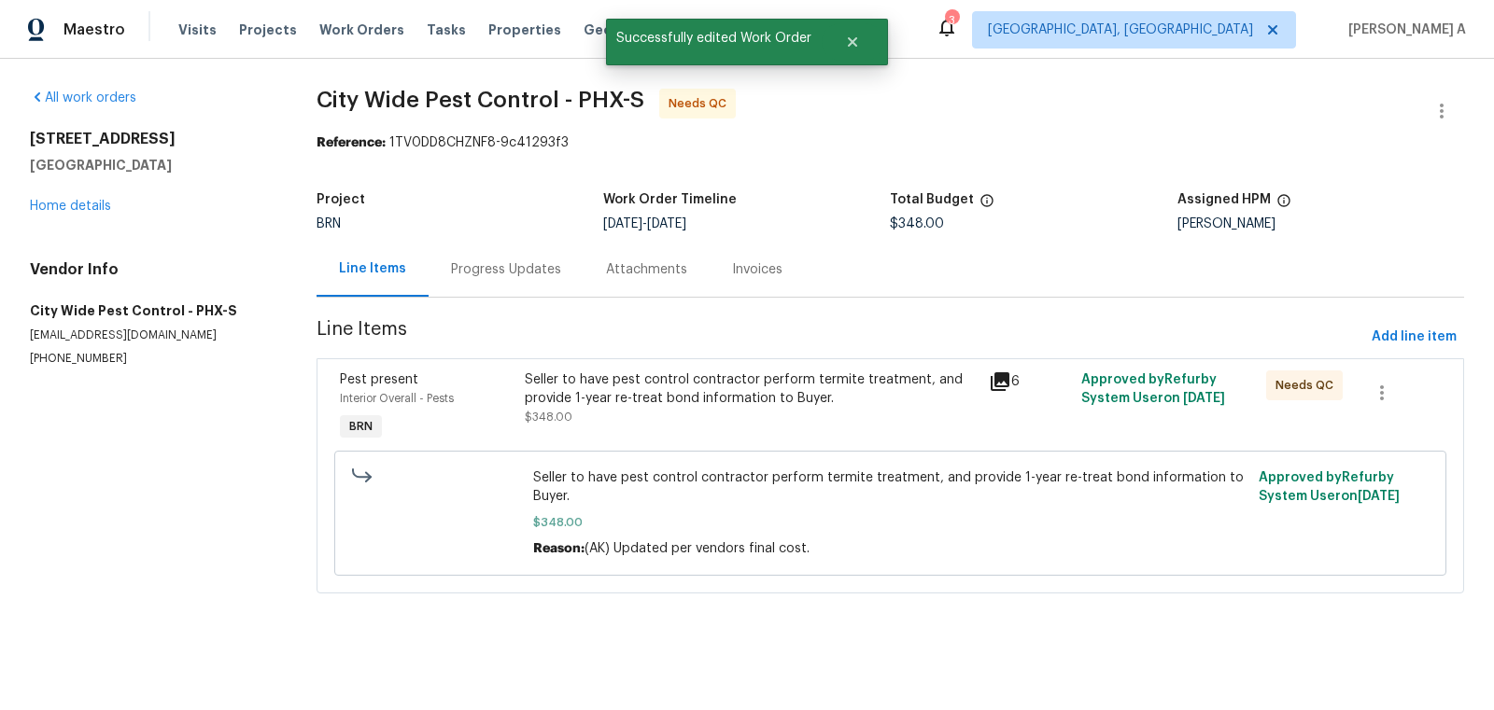
click at [738, 417] on div "Seller to have pest control contractor perform termite treatment, and provide 1…" at bounding box center [751, 399] width 452 height 56
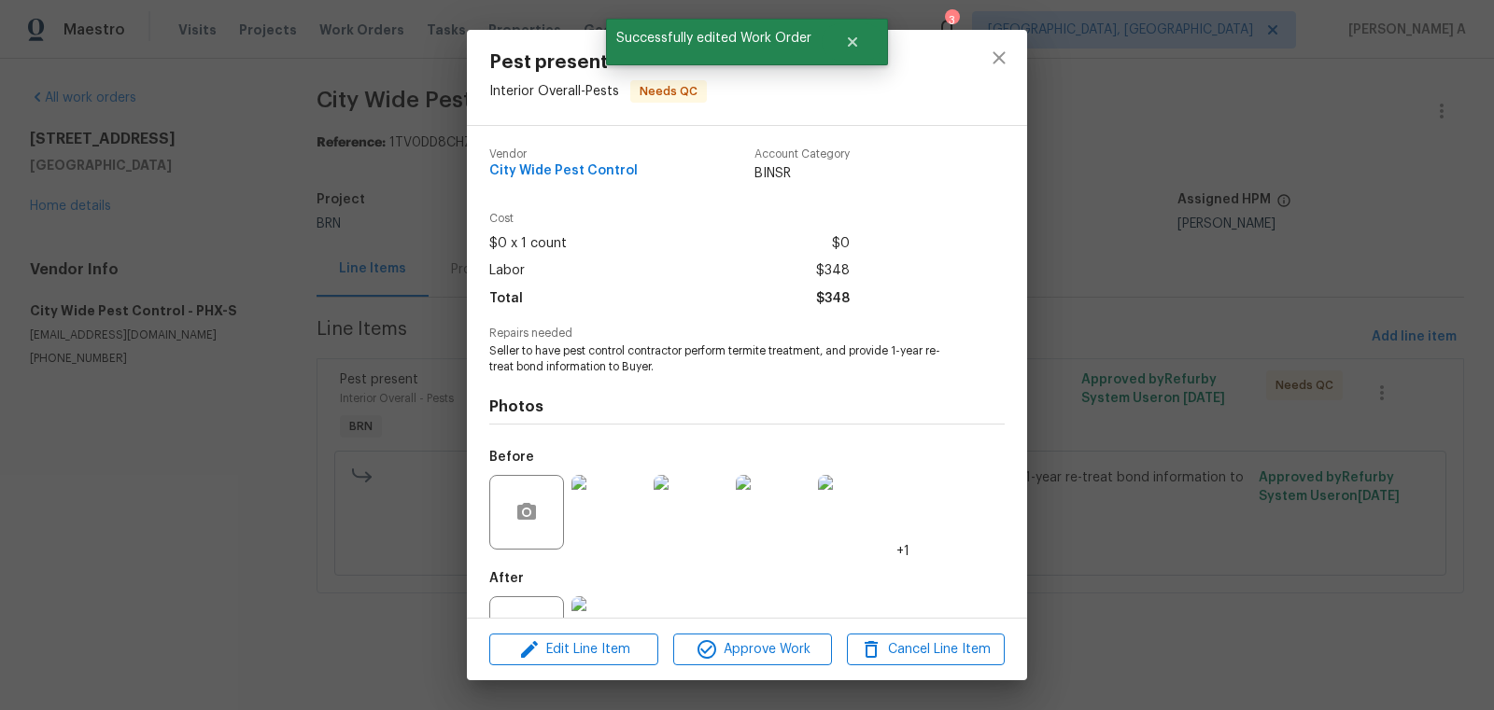
scroll to position [71, 0]
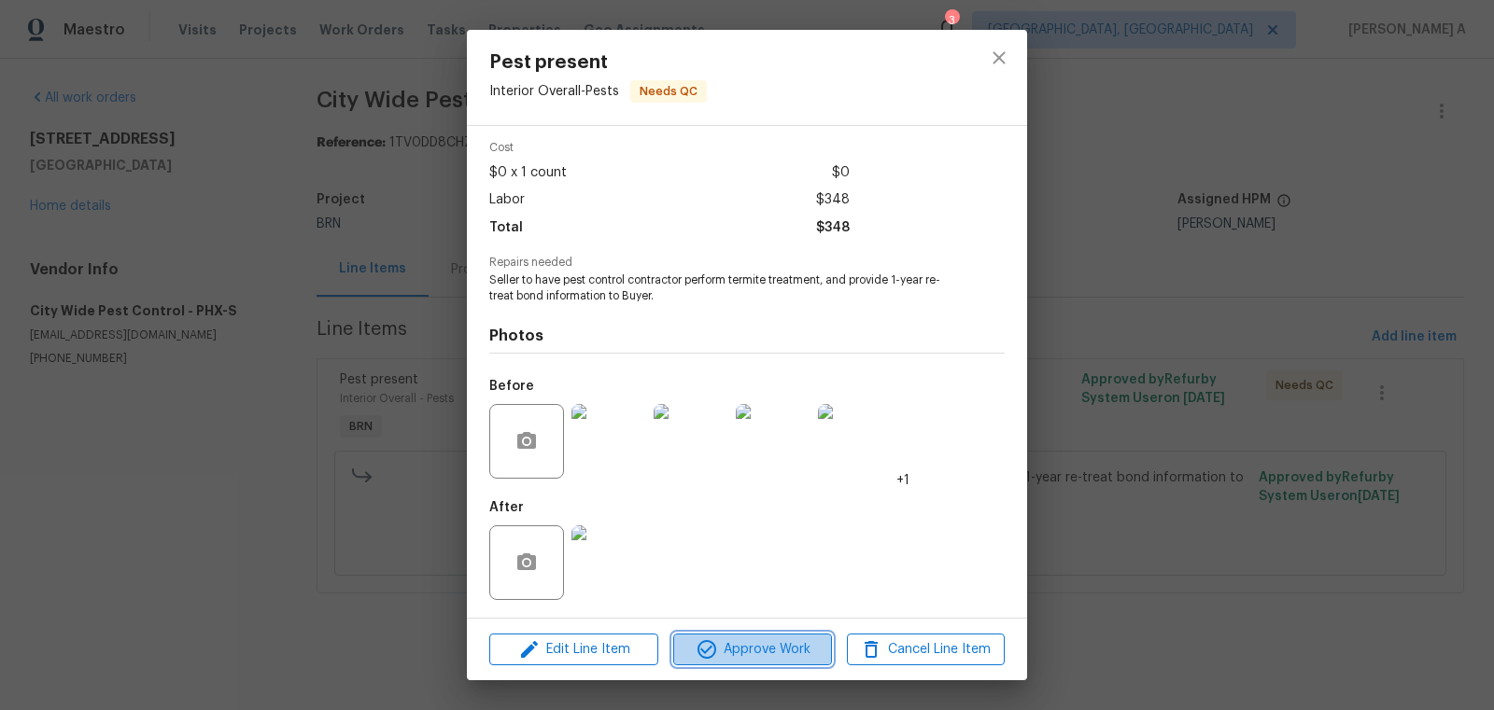
click at [780, 652] on span "Approve Work" at bounding box center [752, 650] width 147 height 23
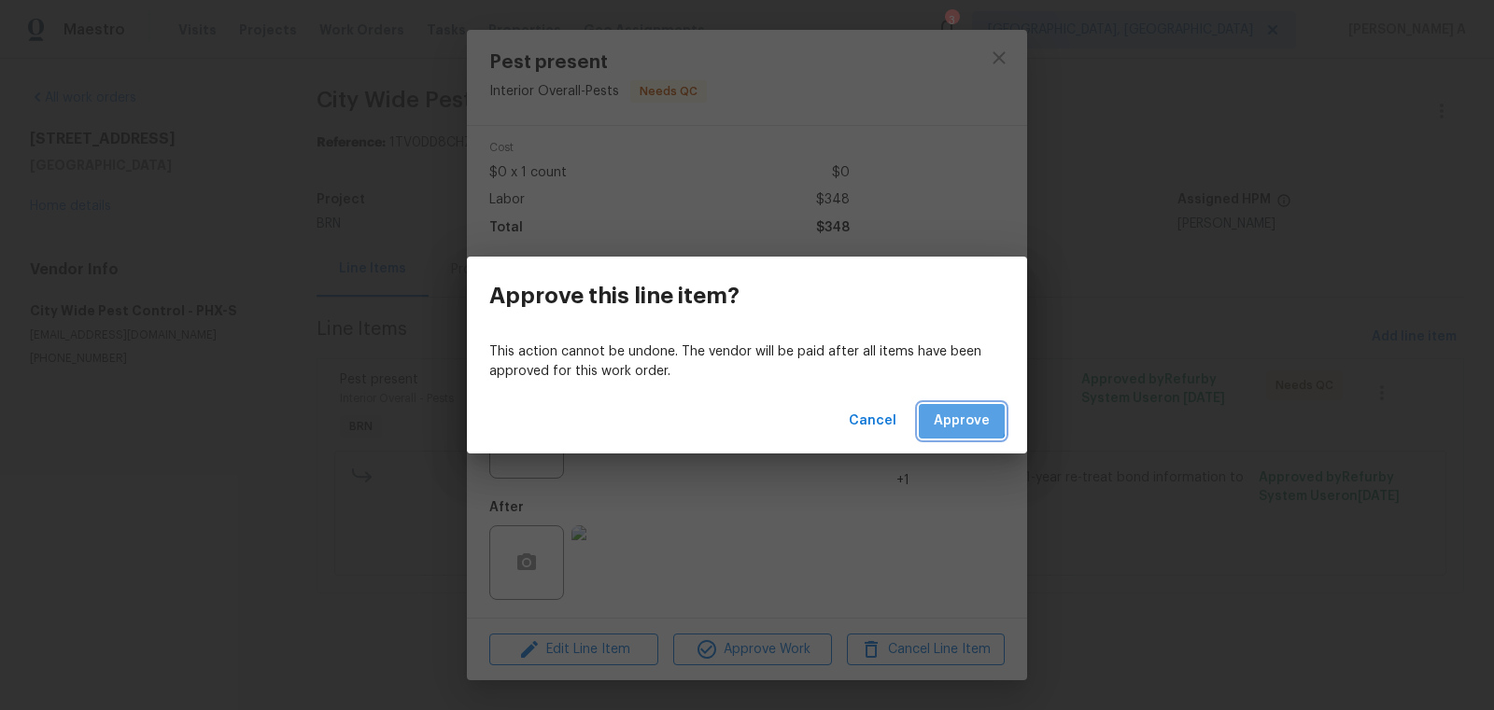
click at [946, 415] on span "Approve" at bounding box center [962, 421] width 56 height 23
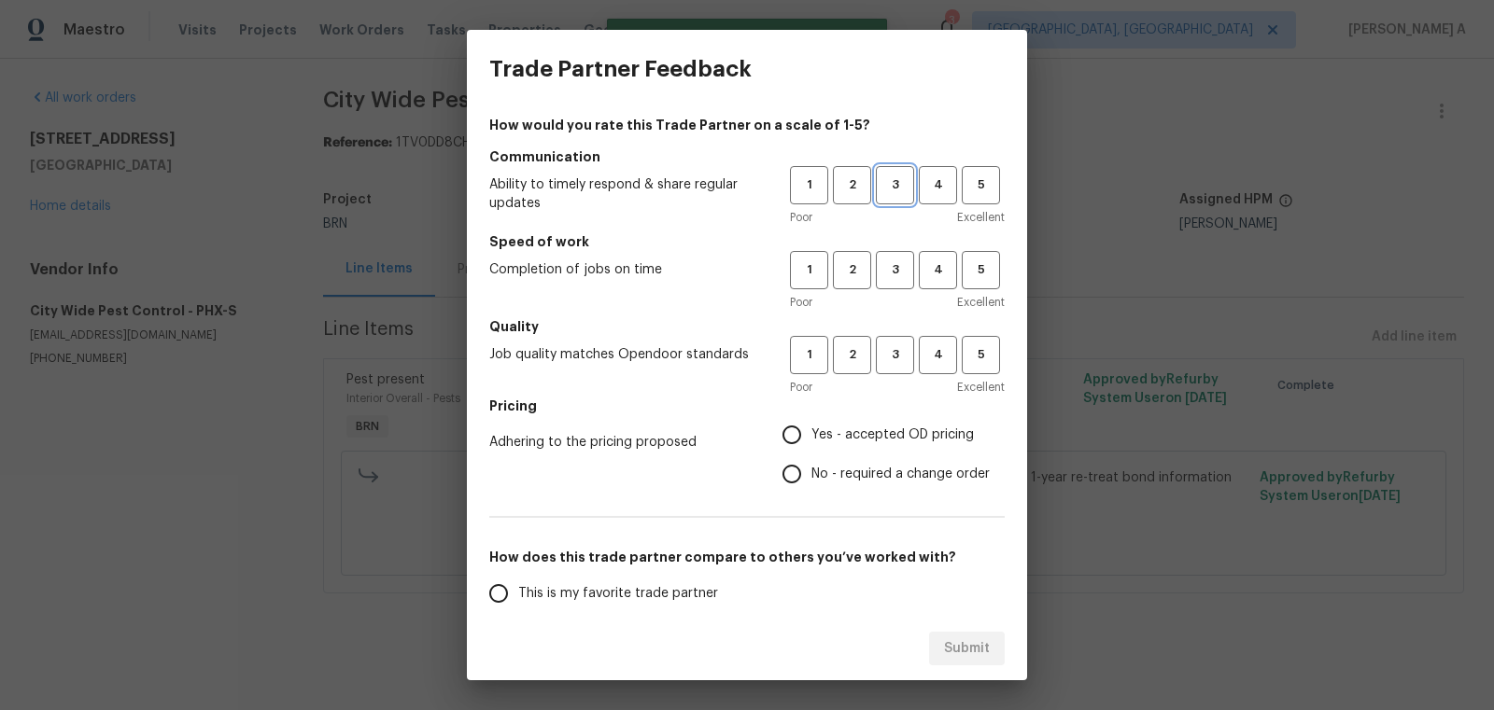
click at [900, 184] on span "3" at bounding box center [895, 185] width 35 height 21
click at [900, 273] on span "3" at bounding box center [895, 270] width 35 height 21
click at [899, 343] on button "3" at bounding box center [895, 355] width 38 height 38
click at [865, 426] on span "Yes - accepted OD pricing" at bounding box center [892, 436] width 162 height 20
click at [811, 425] on input "Yes - accepted OD pricing" at bounding box center [791, 434] width 39 height 39
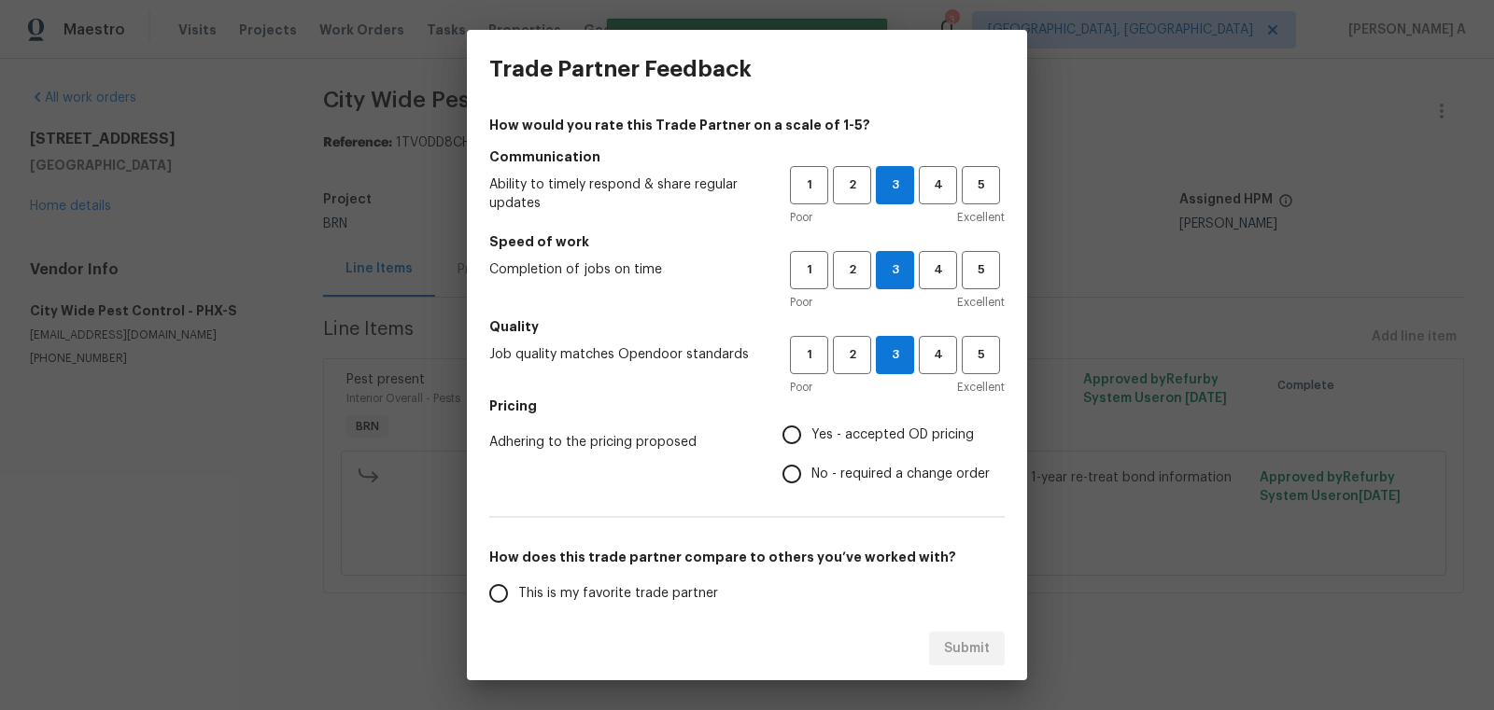
radio input "true"
click at [931, 180] on span "4" at bounding box center [938, 185] width 35 height 21
click at [936, 266] on span "4" at bounding box center [938, 270] width 35 height 21
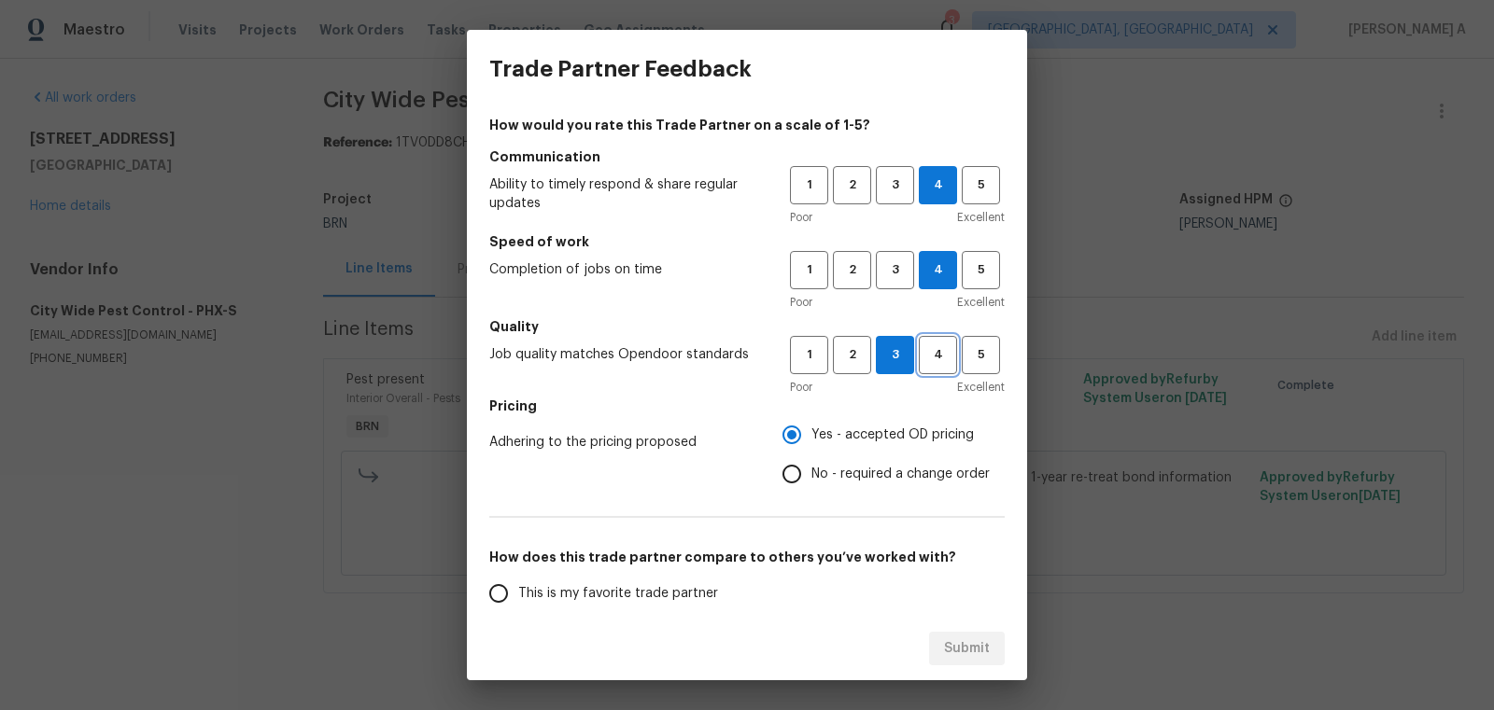
click at [930, 354] on span "4" at bounding box center [938, 355] width 35 height 21
click at [975, 274] on span "5" at bounding box center [981, 270] width 35 height 21
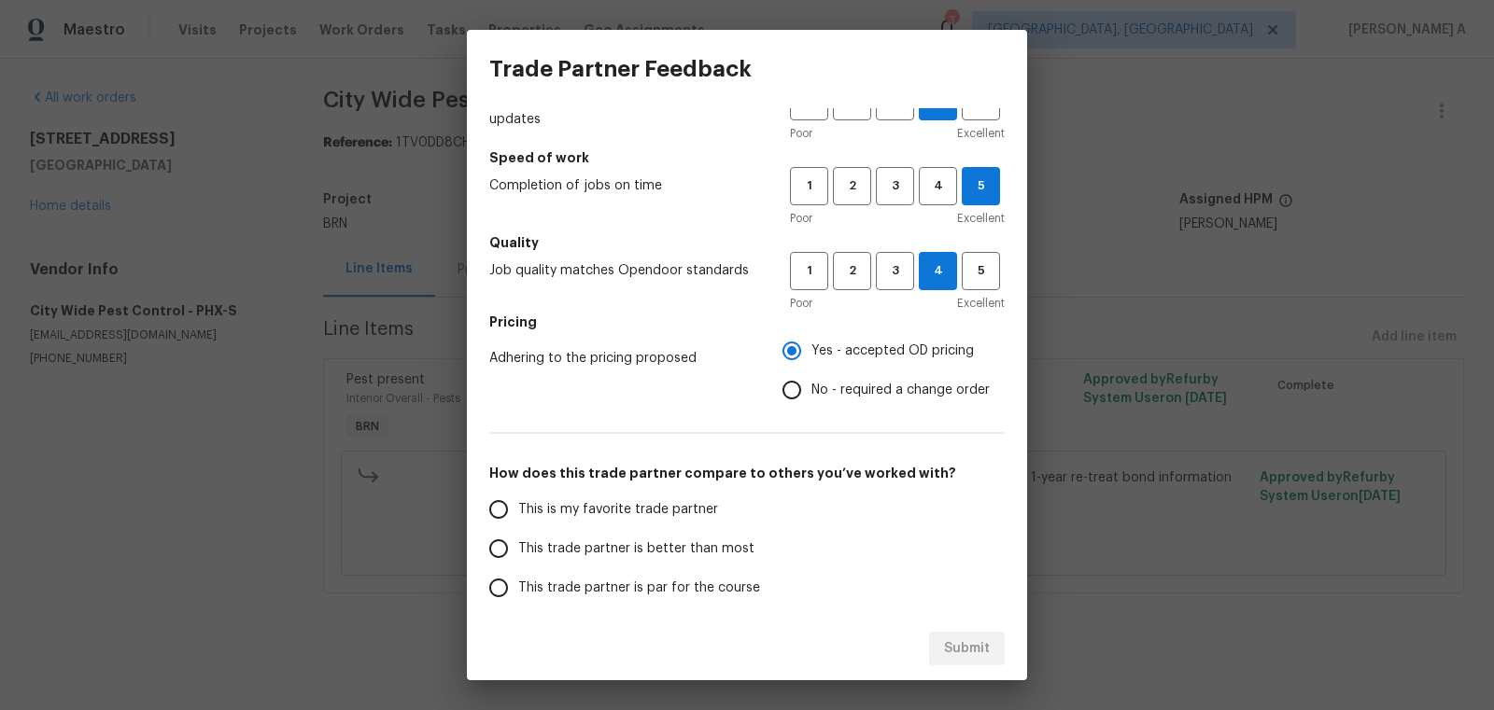
click at [660, 507] on span "This is my favorite trade partner" at bounding box center [618, 510] width 200 height 20
click at [518, 507] on input "This is my favorite trade partner" at bounding box center [498, 509] width 39 height 39
radio input "false"
click at [816, 396] on span "No - required a change order" at bounding box center [900, 391] width 178 height 20
click at [811, 396] on input "No - required a change order" at bounding box center [791, 390] width 39 height 39
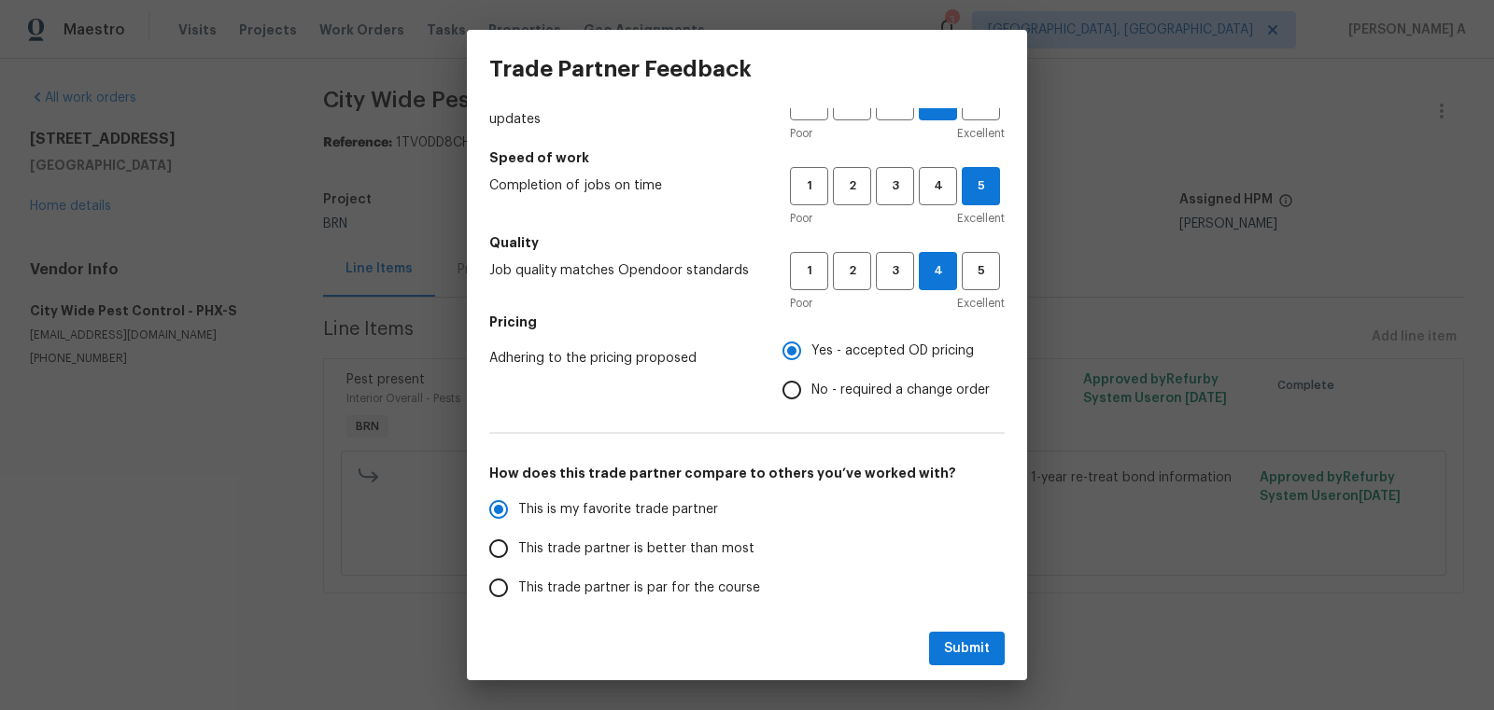
radio input "false"
radio input "true"
click at [961, 640] on span "Submit" at bounding box center [967, 649] width 46 height 23
radio input "false"
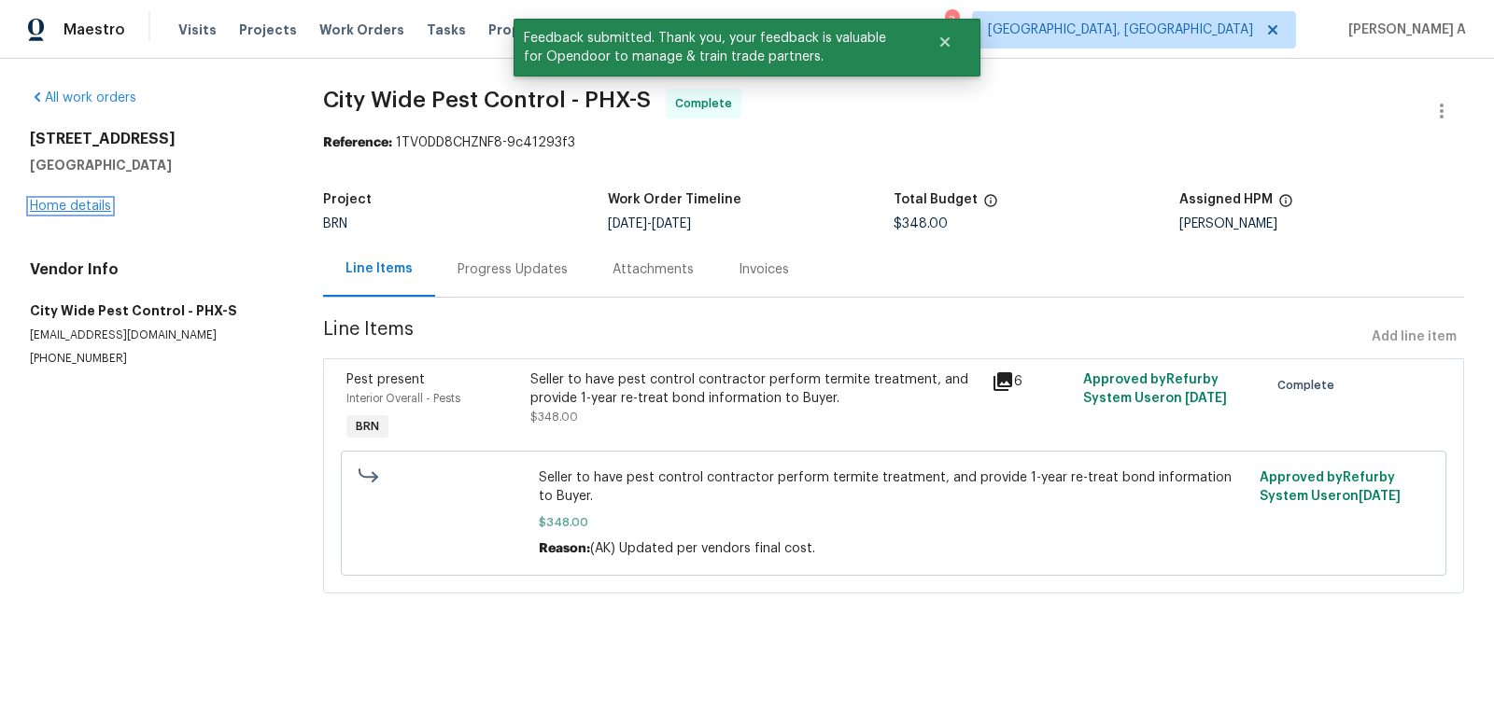
click at [91, 204] on link "Home details" at bounding box center [70, 206] width 81 height 13
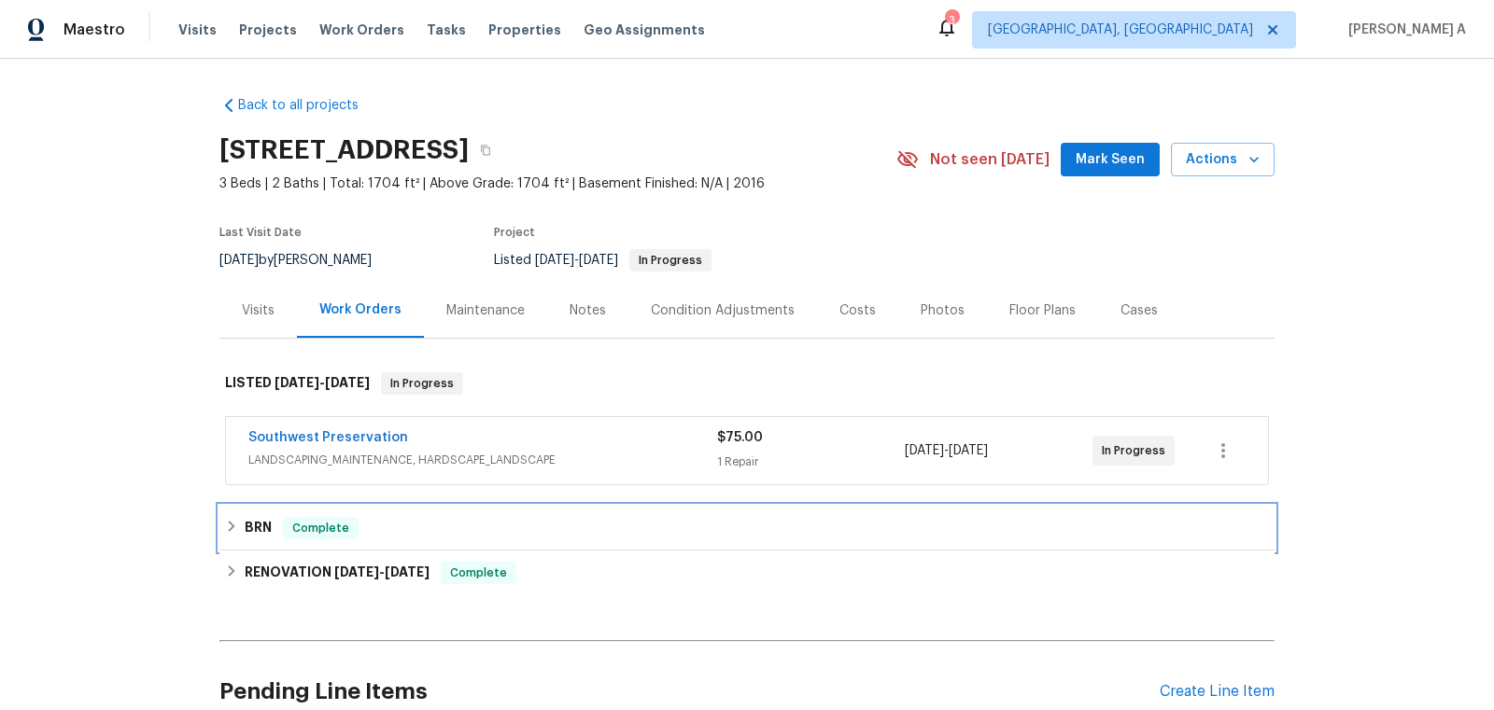
click at [317, 529] on span "Complete" at bounding box center [321, 528] width 72 height 19
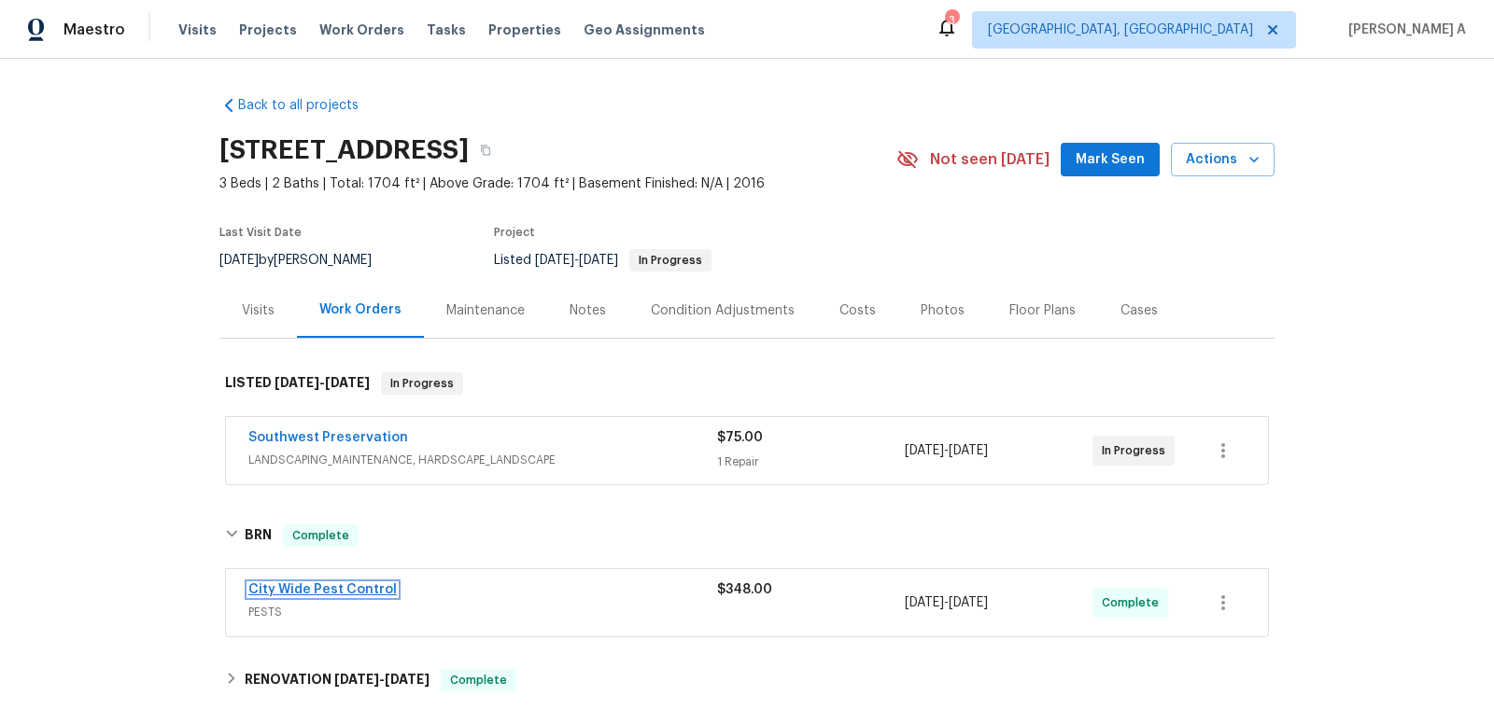
click at [316, 586] on link "City Wide Pest Control" at bounding box center [322, 590] width 148 height 13
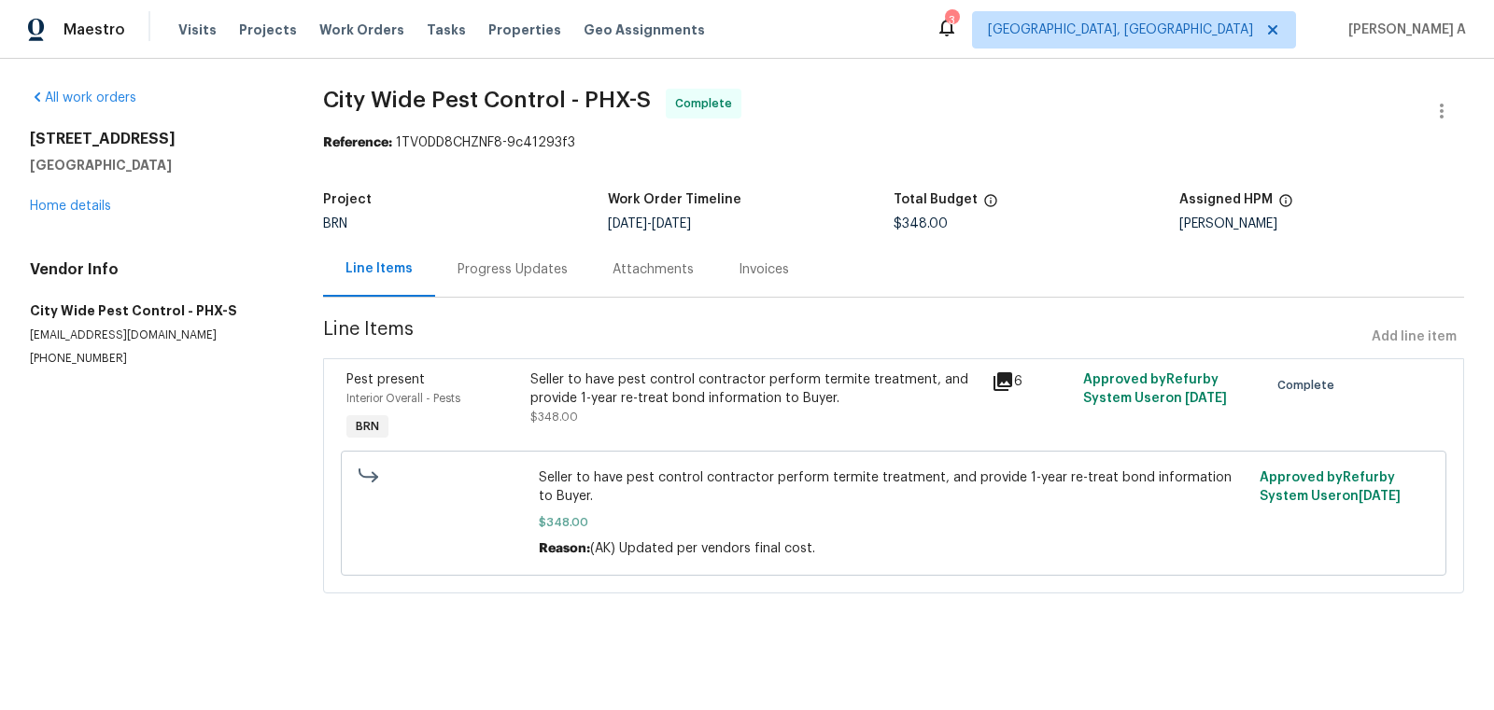
click at [752, 280] on div "Invoices" at bounding box center [763, 269] width 95 height 55
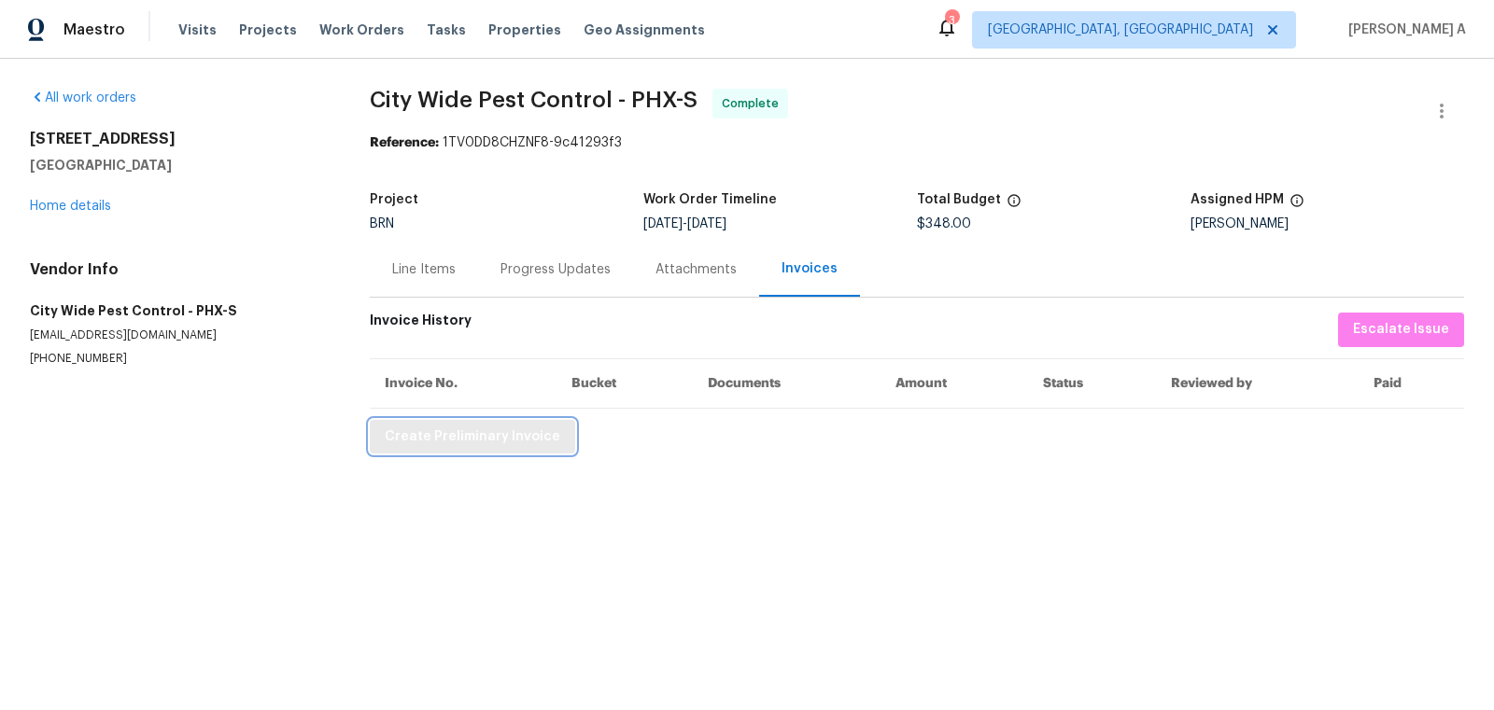
click at [506, 442] on span "Create Preliminary Invoice" at bounding box center [473, 437] width 176 height 23
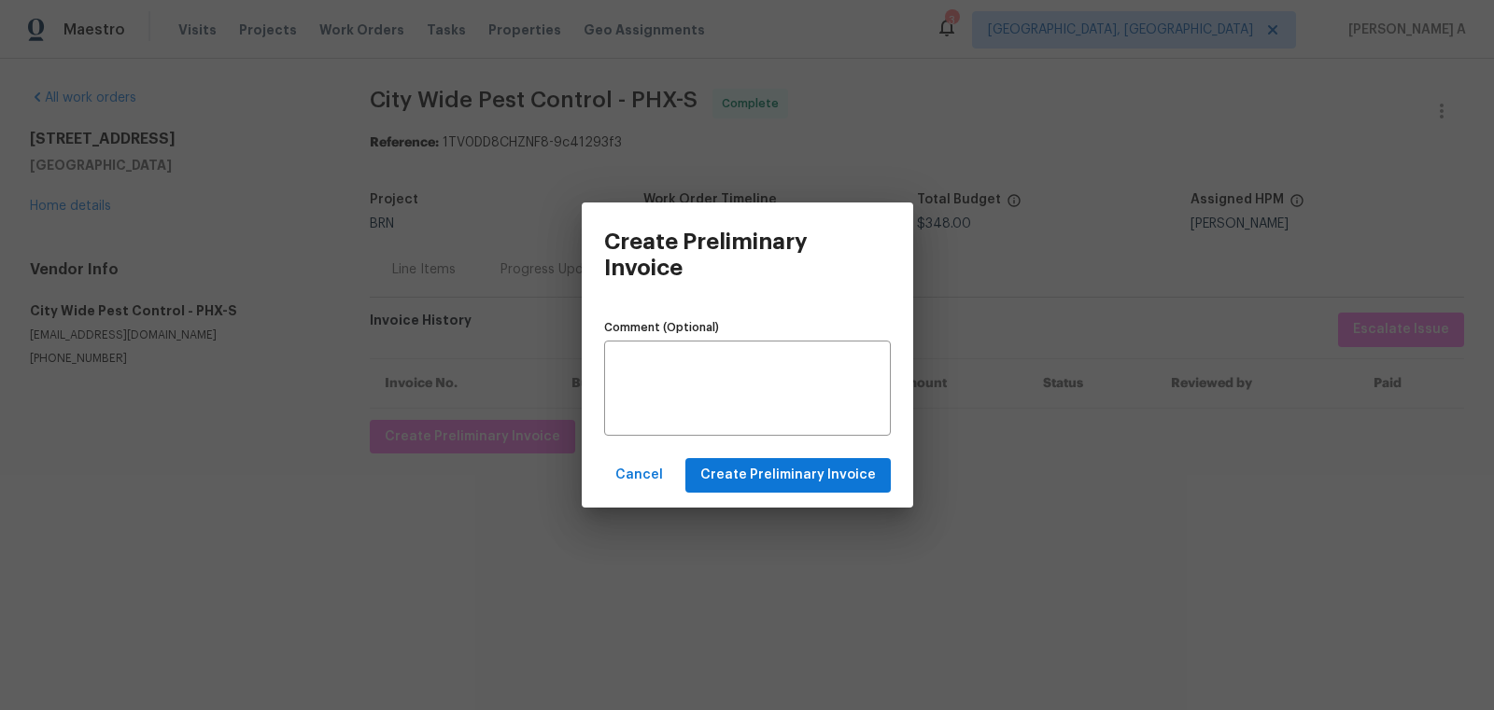
click at [781, 503] on div "Cancel Create Preliminary Invoice" at bounding box center [747, 475] width 331 height 64
click at [791, 471] on span "Create Preliminary Invoice" at bounding box center [788, 475] width 176 height 23
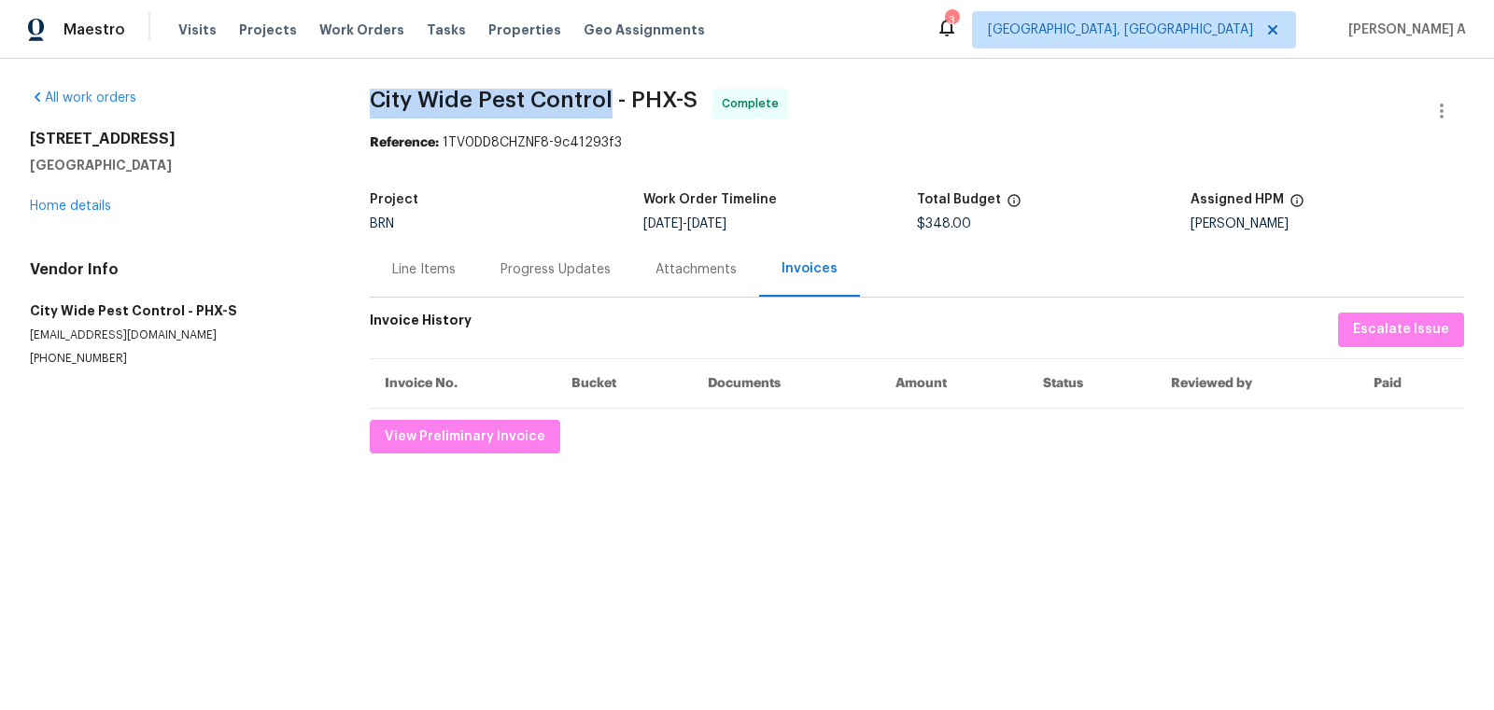
copy span "City Wide Pest Control"
drag, startPoint x: 359, startPoint y: 100, endPoint x: 611, endPoint y: 96, distance: 251.2
click at [610, 96] on div "All work orders [STREET_ADDRESS] Home details Vendor Info City Wide Pest Contro…" at bounding box center [747, 271] width 1494 height 425
click at [497, 277] on div "Progress Updates" at bounding box center [555, 269] width 155 height 55
